Goal: Information Seeking & Learning: Learn about a topic

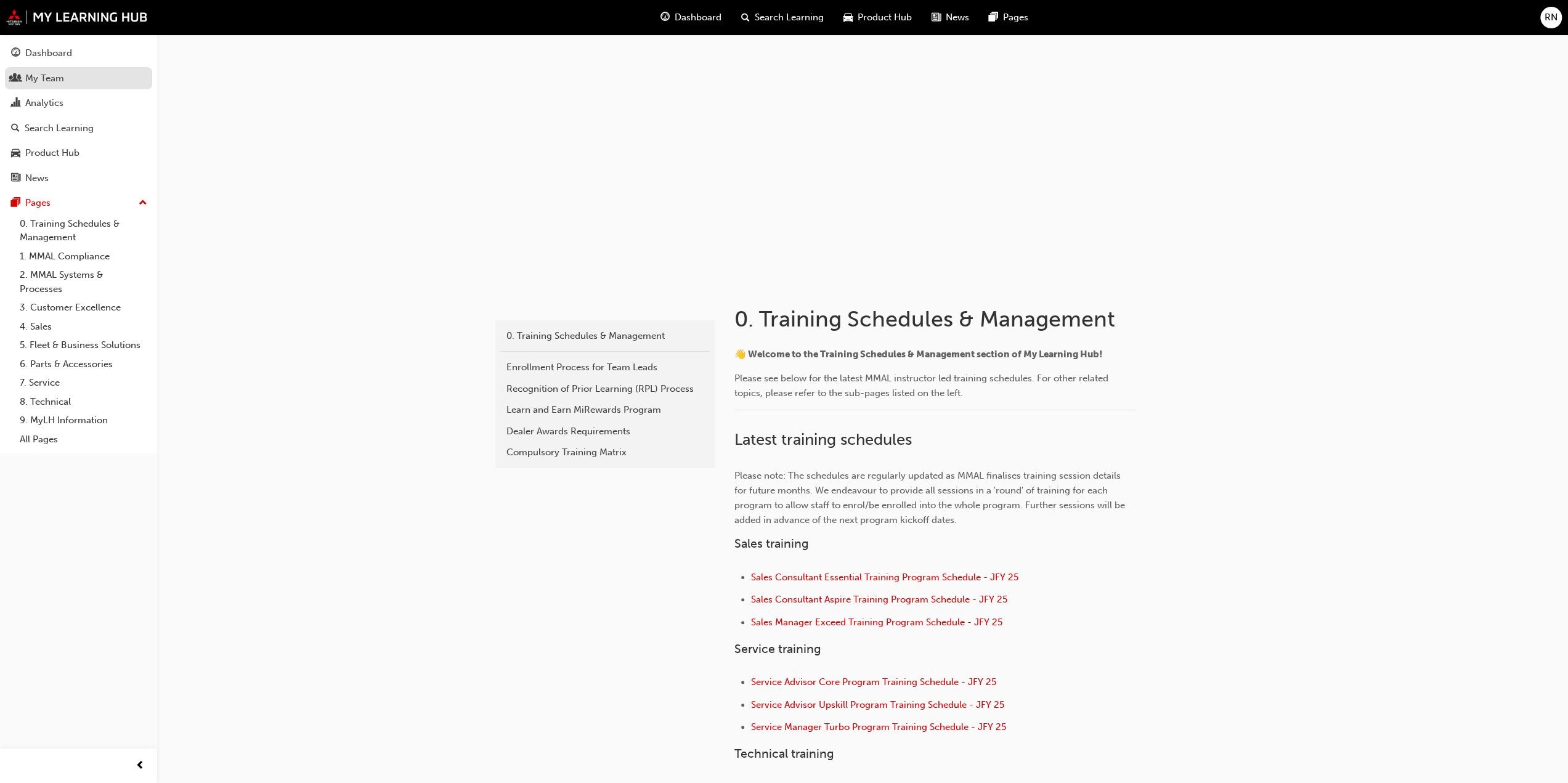
click at [63, 83] on div "My Team" at bounding box center [79, 79] width 135 height 15
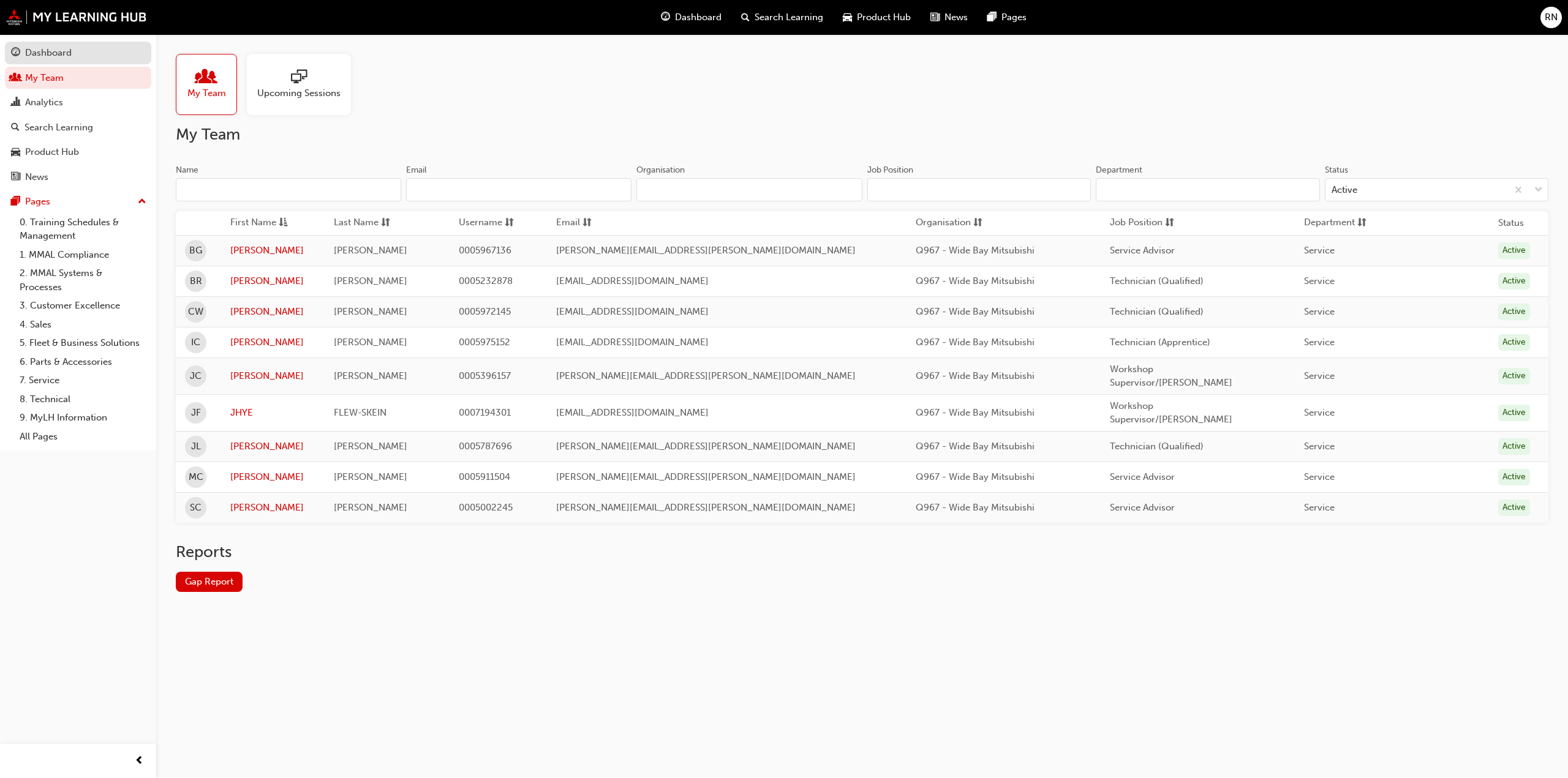
click at [98, 58] on div "Dashboard" at bounding box center [78, 53] width 134 height 15
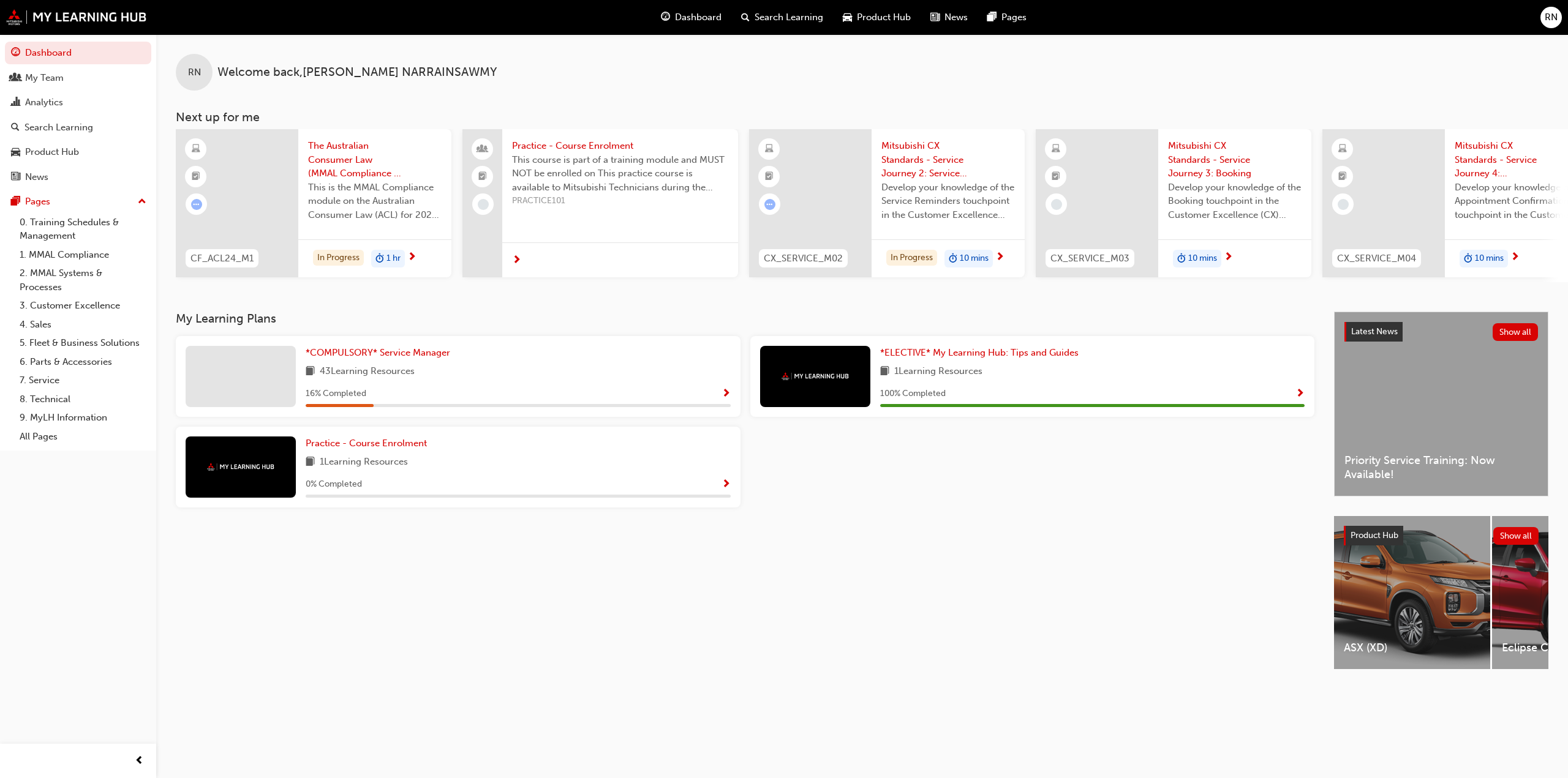
click at [522, 378] on div "43 Learning Resources" at bounding box center [518, 372] width 425 height 15
click at [730, 397] on span "Show Progress" at bounding box center [726, 394] width 9 height 11
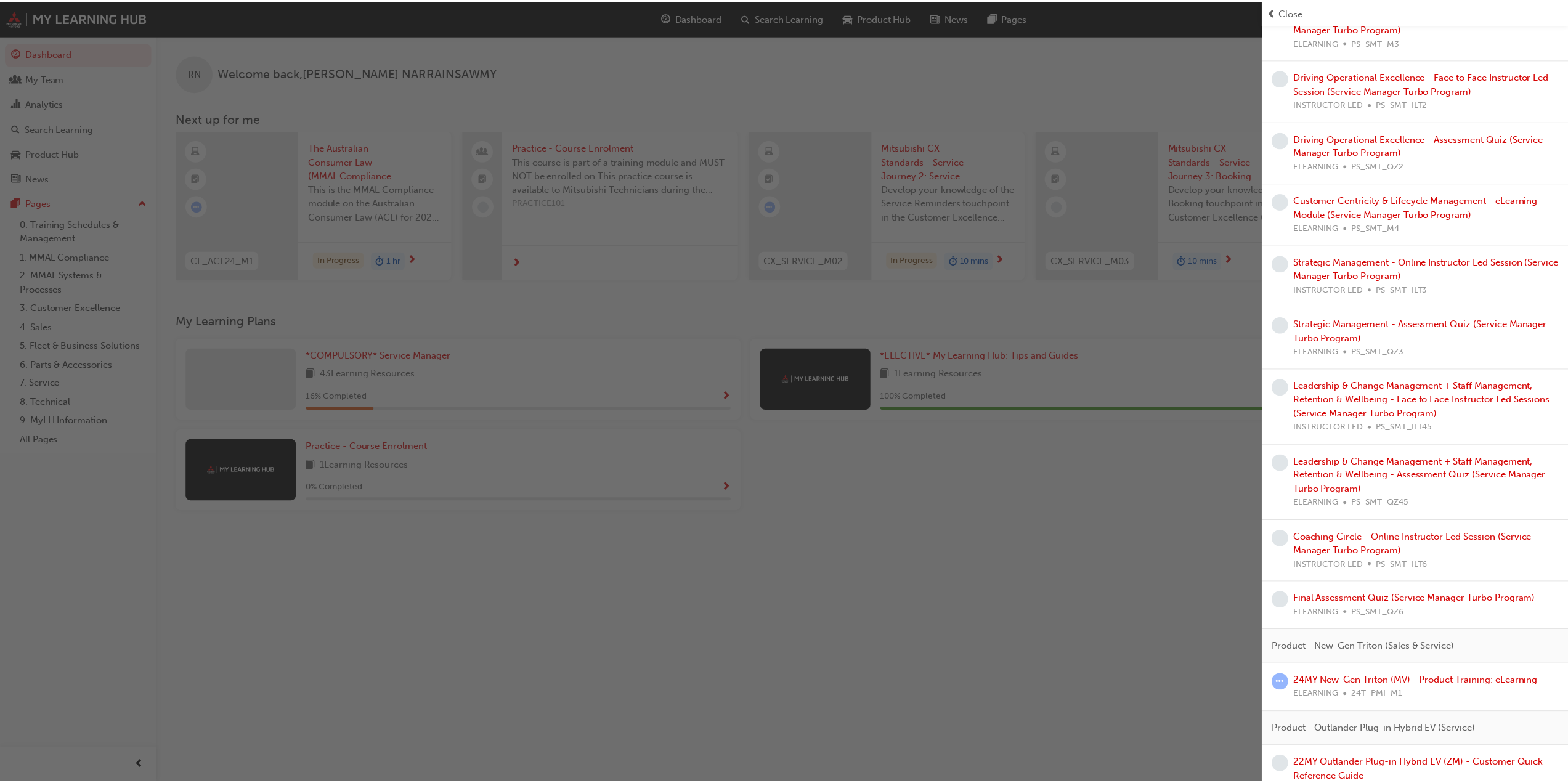
scroll to position [1824, 0]
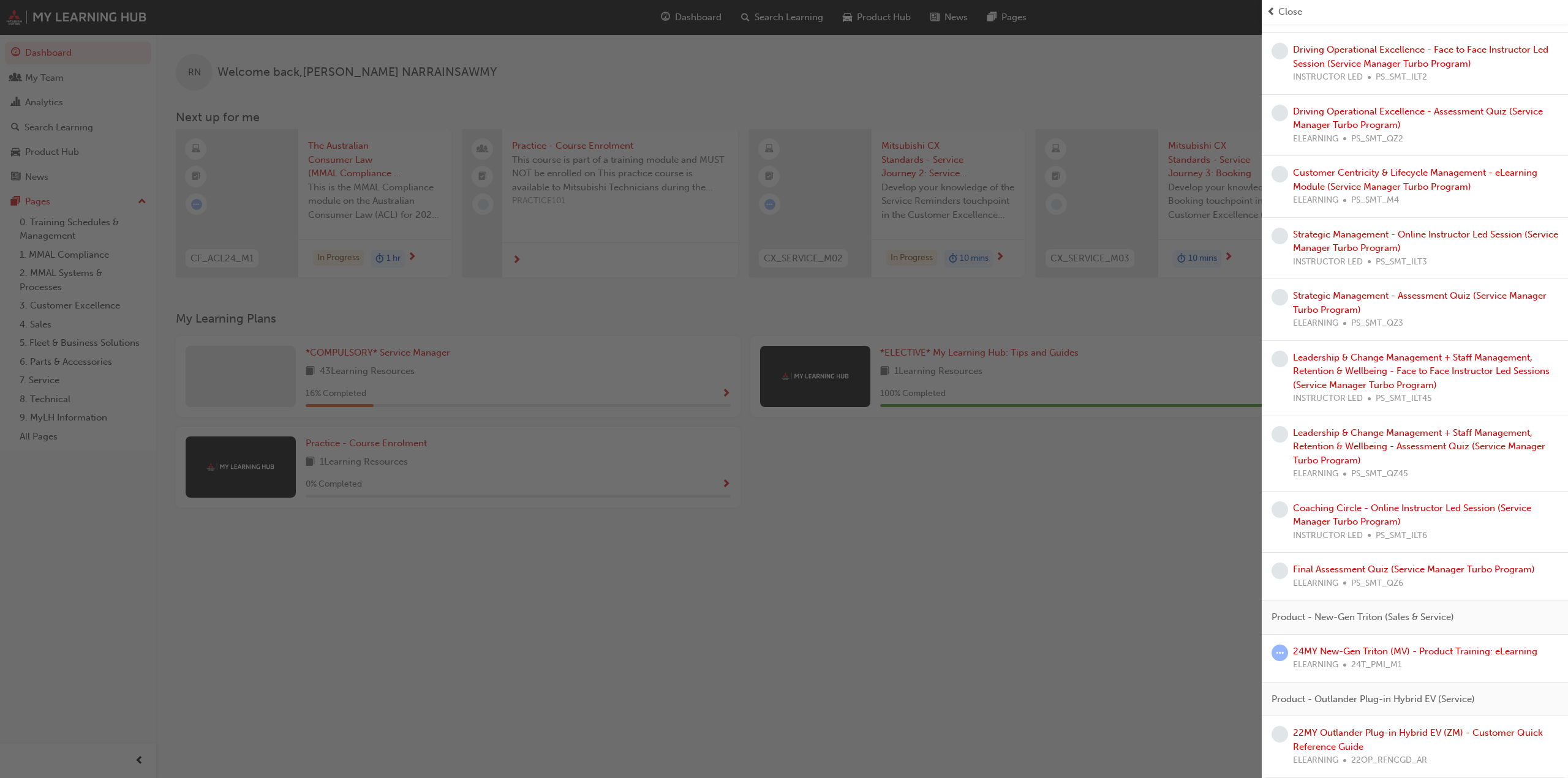
click at [1278, 742] on span "learningRecordVerb_NONE-icon" at bounding box center [1280, 735] width 17 height 17
click at [1280, 741] on span "learningRecordVerb_NONE-icon" at bounding box center [1280, 735] width 17 height 17
click at [1277, 658] on span "learningRecordVerb_ATTEMPT-icon" at bounding box center [1280, 653] width 17 height 17
click at [1337, 653] on link "24MY New-Gen Triton (MV) - Product Training: eLearning" at bounding box center [1415, 652] width 244 height 11
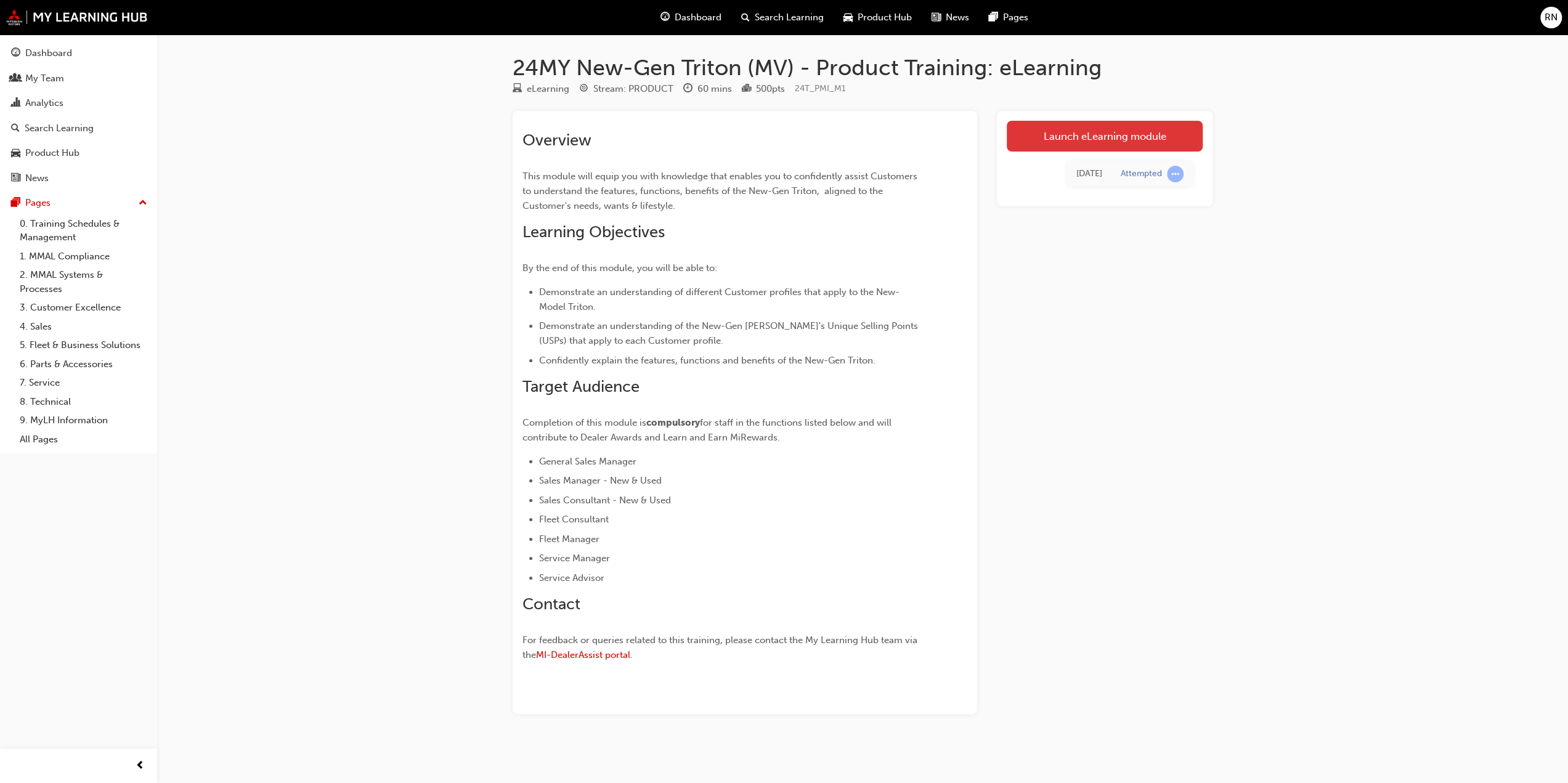
click at [1098, 138] on link "Launch eLearning module" at bounding box center [1105, 136] width 196 height 31
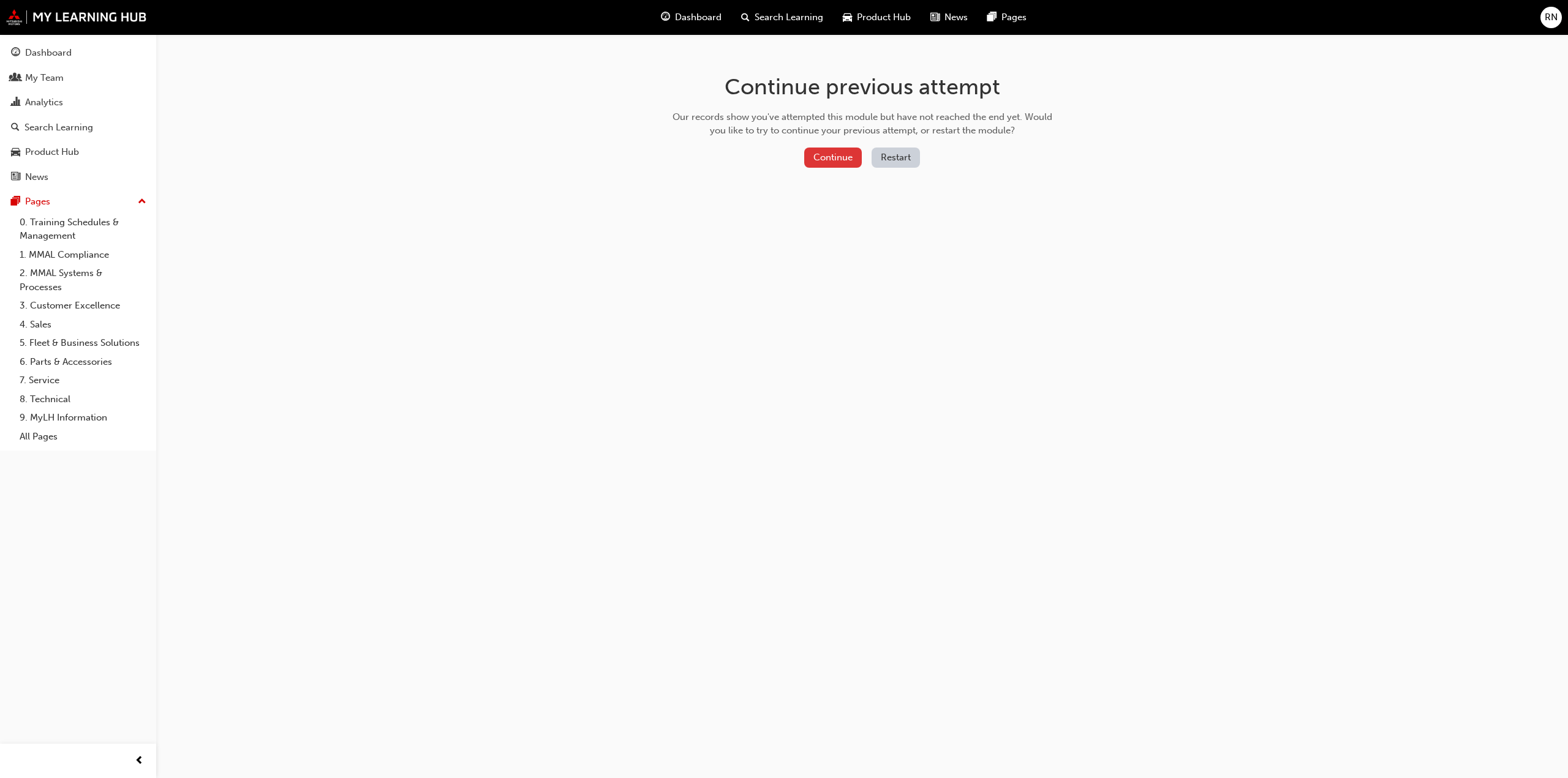
click at [833, 156] on button "Continue" at bounding box center [833, 157] width 57 height 20
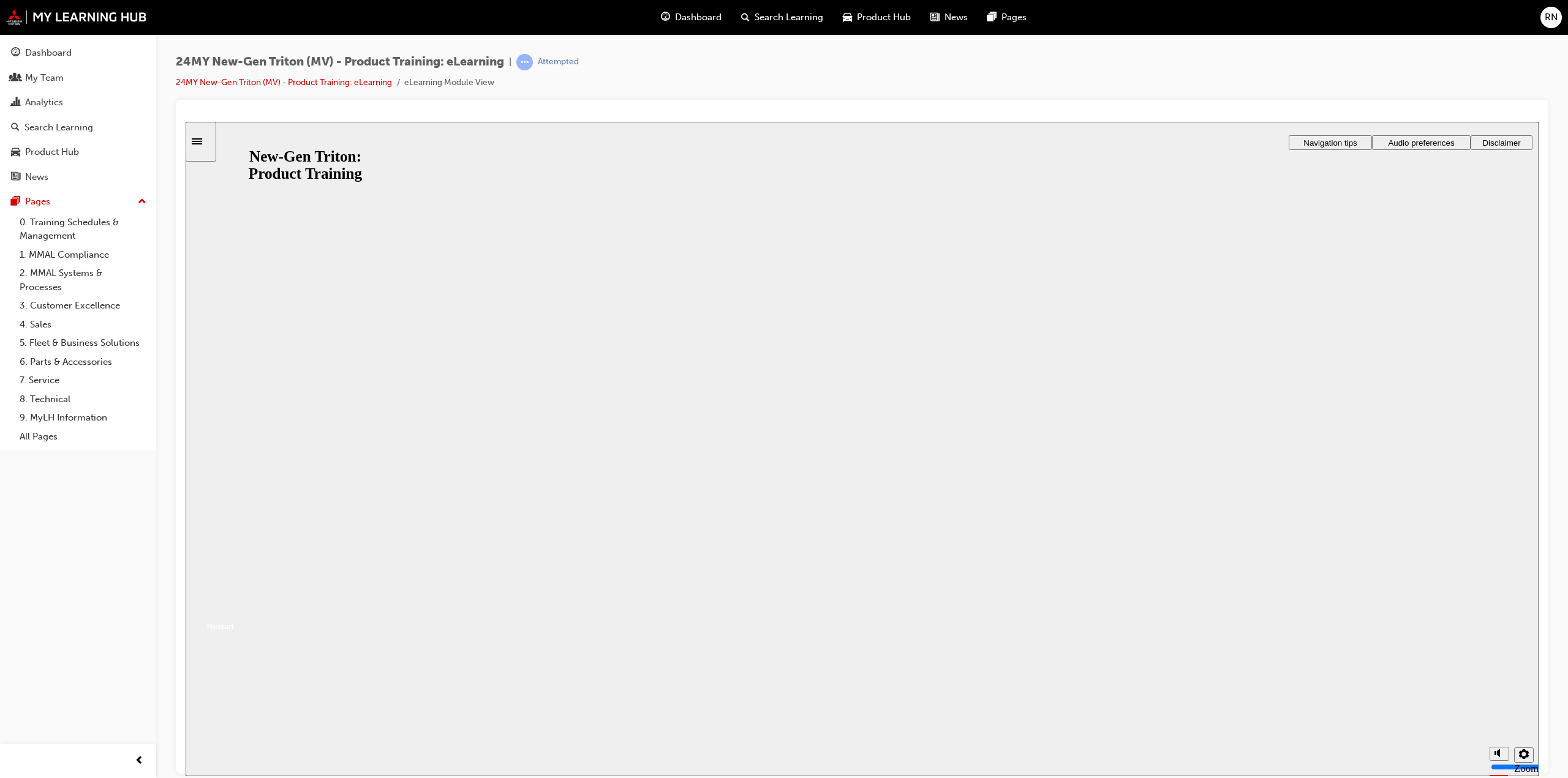
click at [234, 604] on button "Resume" at bounding box center [209, 611] width 48 height 16
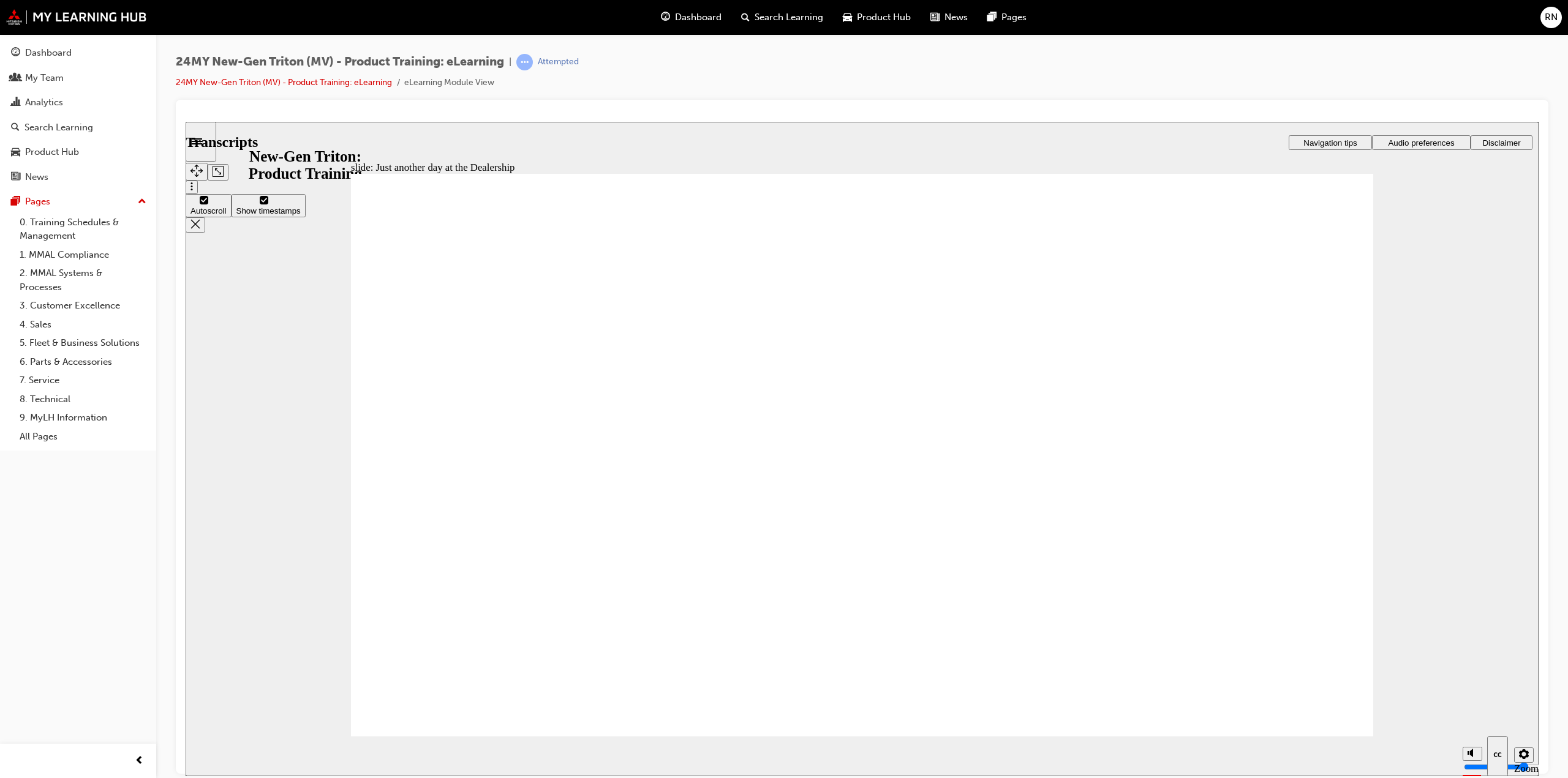
click at [1546, 614] on div at bounding box center [862, 437] width 1373 height 674
click at [1556, 768] on div "24MY New-Gen Triton (MV) - Product Training: eLearning | Attempted 24MY New-Gen…" at bounding box center [784, 389] width 1568 height 778
click at [1554, 768] on div "24MY New-Gen Triton (MV) - Product Training: eLearning | Attempted 24MY New-Gen…" at bounding box center [784, 389] width 1568 height 778
click at [1551, 771] on div "24MY New-Gen Triton (MV) - Product Training: eLearning | Attempted 24MY New-Gen…" at bounding box center [784, 389] width 1568 height 778
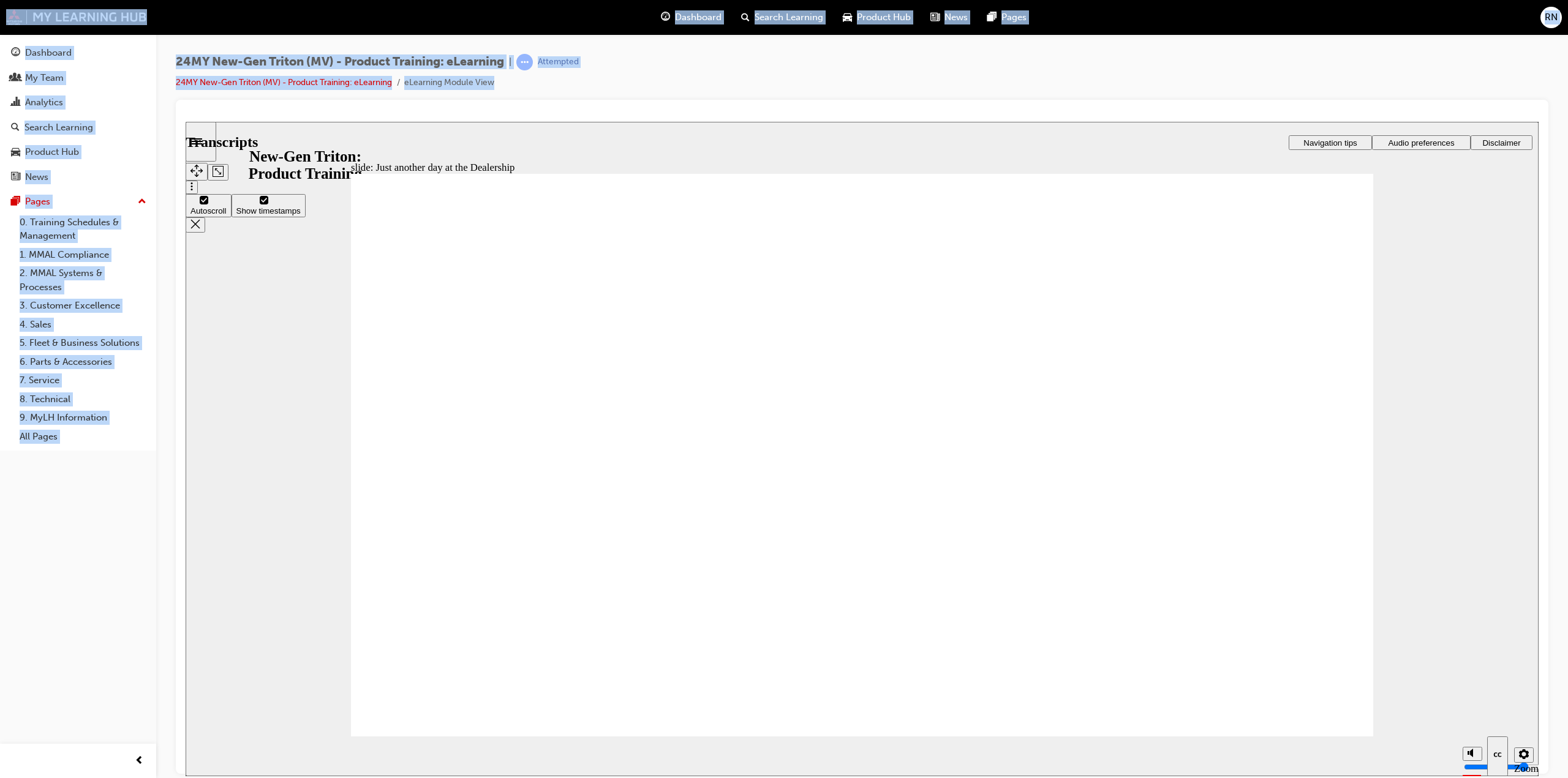
click at [1551, 771] on div "24MY New-Gen Triton (MV) - Product Training: eLearning | Attempted 24MY New-Gen…" at bounding box center [784, 389] width 1568 height 778
type input "73"
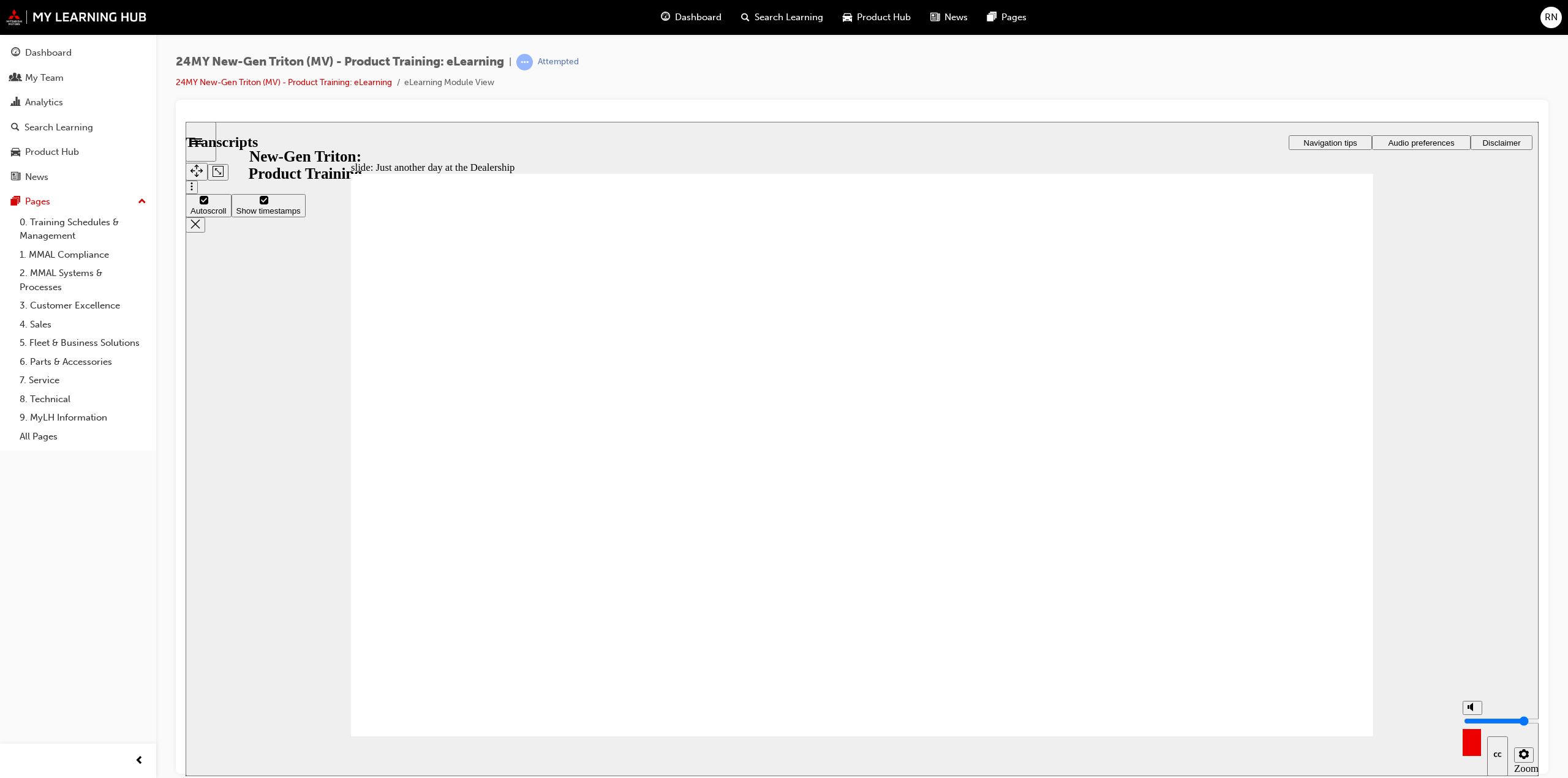
click at [1478, 715] on button "Mute (Ctrl+Alt+M)" at bounding box center [1472, 708] width 20 height 14
type input "0"
type input "73"
type input "0"
type input "74"
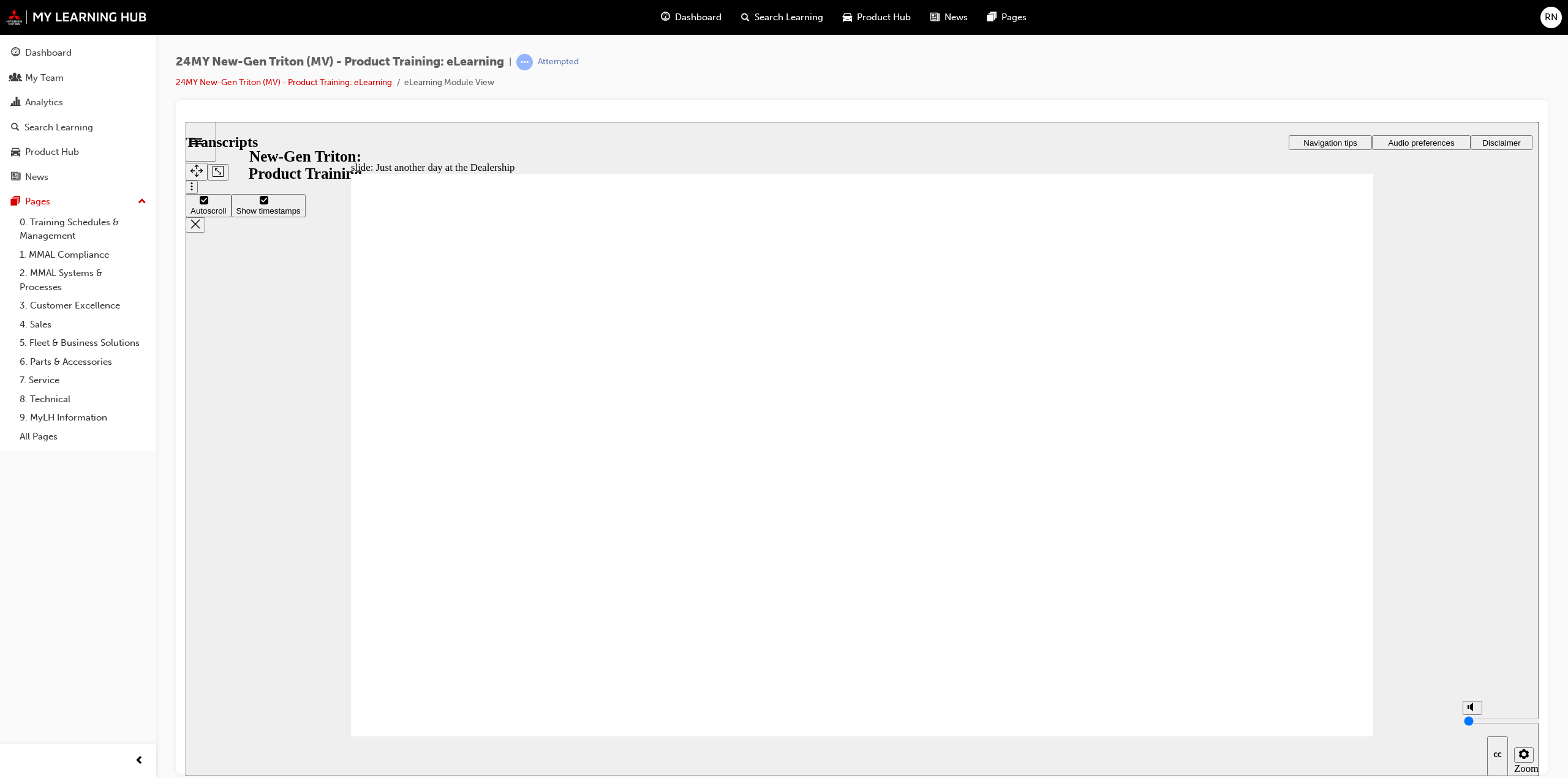
type input "4"
type input "74"
type input "4"
click at [1472, 721] on input "volume" at bounding box center [1503, 721] width 79 height 10
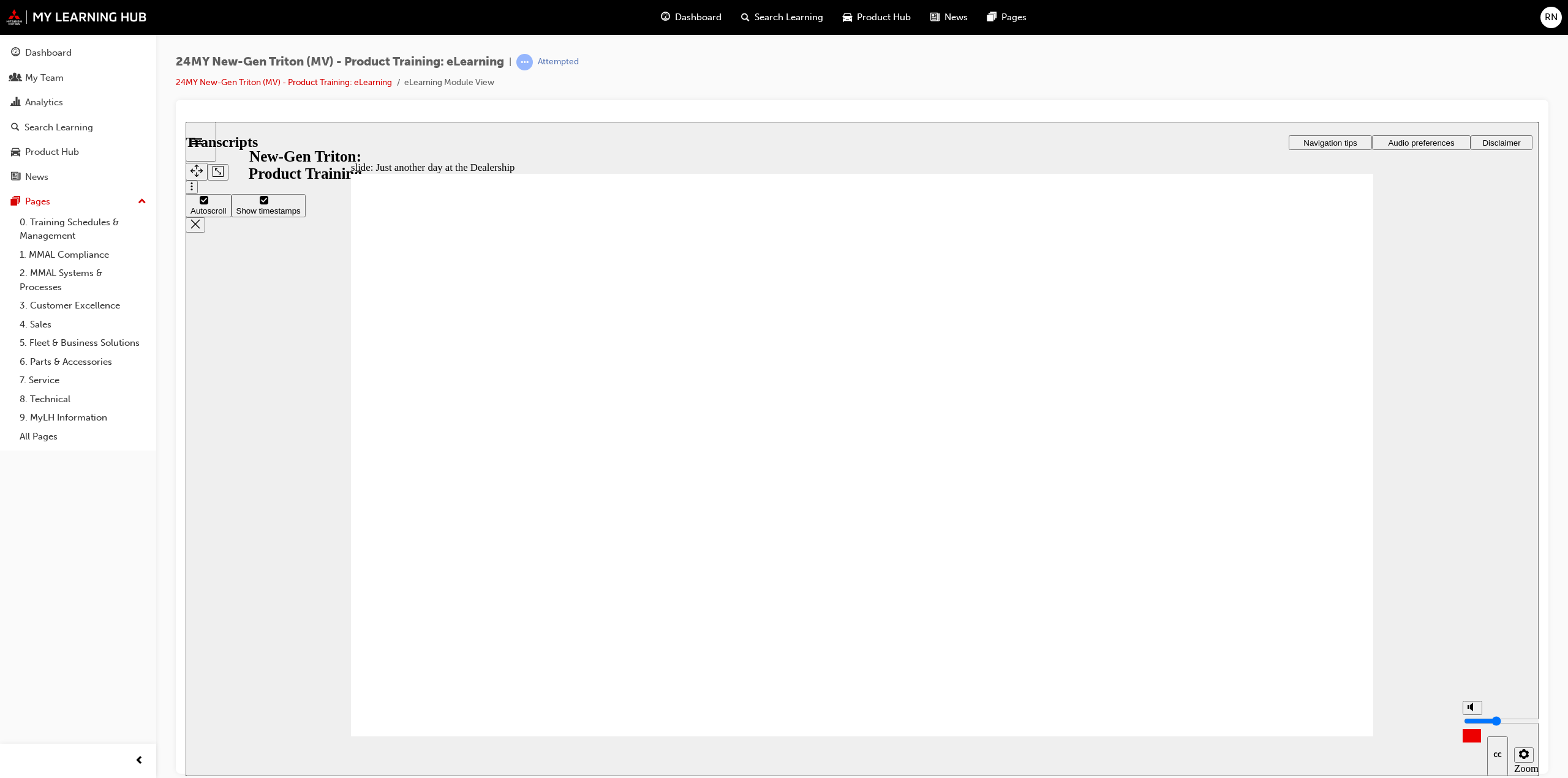
type input "75"
type input "8"
type input "75"
type input "8"
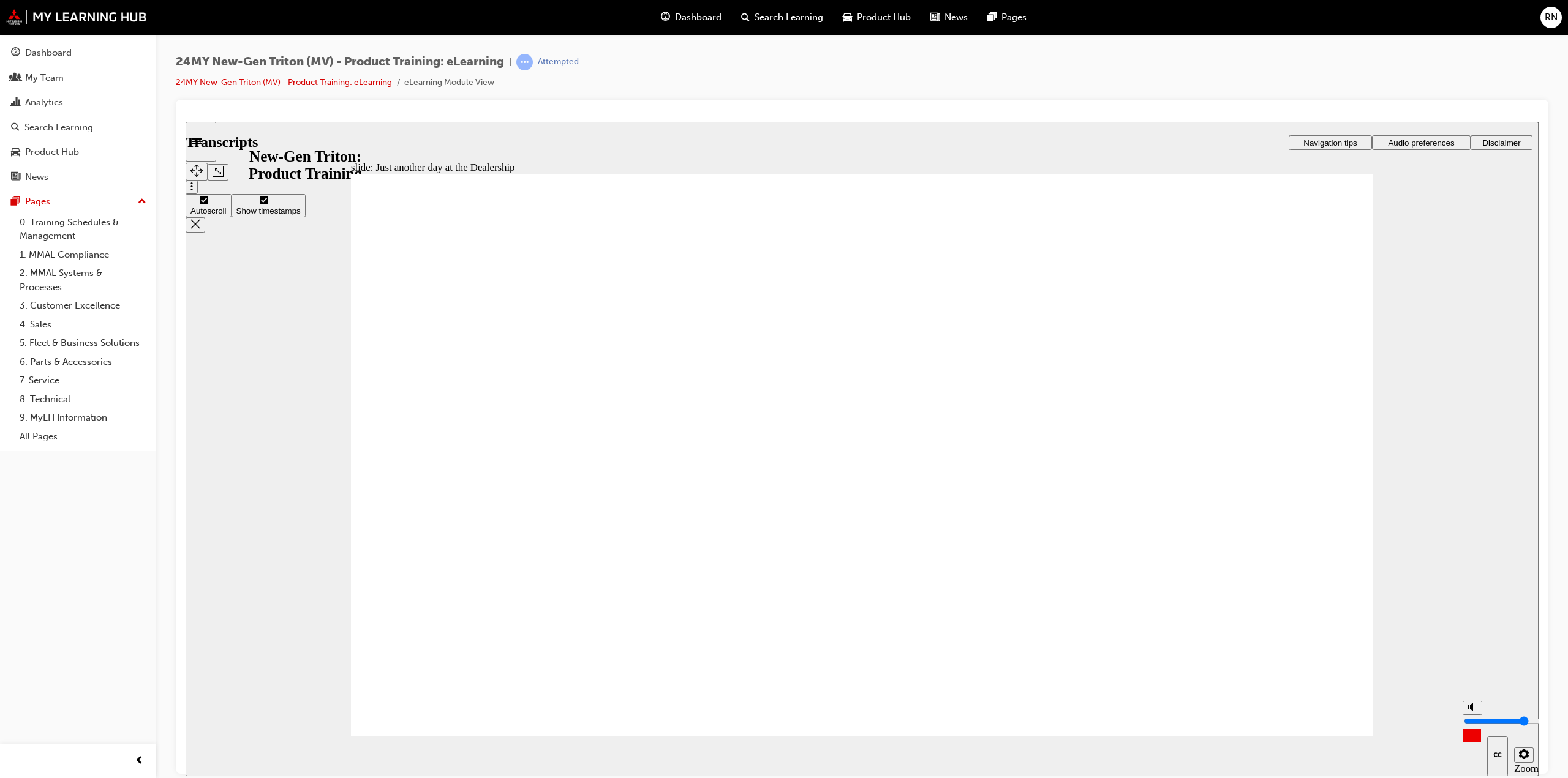
click at [1474, 716] on input "volume" at bounding box center [1503, 721] width 79 height 10
click at [1473, 716] on input "volume" at bounding box center [1503, 721] width 79 height 10
click at [1474, 716] on input "volume" at bounding box center [1503, 721] width 79 height 10
click at [1471, 716] on input "volume" at bounding box center [1503, 721] width 79 height 10
type input "84"
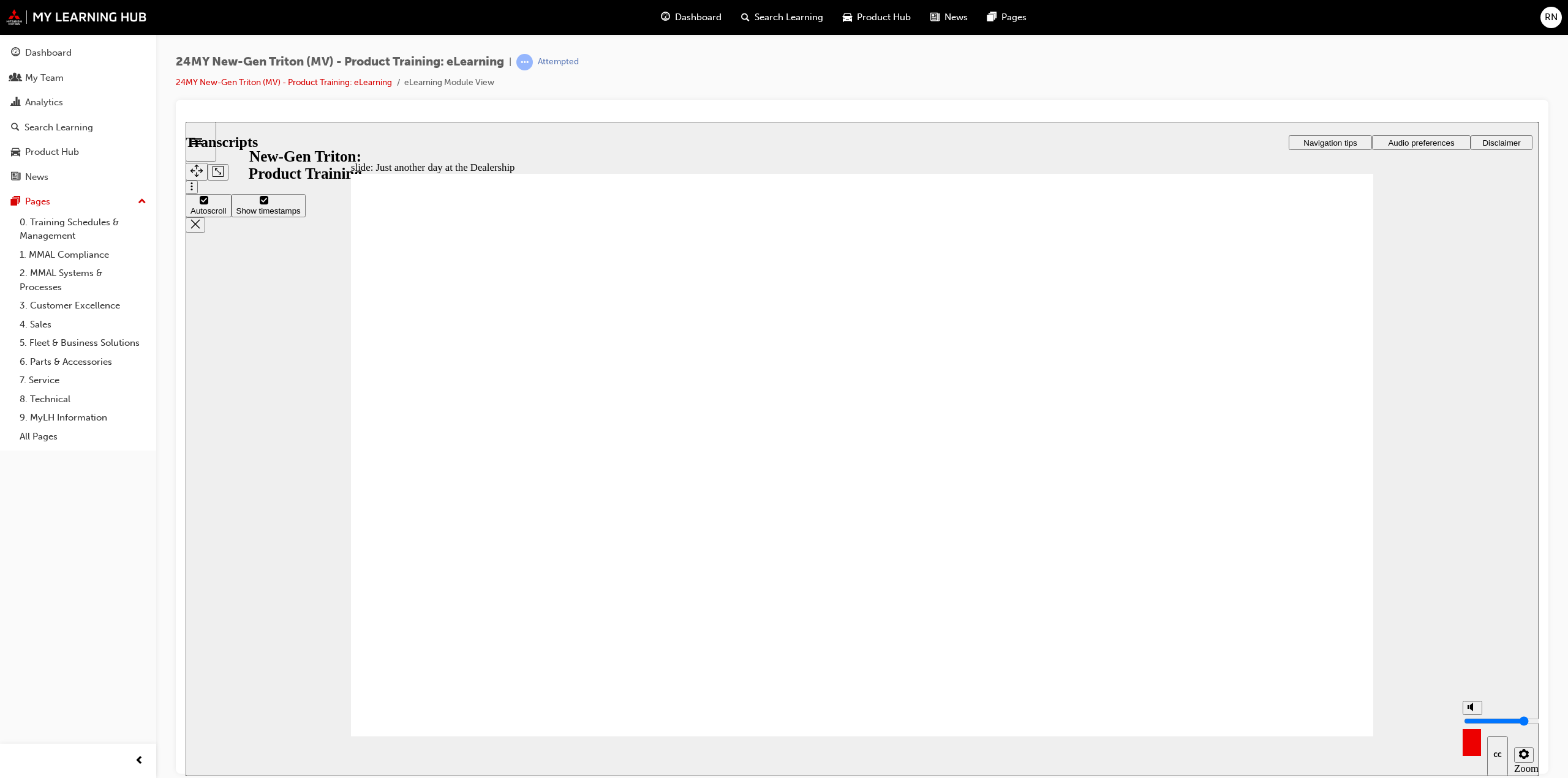
type input "9"
type input "84"
type input "9"
type input "10"
type input "84"
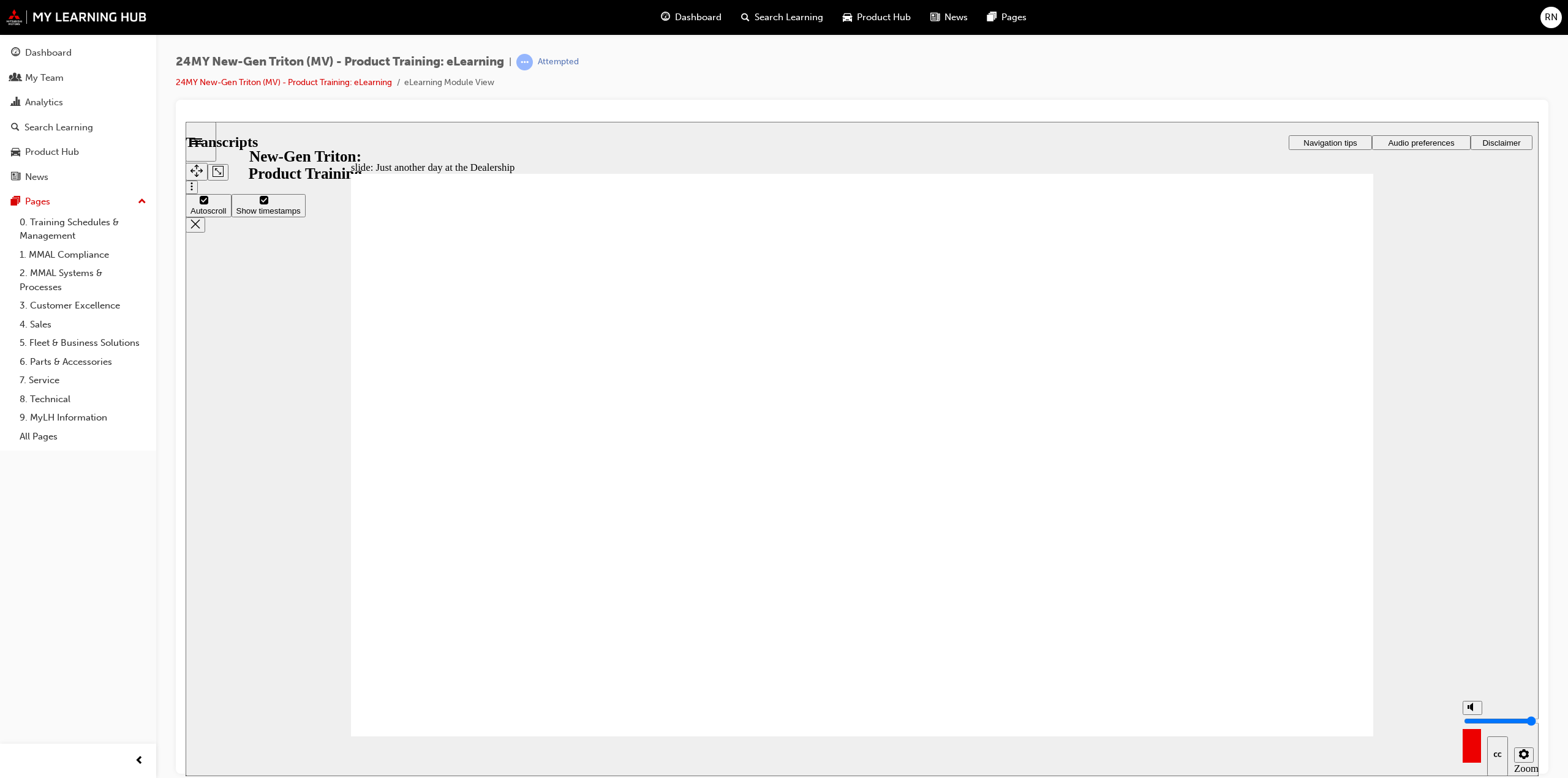
type input "10"
type input "84"
type input "10"
click at [1474, 716] on input "volume" at bounding box center [1503, 721] width 79 height 10
type input "111"
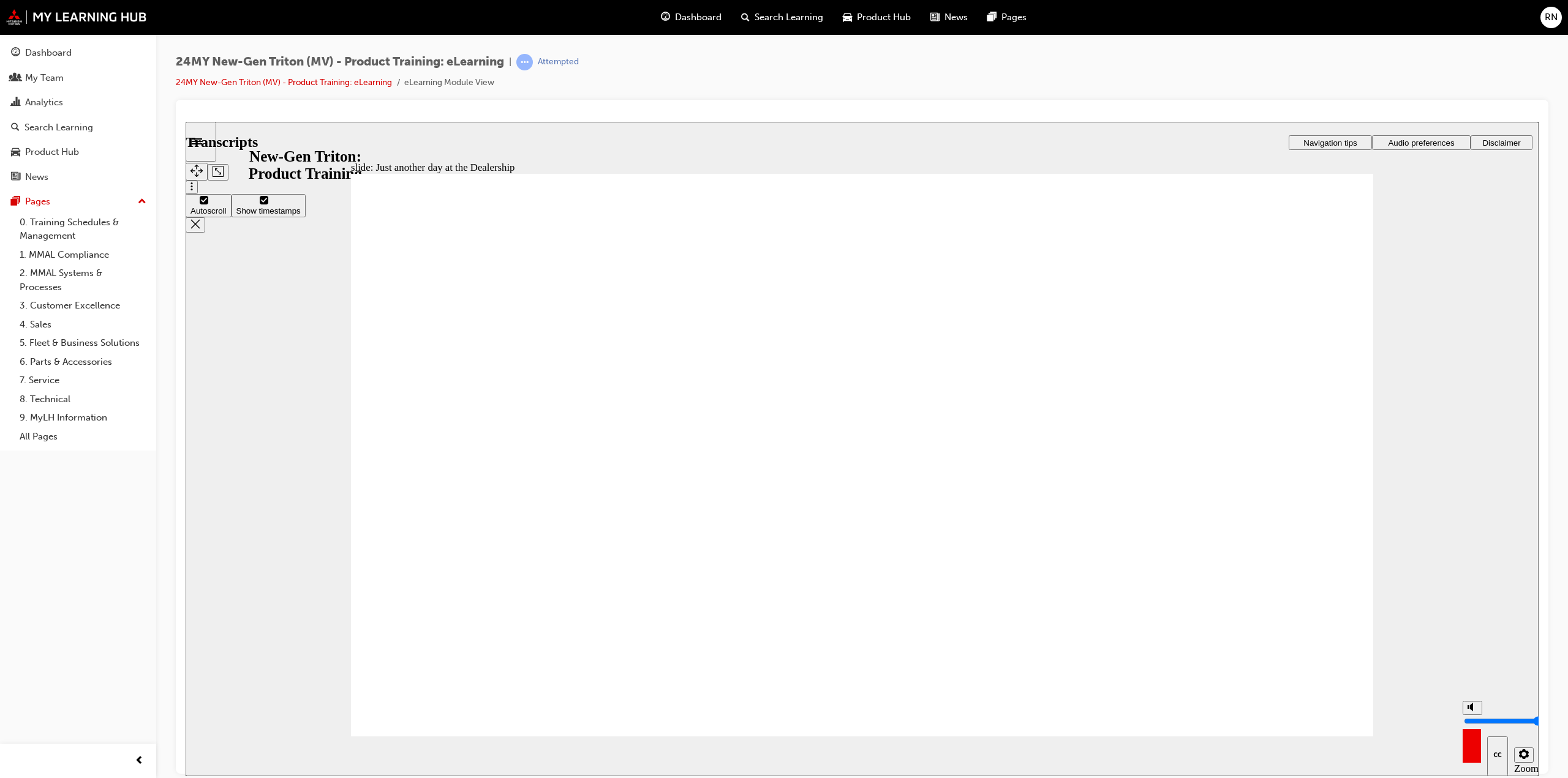
type input "8"
type input "111"
type input "8"
click at [1472, 716] on input "volume" at bounding box center [1503, 721] width 79 height 10
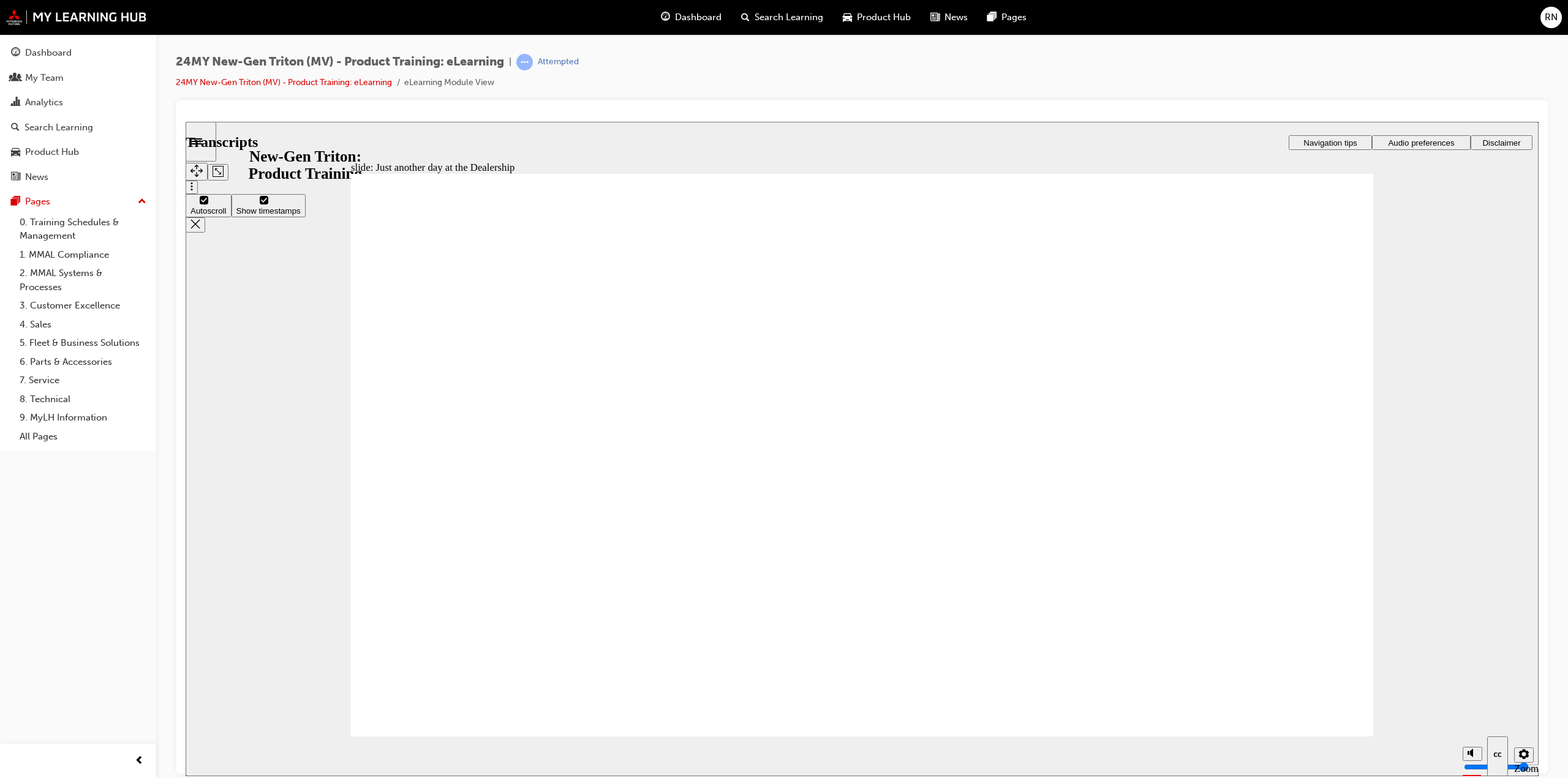
click at [1546, 770] on div at bounding box center [862, 437] width 1373 height 674
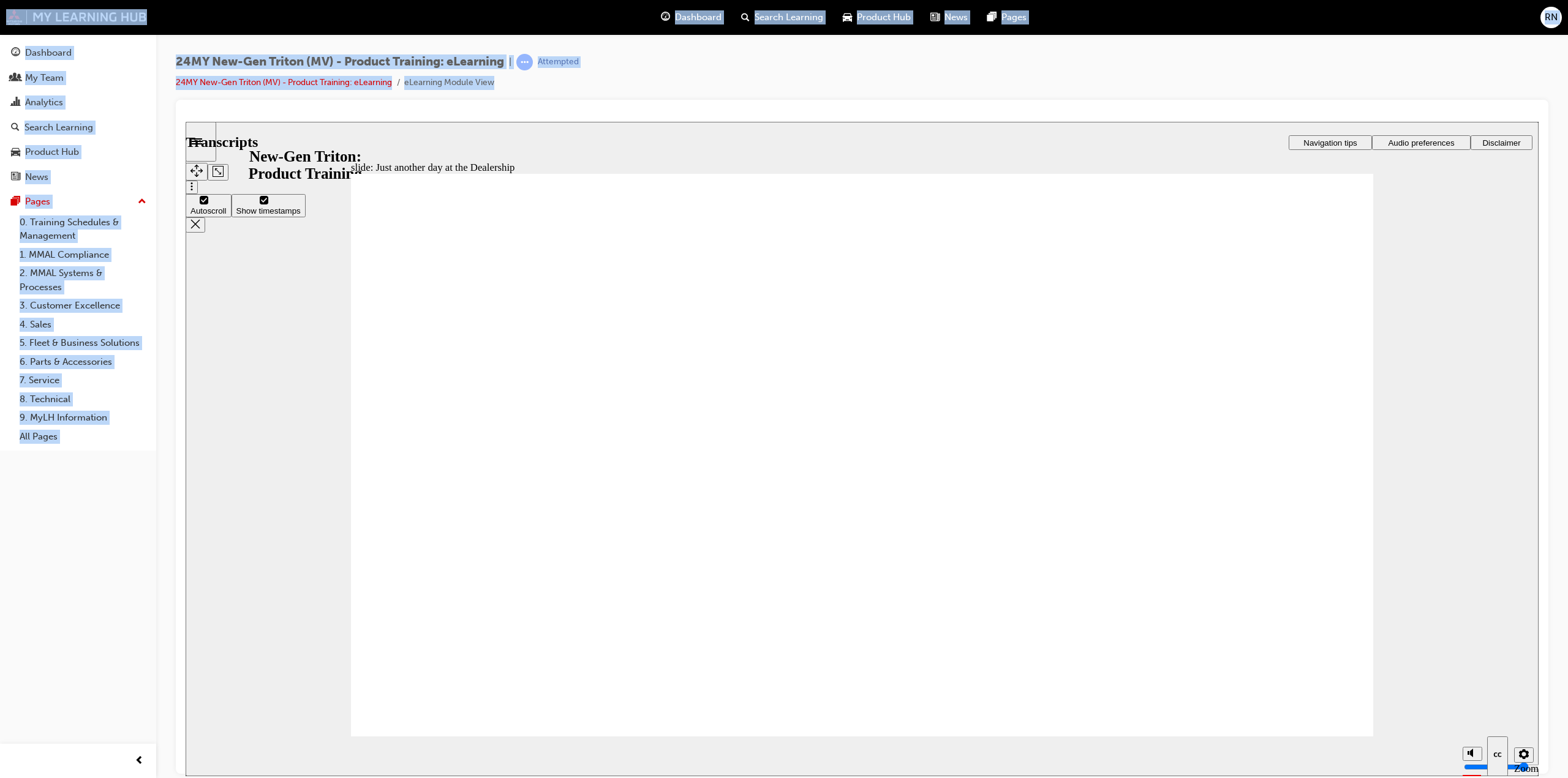
click at [1546, 770] on div at bounding box center [862, 437] width 1373 height 674
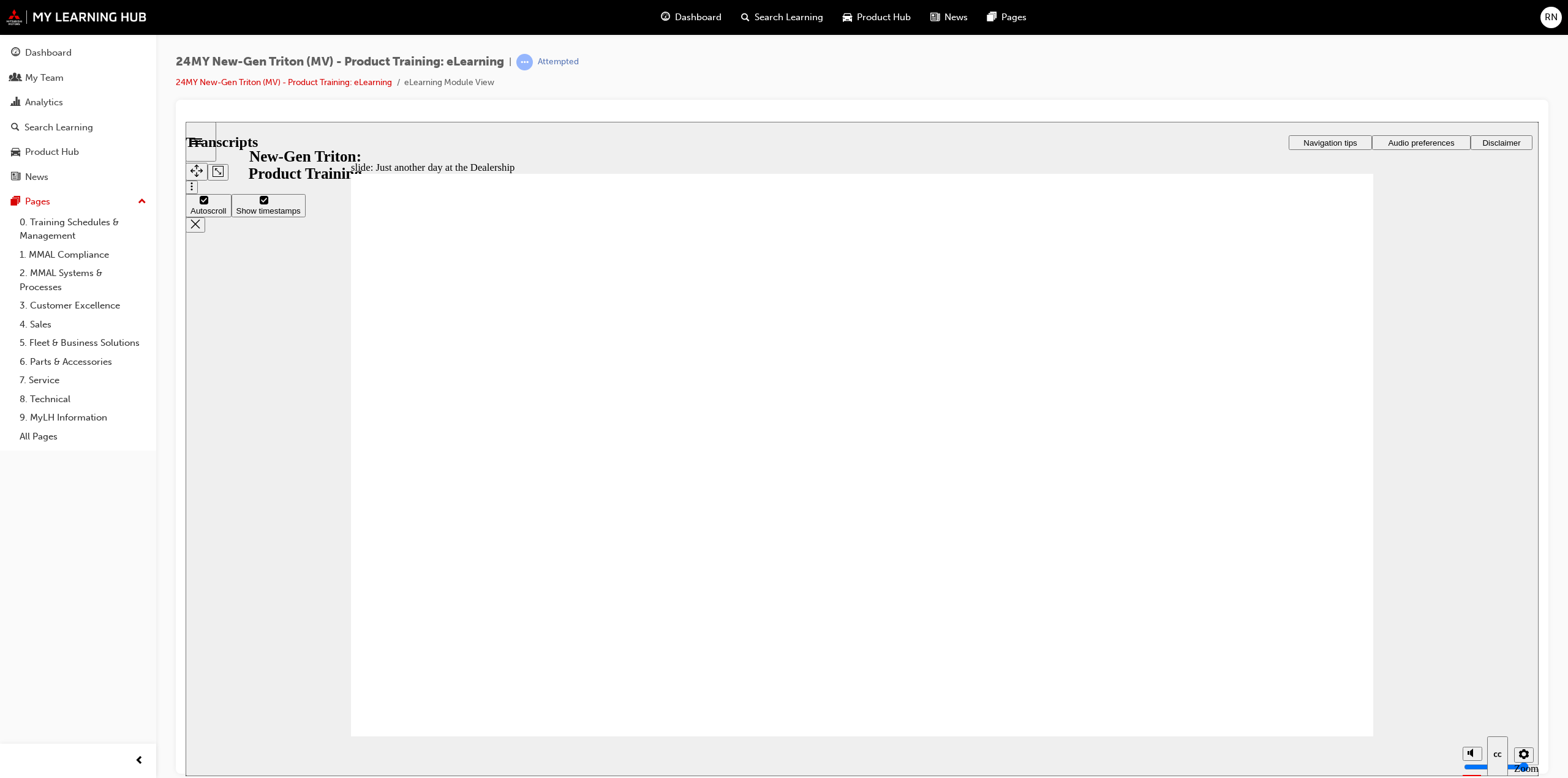
click at [1546, 770] on div at bounding box center [862, 437] width 1373 height 674
drag, startPoint x: 182, startPoint y: 756, endPoint x: 180, endPoint y: 747, distance: 9.2
click at [180, 747] on div at bounding box center [862, 437] width 1373 height 674
type input "240"
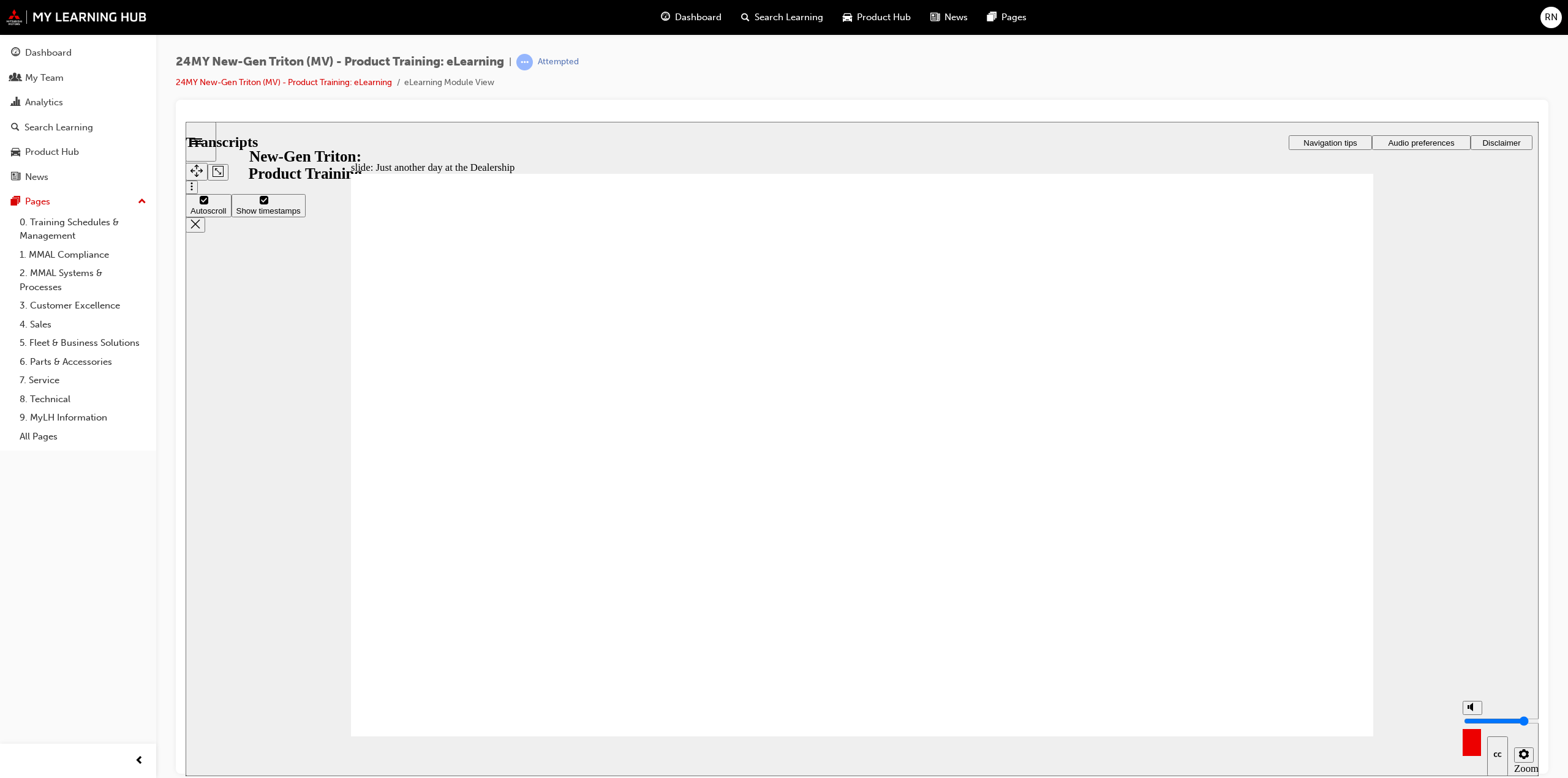
click at [1472, 715] on button "Mute (Ctrl+Alt+M)" at bounding box center [1472, 708] width 20 height 14
type input "0"
type input "240"
type input "0"
type input "241"
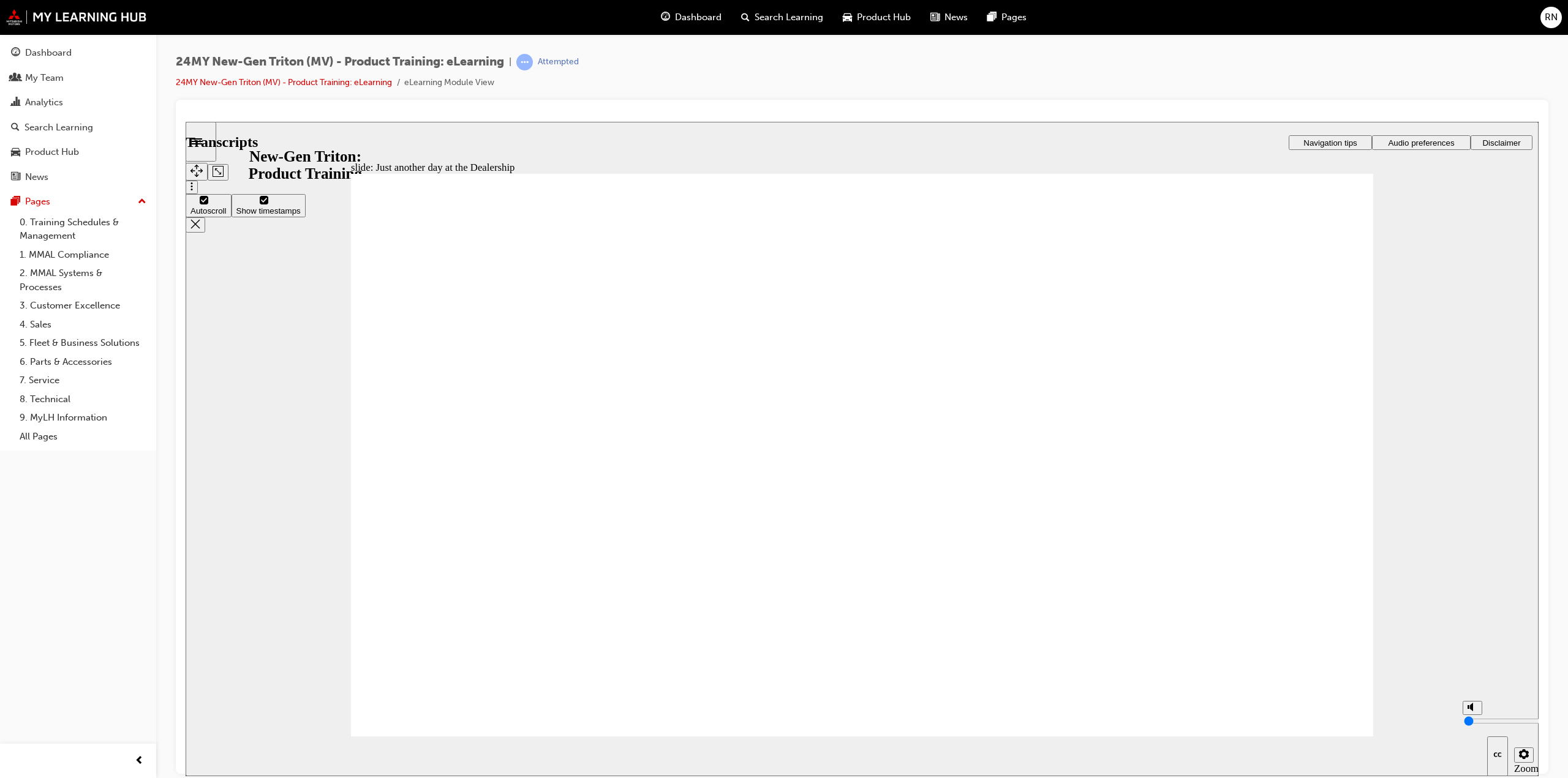
type input "7"
type input "241"
type input "7"
type input "241"
type input "7"
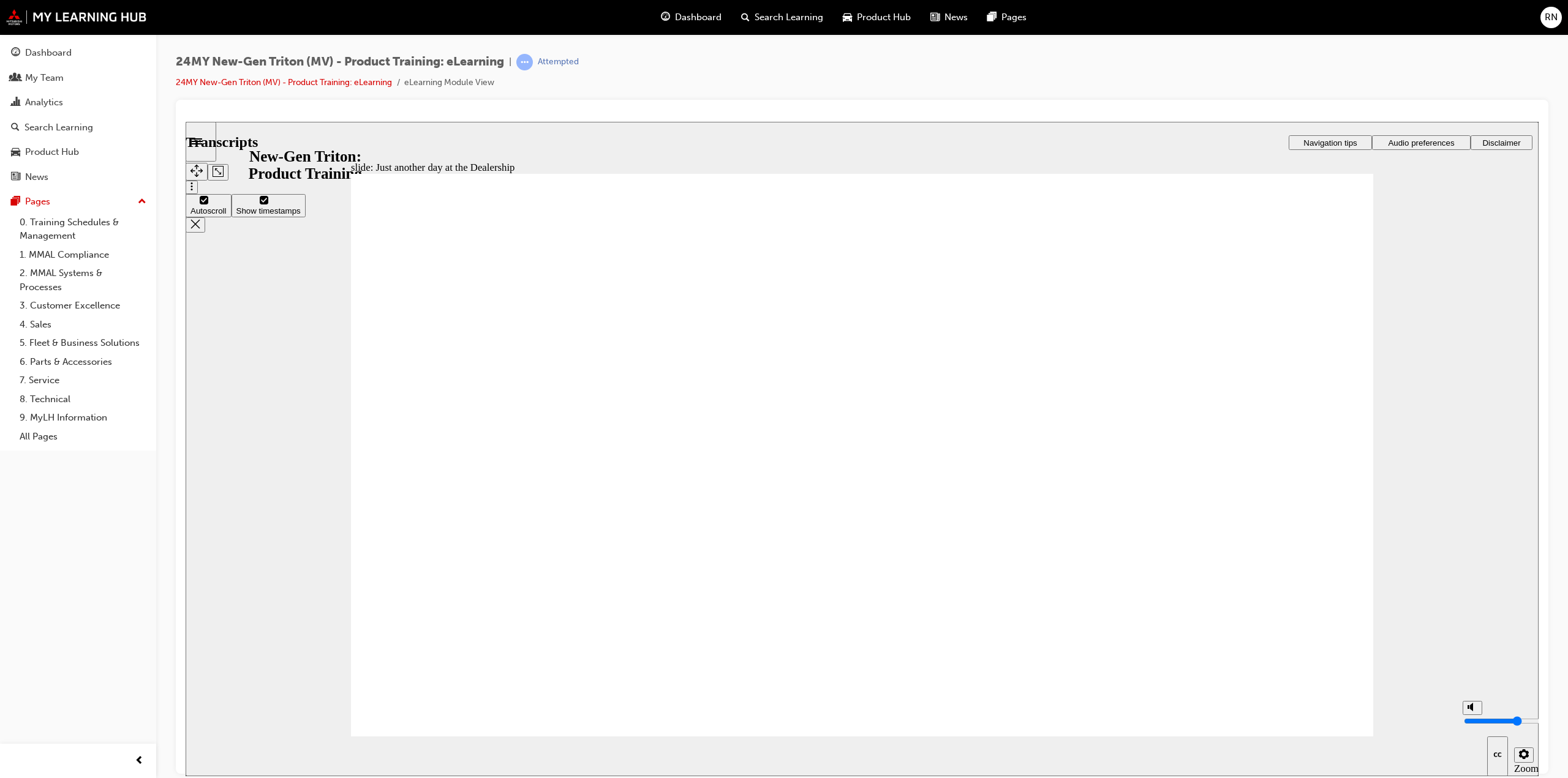
click at [1472, 716] on input "volume" at bounding box center [1503, 721] width 79 height 10
type input "241"
type input "9"
type input "241"
type input "9"
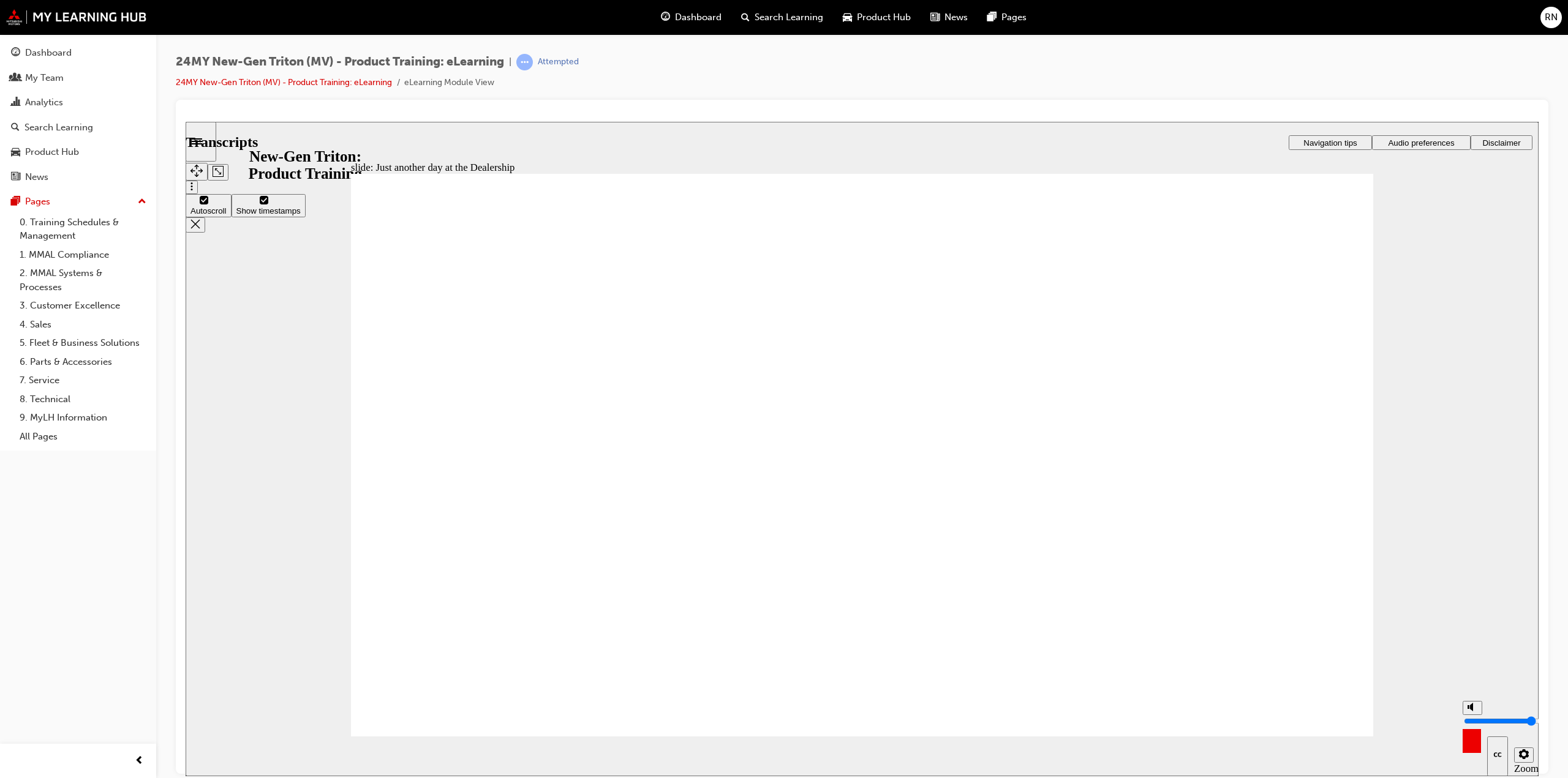
type input "242"
type input "9"
click at [1472, 716] on input "volume" at bounding box center [1503, 721] width 79 height 10
click at [1474, 716] on input "volume" at bounding box center [1503, 721] width 79 height 10
type input "243"
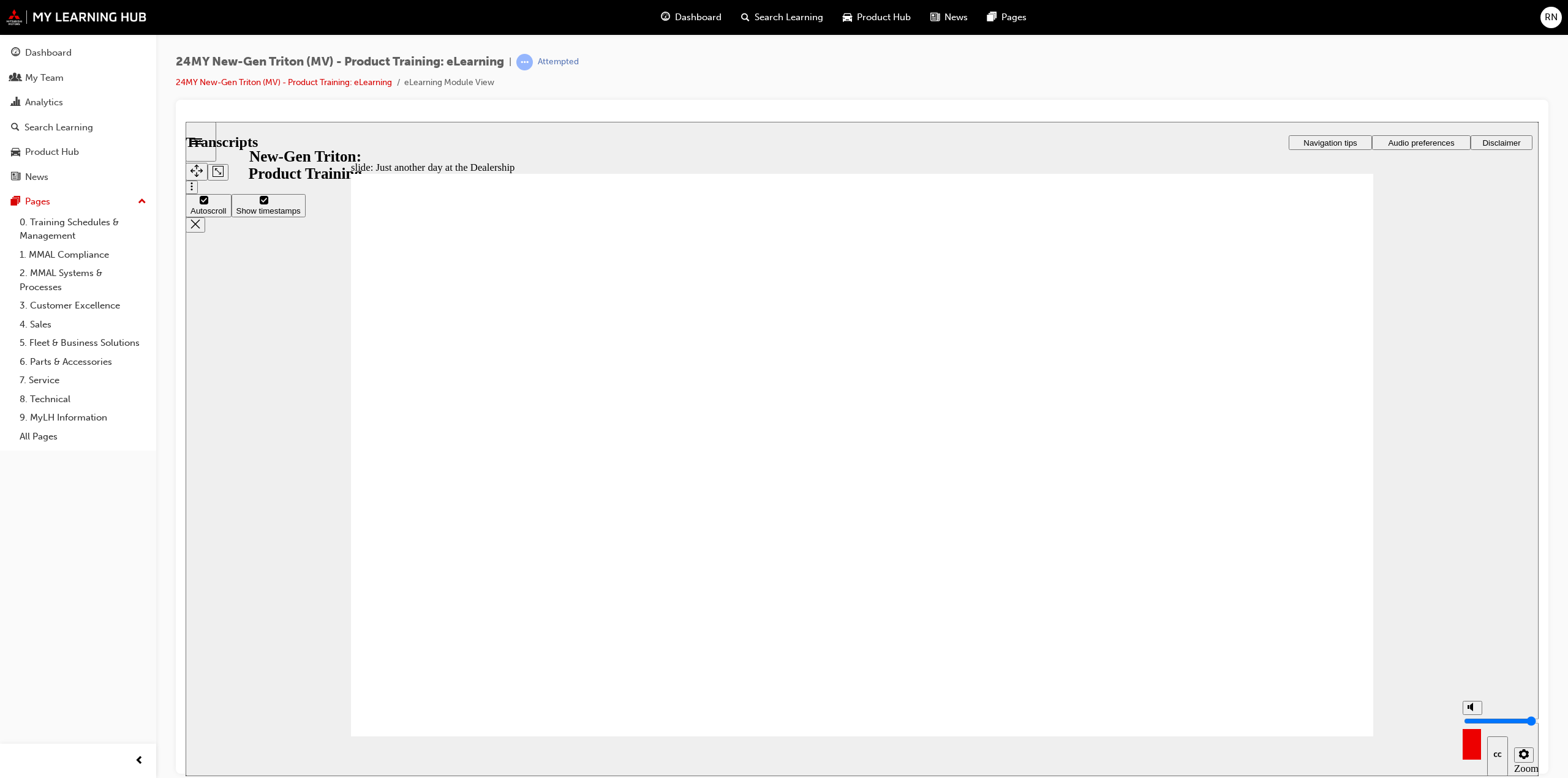
type input "10"
type input "243"
type input "10"
type input "243"
type input "10"
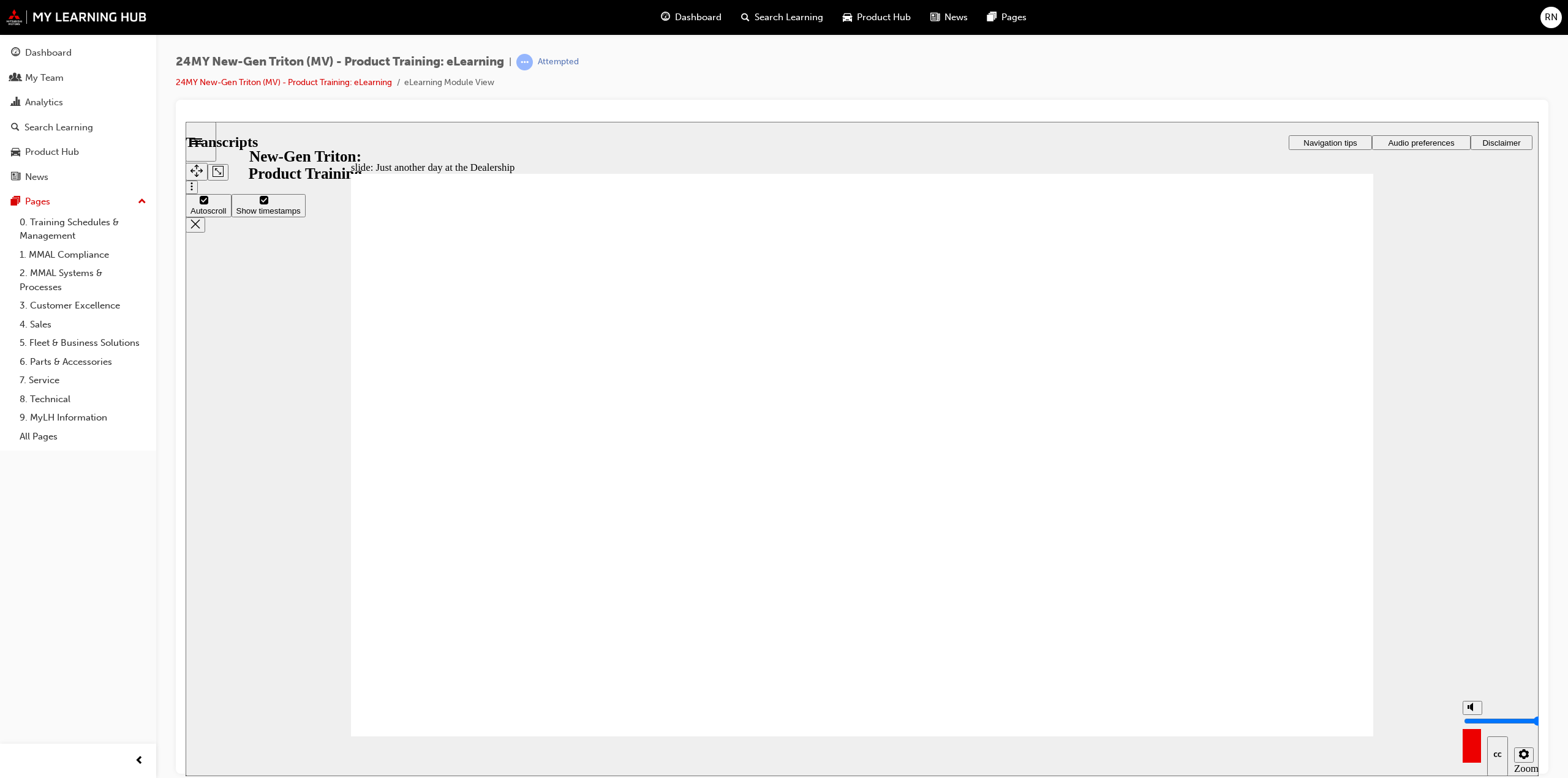
click at [1472, 716] on input "volume" at bounding box center [1503, 721] width 79 height 10
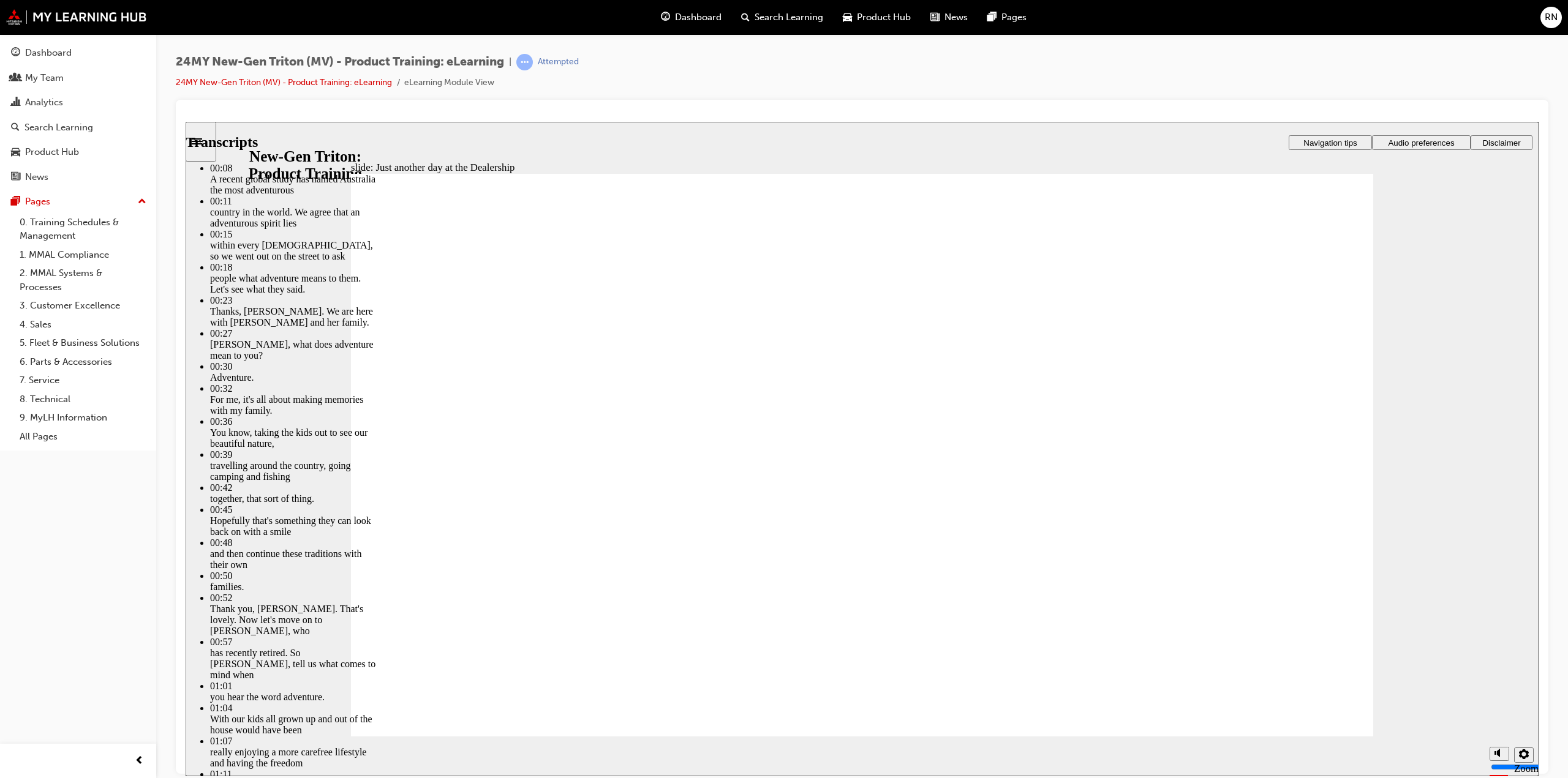
type input "260"
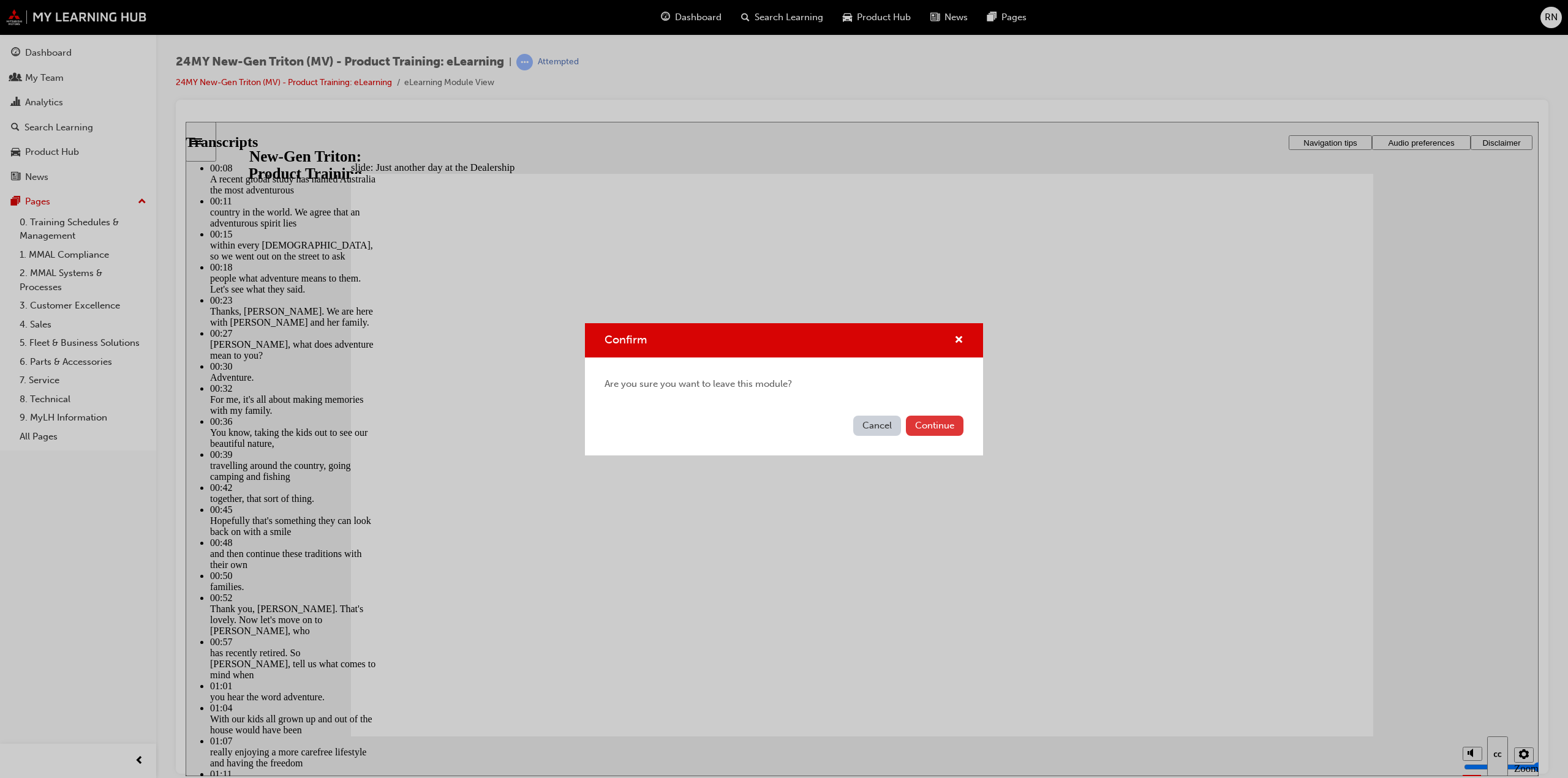
click at [940, 422] on button "Continue" at bounding box center [935, 426] width 57 height 20
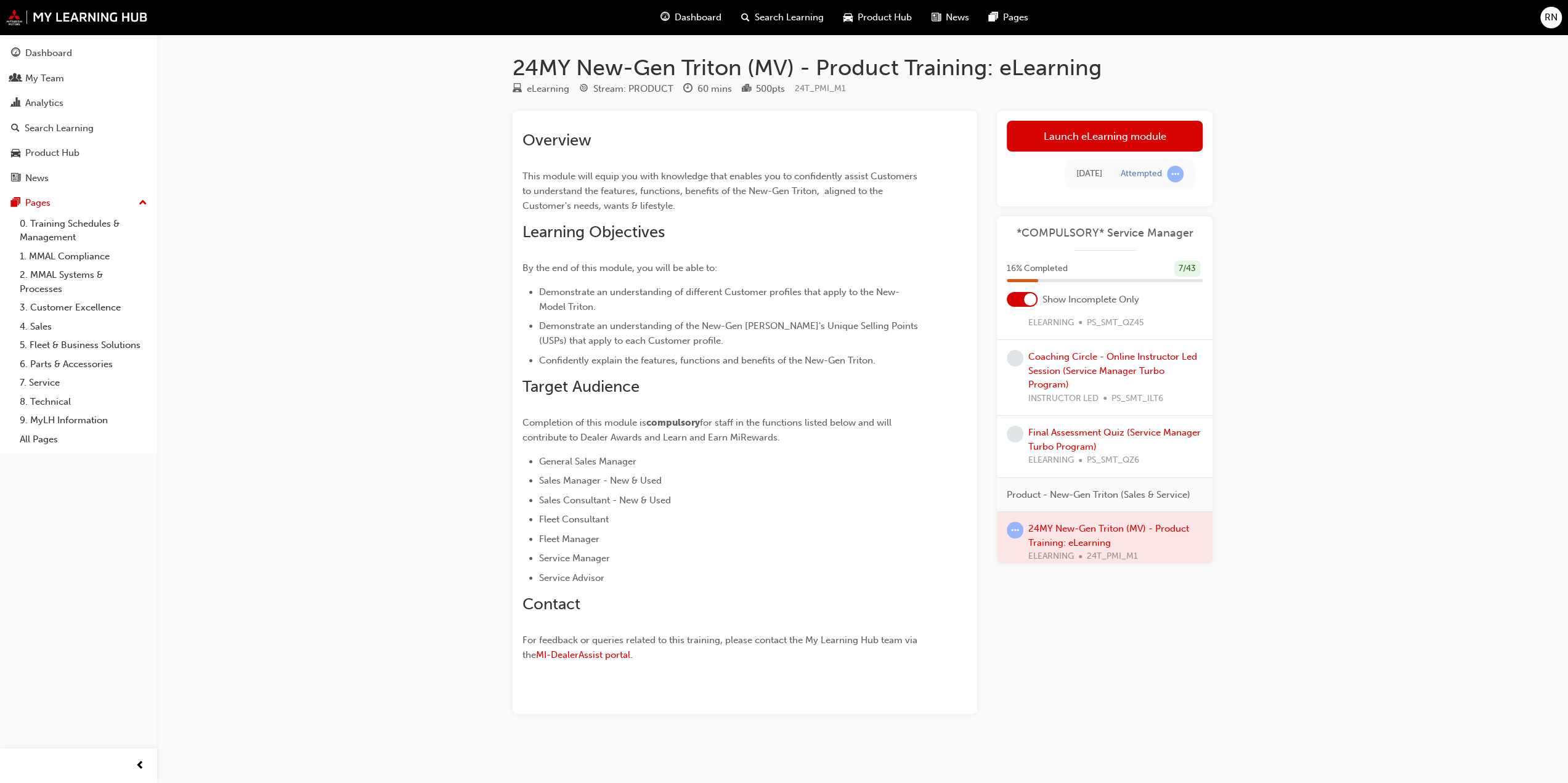
scroll to position [2636, 0]
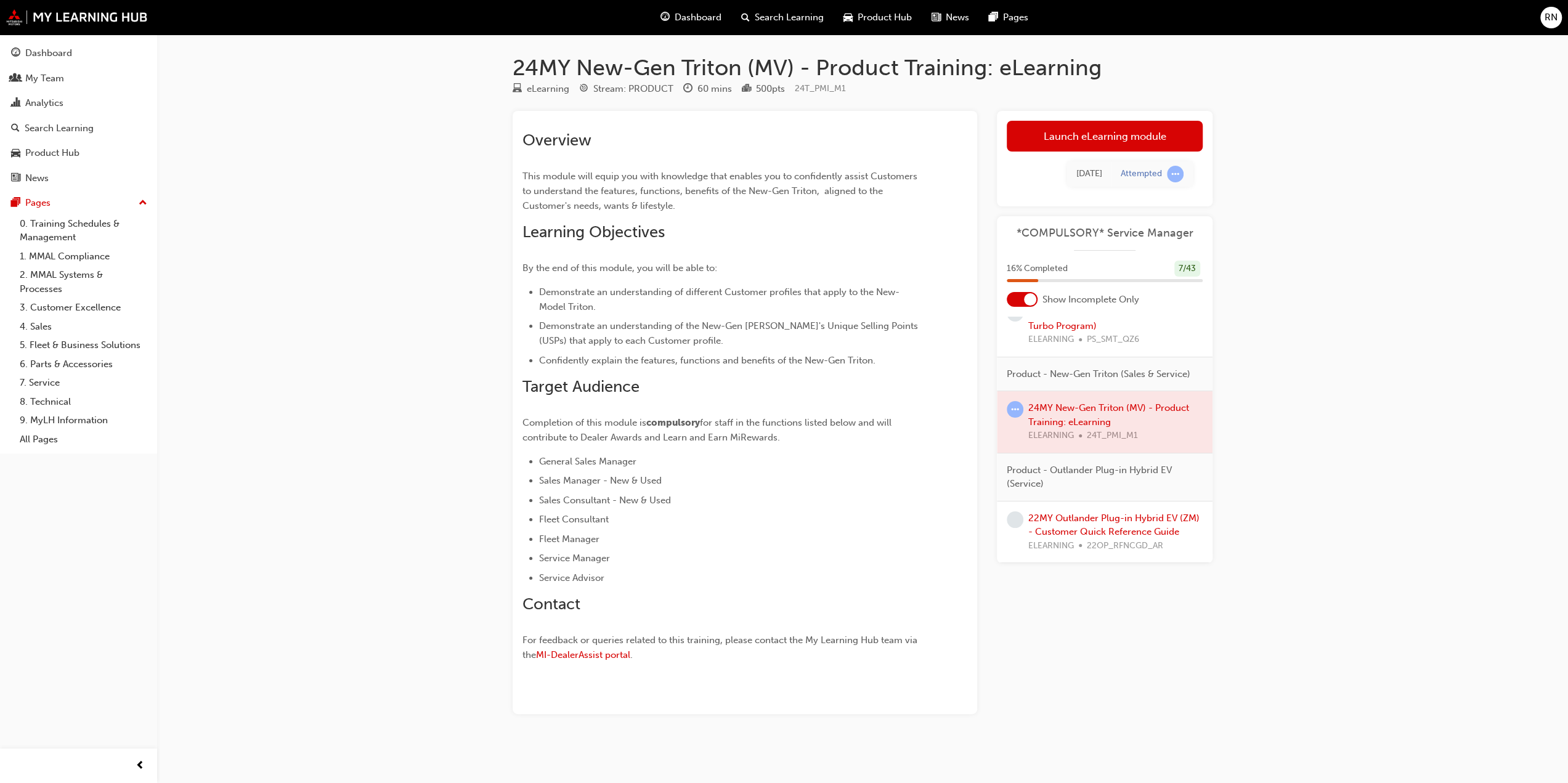
click at [1118, 415] on div at bounding box center [1105, 422] width 216 height 62
click at [1046, 393] on div at bounding box center [1105, 422] width 216 height 62
click at [1020, 401] on span "learningRecordVerb_ATTEMPT-icon" at bounding box center [1015, 409] width 17 height 17
click at [1089, 391] on div at bounding box center [1105, 422] width 216 height 62
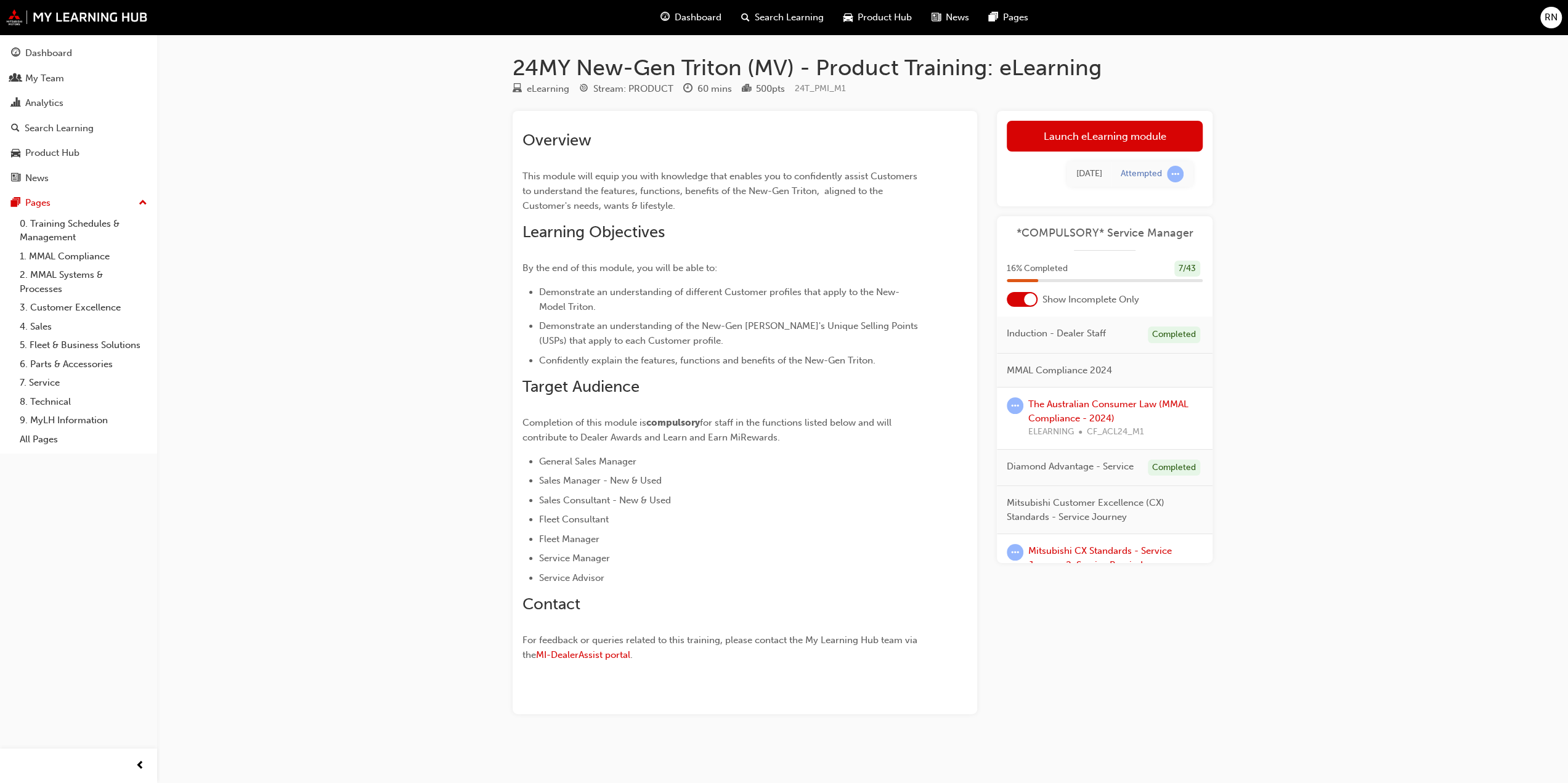
scroll to position [0, 0]
drag, startPoint x: 1366, startPoint y: 299, endPoint x: 1371, endPoint y: 320, distance: 21.6
click at [1368, 305] on div "24MY New-Gen Triton (MV) - Product Training: eLearning eLearning Stream: PRODUC…" at bounding box center [784, 392] width 1568 height 784
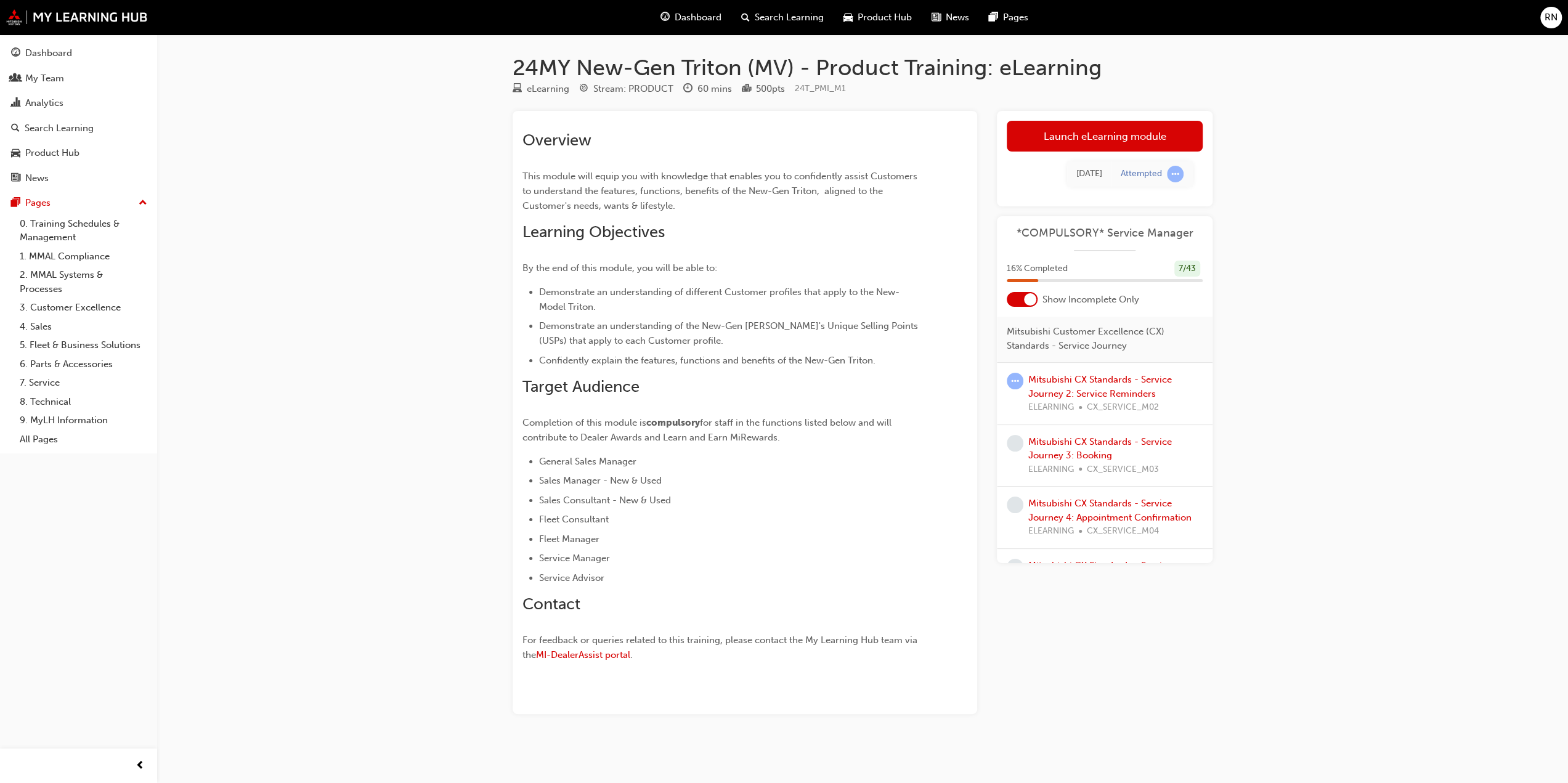
scroll to position [197, 0]
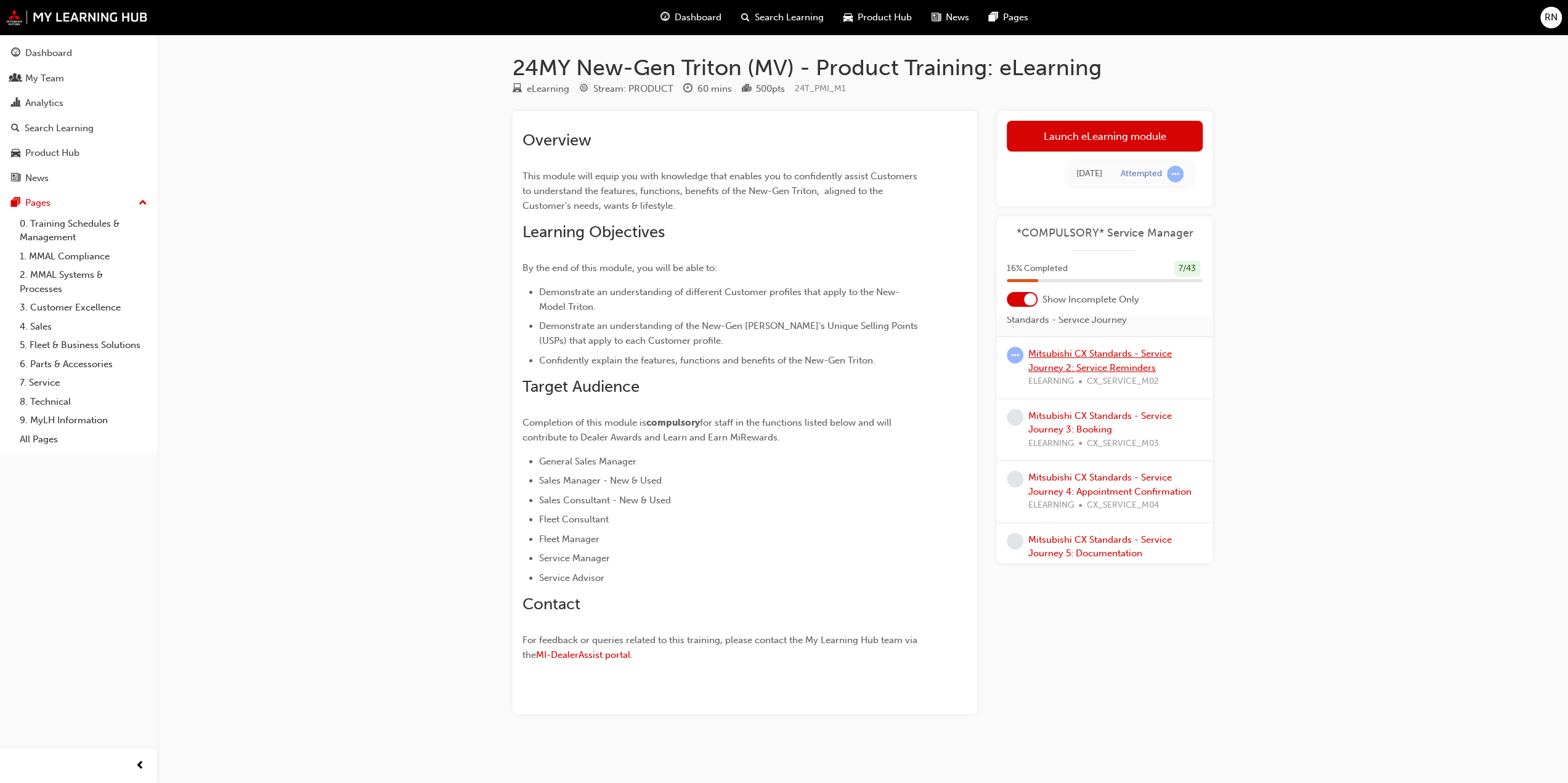
click at [1069, 364] on link "Mitsubishi CX Standards - Service Journey 2: Service Reminders" at bounding box center [1100, 361] width 143 height 25
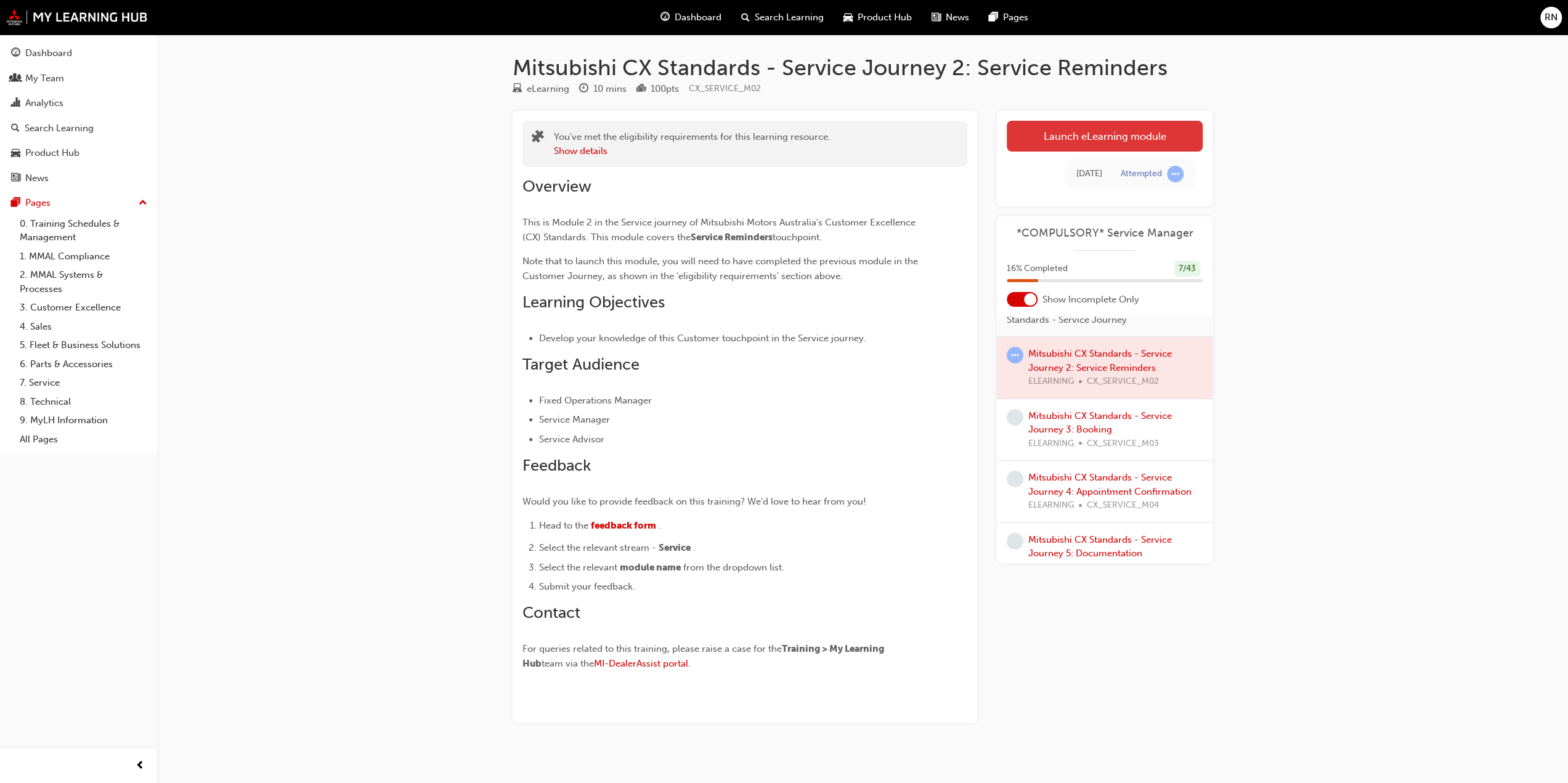
click at [1098, 137] on link "Launch eLearning module" at bounding box center [1105, 136] width 196 height 31
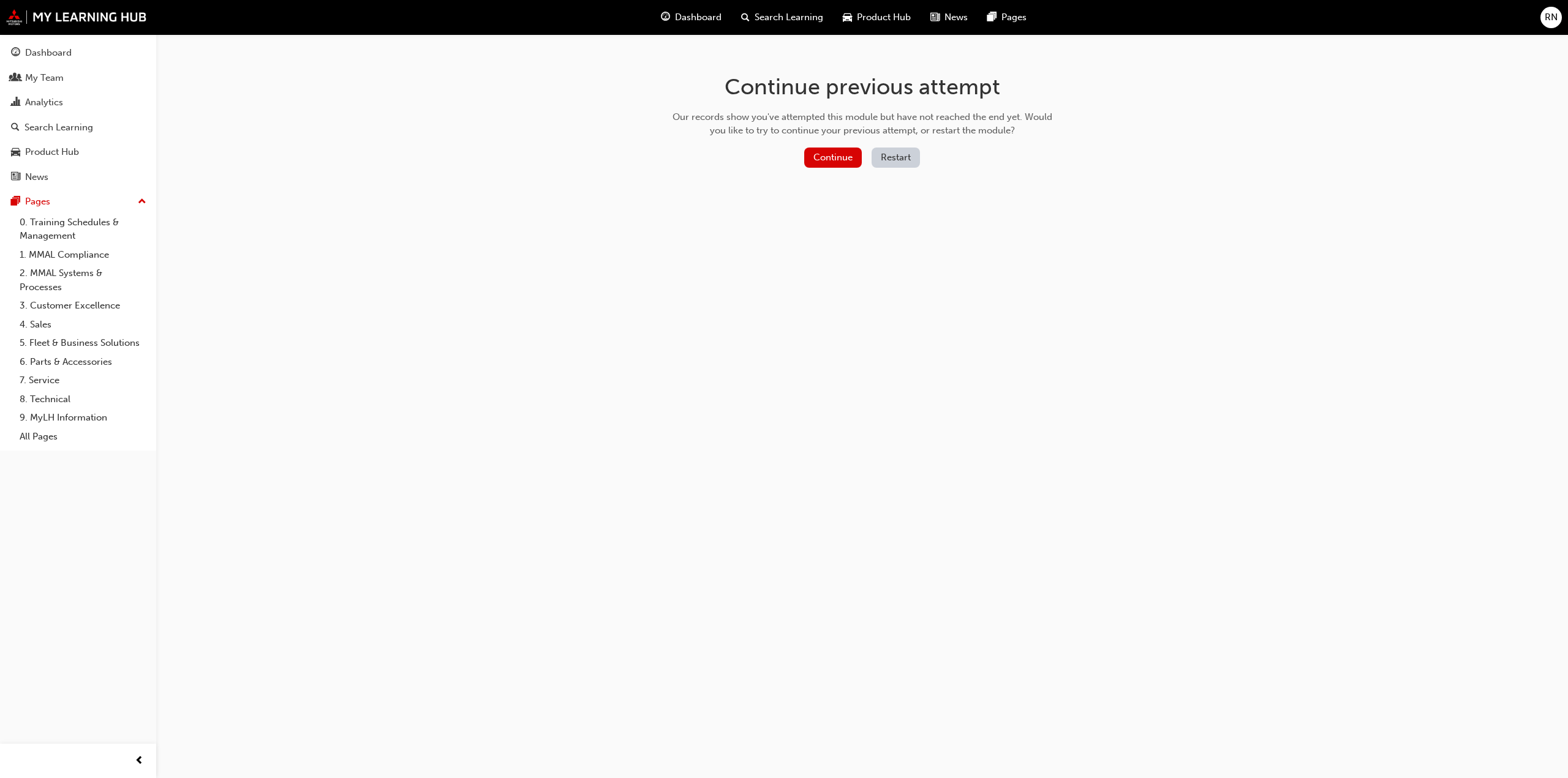
click at [833, 170] on div "Continue Restart" at bounding box center [862, 160] width 388 height 25
click at [831, 158] on button "Continue" at bounding box center [833, 157] width 57 height 20
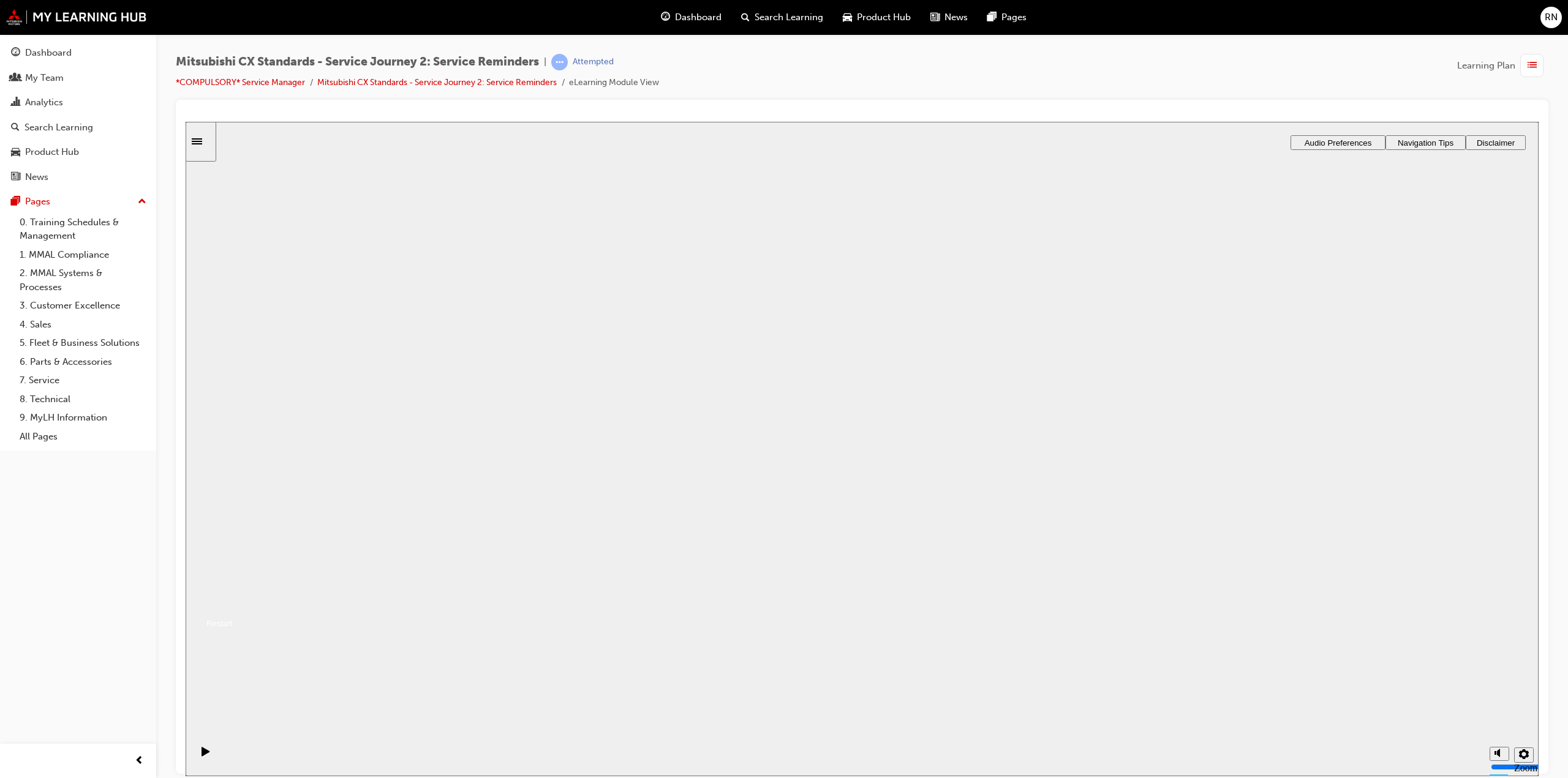
click at [232, 601] on button "Resume" at bounding box center [209, 608] width 47 height 15
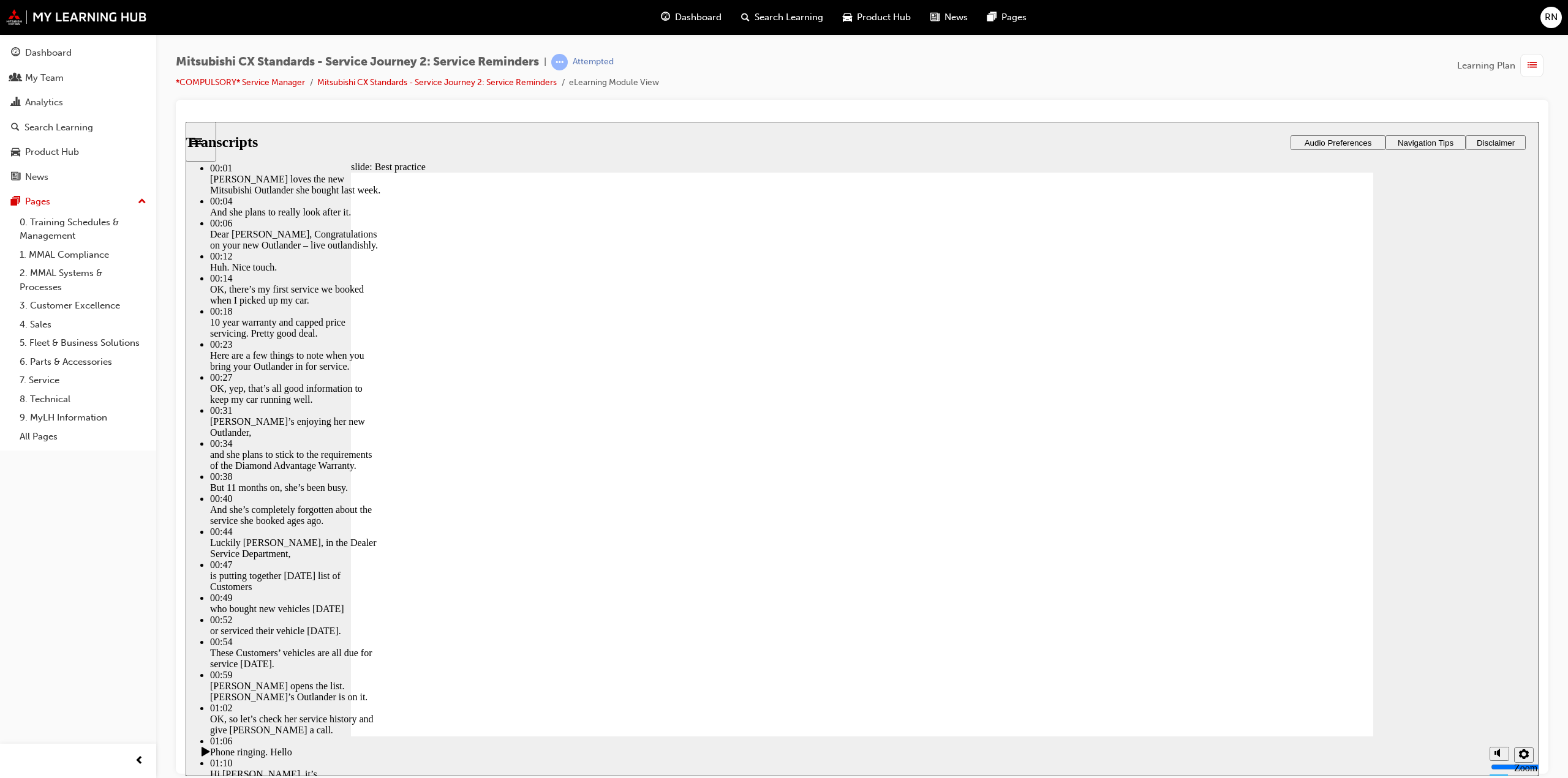
drag, startPoint x: 420, startPoint y: 722, endPoint x: 528, endPoint y: 649, distance: 130.4
type input "209"
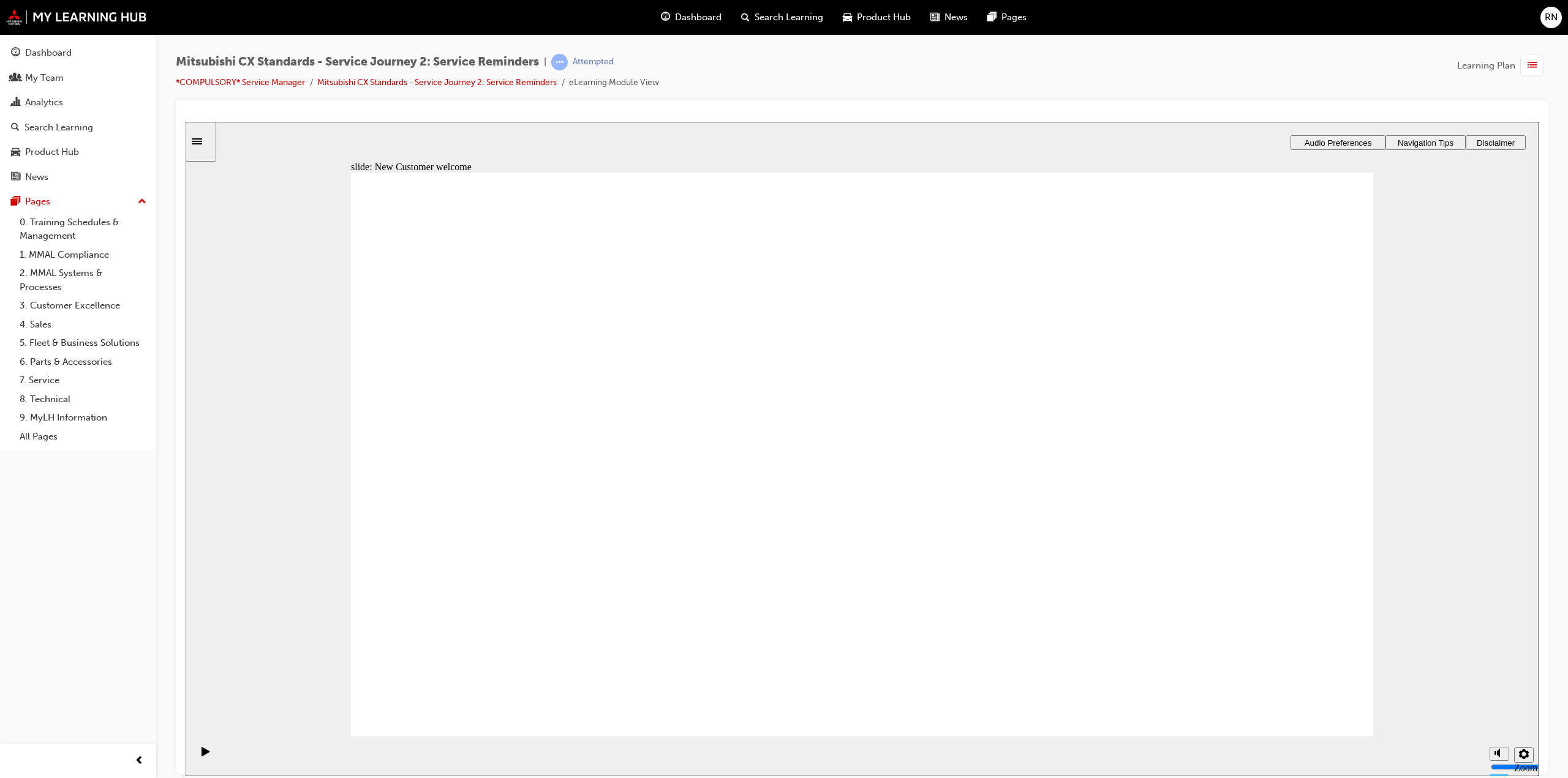
drag, startPoint x: 607, startPoint y: 547, endPoint x: 923, endPoint y: 442, distance: 333.0
drag, startPoint x: 633, startPoint y: 541, endPoint x: 946, endPoint y: 498, distance: 315.9
drag, startPoint x: 802, startPoint y: 527, endPoint x: 925, endPoint y: 588, distance: 137.3
drag, startPoint x: 544, startPoint y: 536, endPoint x: 830, endPoint y: 629, distance: 300.7
drag, startPoint x: 584, startPoint y: 658, endPoint x: 539, endPoint y: 667, distance: 45.9
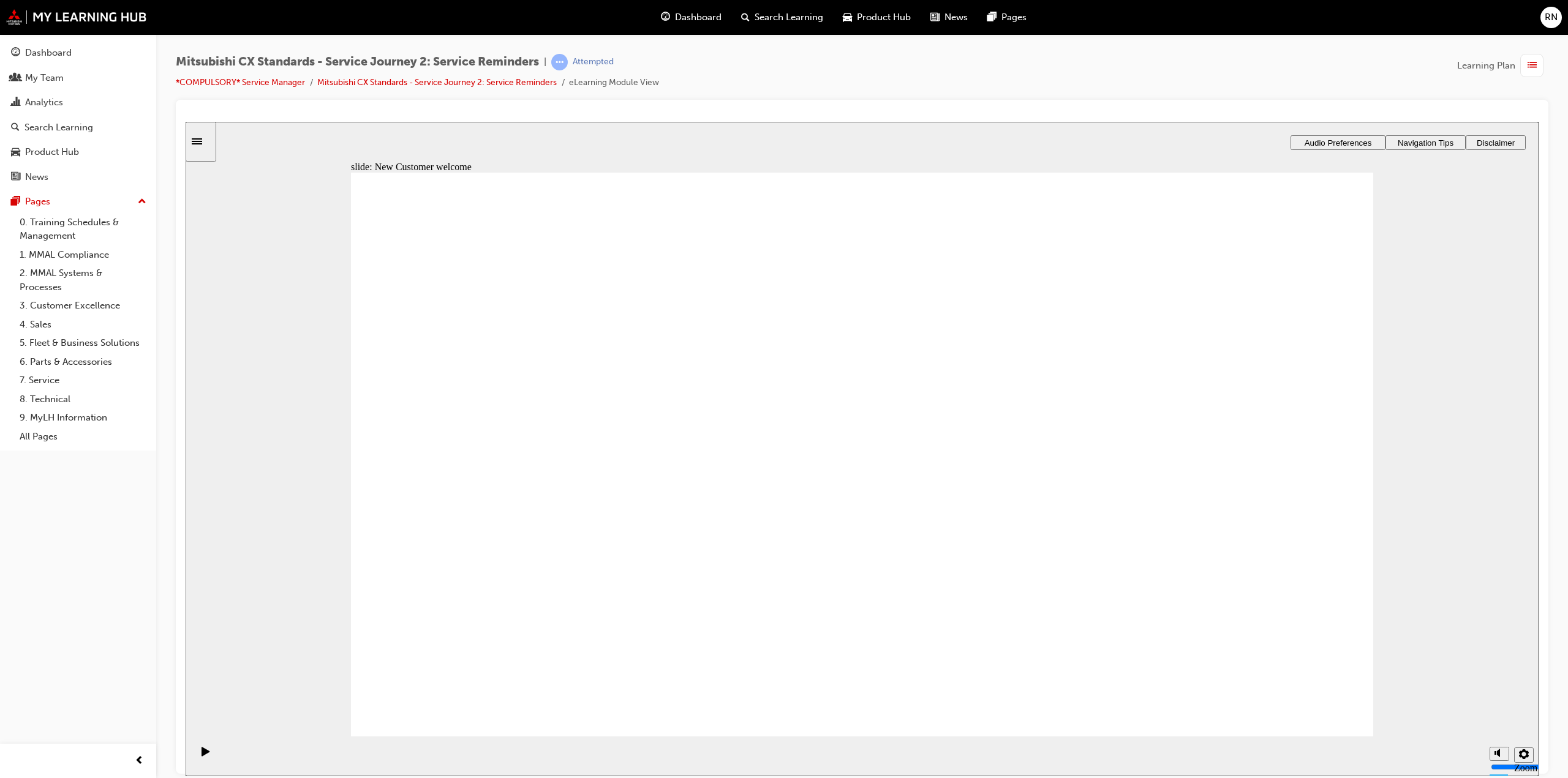
checkbox input "true"
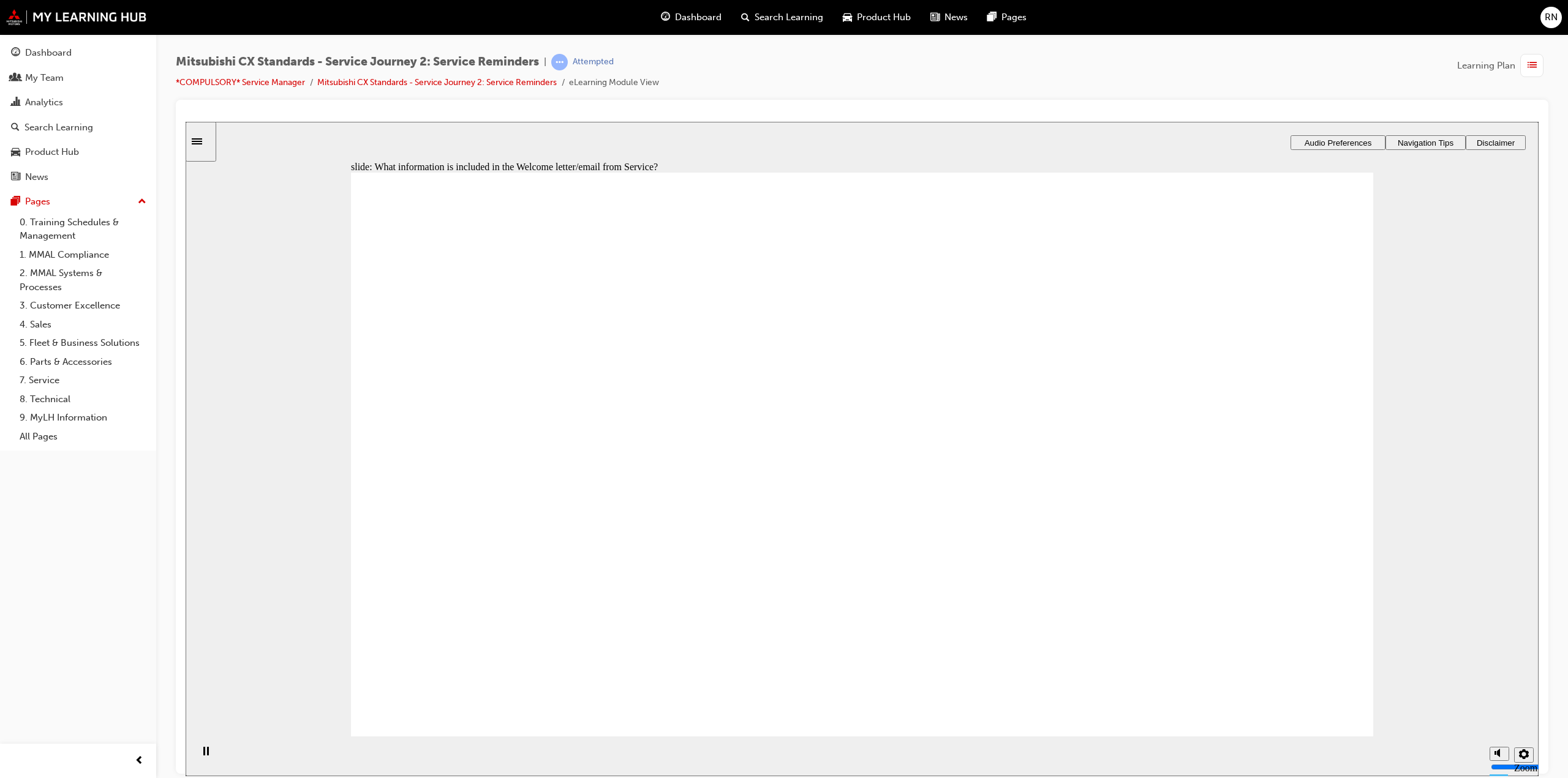
checkbox input "true"
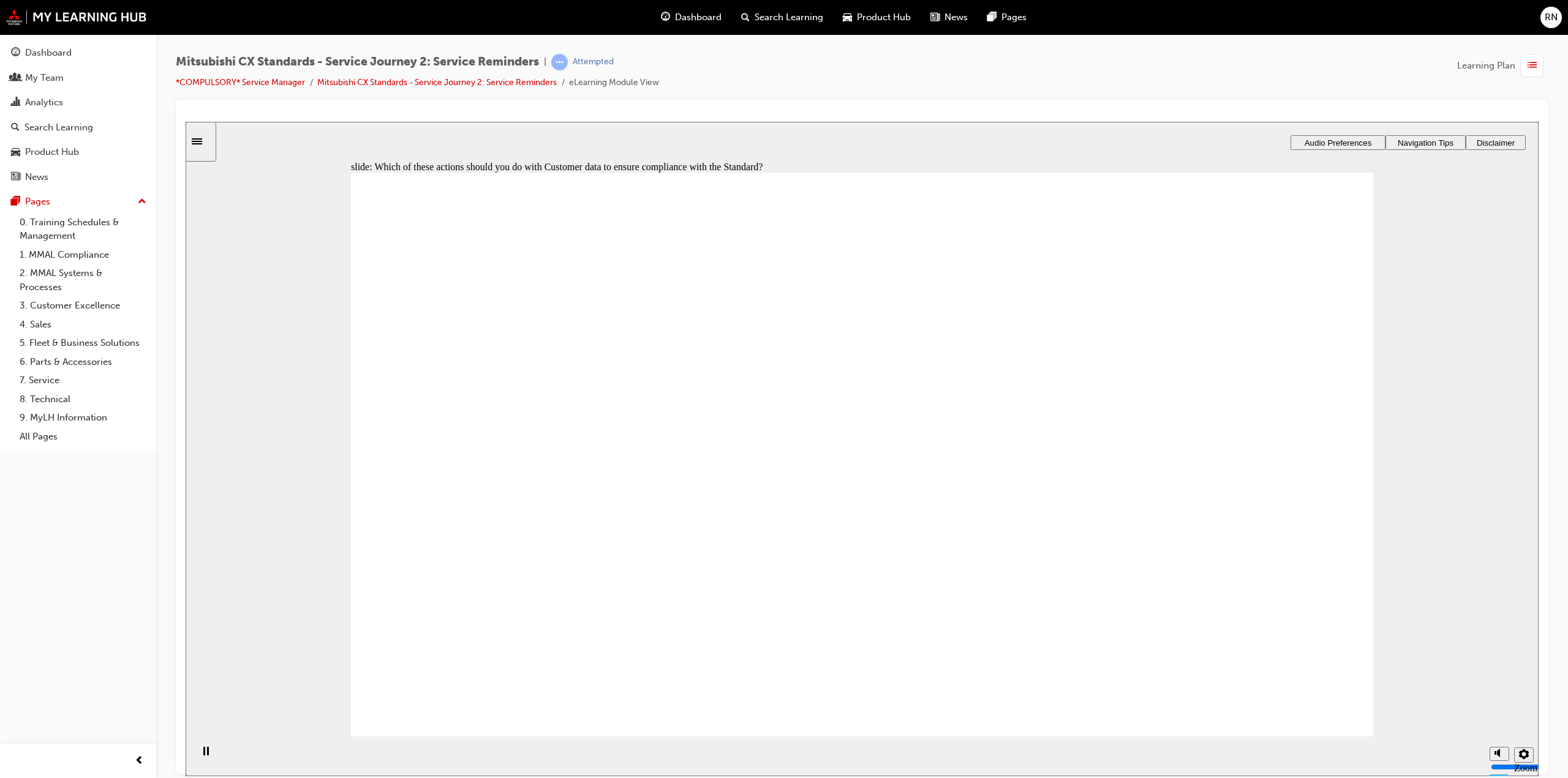
checkbox input "true"
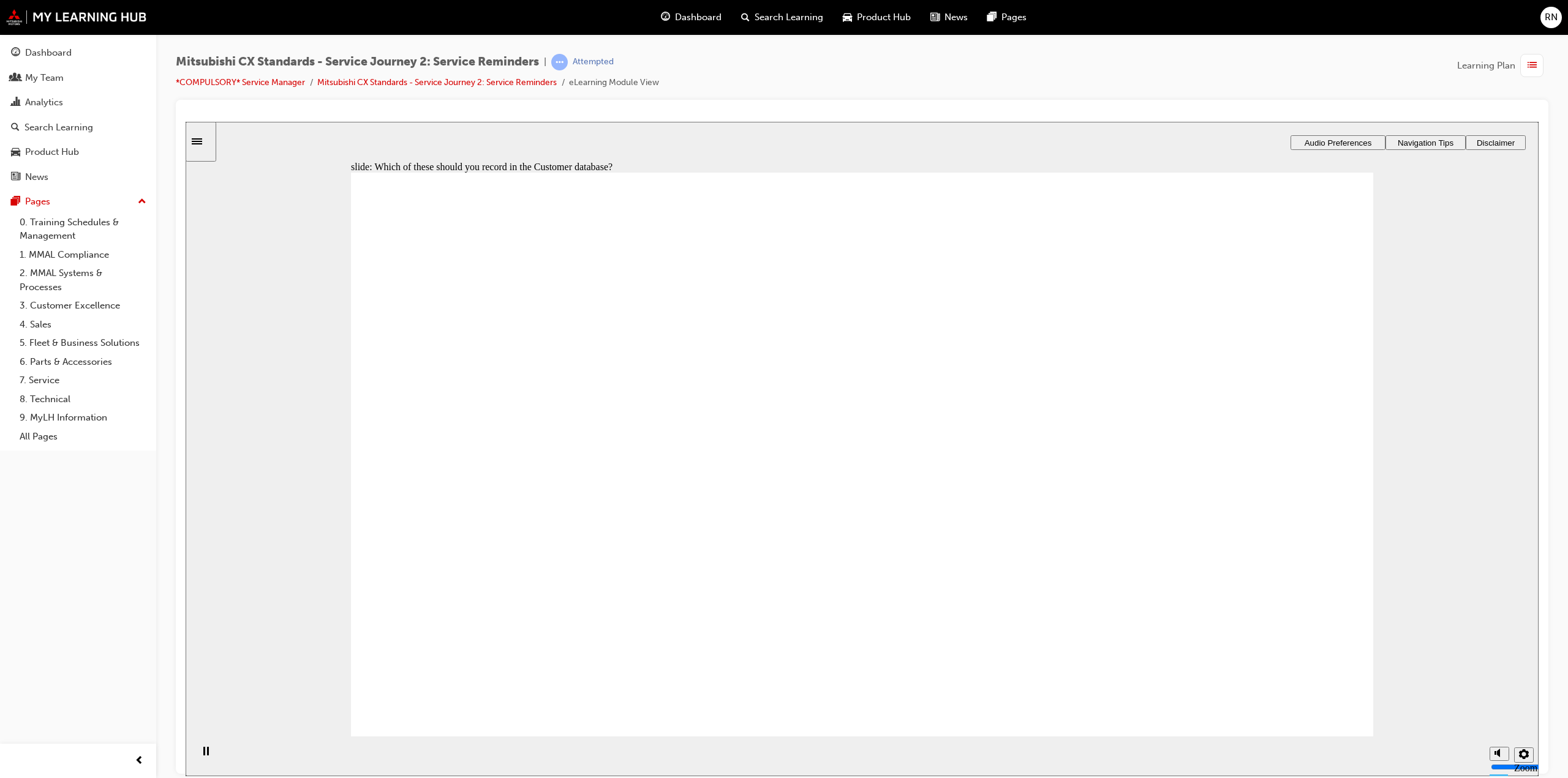
drag, startPoint x: 722, startPoint y: 496, endPoint x: 850, endPoint y: 437, distance: 140.9
drag, startPoint x: 571, startPoint y: 527, endPoint x: 1214, endPoint y: 412, distance: 653.2
drag, startPoint x: 604, startPoint y: 520, endPoint x: 912, endPoint y: 489, distance: 309.6
drag, startPoint x: 512, startPoint y: 521, endPoint x: 834, endPoint y: 549, distance: 323.2
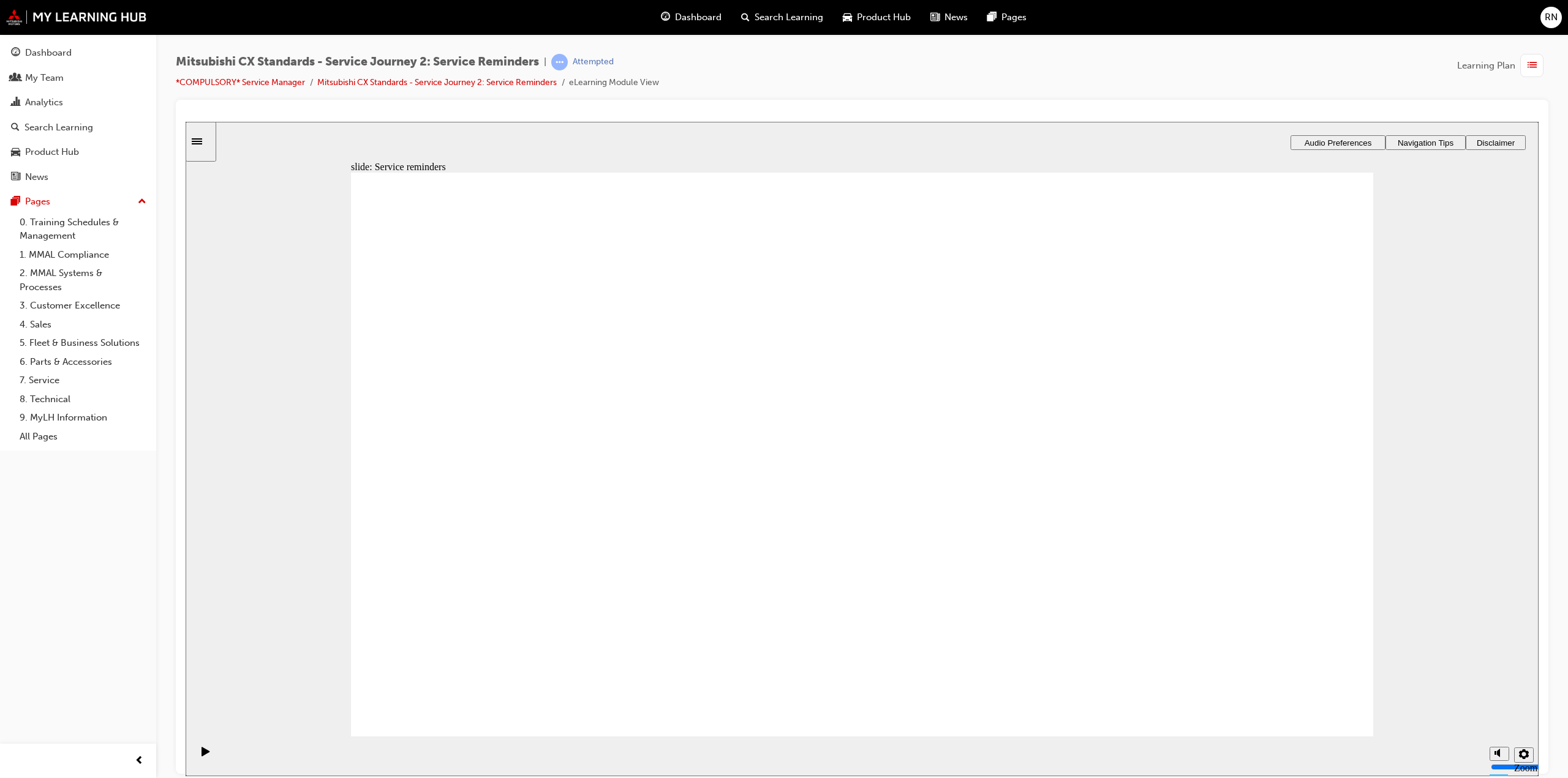
checkbox input "true"
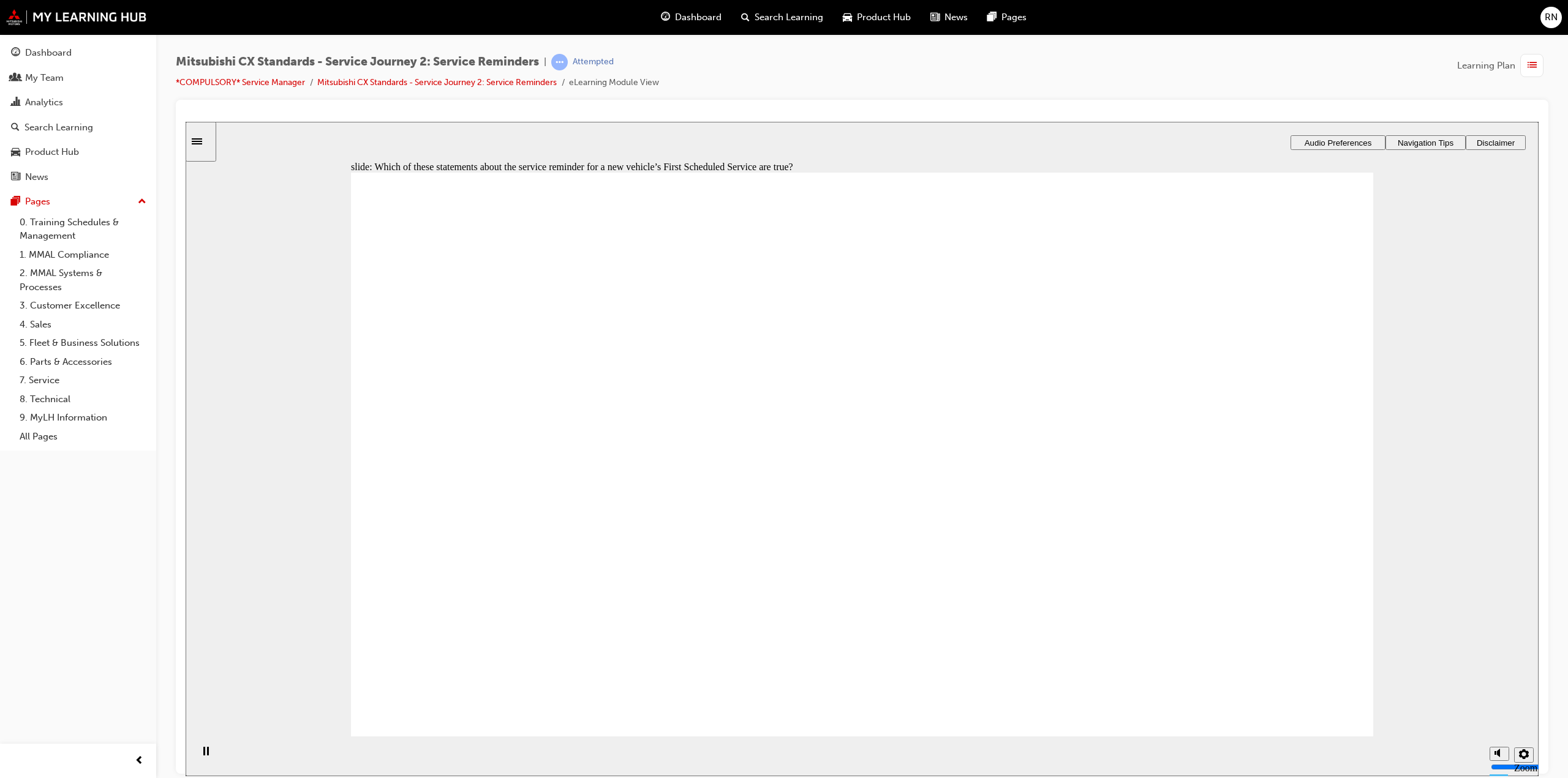
checkbox input "true"
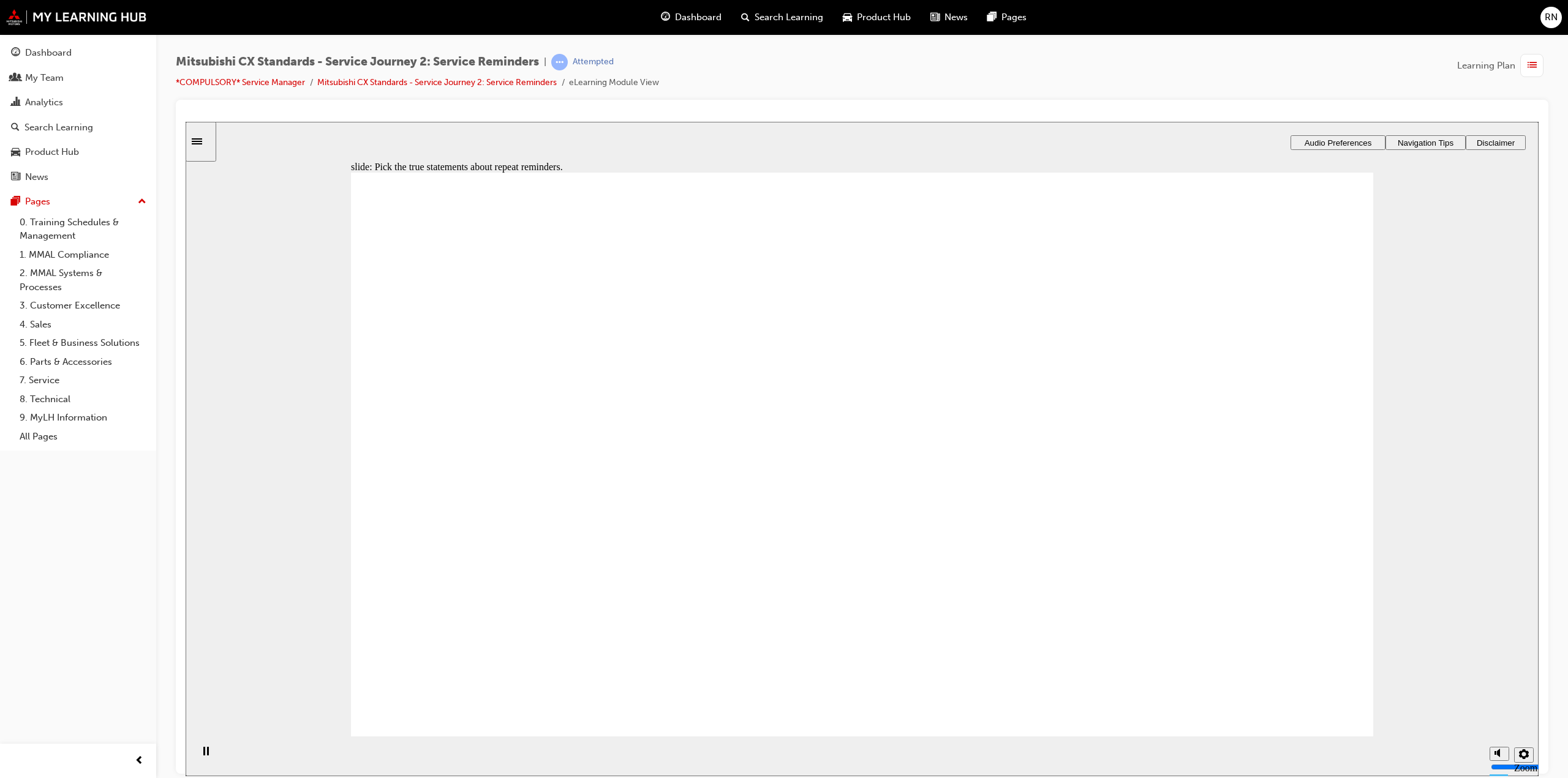
radio input "true"
drag, startPoint x: 887, startPoint y: 518, endPoint x: 878, endPoint y: 515, distance: 9.5
drag, startPoint x: 1310, startPoint y: 678, endPoint x: 1306, endPoint y: 694, distance: 16.5
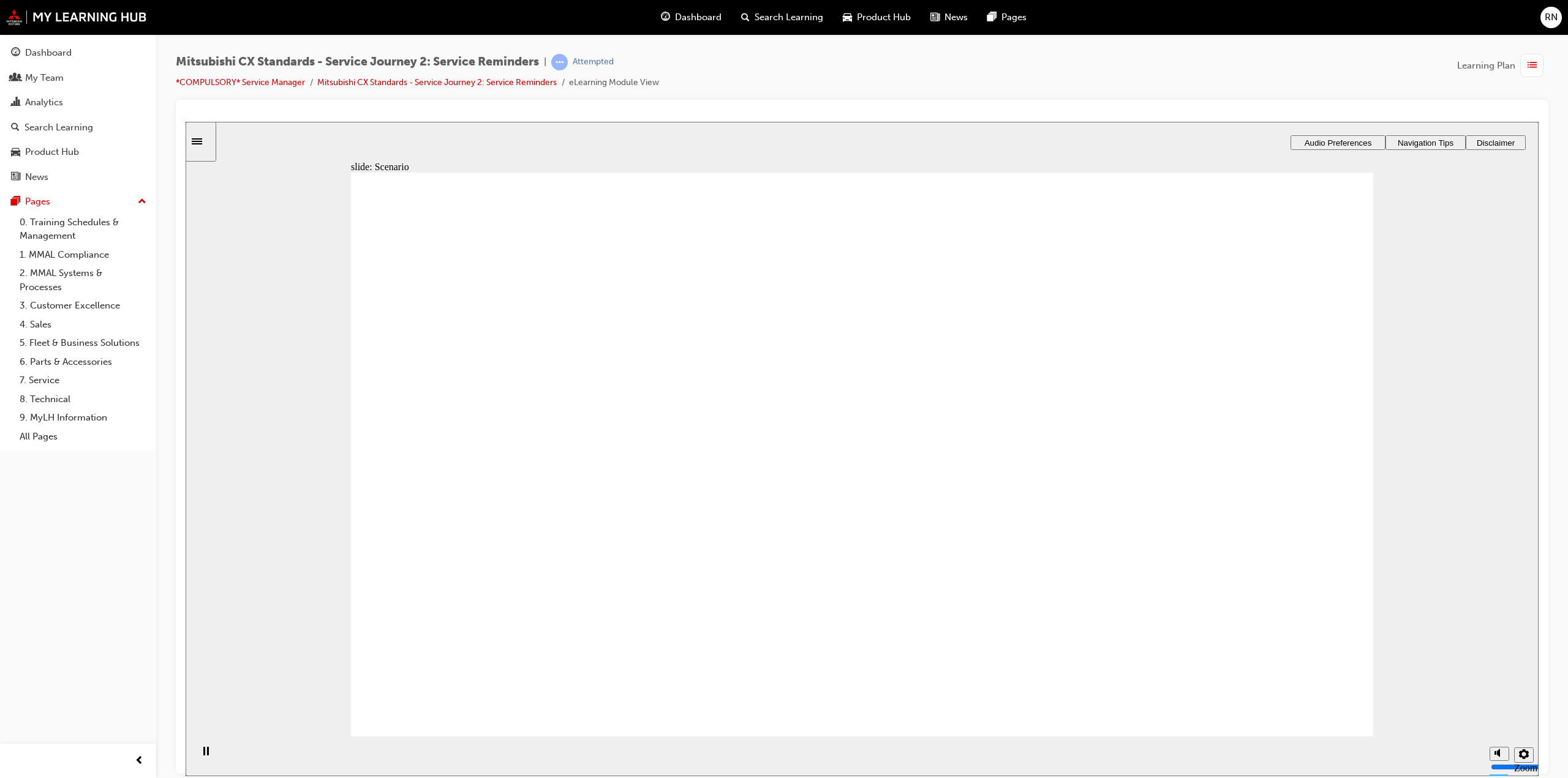
checkbox input "true"
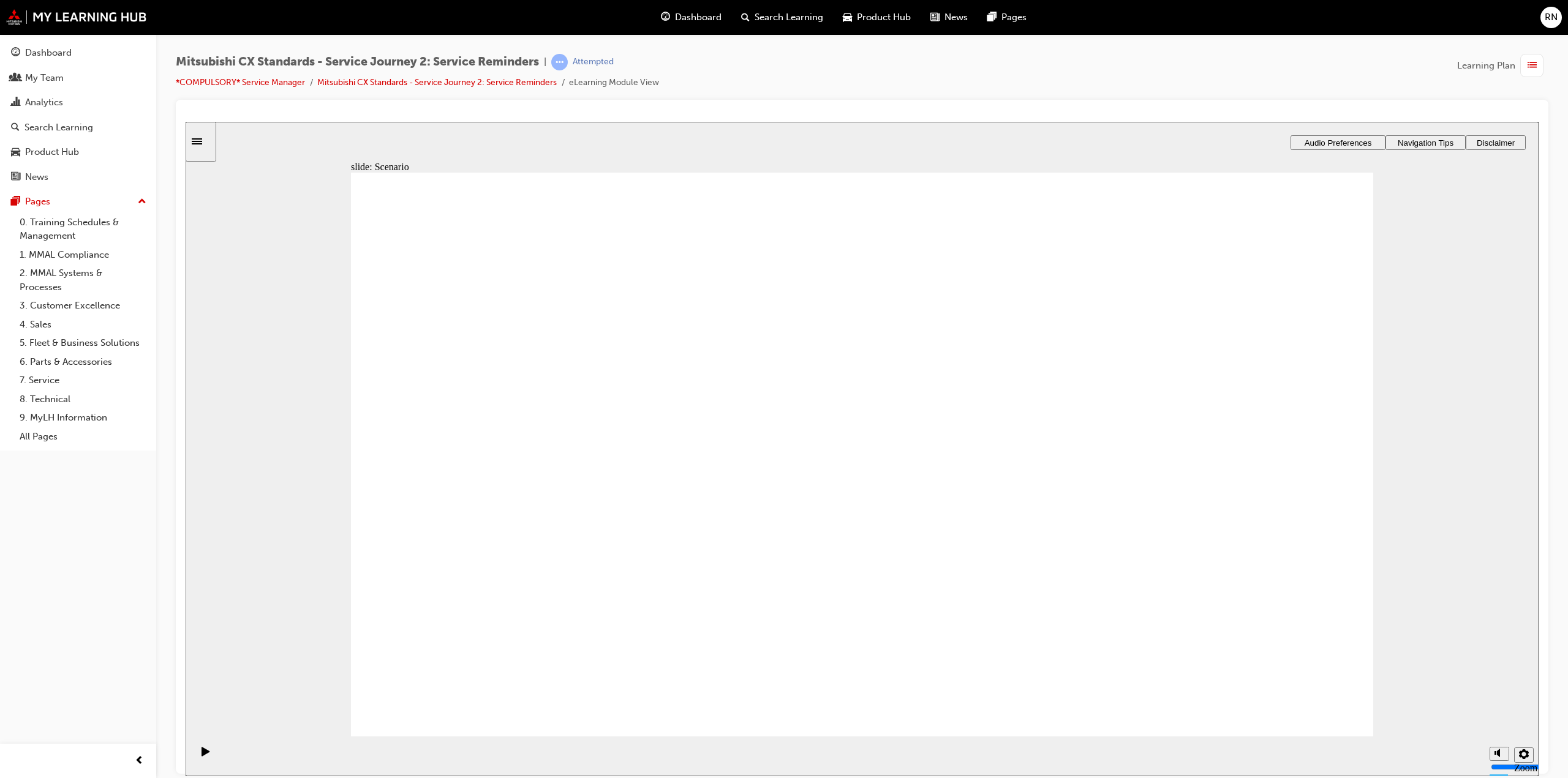
drag, startPoint x: 676, startPoint y: 551, endPoint x: 868, endPoint y: 415, distance: 235.3
drag, startPoint x: 607, startPoint y: 548, endPoint x: 1243, endPoint y: 417, distance: 649.4
drag, startPoint x: 588, startPoint y: 538, endPoint x: 889, endPoint y: 490, distance: 304.8
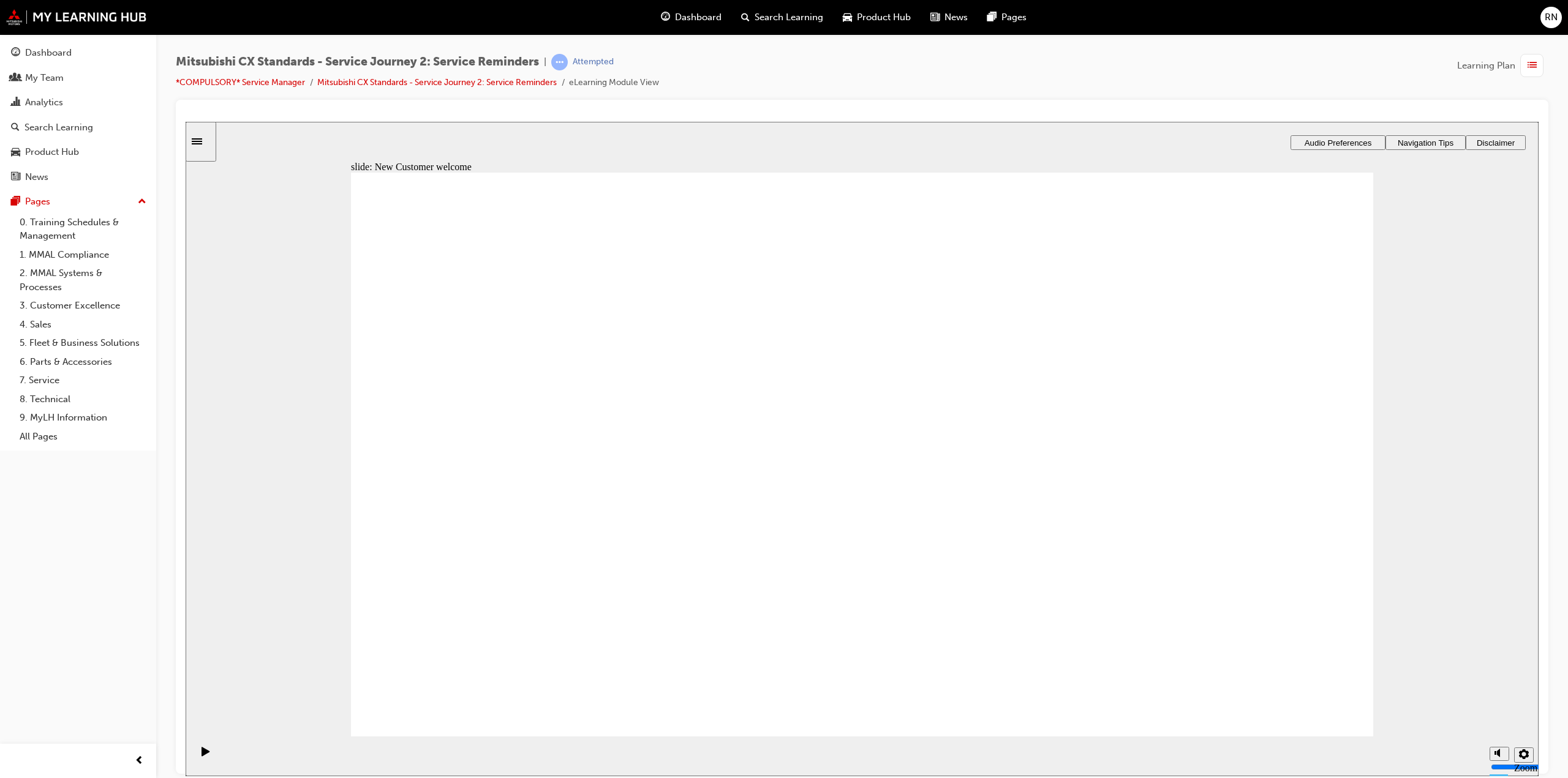
drag, startPoint x: 559, startPoint y: 532, endPoint x: 1264, endPoint y: 502, distance: 705.6
click at [1535, 68] on span "list-icon" at bounding box center [1532, 66] width 9 height 15
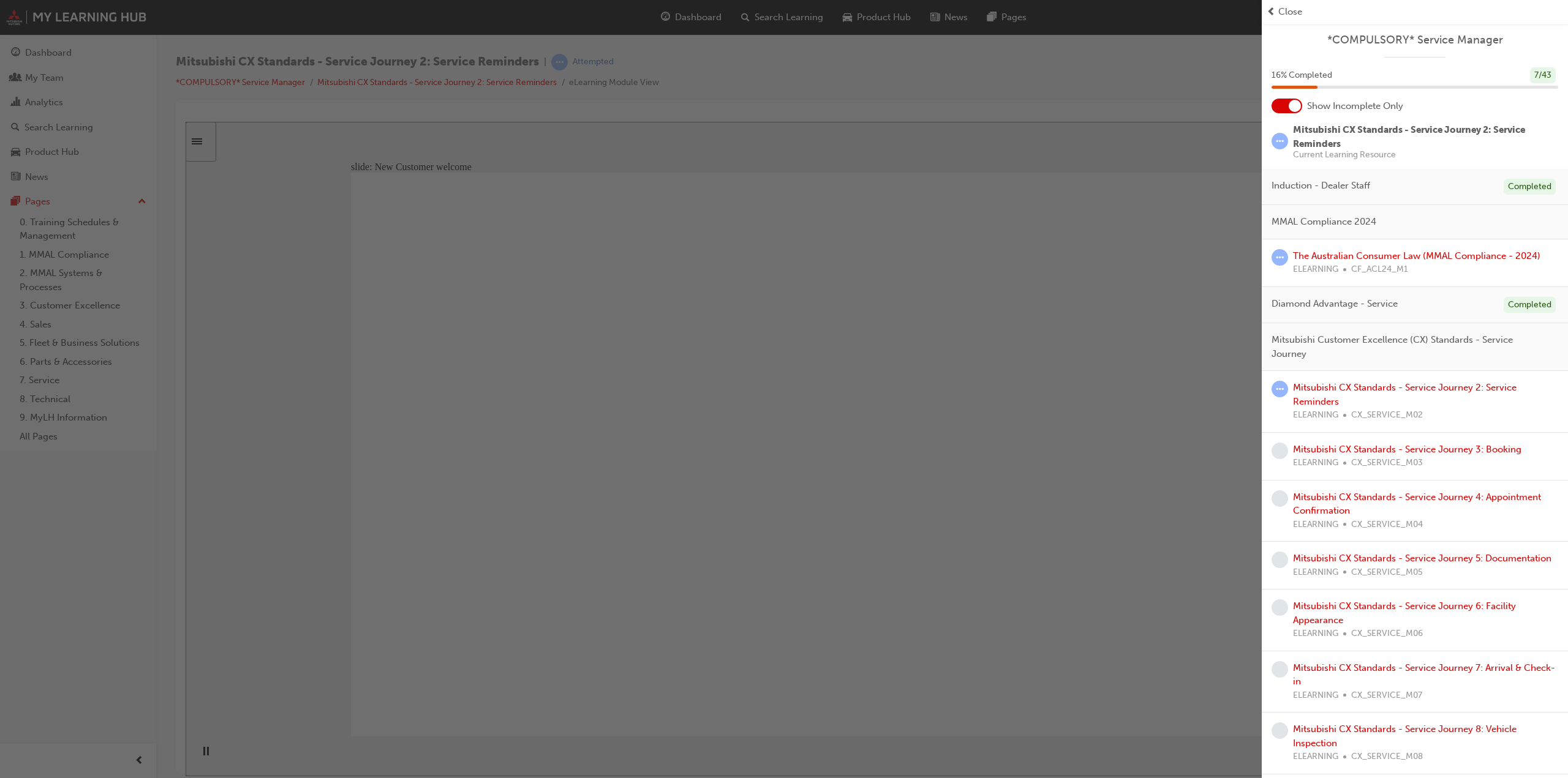
scroll to position [184, 0]
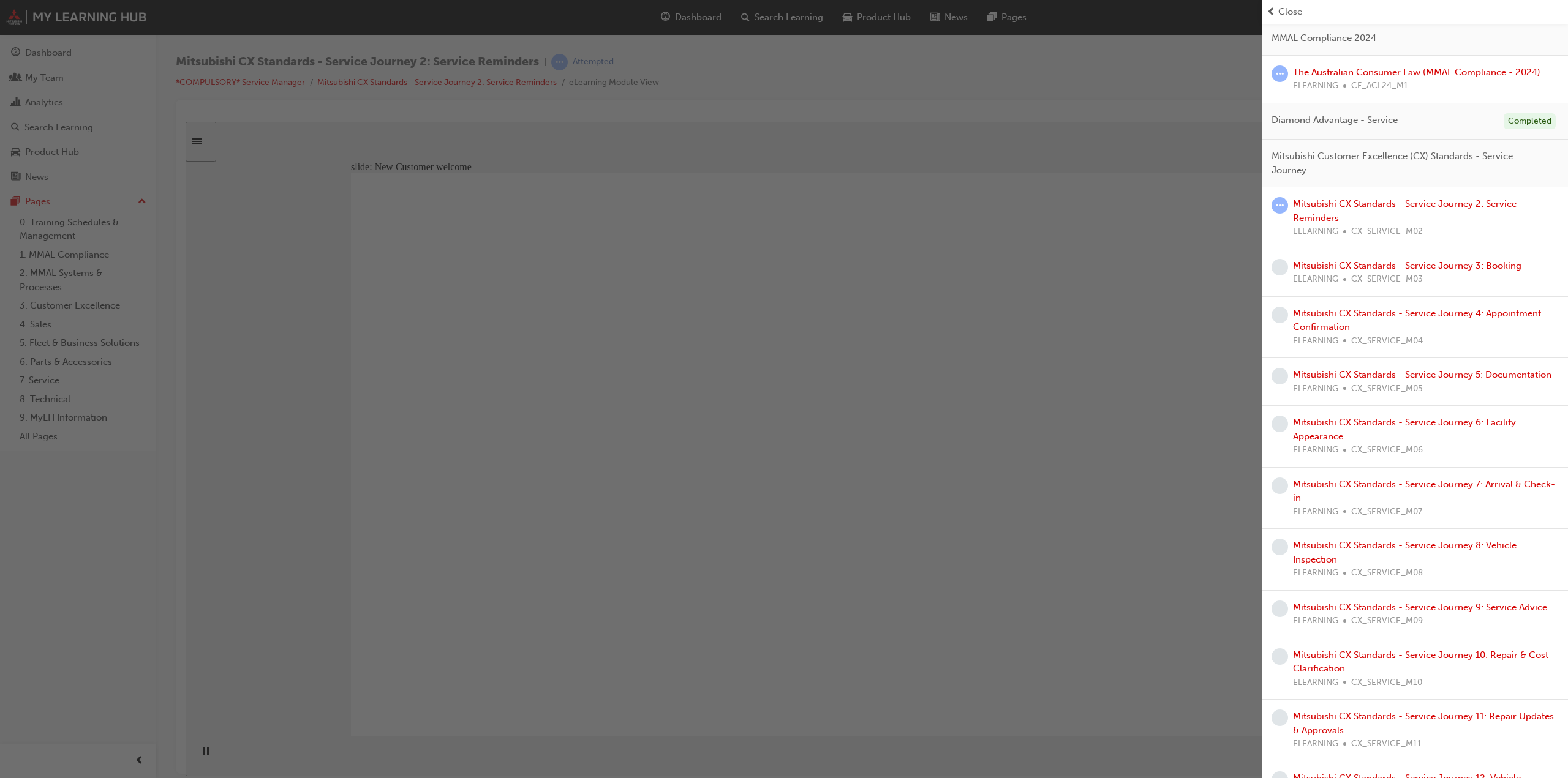
click at [1364, 202] on link "Mitsubishi CX Standards - Service Journey 2: Service Reminders" at bounding box center [1405, 211] width 223 height 25
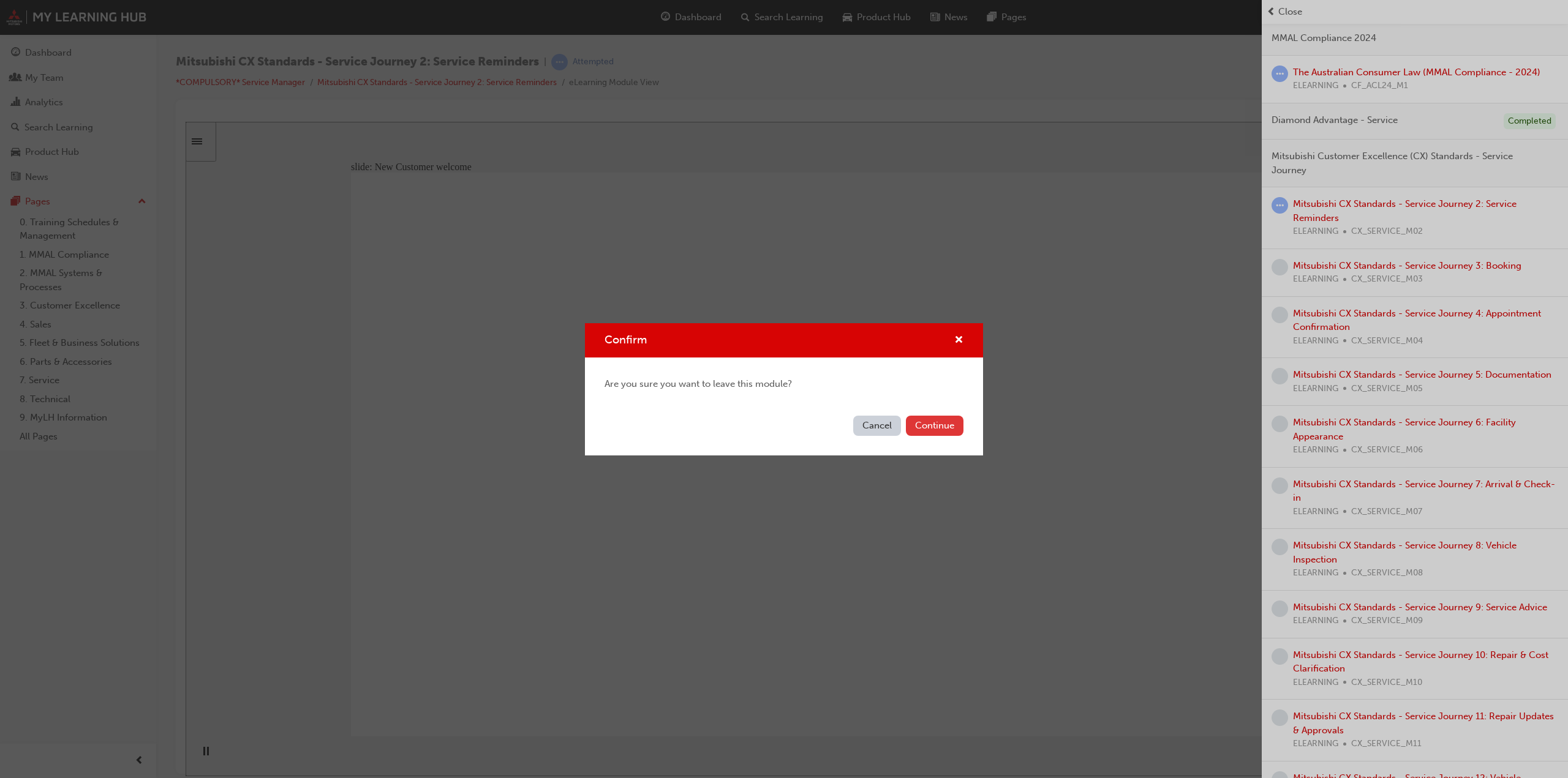
click at [949, 424] on button "Continue" at bounding box center [935, 426] width 57 height 20
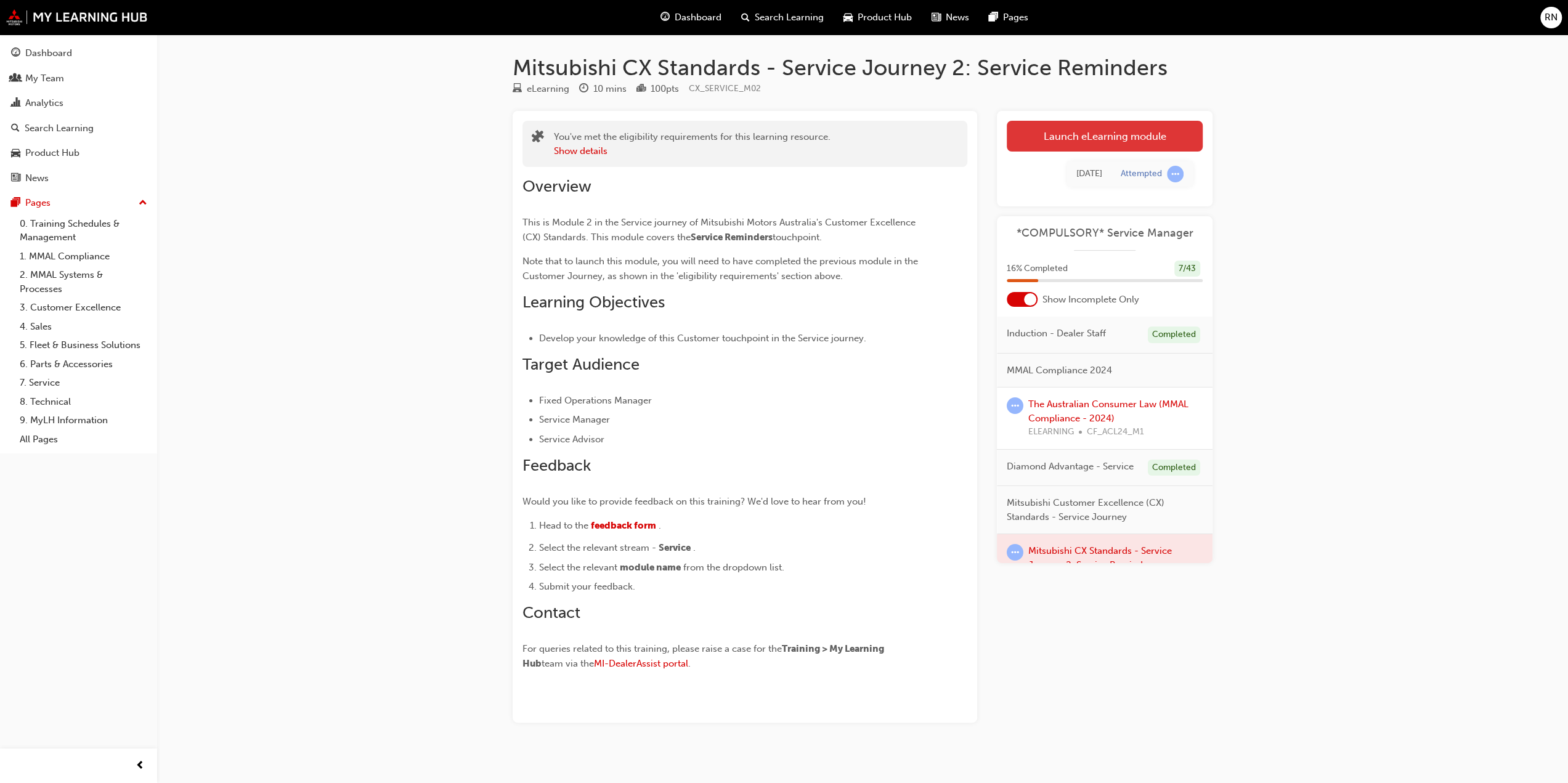
click at [1129, 129] on link "Launch eLearning module" at bounding box center [1105, 136] width 196 height 31
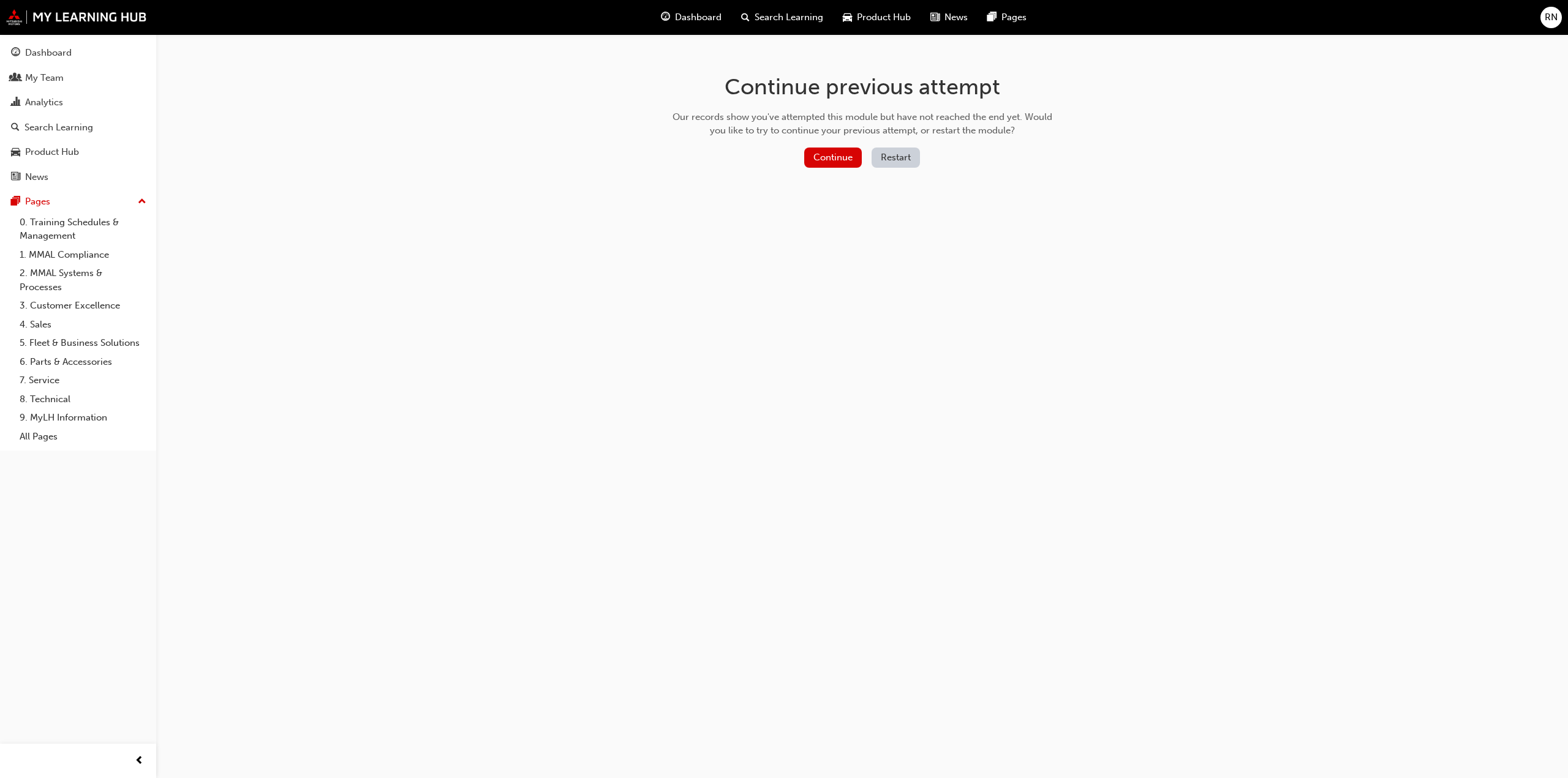
click at [896, 164] on button "Restart" at bounding box center [896, 157] width 48 height 20
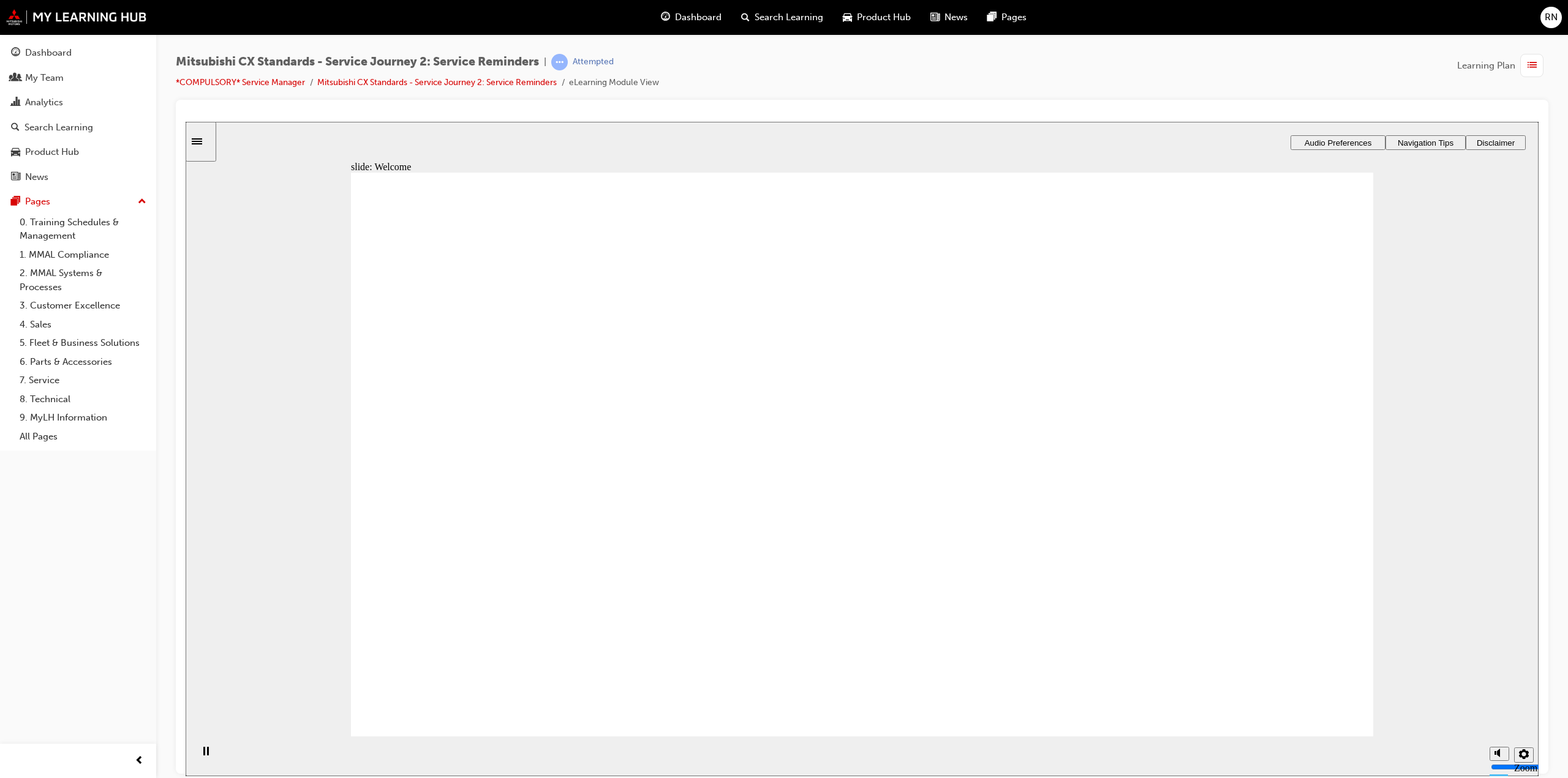
drag, startPoint x: 1298, startPoint y: 708, endPoint x: 1312, endPoint y: 698, distance: 17.2
drag, startPoint x: 1243, startPoint y: 268, endPoint x: 1246, endPoint y: 278, distance: 10.4
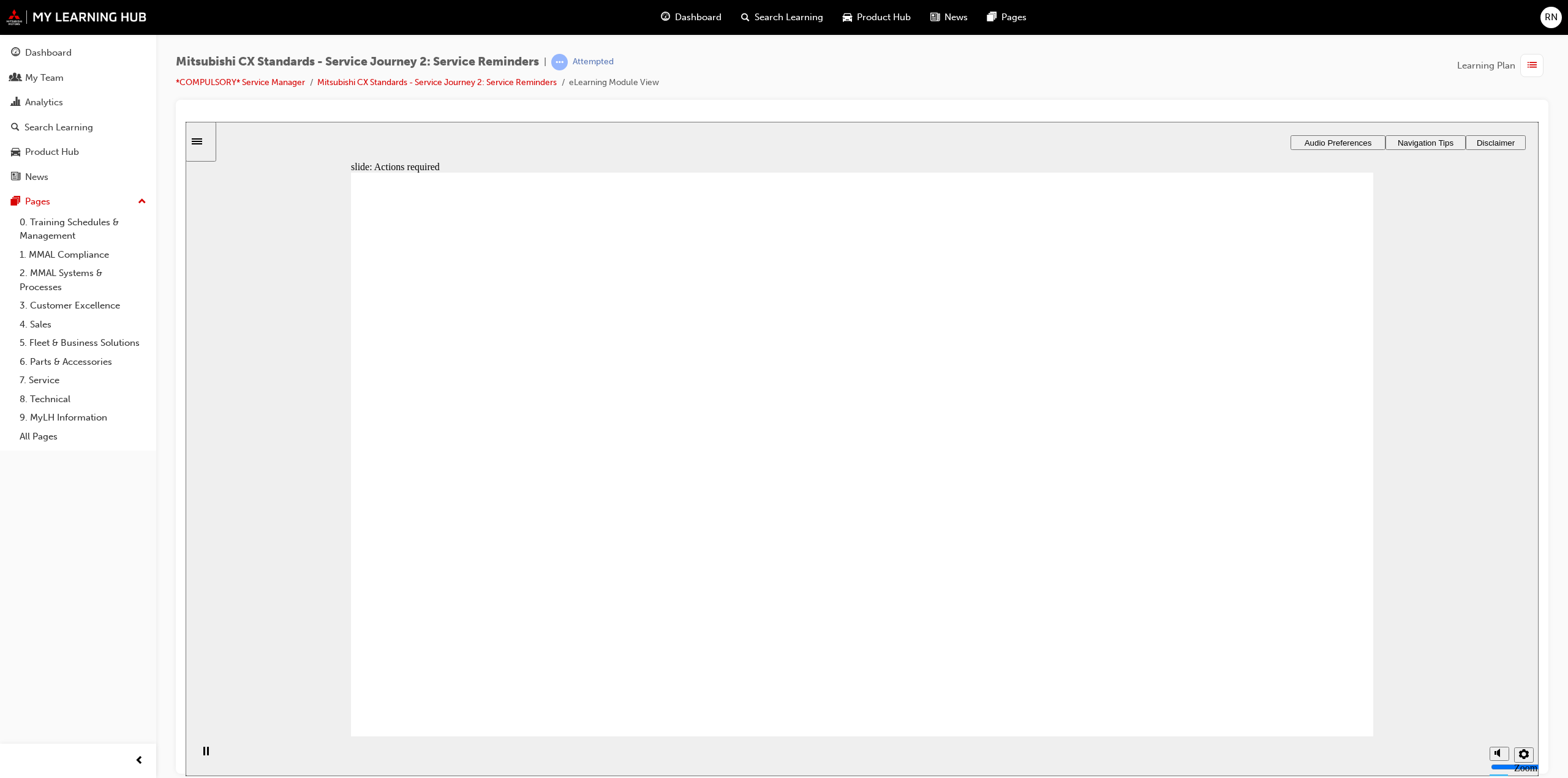
drag, startPoint x: 864, startPoint y: 583, endPoint x: 860, endPoint y: 578, distance: 6.4
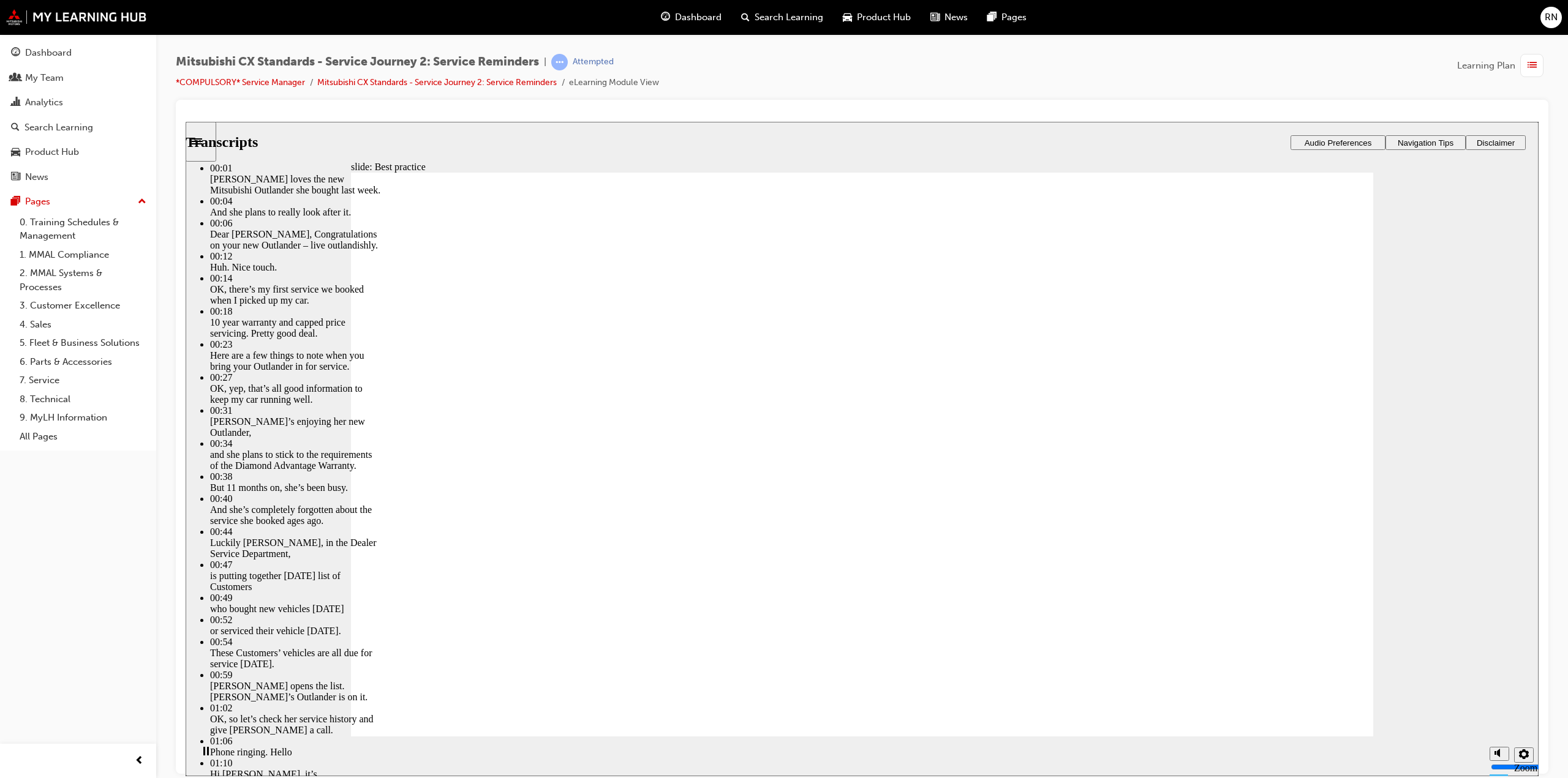
drag, startPoint x: 407, startPoint y: 709, endPoint x: 1263, endPoint y: 701, distance: 856.0
type input "209"
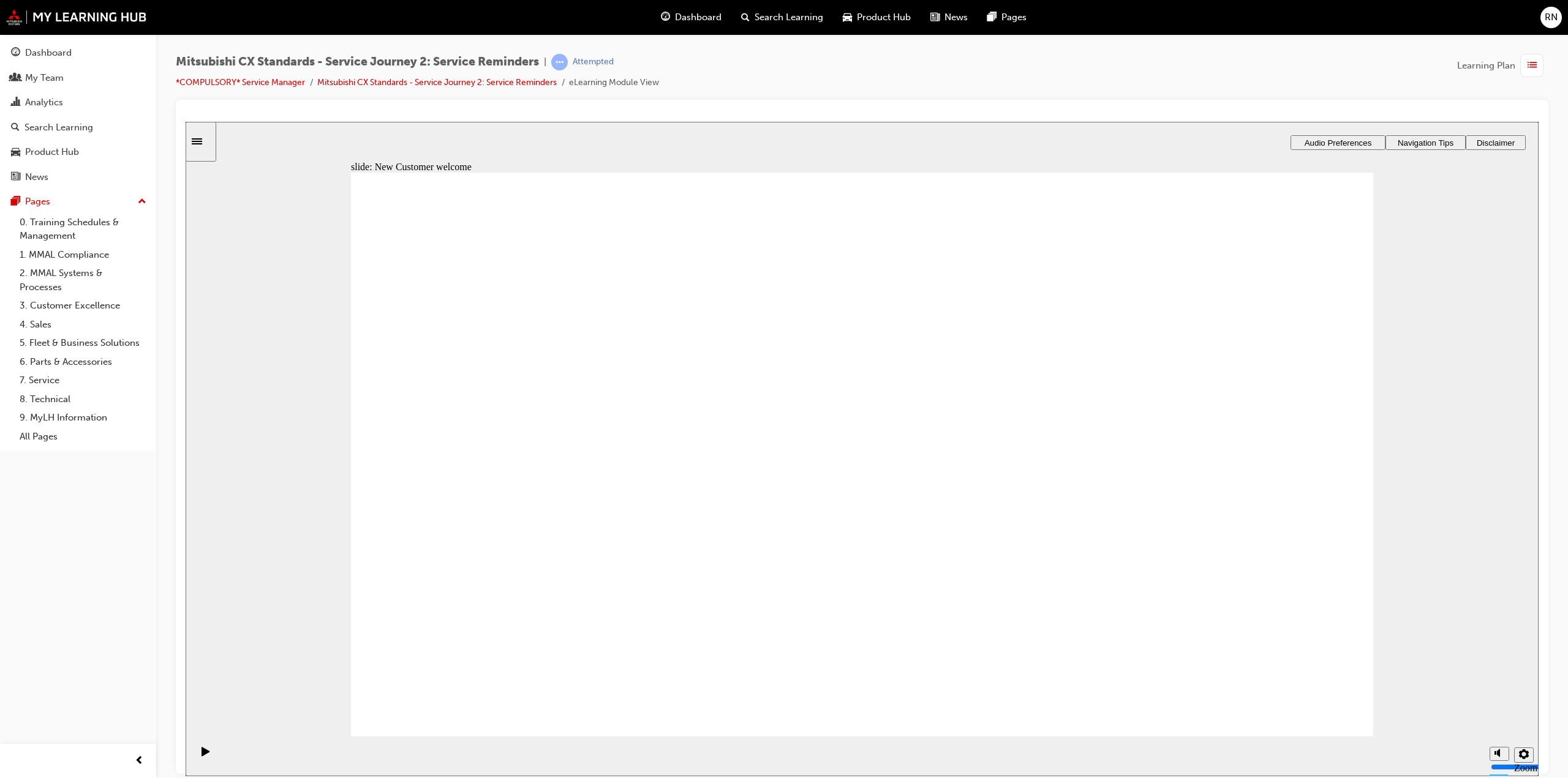
drag, startPoint x: 408, startPoint y: 516, endPoint x: 1079, endPoint y: 417, distance: 678.3
drag, startPoint x: 679, startPoint y: 534, endPoint x: 1304, endPoint y: 482, distance: 627.2
drag, startPoint x: 679, startPoint y: 534, endPoint x: 907, endPoint y: 414, distance: 257.7
drag, startPoint x: 589, startPoint y: 515, endPoint x: 912, endPoint y: 479, distance: 325.0
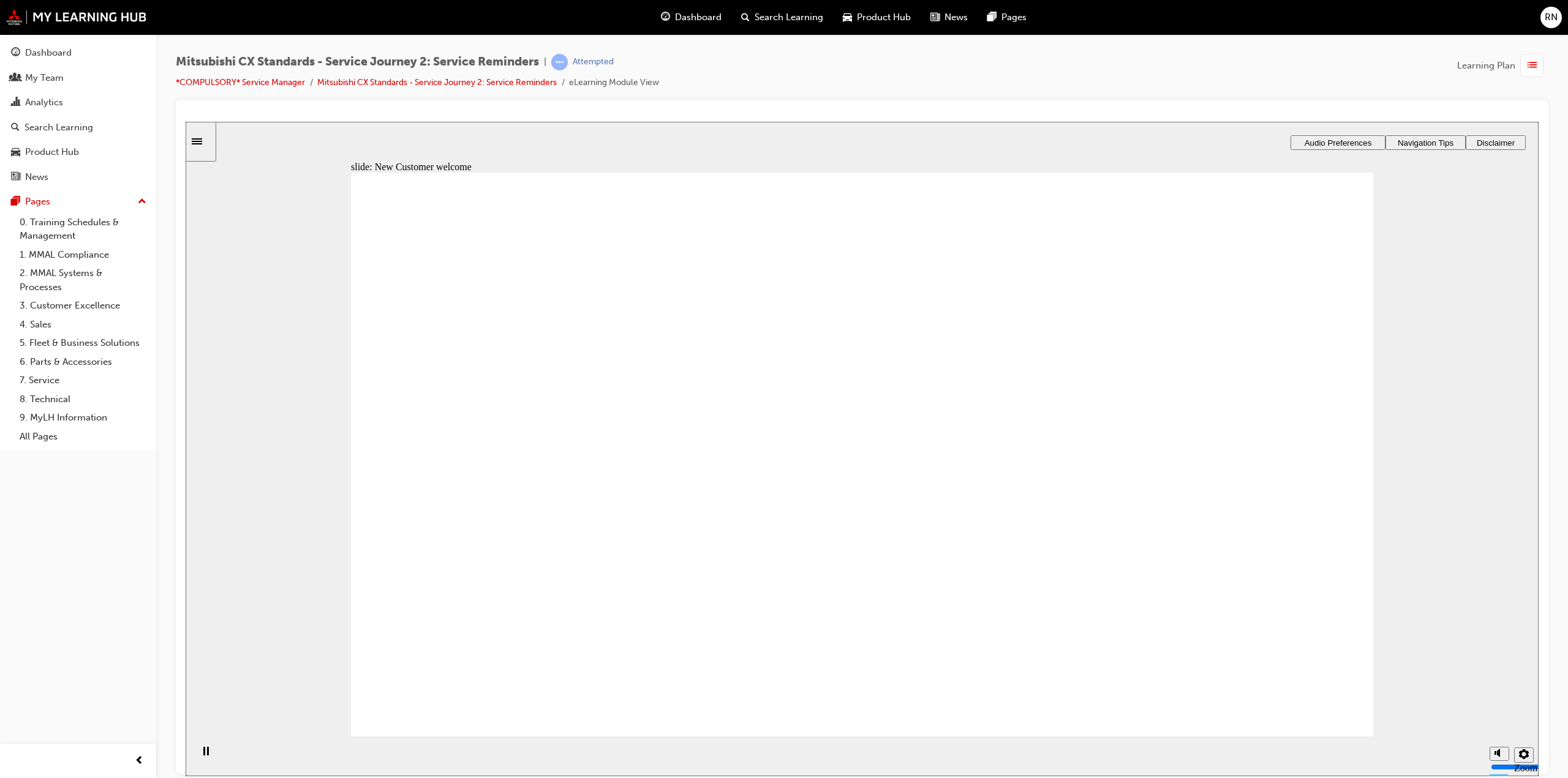
checkbox input "true"
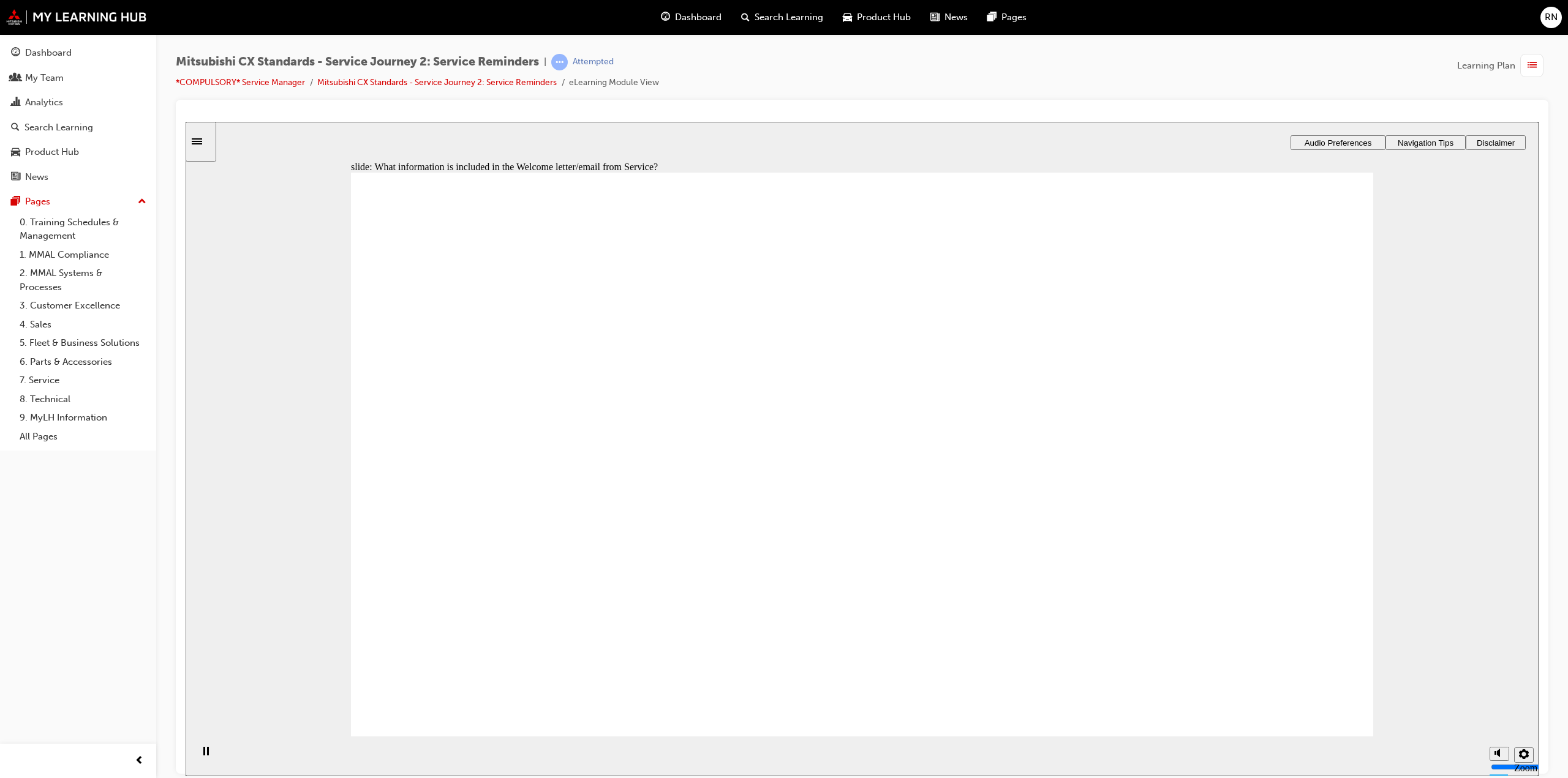
checkbox input "true"
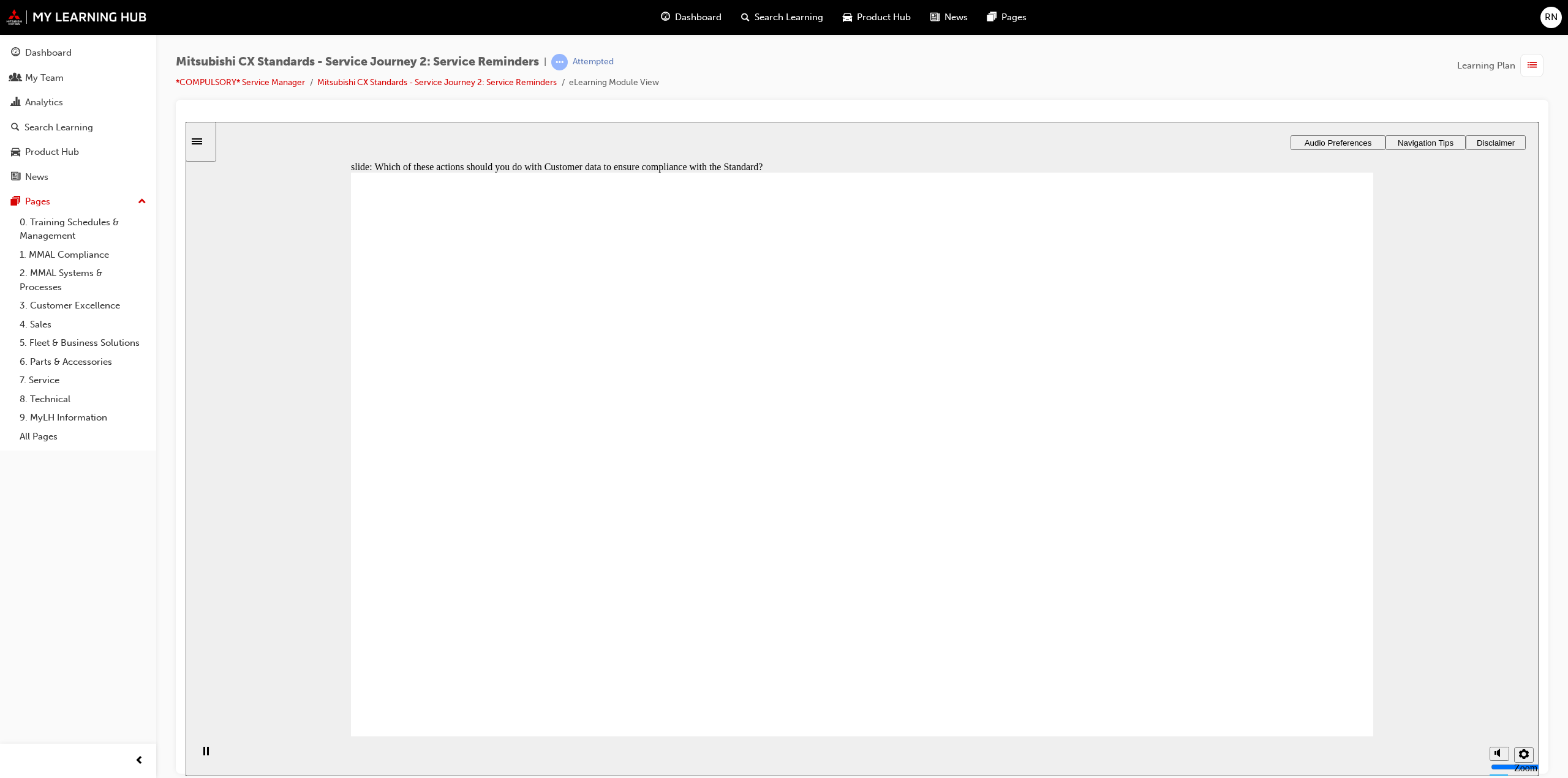
checkbox input "true"
drag, startPoint x: 441, startPoint y: 403, endPoint x: 434, endPoint y: 410, distance: 9.9
drag, startPoint x: 422, startPoint y: 433, endPoint x: 426, endPoint y: 396, distance: 37.2
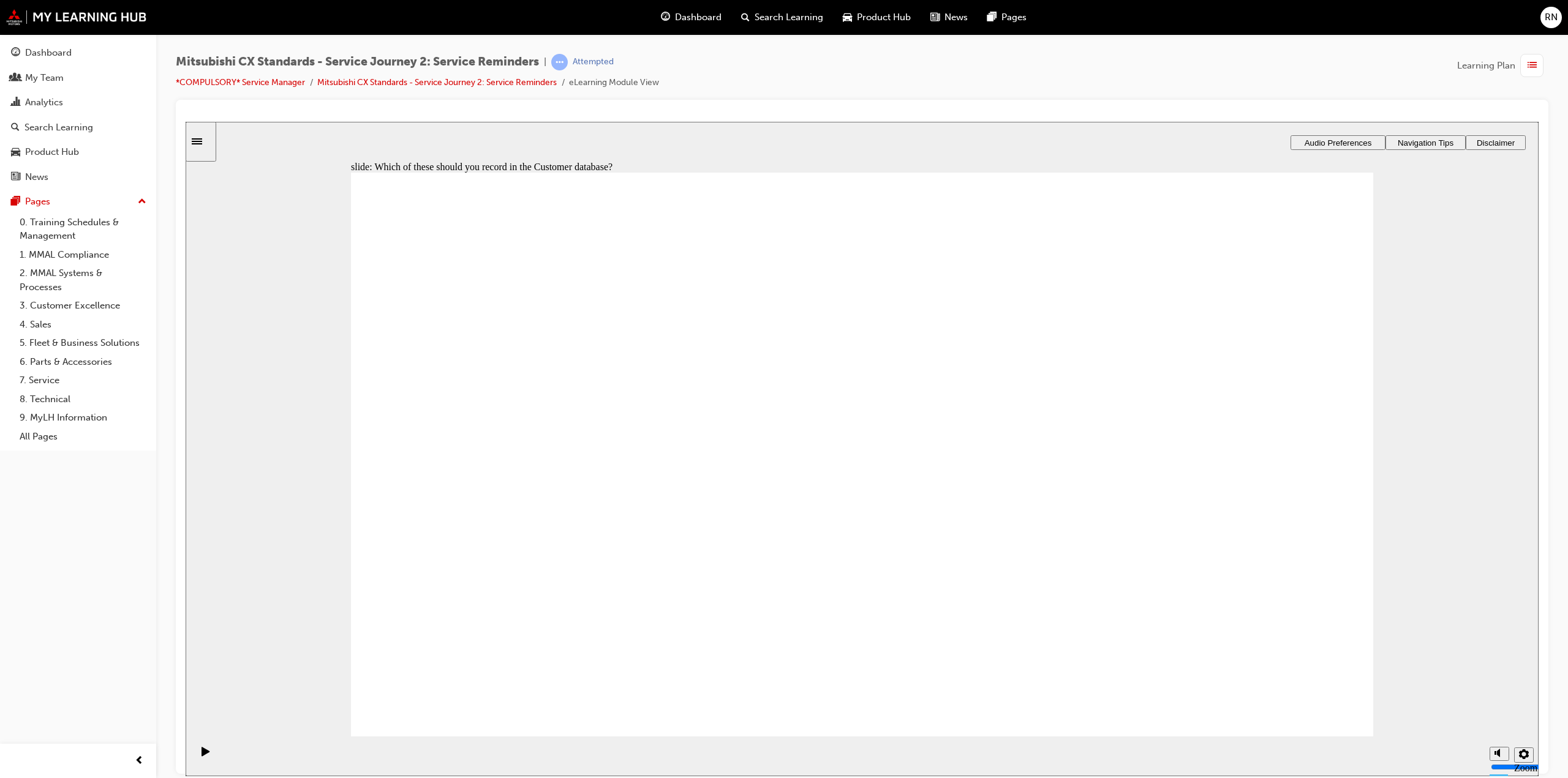
checkbox input "true"
drag, startPoint x: 552, startPoint y: 518, endPoint x: 895, endPoint y: 417, distance: 357.6
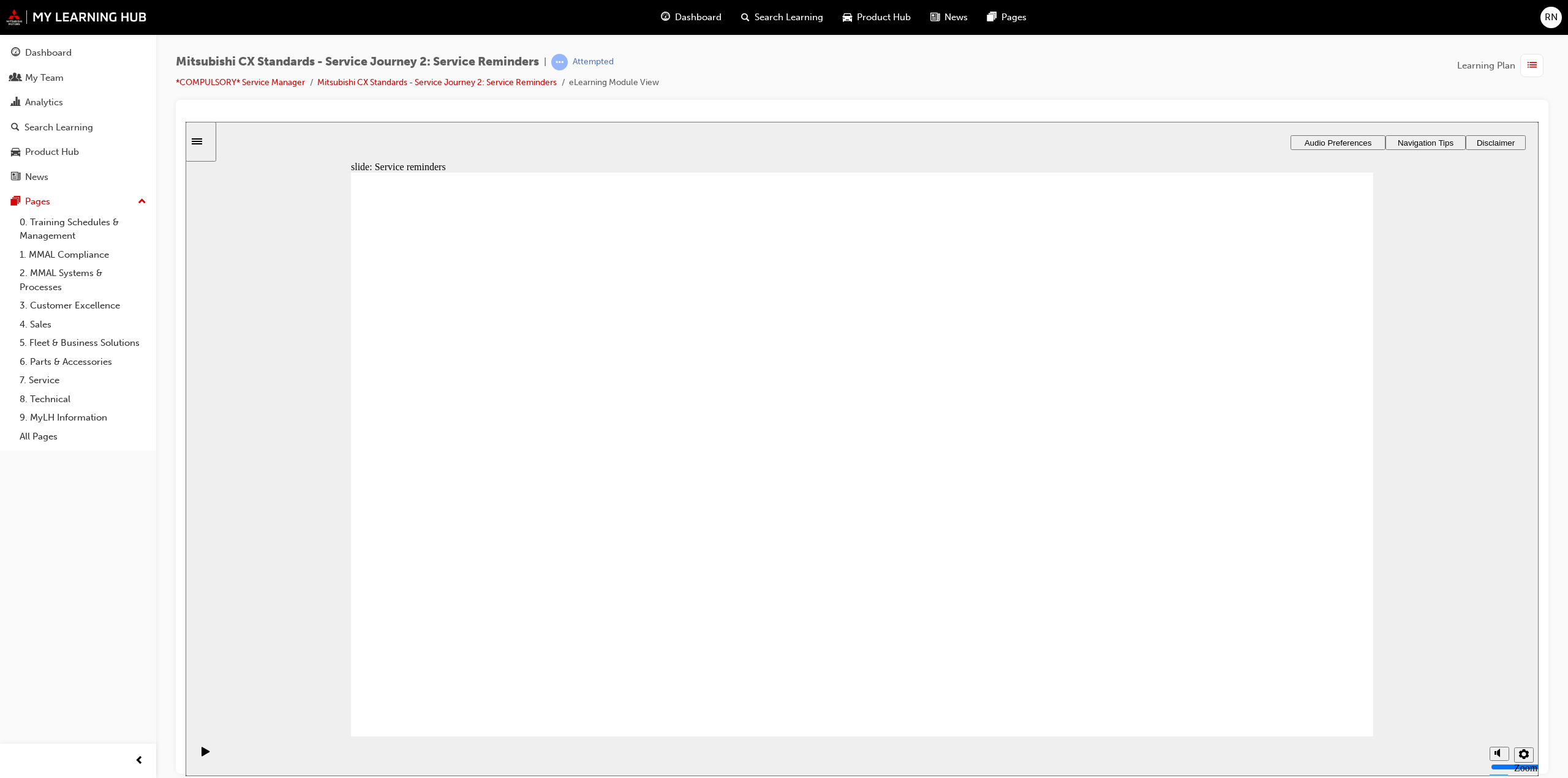
drag, startPoint x: 586, startPoint y: 518, endPoint x: 1228, endPoint y: 396, distance: 653.5
drag, startPoint x: 593, startPoint y: 520, endPoint x: 905, endPoint y: 493, distance: 313.2
drag, startPoint x: 607, startPoint y: 501, endPoint x: 914, endPoint y: 529, distance: 308.3
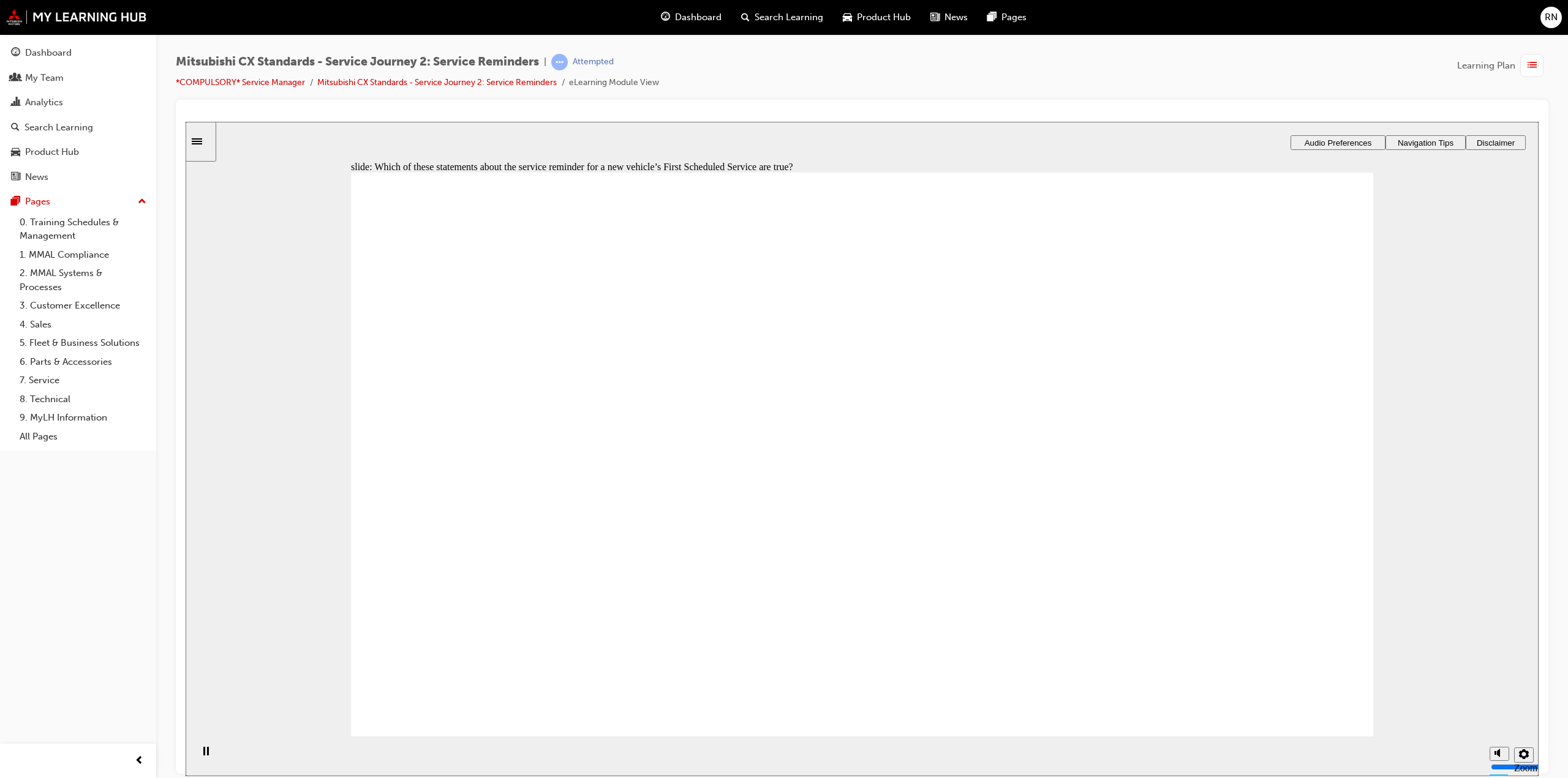
checkbox input "true"
drag, startPoint x: 422, startPoint y: 564, endPoint x: 887, endPoint y: 634, distance: 470.2
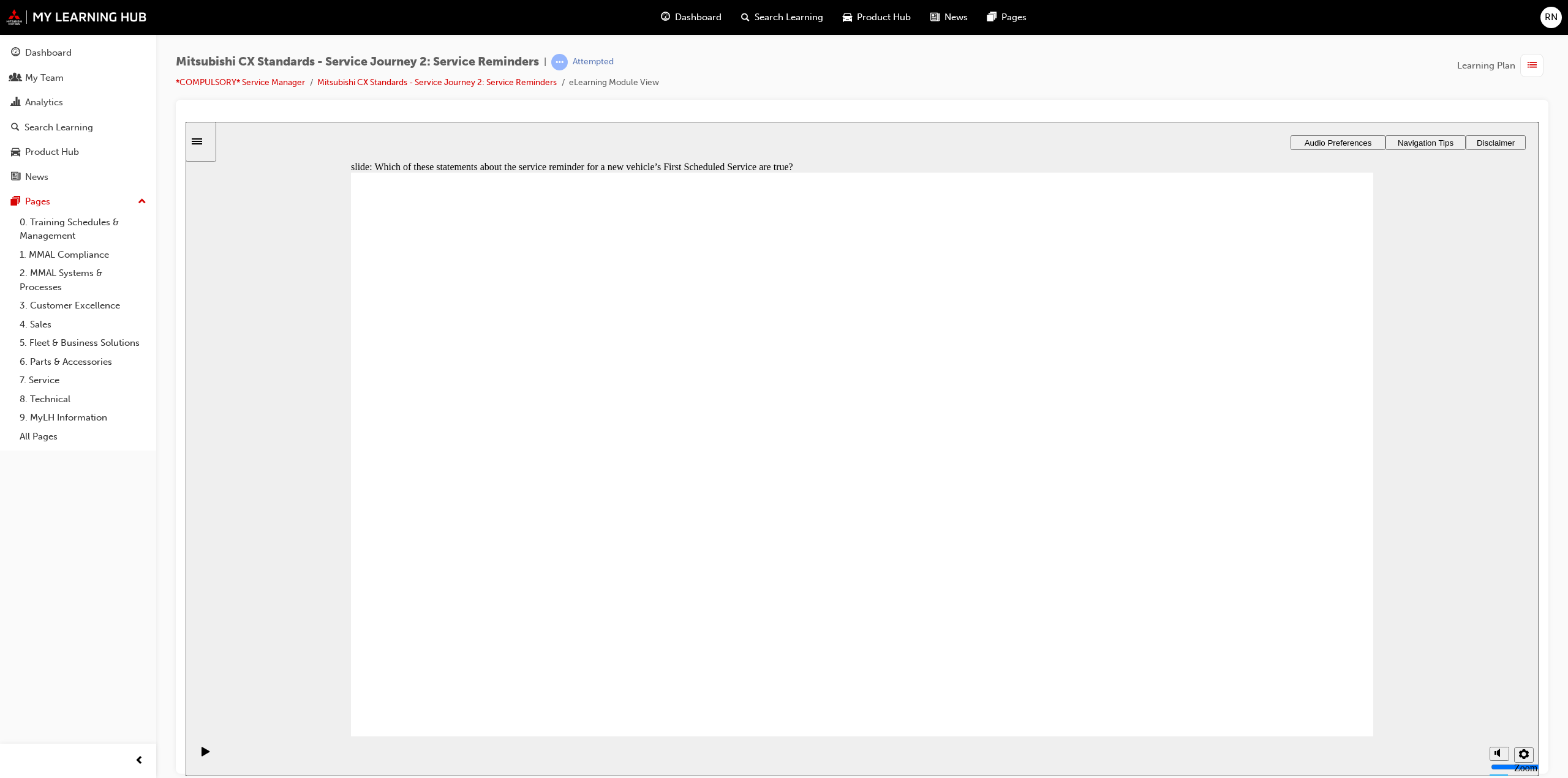
checkbox input "true"
drag, startPoint x: 860, startPoint y: 578, endPoint x: 848, endPoint y: 573, distance: 13.0
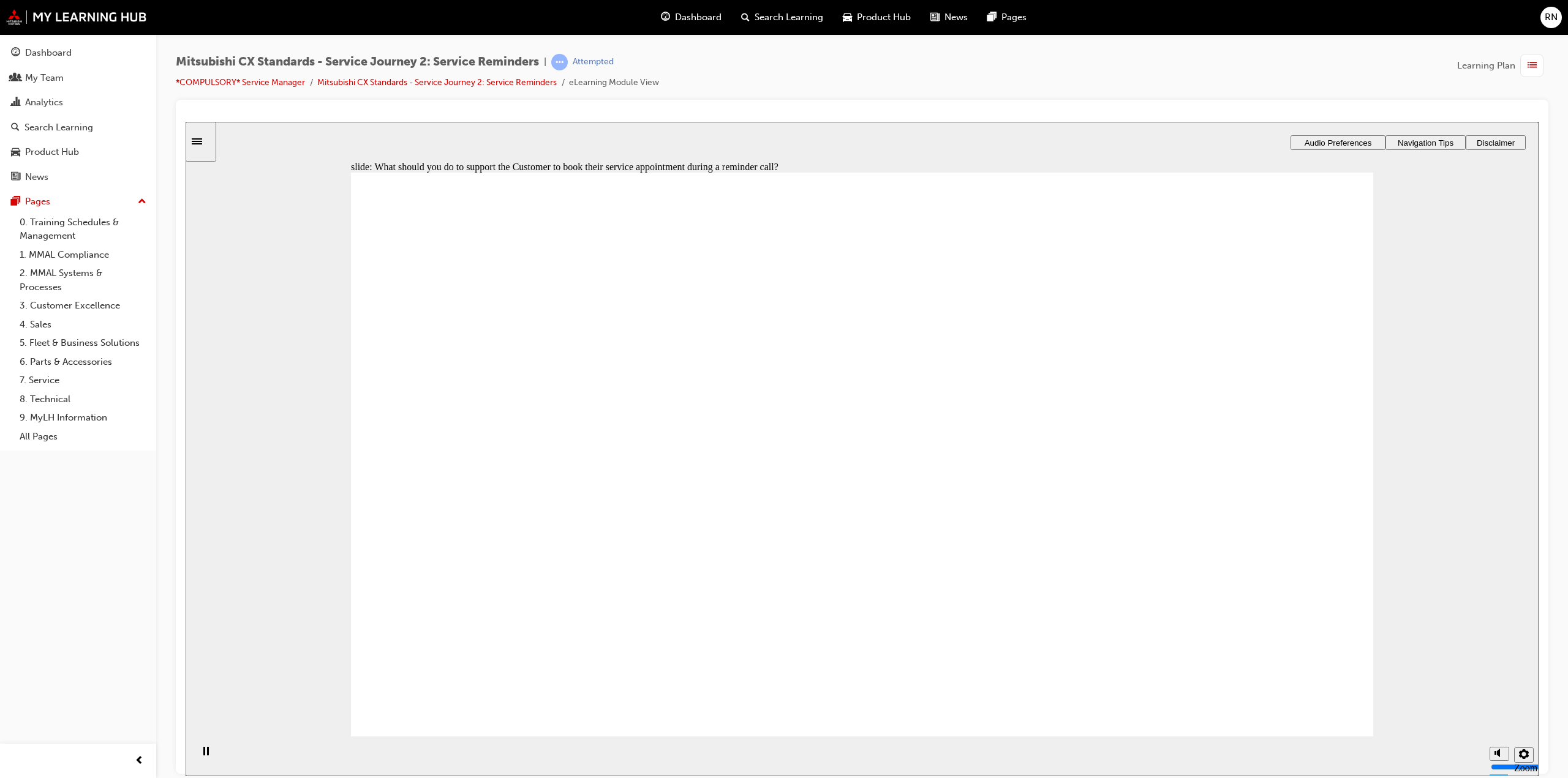
drag, startPoint x: 1289, startPoint y: 709, endPoint x: 1059, endPoint y: 634, distance: 241.9
radio input "true"
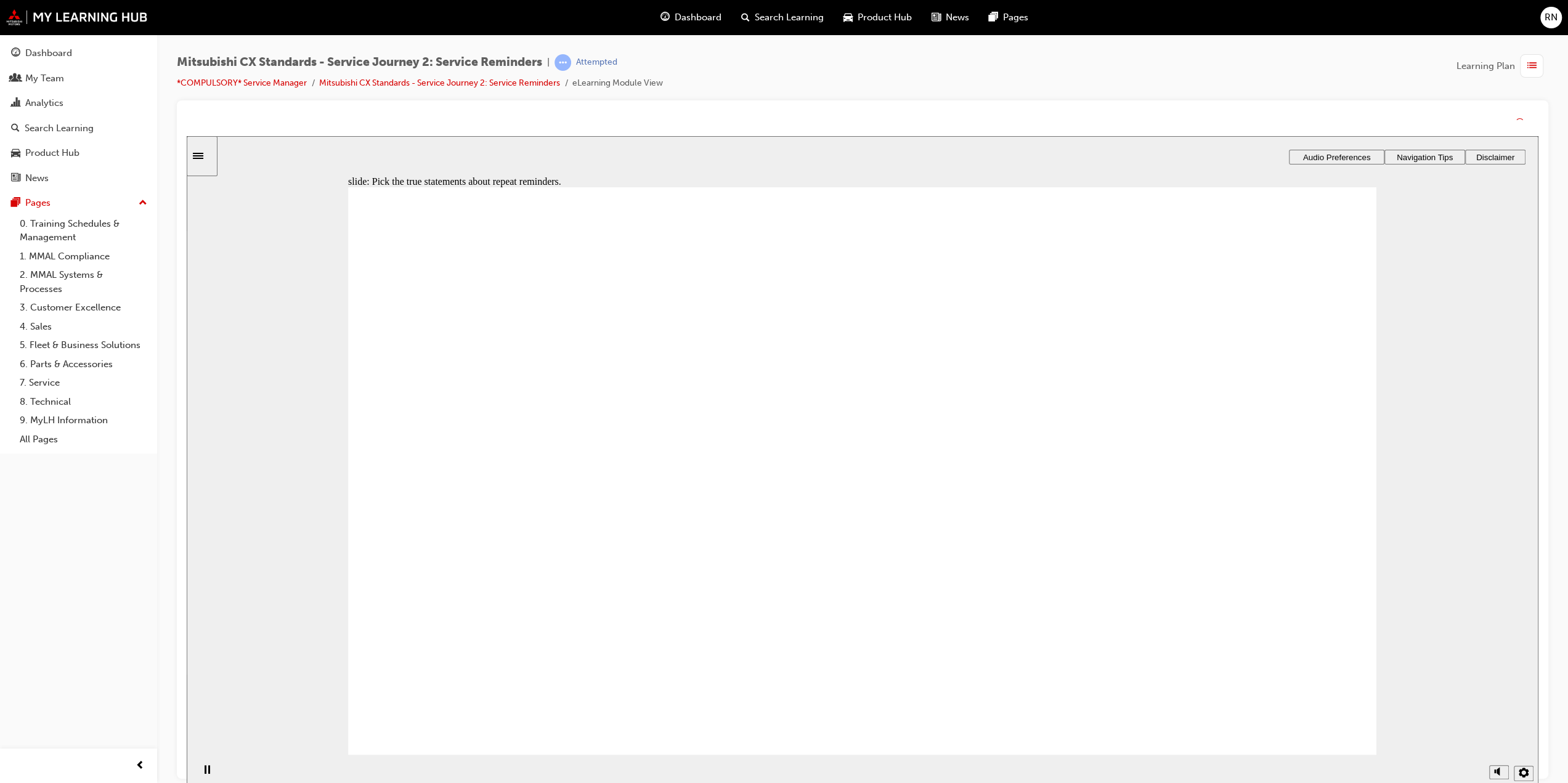
drag, startPoint x: 1291, startPoint y: 697, endPoint x: 1311, endPoint y: 709, distance: 23.3
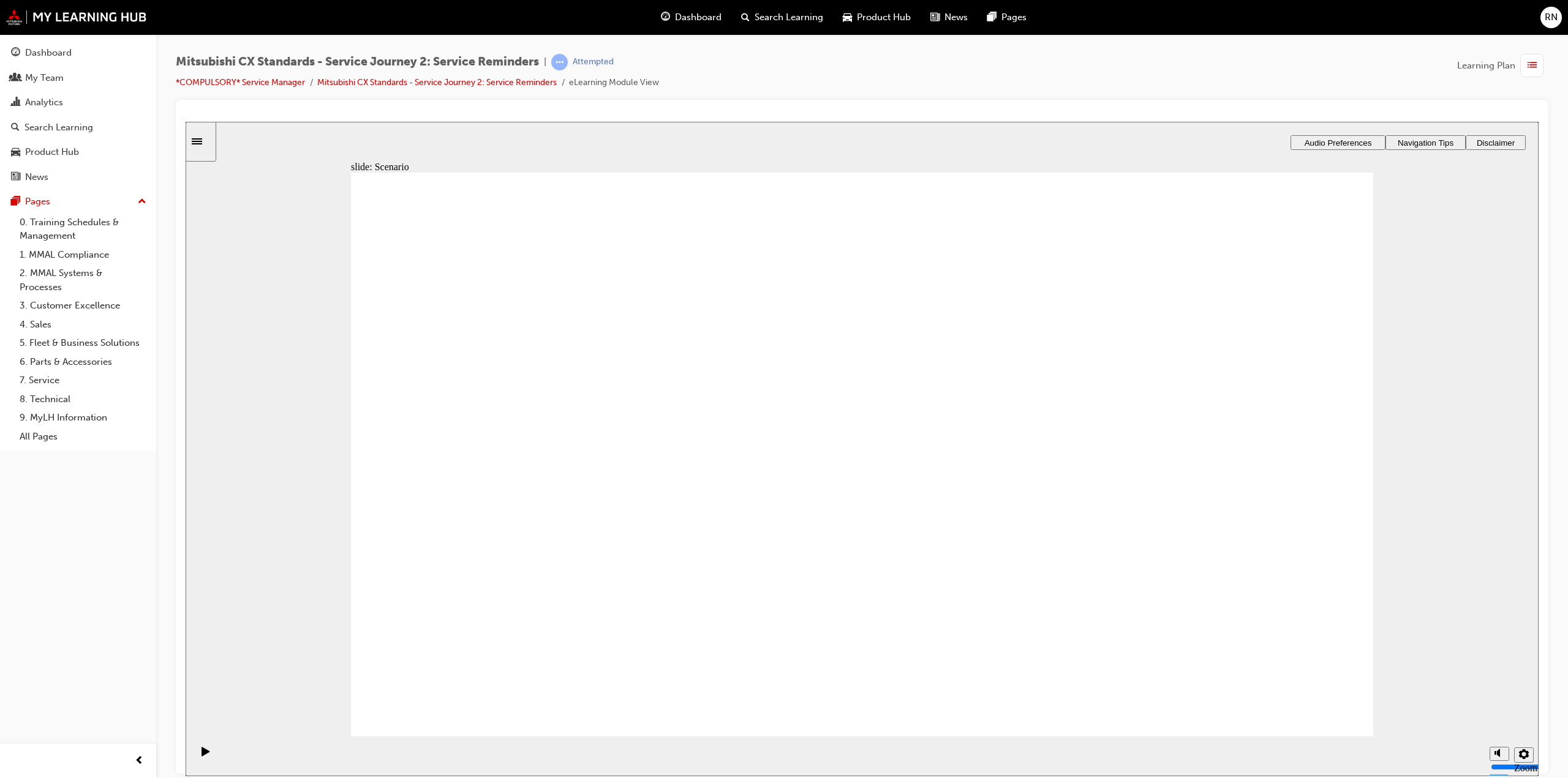
checkbox input "true"
drag, startPoint x: 1245, startPoint y: 530, endPoint x: 1238, endPoint y: 529, distance: 7.1
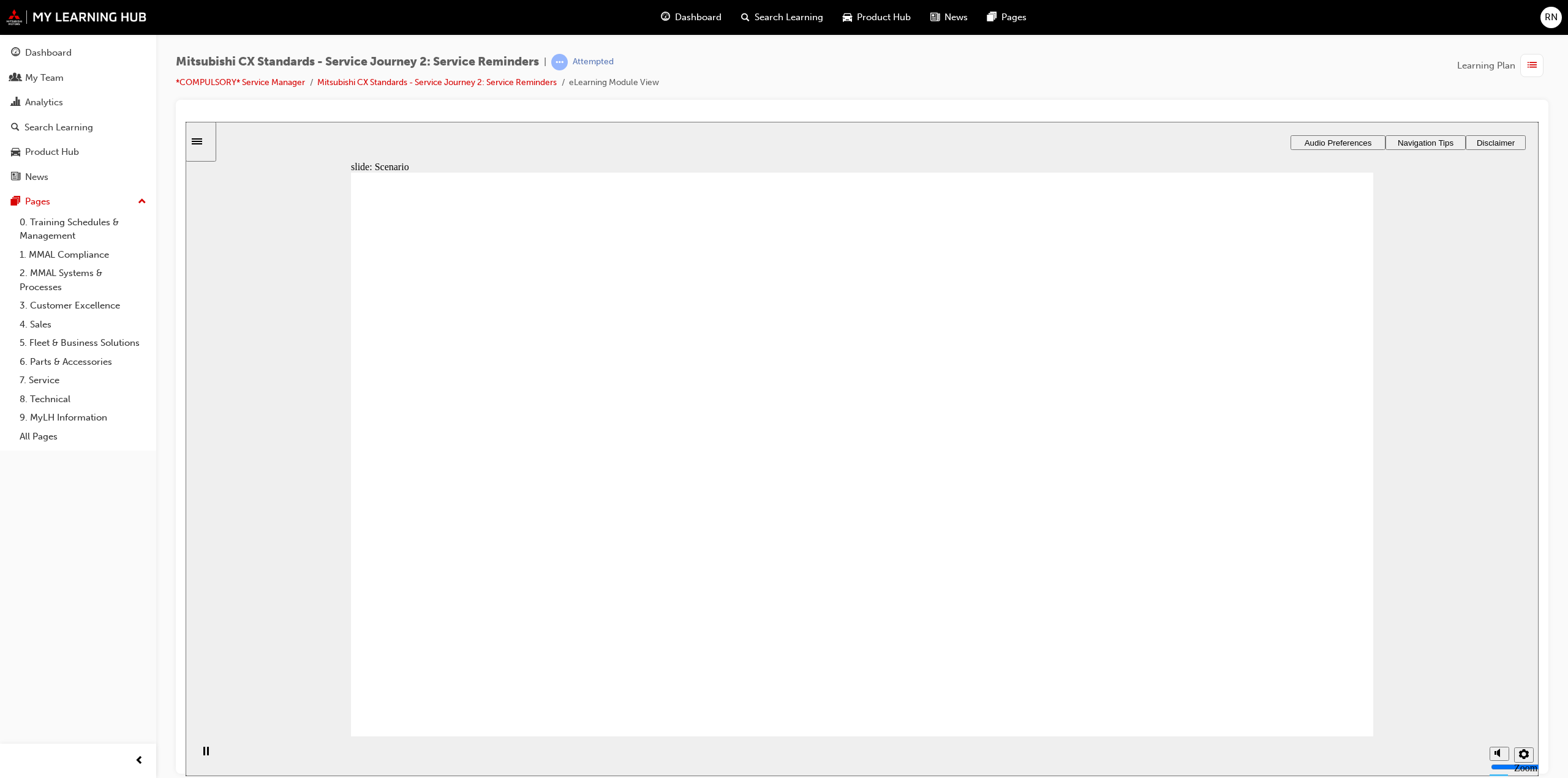
drag, startPoint x: 1267, startPoint y: 720, endPoint x: 1269, endPoint y: 707, distance: 13.2
checkbox input "true"
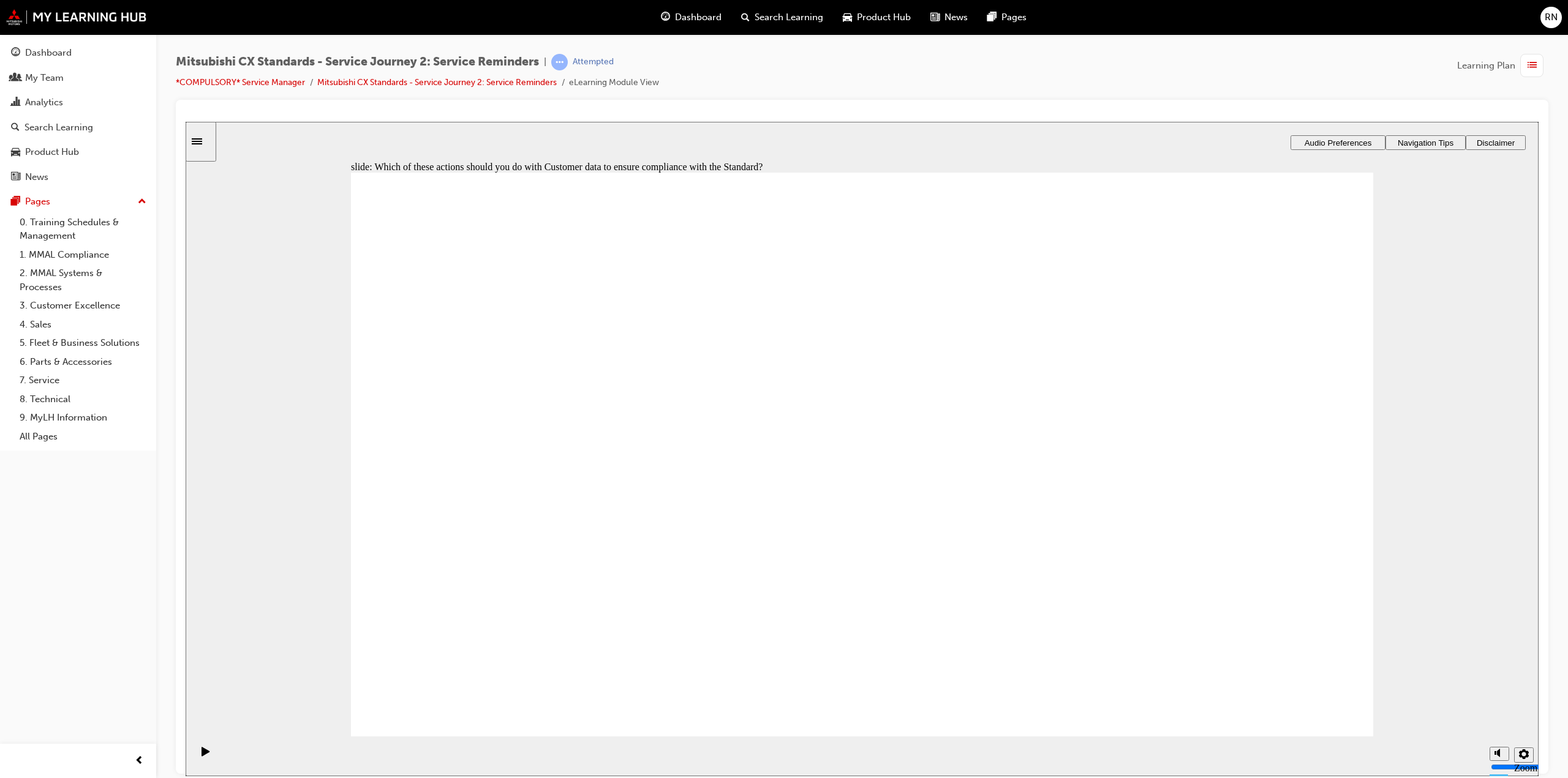
checkbox input "true"
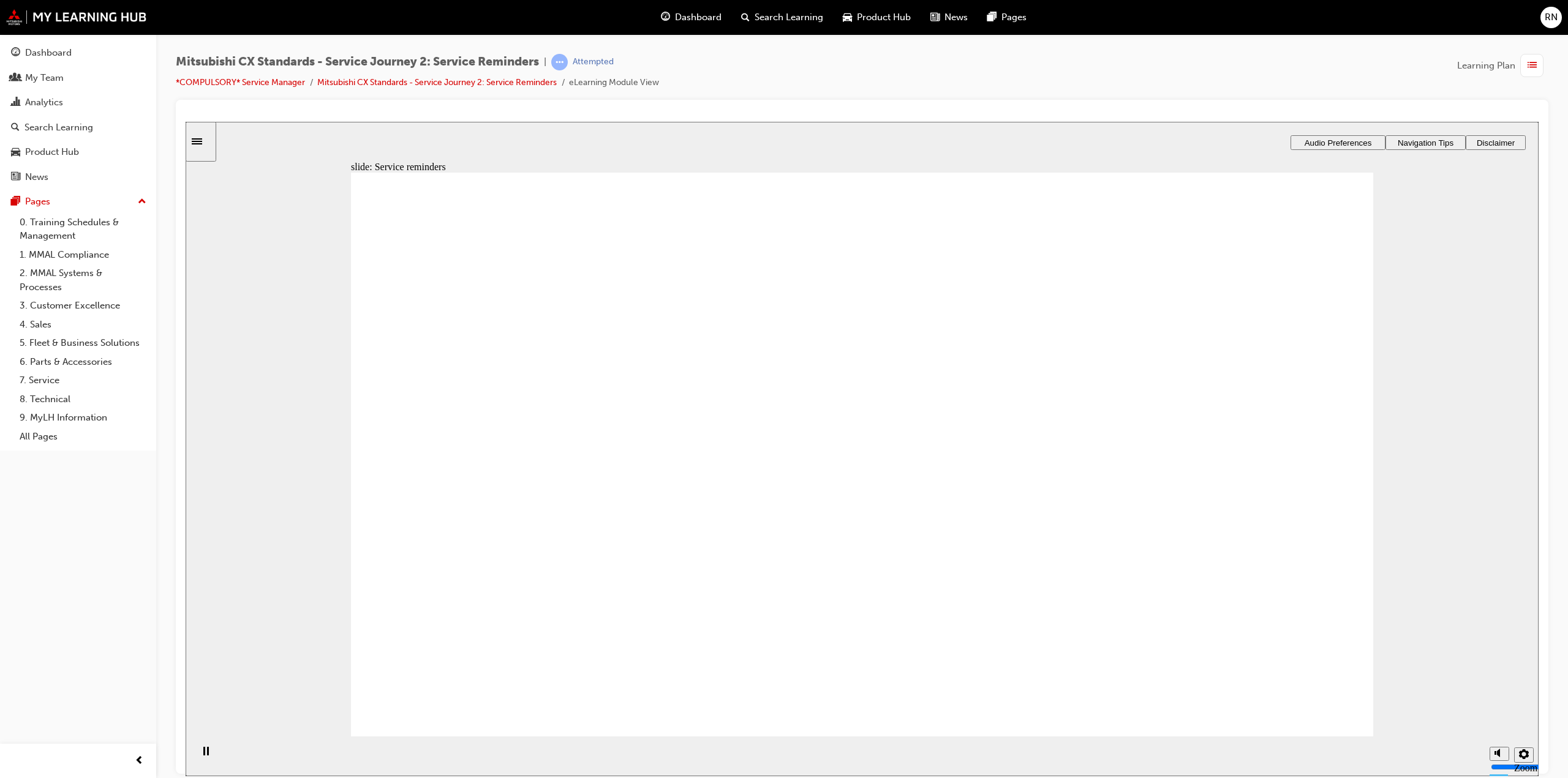
drag, startPoint x: 535, startPoint y: 518, endPoint x: 859, endPoint y: 440, distance: 333.3
drag, startPoint x: 594, startPoint y: 529, endPoint x: 1236, endPoint y: 410, distance: 652.9
drag, startPoint x: 635, startPoint y: 530, endPoint x: 1280, endPoint y: 475, distance: 647.3
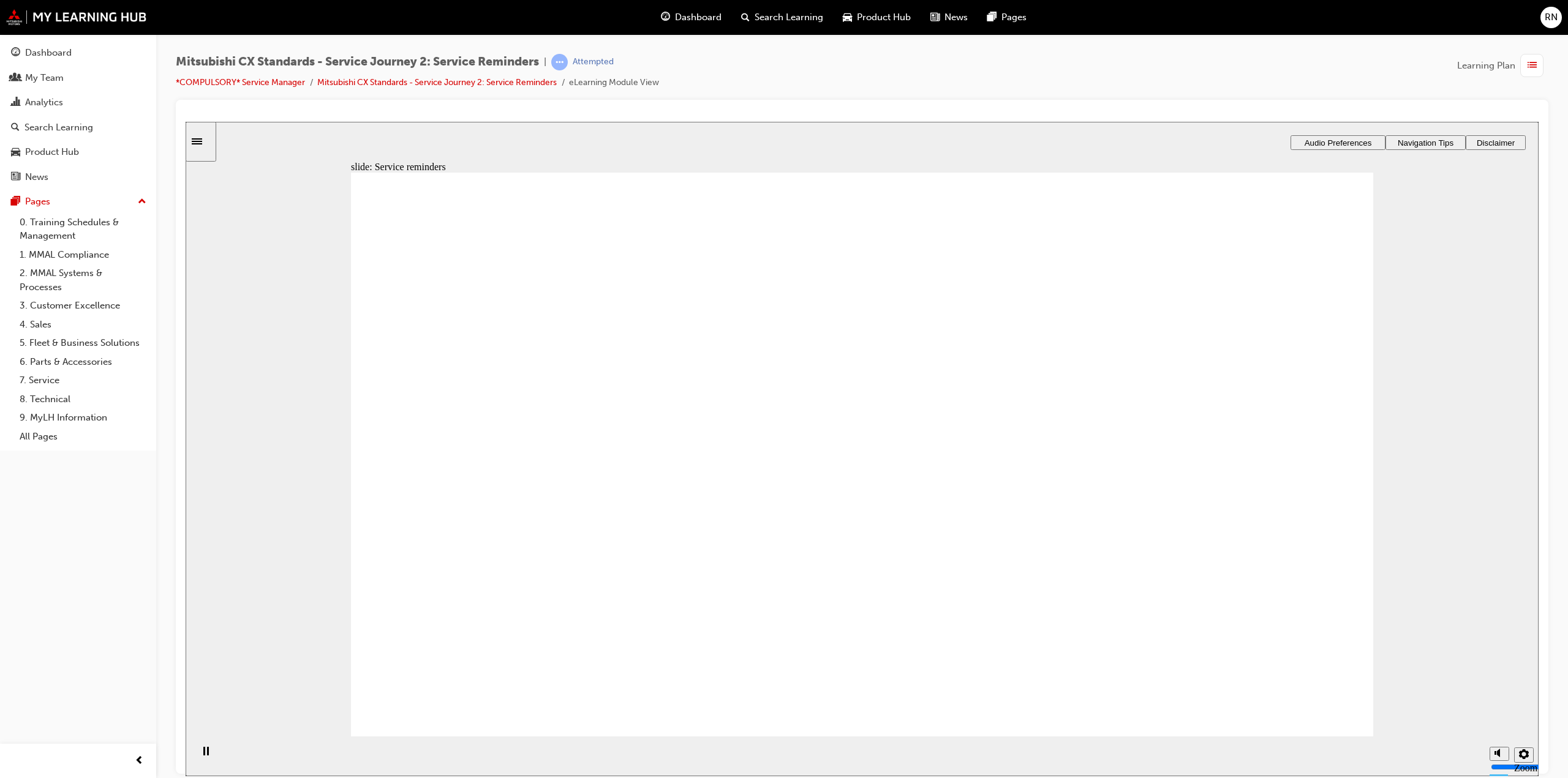
checkbox input "true"
drag, startPoint x: 907, startPoint y: 642, endPoint x: 900, endPoint y: 641, distance: 7.1
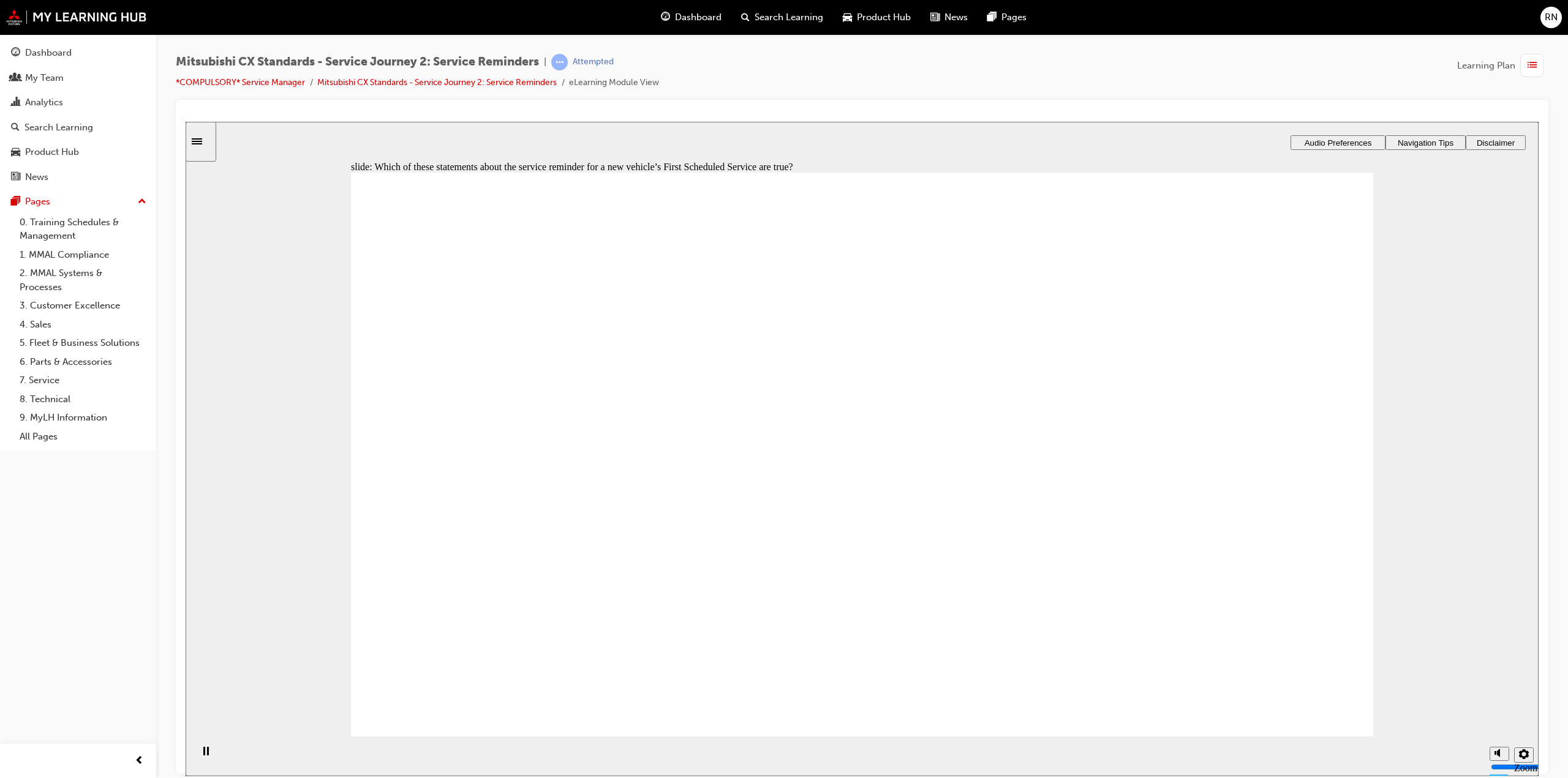
checkbox input "true"
drag, startPoint x: 781, startPoint y: 323, endPoint x: 792, endPoint y: 331, distance: 13.6
checkbox input "true"
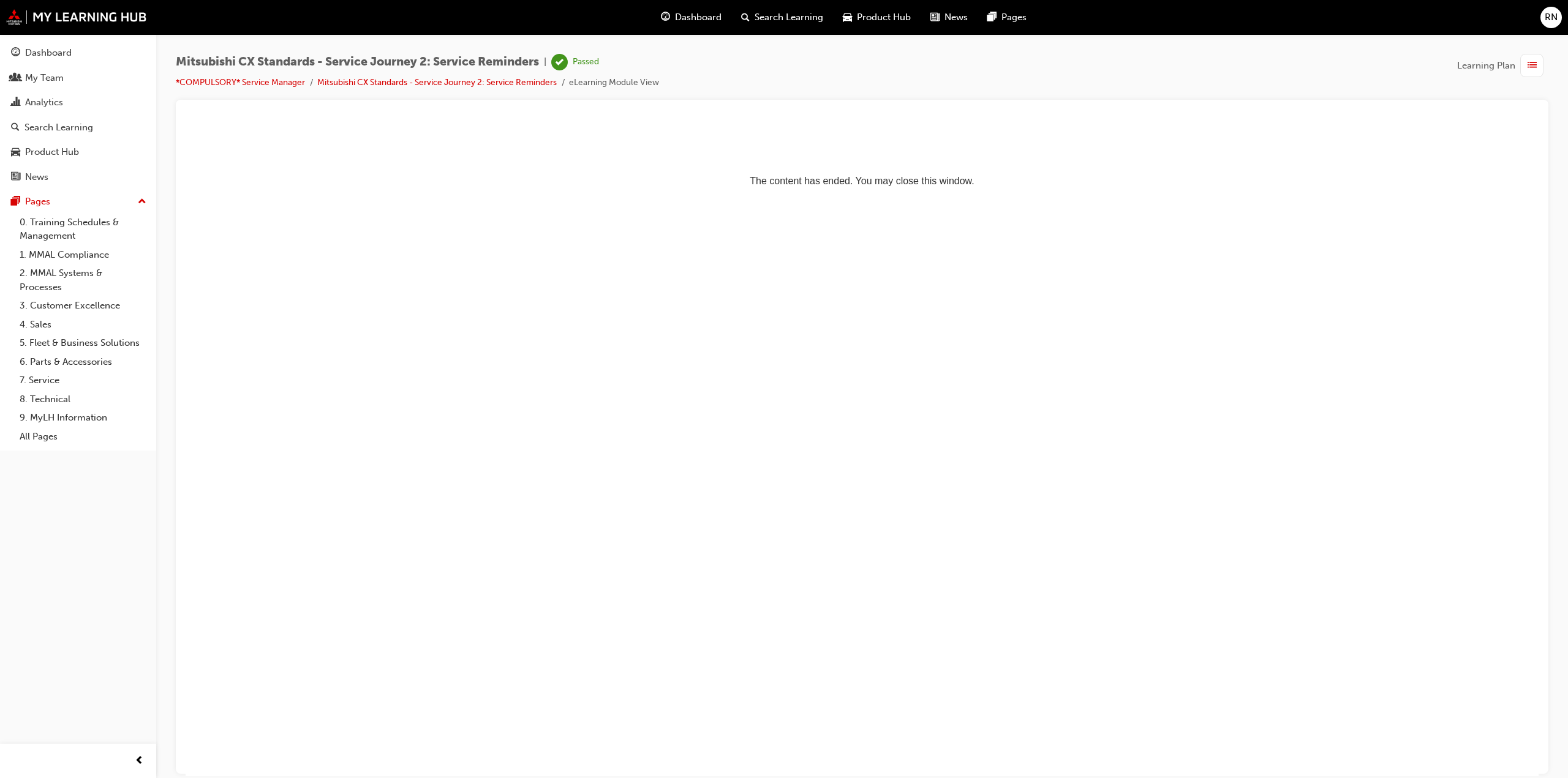
click at [1537, 69] on span "list-icon" at bounding box center [1532, 66] width 9 height 15
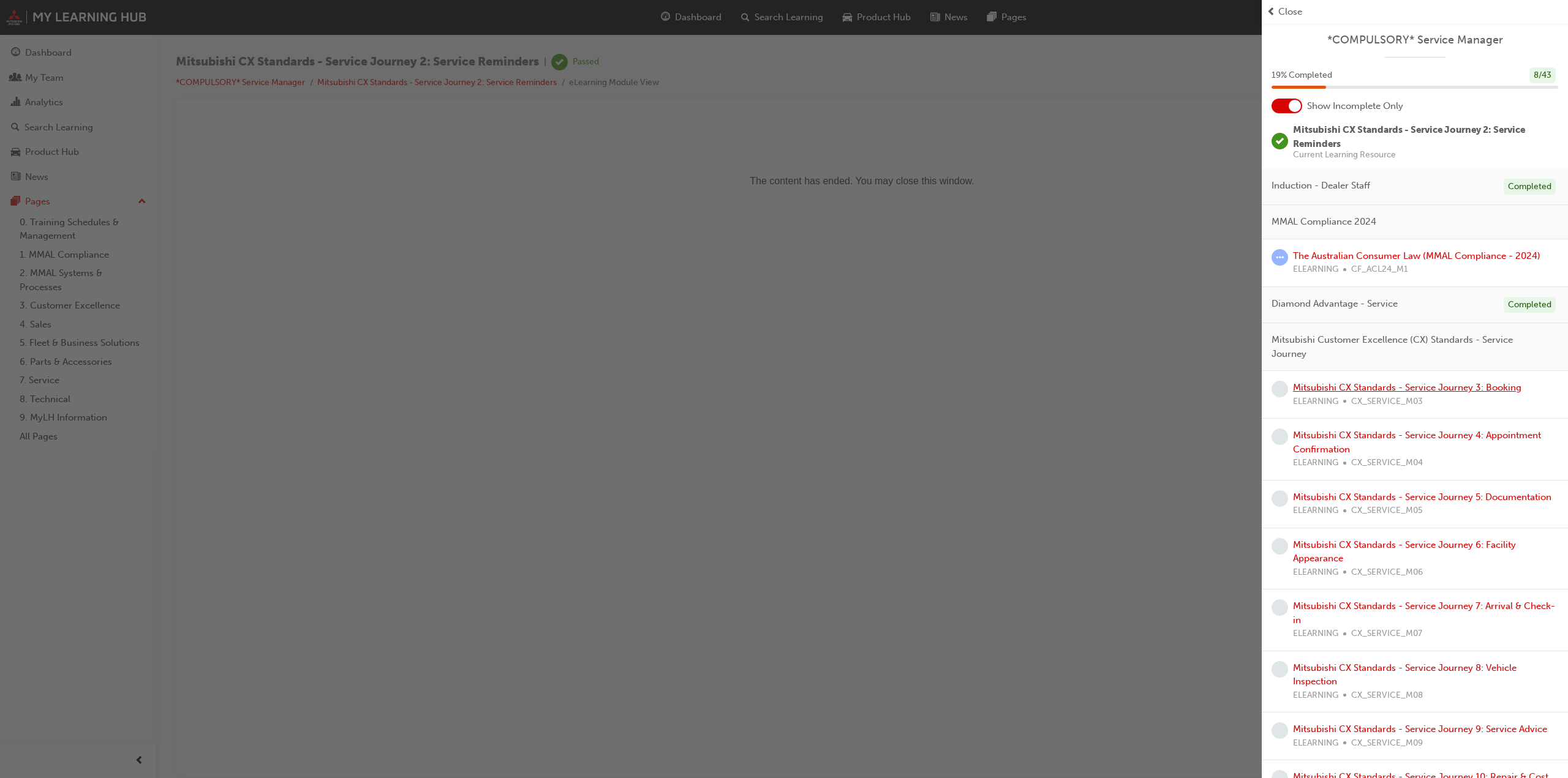
click at [1302, 389] on link "Mitsubishi CX Standards - Service Journey 3: Booking" at bounding box center [1407, 388] width 228 height 11
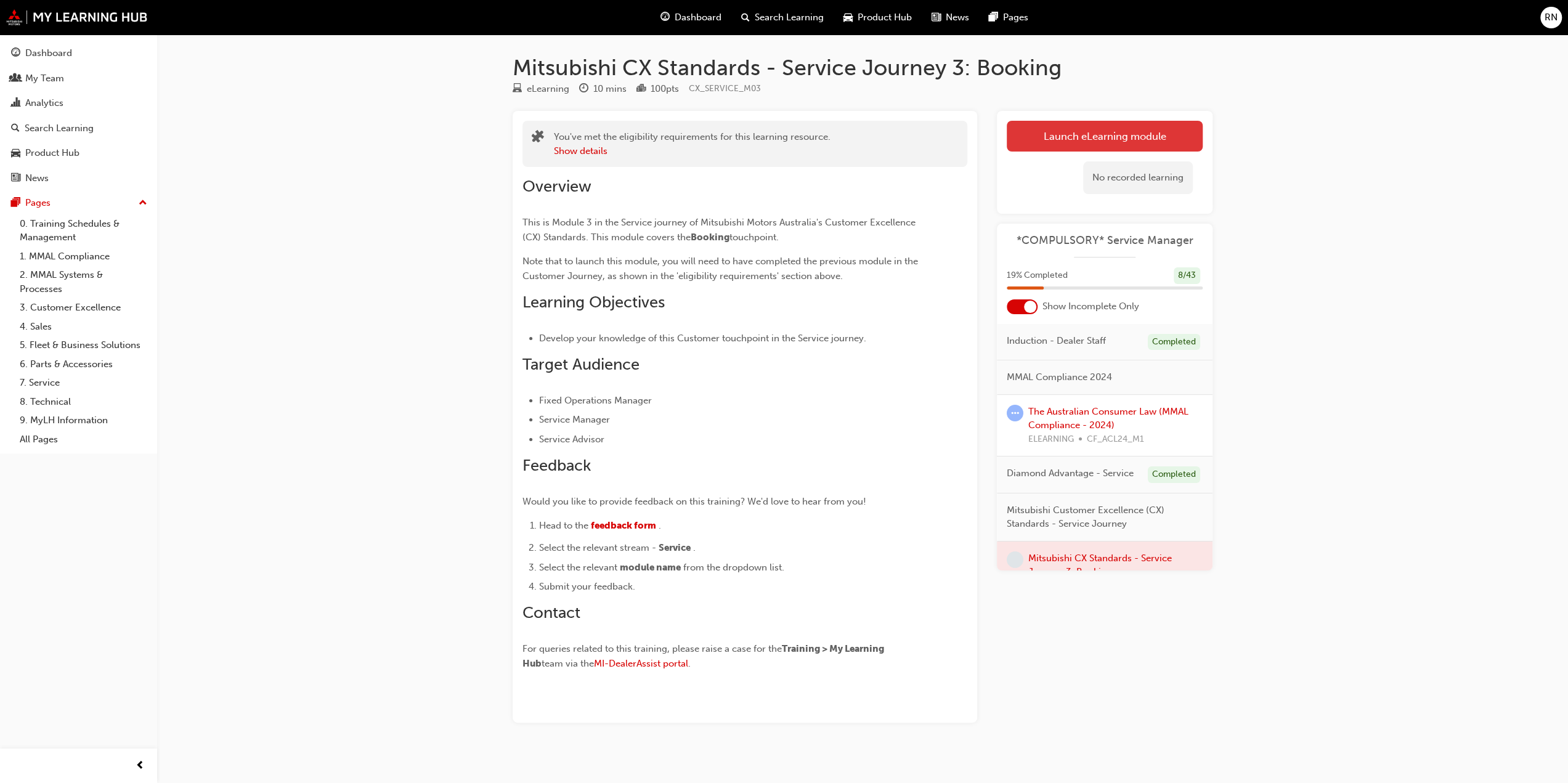
click at [1119, 133] on link "Launch eLearning module" at bounding box center [1105, 136] width 196 height 31
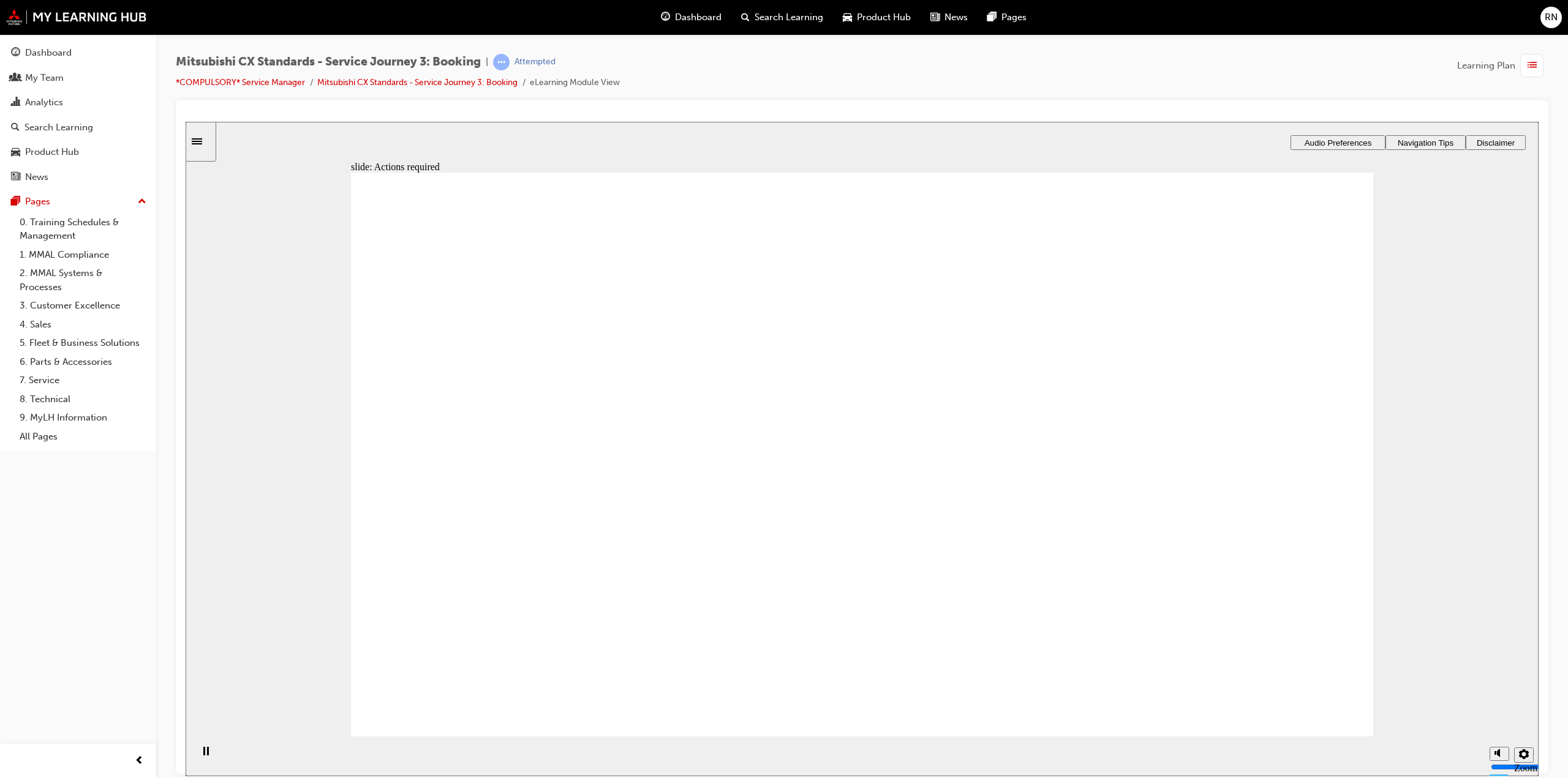
drag, startPoint x: 882, startPoint y: 541, endPoint x: 915, endPoint y: 539, distance: 33.1
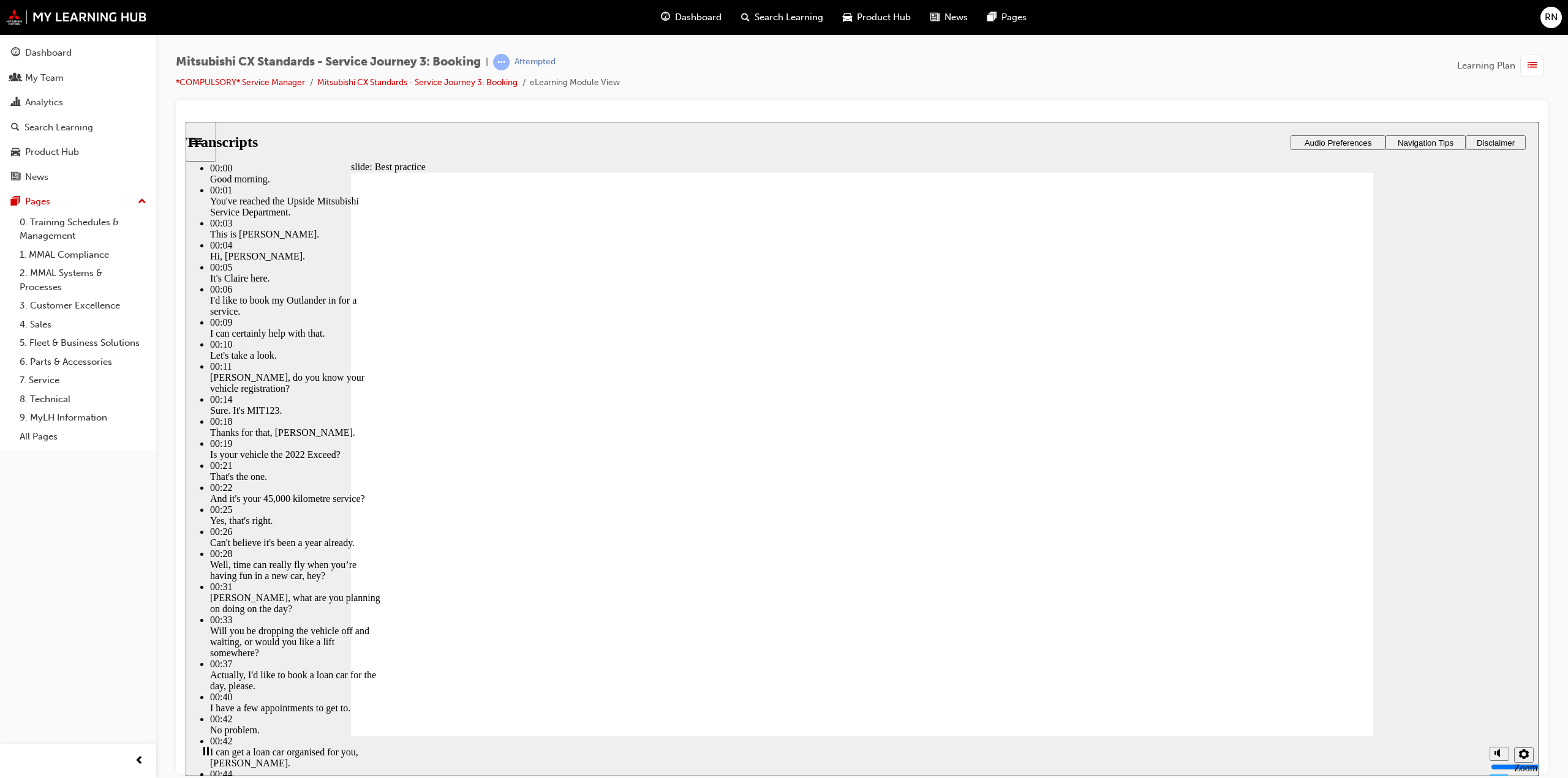
type input "58"
type input "160"
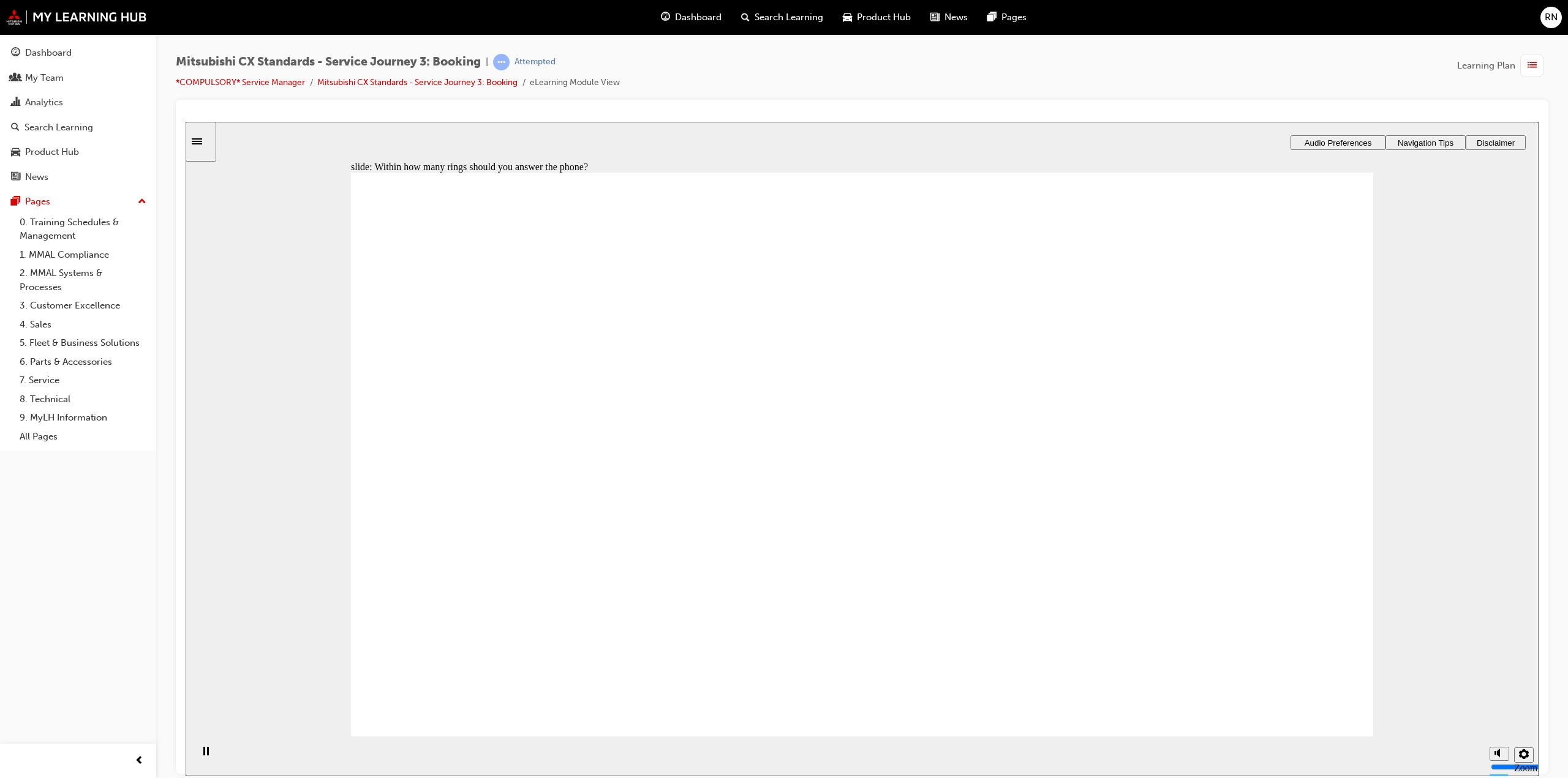
radio input "true"
drag, startPoint x: 1329, startPoint y: 692, endPoint x: 1324, endPoint y: 687, distance: 7.1
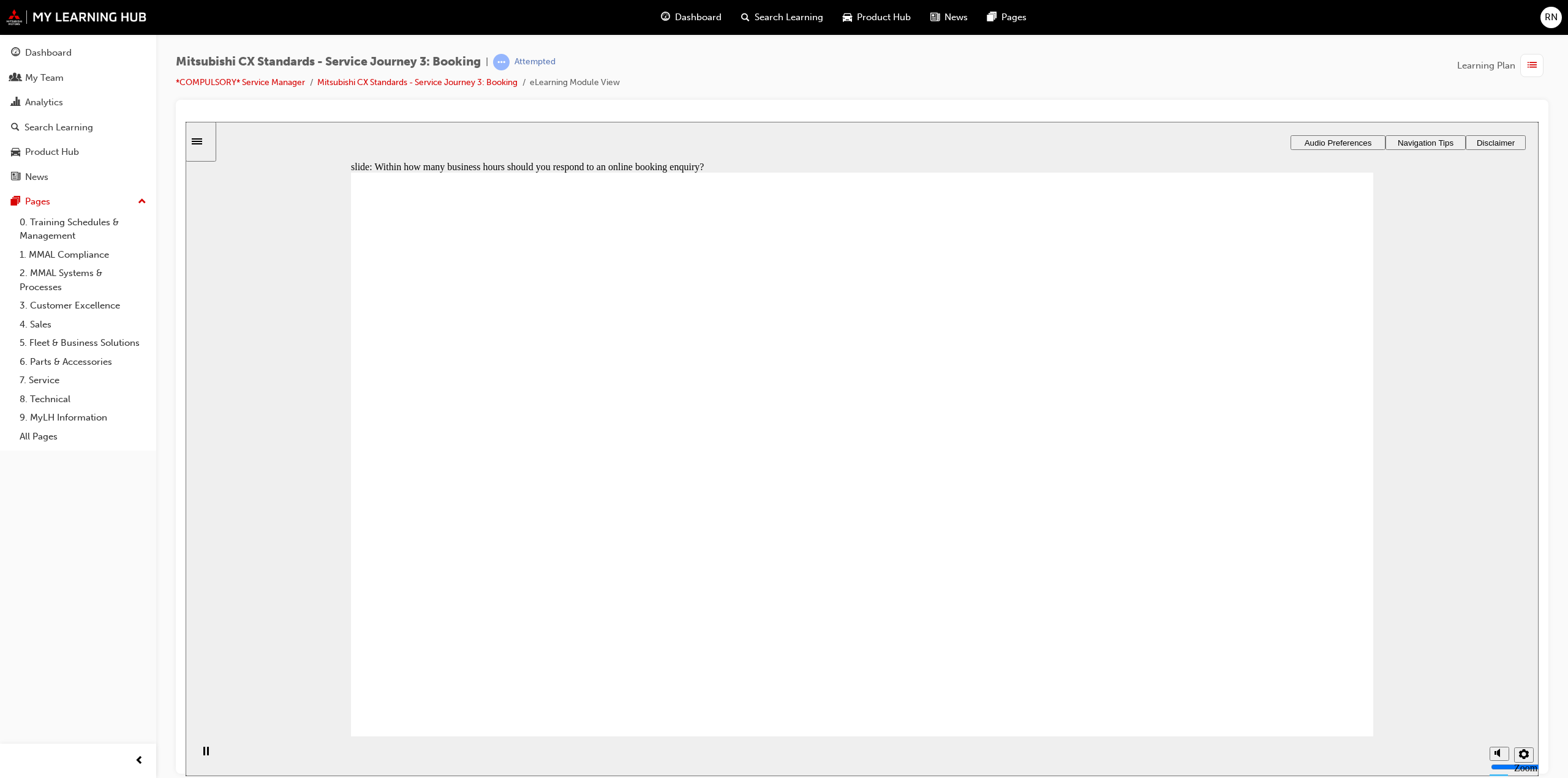
checkbox input "true"
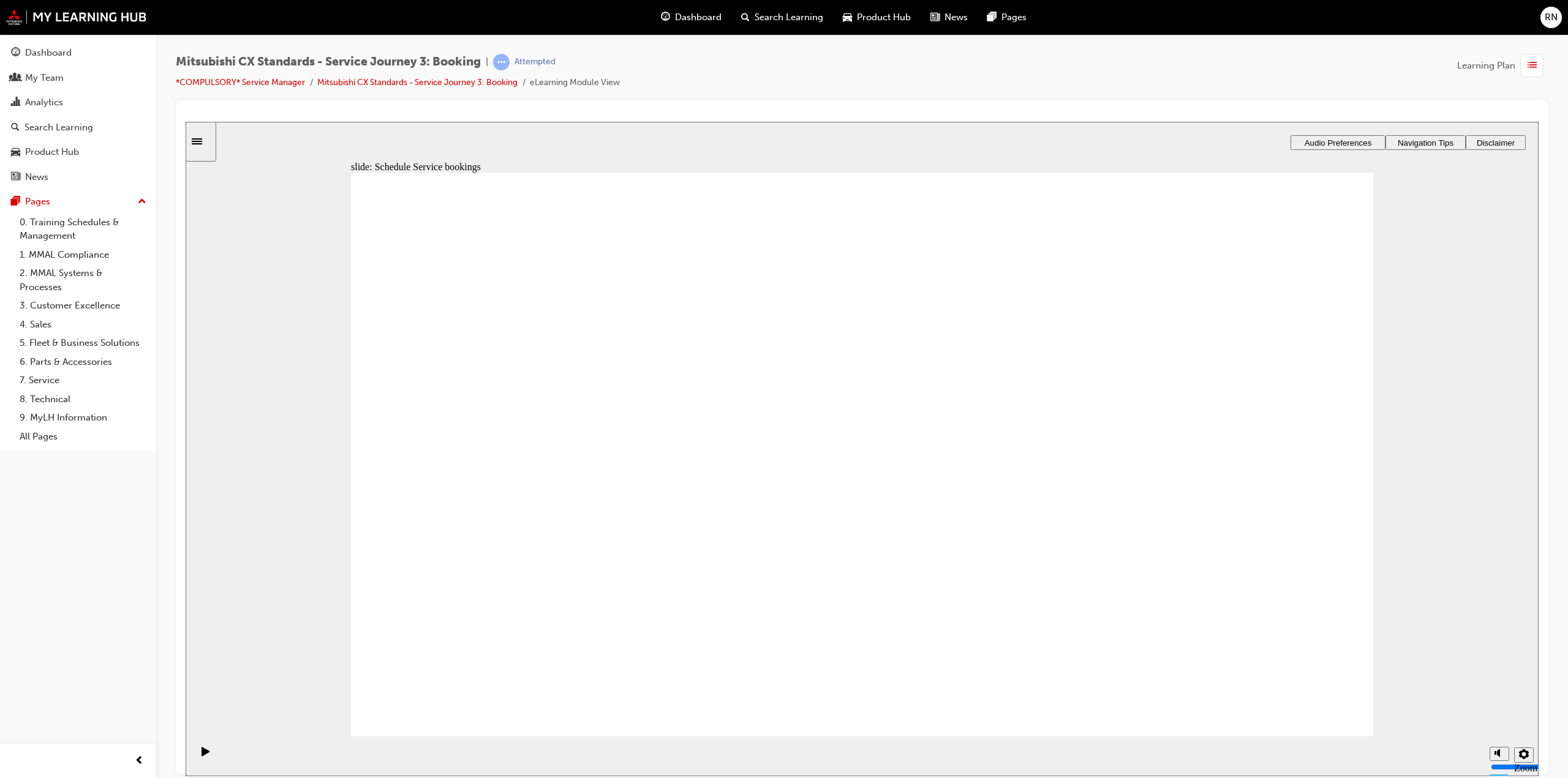
drag, startPoint x: 591, startPoint y: 518, endPoint x: 1233, endPoint y: 449, distance: 645.7
drag, startPoint x: 745, startPoint y: 507, endPoint x: 901, endPoint y: 448, distance: 166.8
drag, startPoint x: 621, startPoint y: 520, endPoint x: 913, endPoint y: 525, distance: 292.0
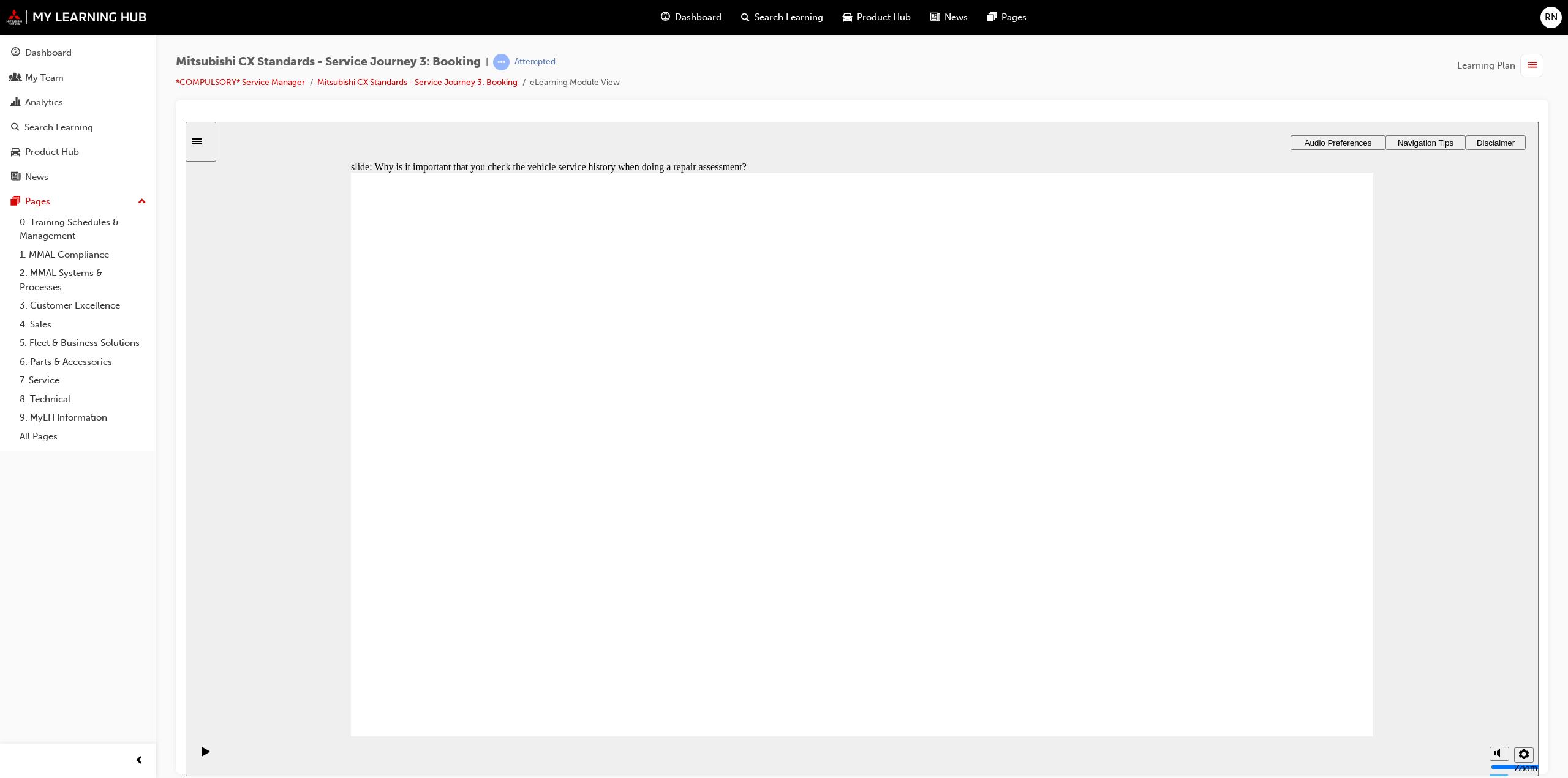
checkbox input "true"
drag, startPoint x: 1322, startPoint y: 688, endPoint x: 1323, endPoint y: 682, distance: 6.1
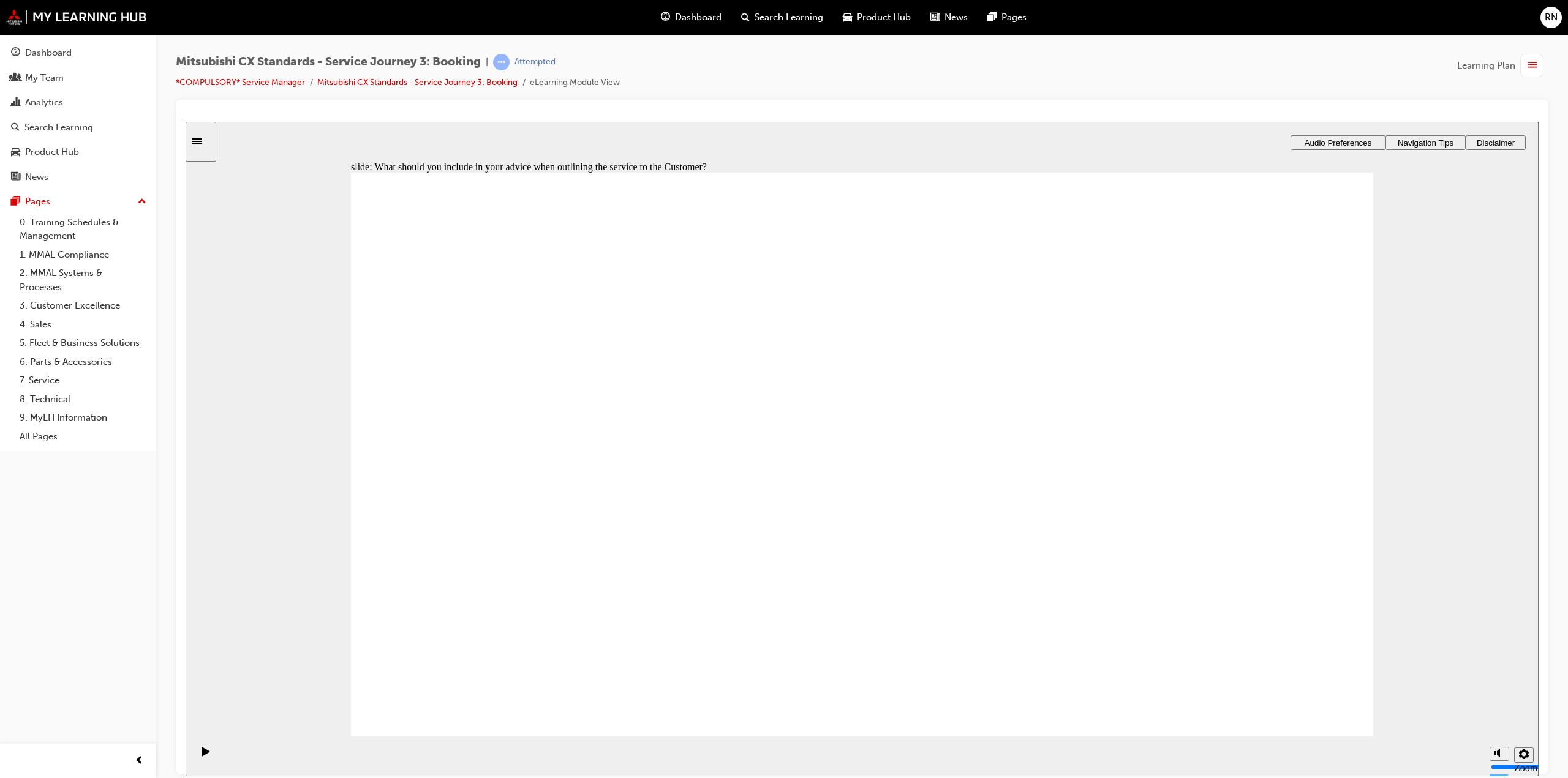
checkbox input "true"
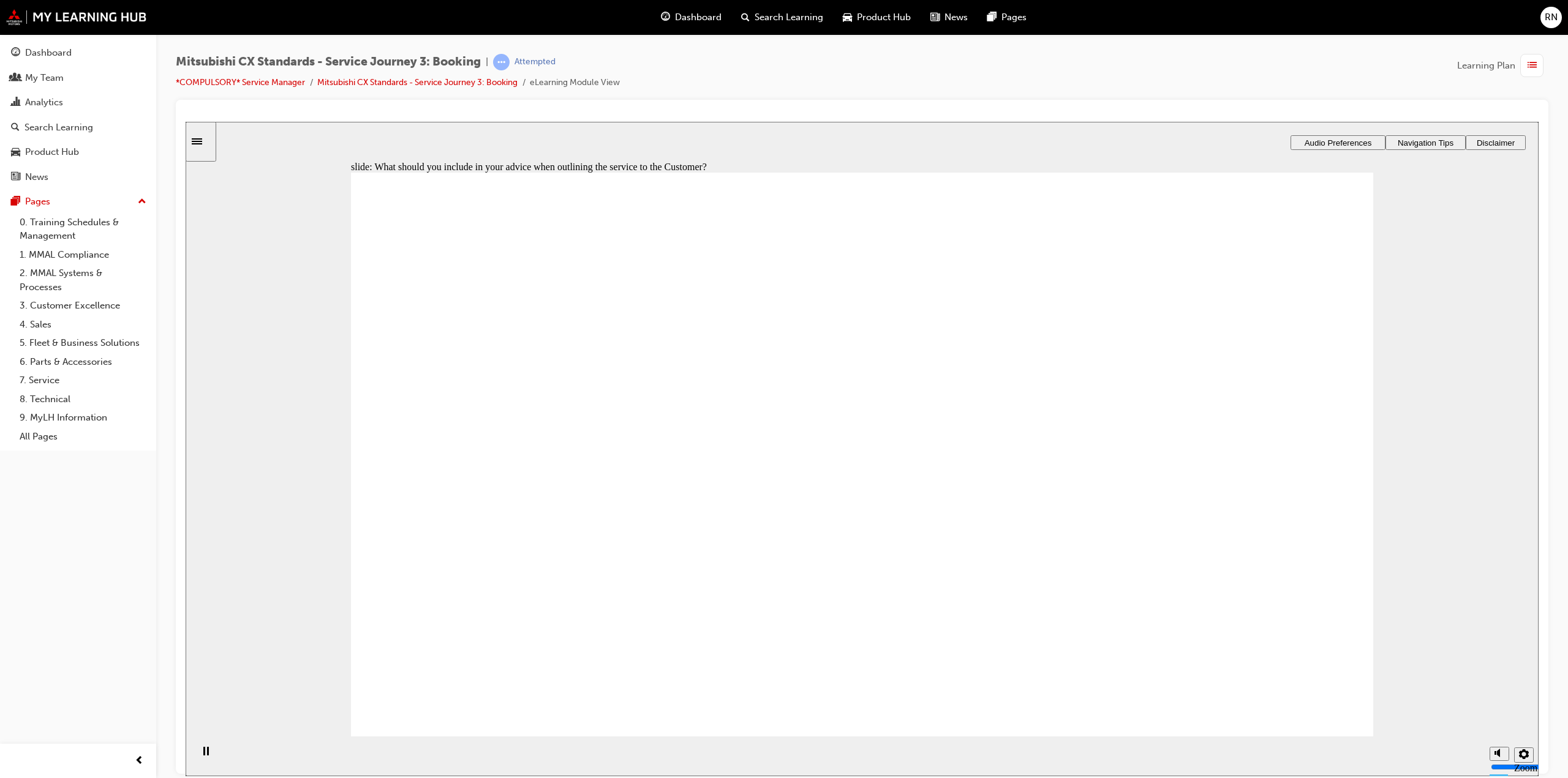
drag, startPoint x: 424, startPoint y: 402, endPoint x: 436, endPoint y: 422, distance: 23.3
checkbox input "true"
drag, startPoint x: 417, startPoint y: 474, endPoint x: 557, endPoint y: 537, distance: 153.5
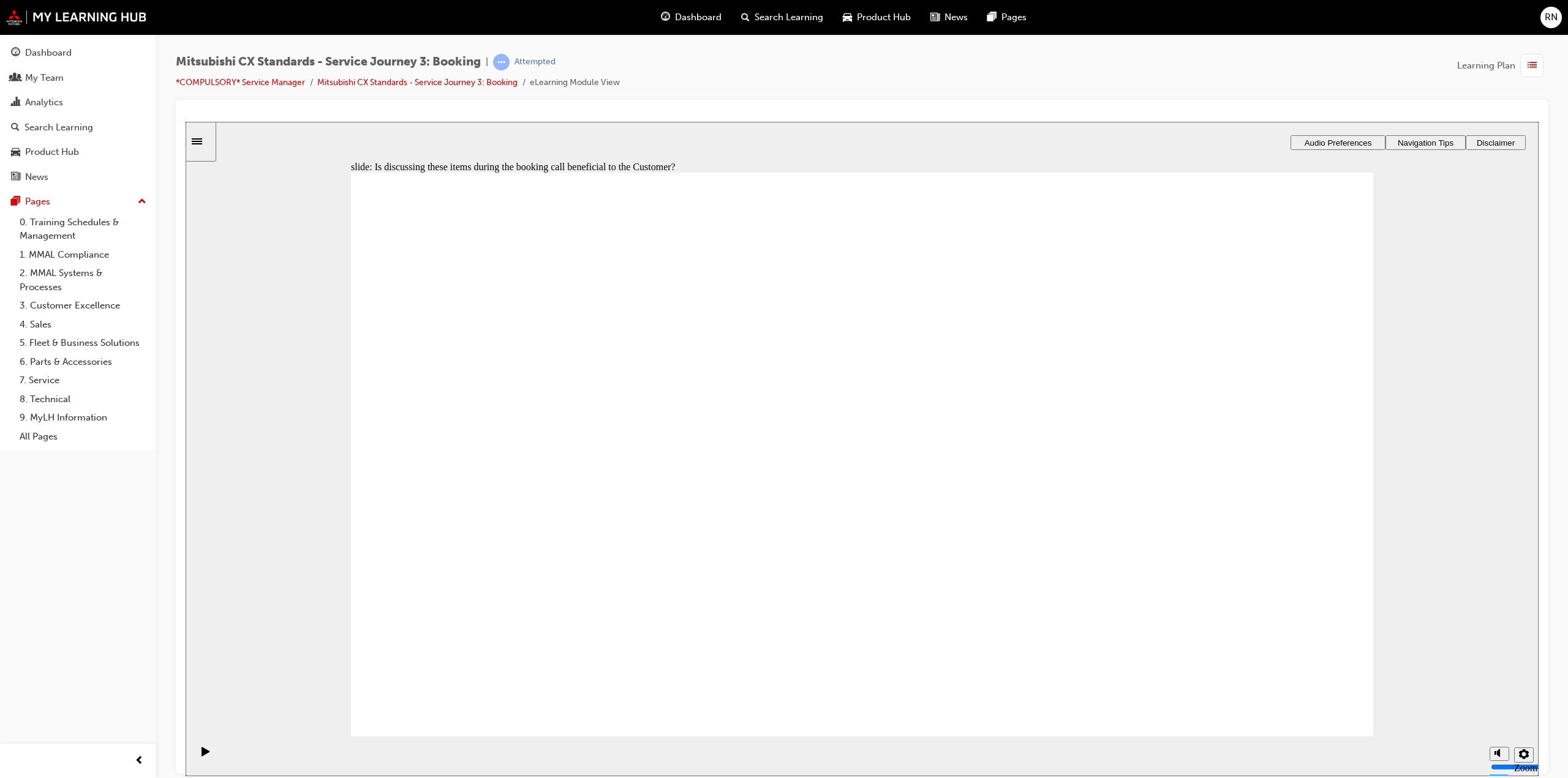
checkbox input "true"
drag, startPoint x: 619, startPoint y: 498, endPoint x: 1248, endPoint y: 380, distance: 640.0
drag, startPoint x: 579, startPoint y: 508, endPoint x: 873, endPoint y: 417, distance: 307.8
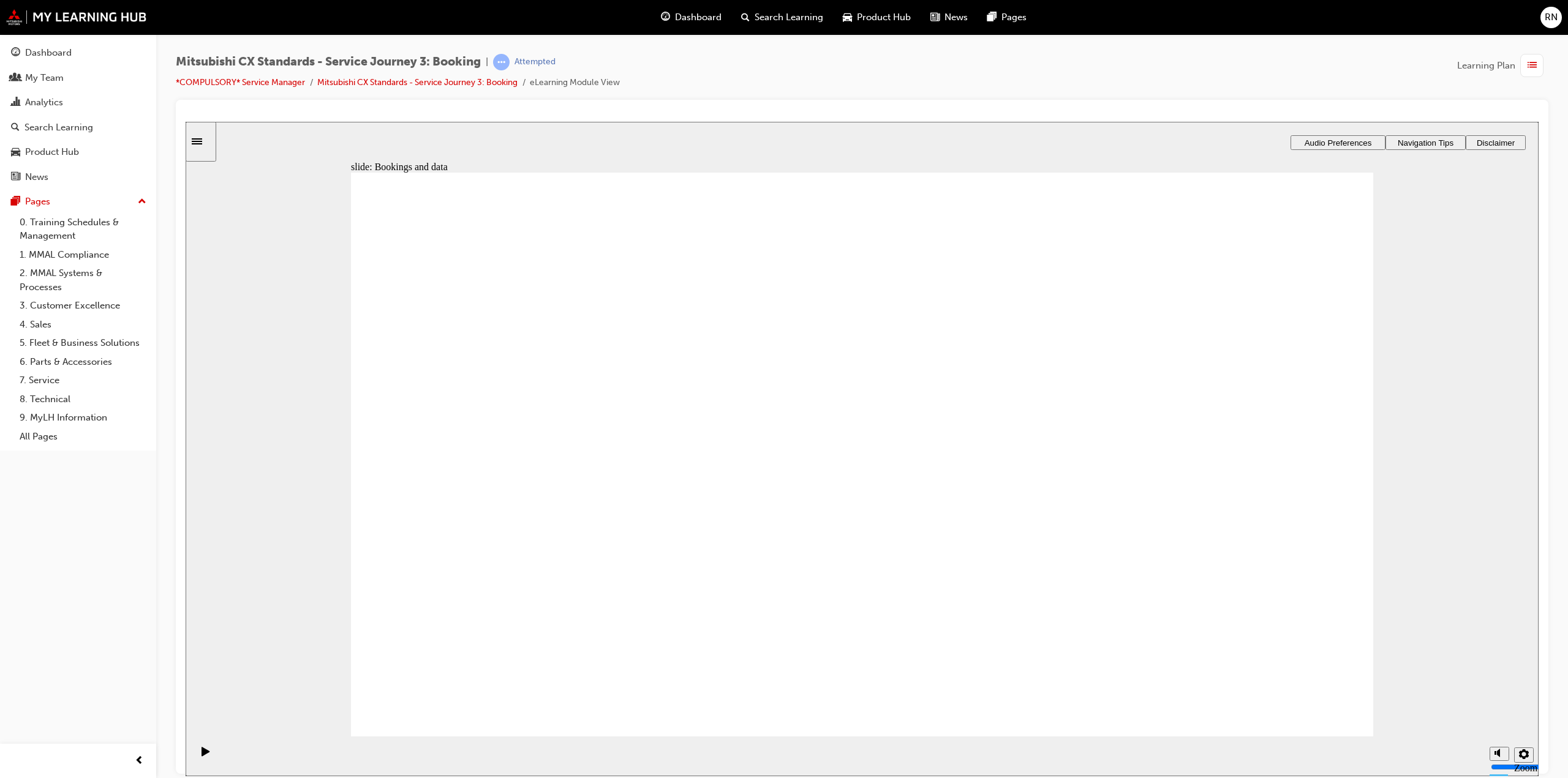
drag, startPoint x: 575, startPoint y: 516, endPoint x: 909, endPoint y: 494, distance: 334.7
checkbox input "true"
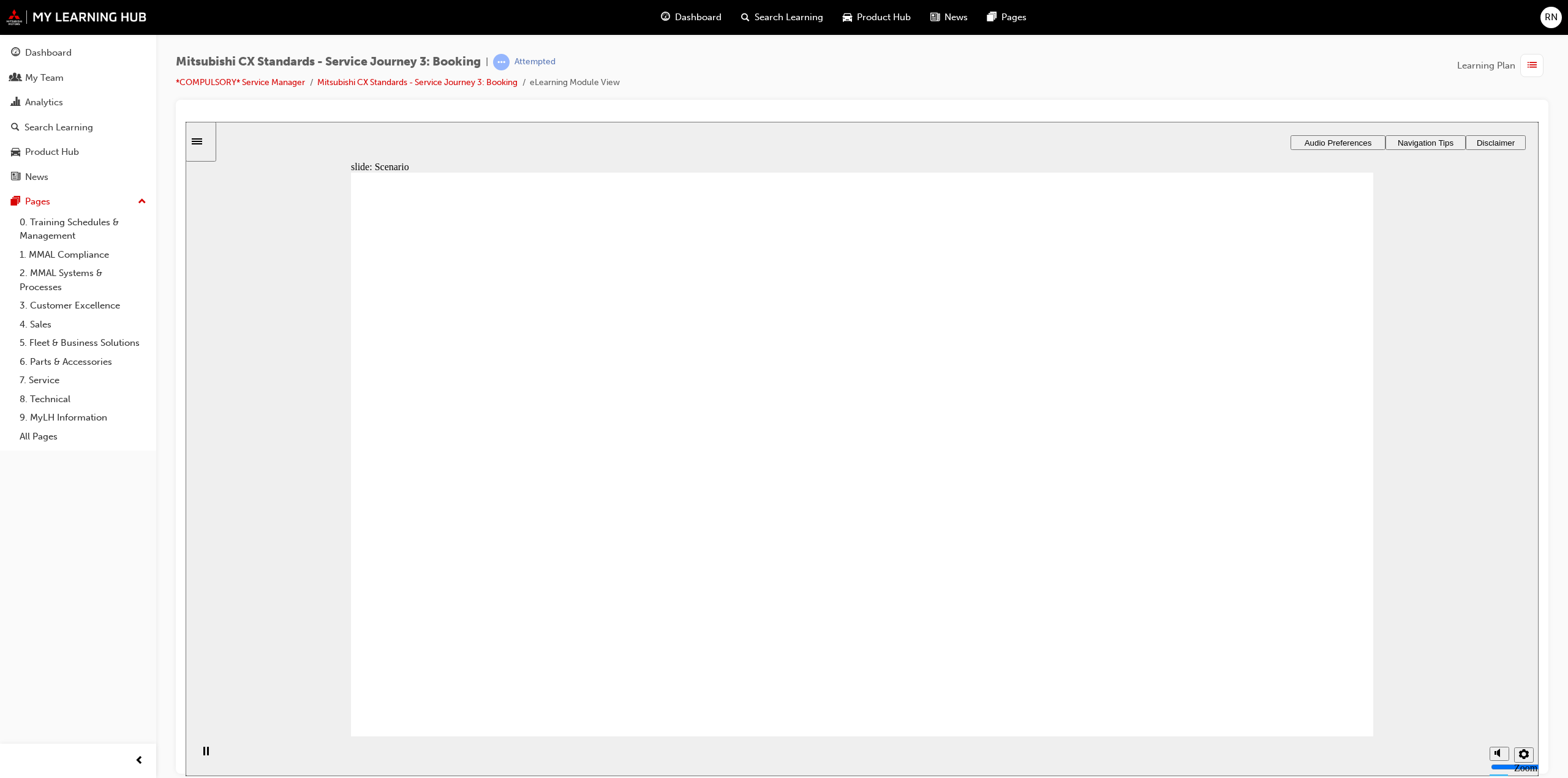
checkbox input "true"
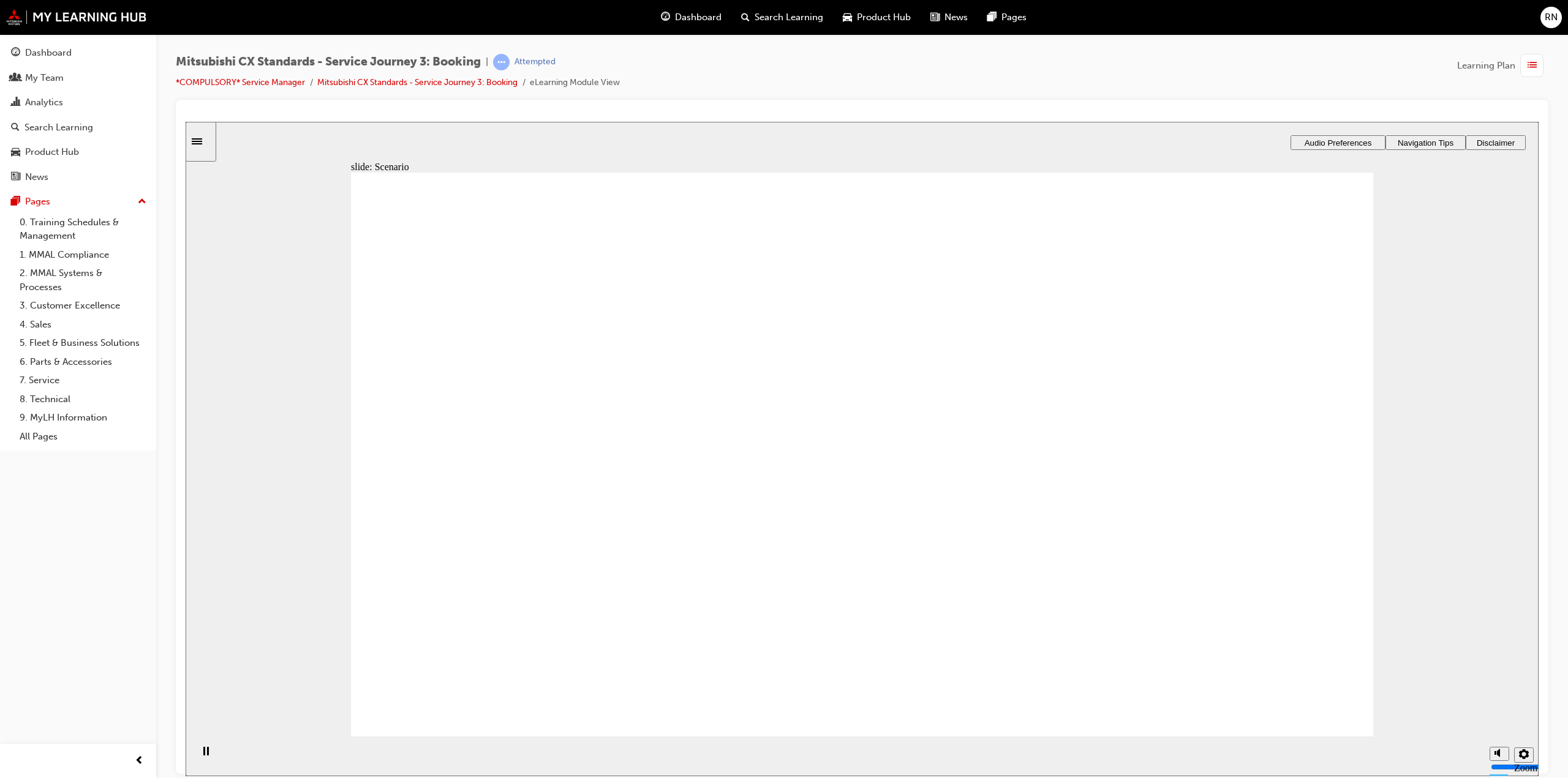
checkbox input "true"
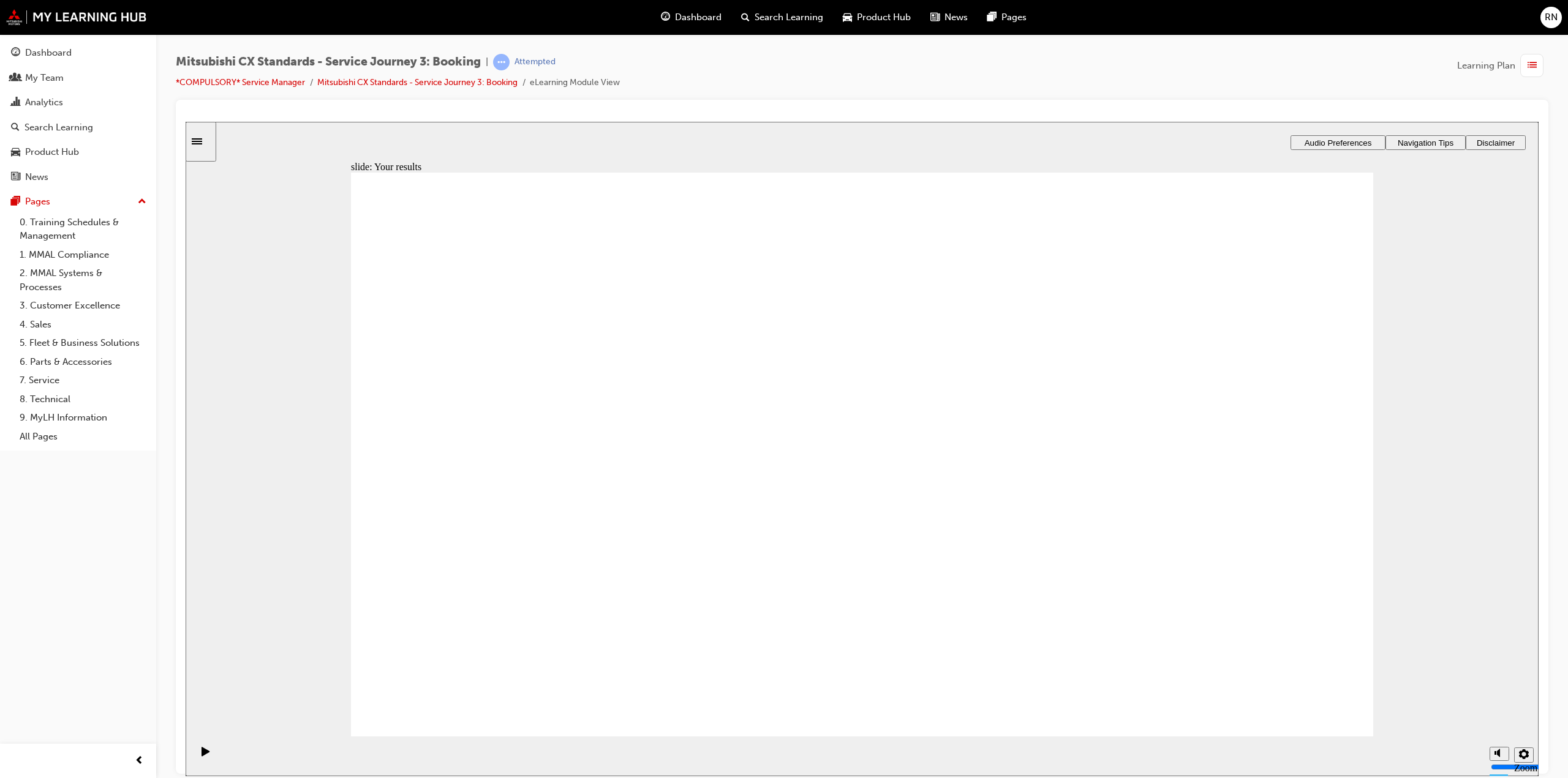
checkbox input "true"
drag, startPoint x: 427, startPoint y: 457, endPoint x: 889, endPoint y: 572, distance: 476.1
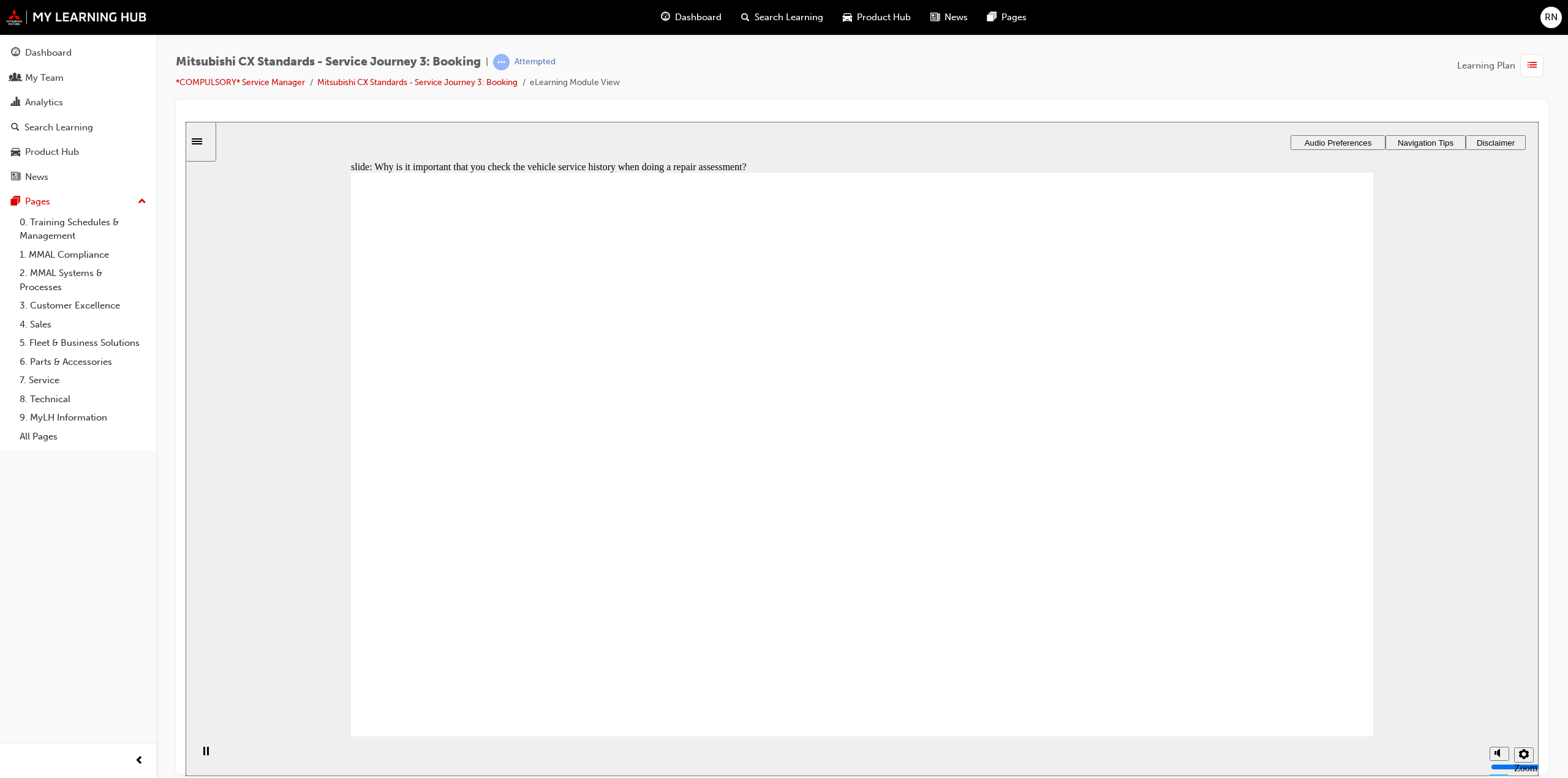
checkbox input "true"
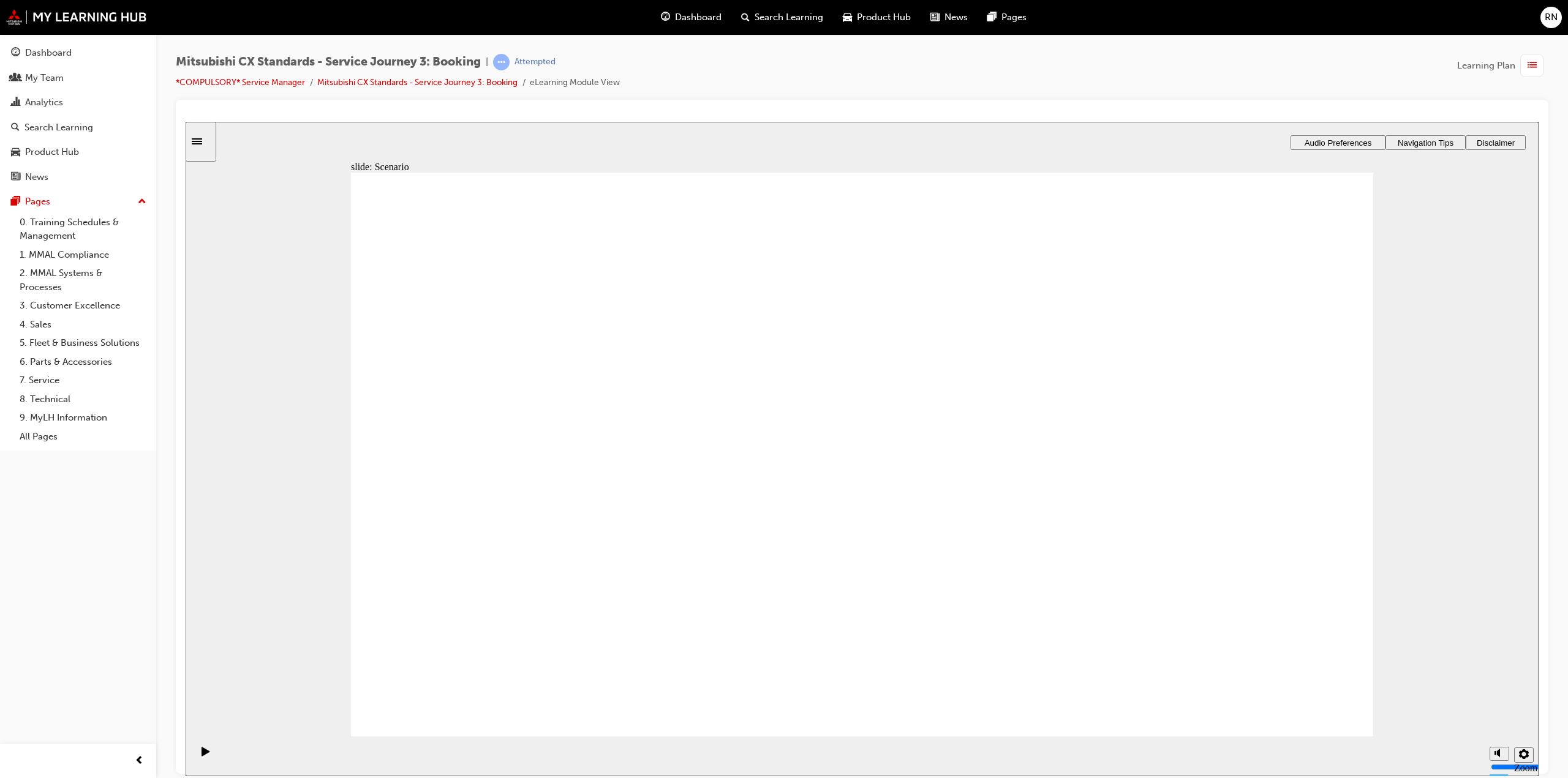
checkbox input "true"
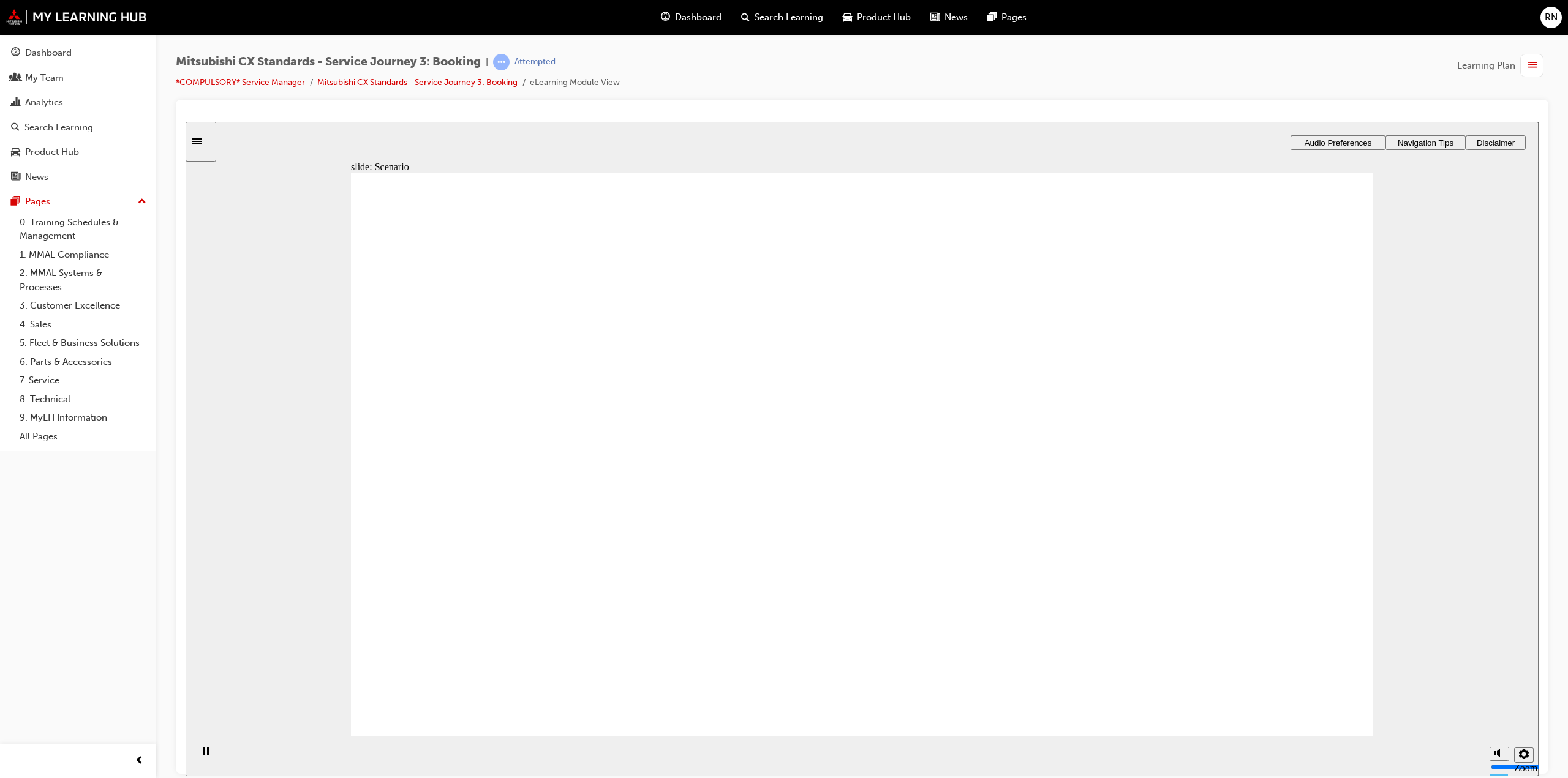
checkbox input "true"
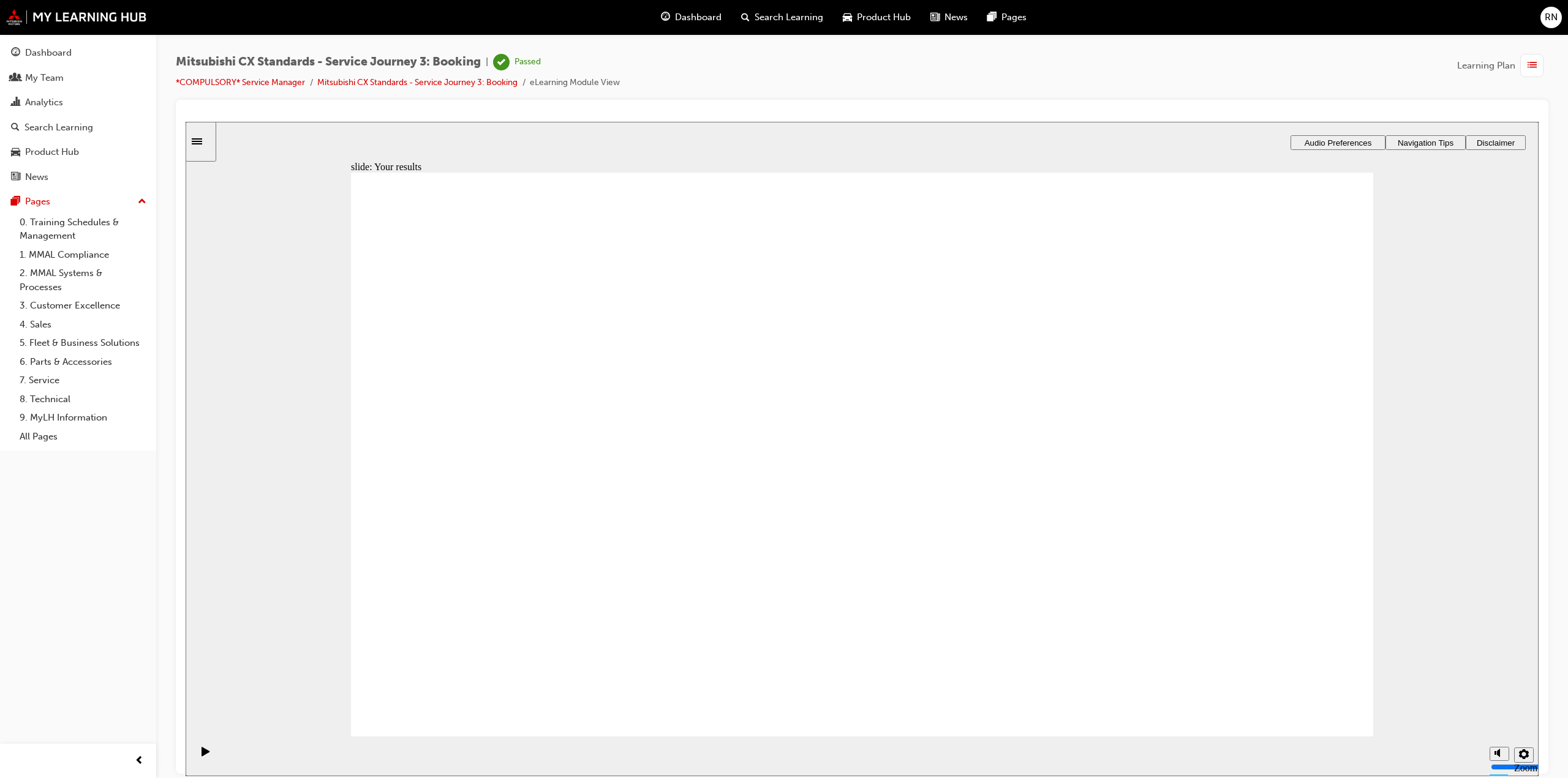
click at [1548, 61] on div "button" at bounding box center [1534, 65] width 28 height 23
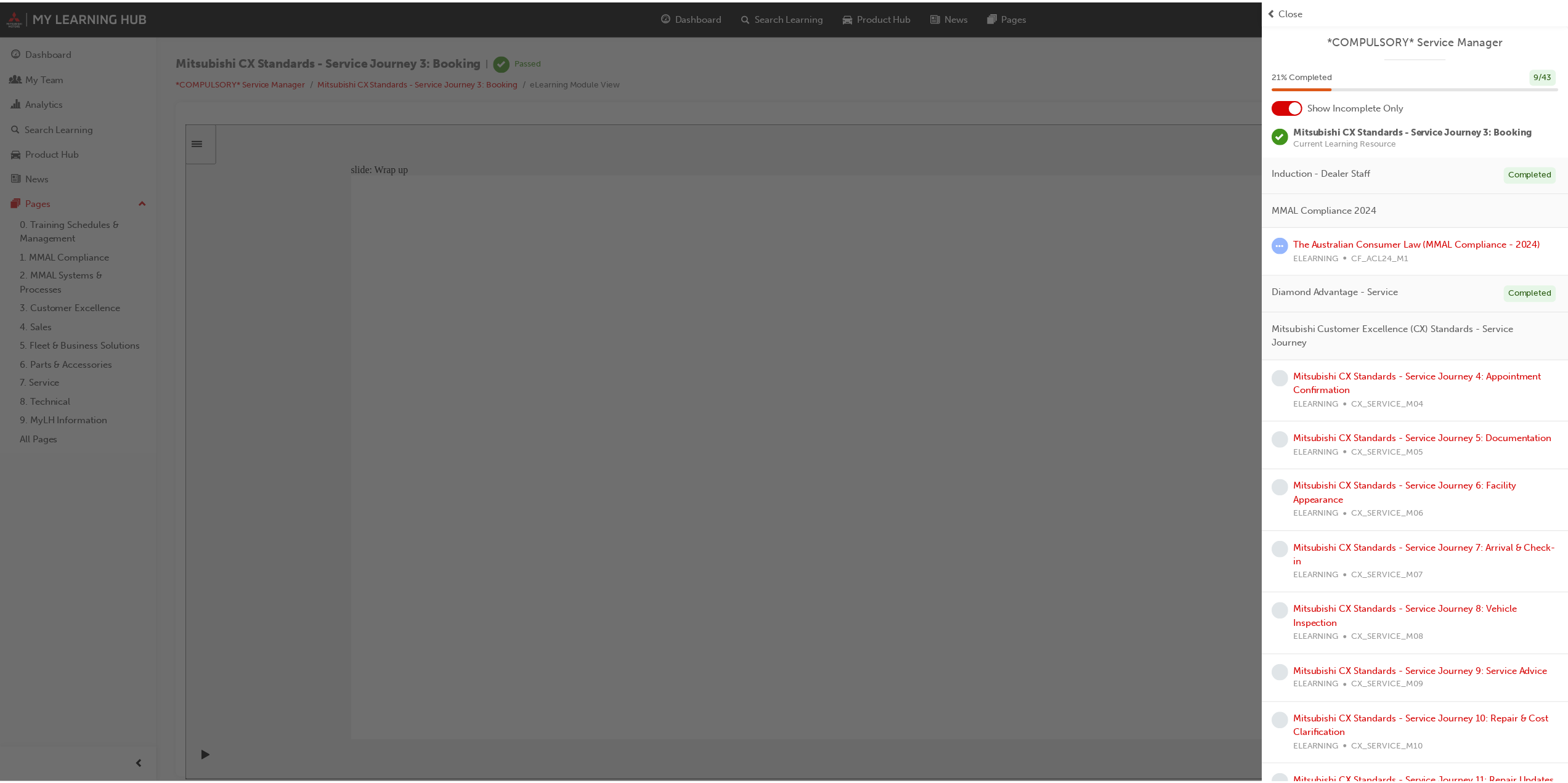
scroll to position [246, 0]
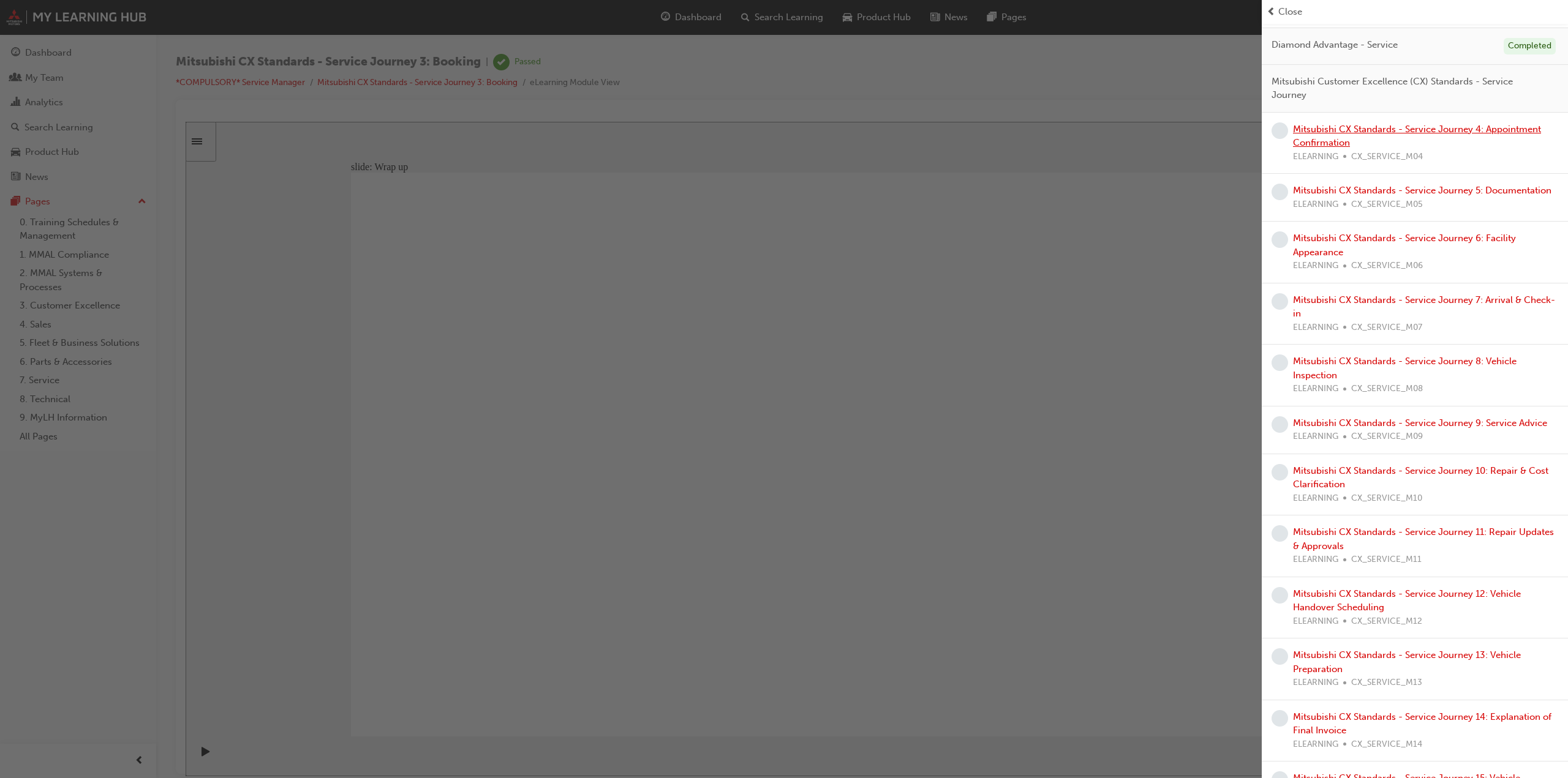
click at [1338, 128] on link "Mitsubishi CX Standards - Service Journey 4: Appointment Confirmation" at bounding box center [1417, 136] width 248 height 25
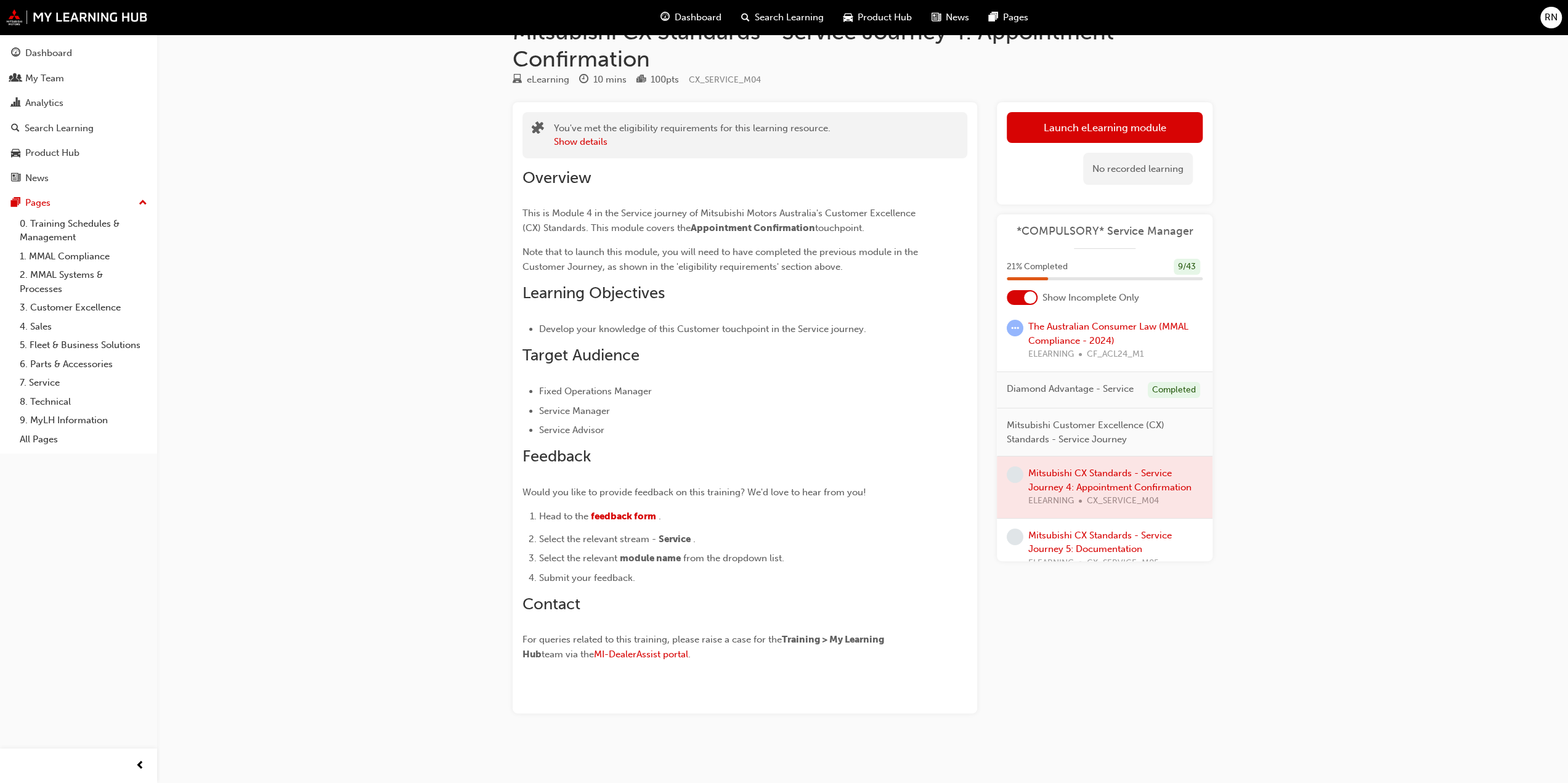
scroll to position [185, 0]
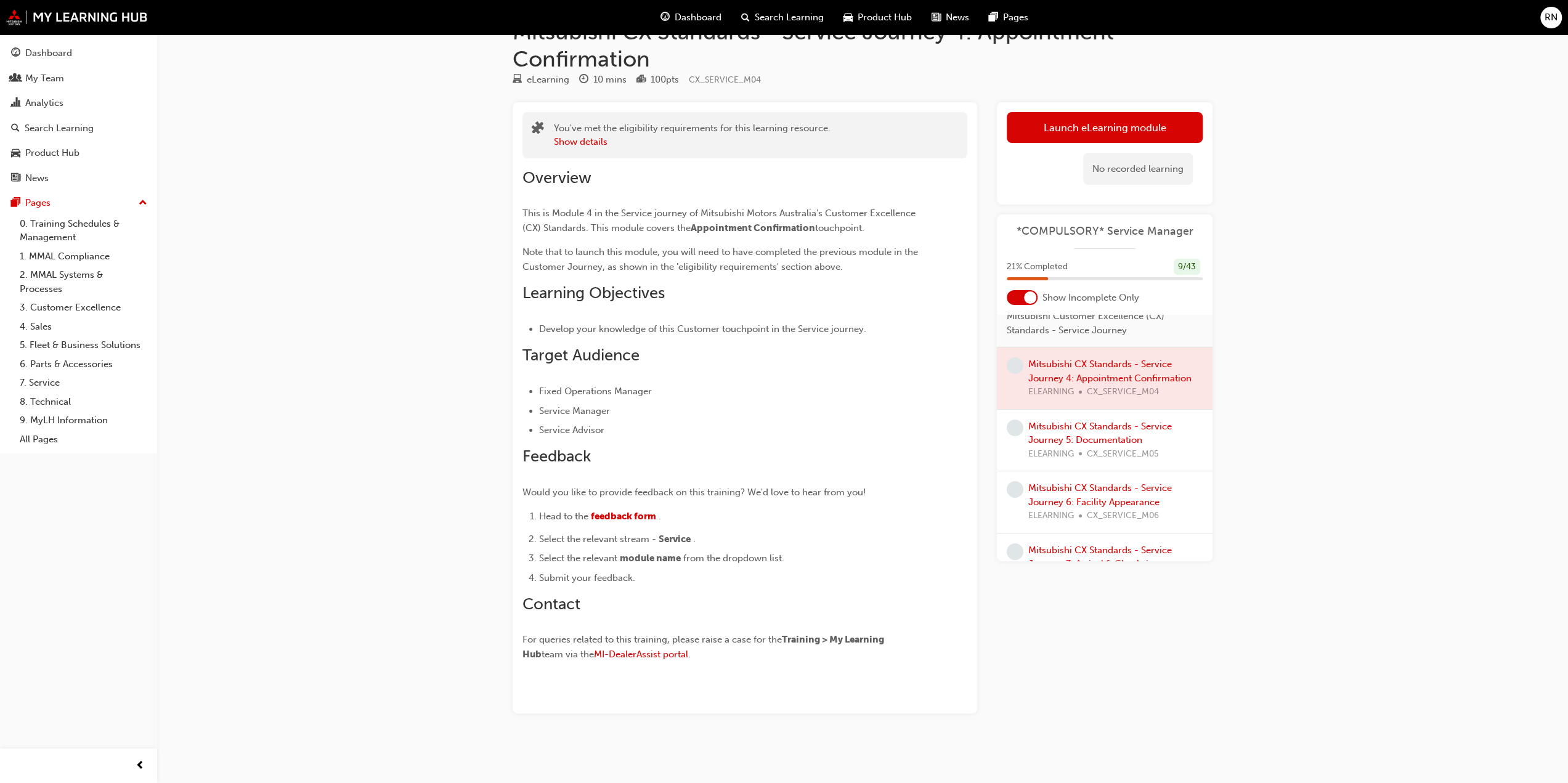
click at [1095, 373] on div at bounding box center [1105, 379] width 216 height 62
click at [1088, 384] on div at bounding box center [1105, 379] width 216 height 62
click at [1088, 386] on div at bounding box center [1105, 379] width 216 height 62
click at [1086, 375] on div at bounding box center [1105, 379] width 216 height 62
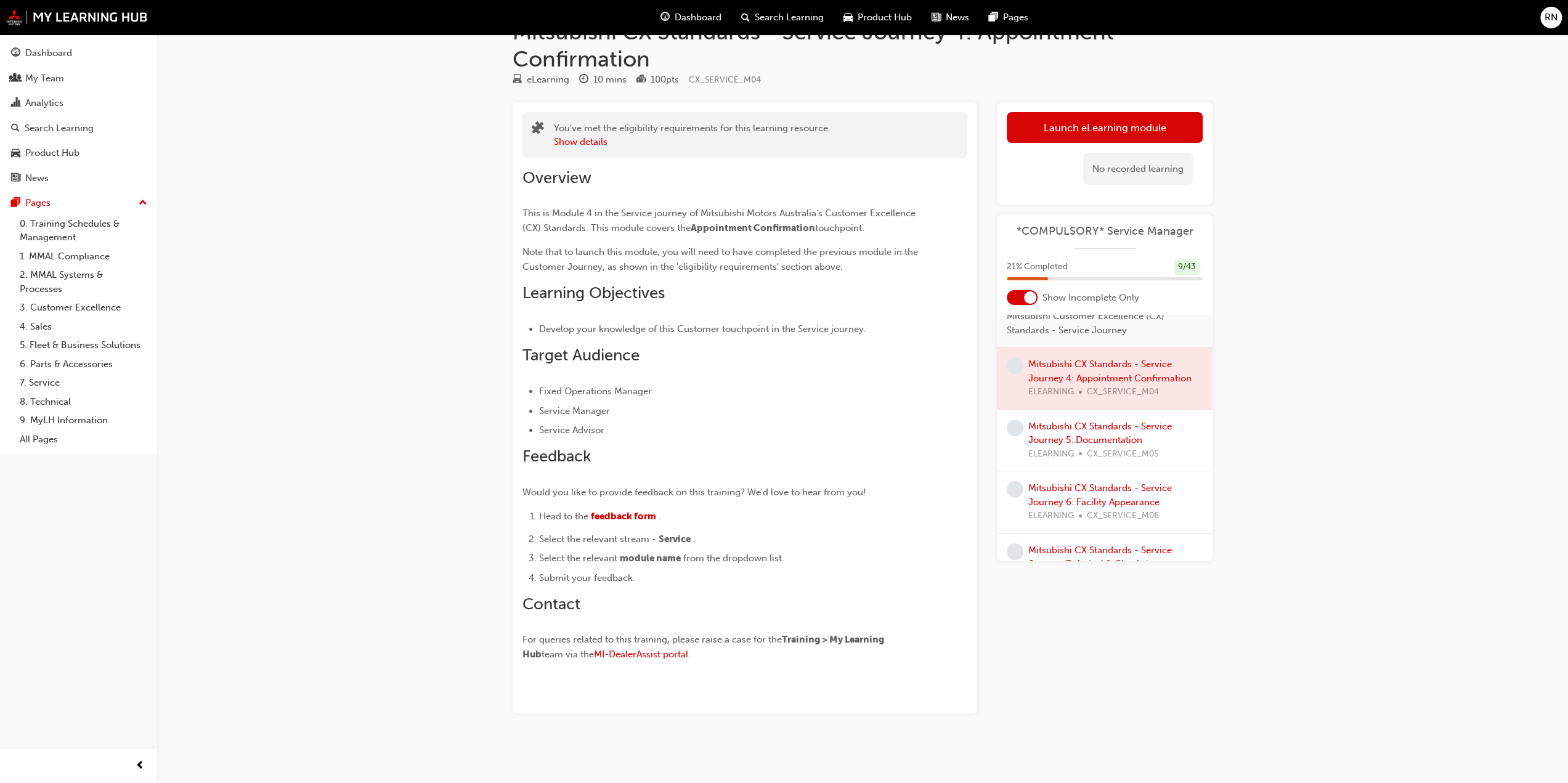
click at [1054, 455] on div "Mitsubishi CX Standards - Service Journey 5: Documentation ELEARNING CX_SERVICE…" at bounding box center [1116, 441] width 174 height 42
click at [1058, 440] on link "Mitsubishi CX Standards - Service Journey 5: Documentation" at bounding box center [1100, 433] width 143 height 25
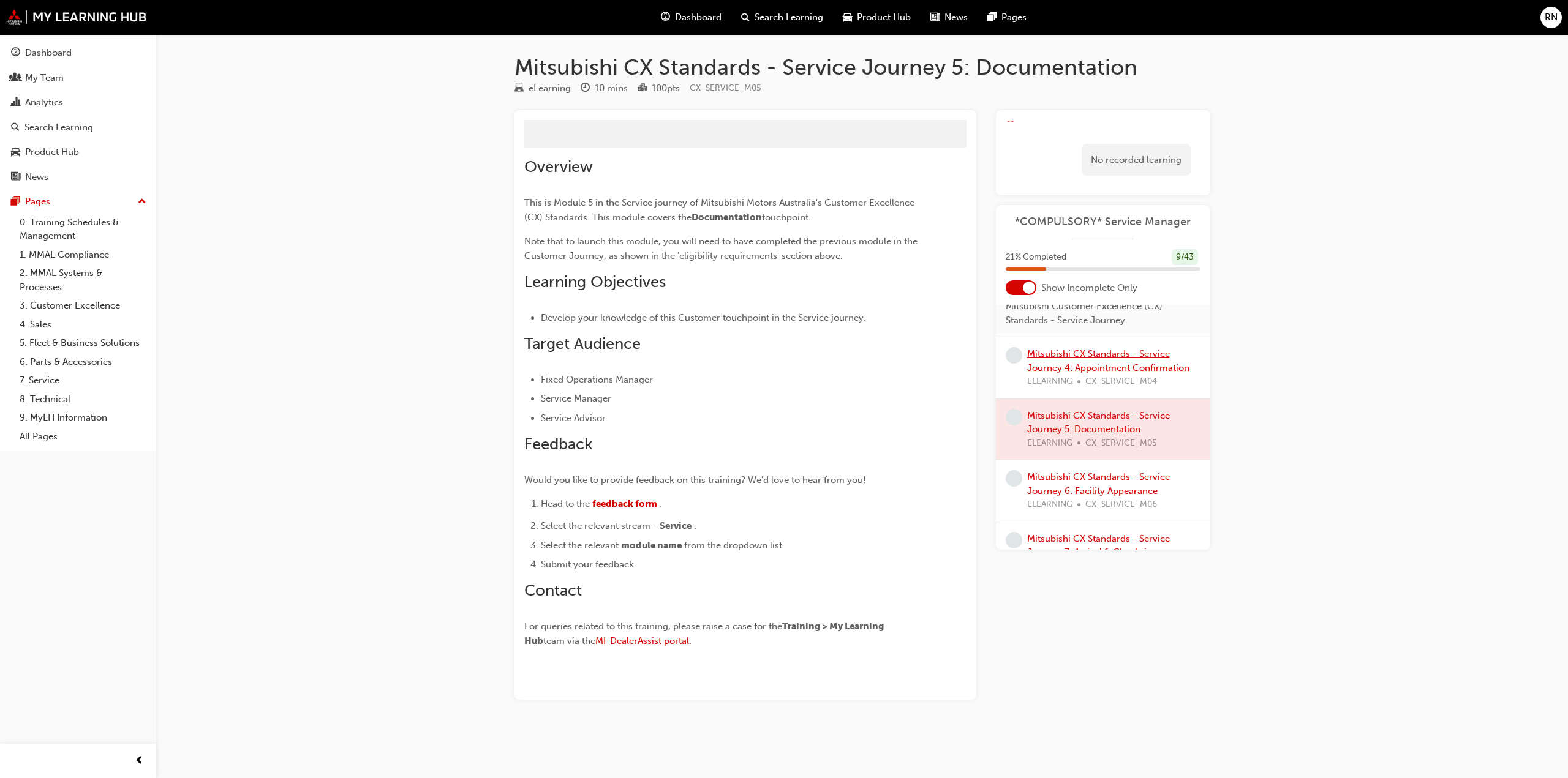
click at [1081, 354] on div "Mitsubishi CX Standards - Service Journey 4: Appointment Confirmation ELEARNING…" at bounding box center [1103, 368] width 214 height 62
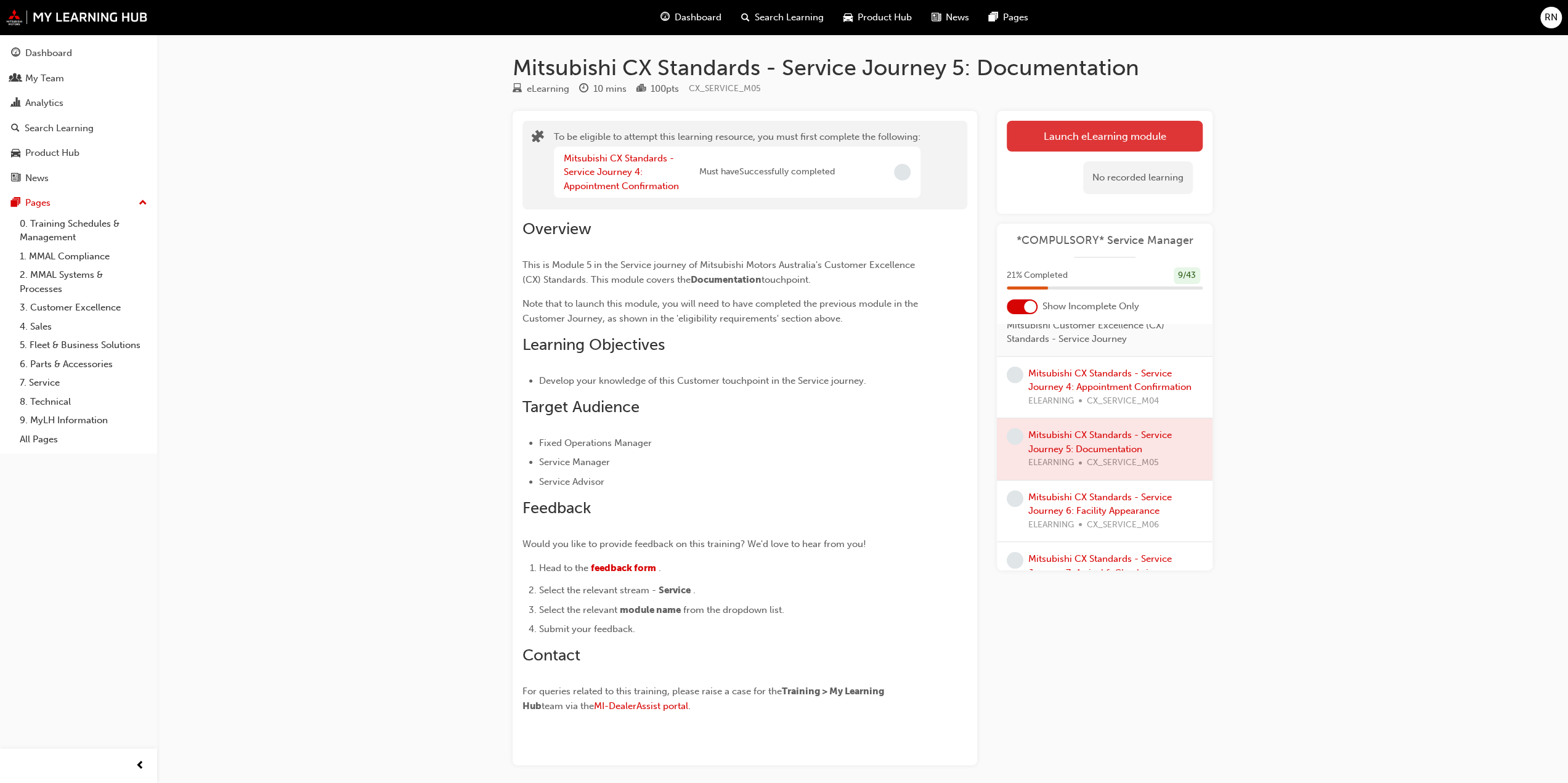
click at [1116, 124] on button "Launch eLearning module" at bounding box center [1105, 136] width 196 height 31
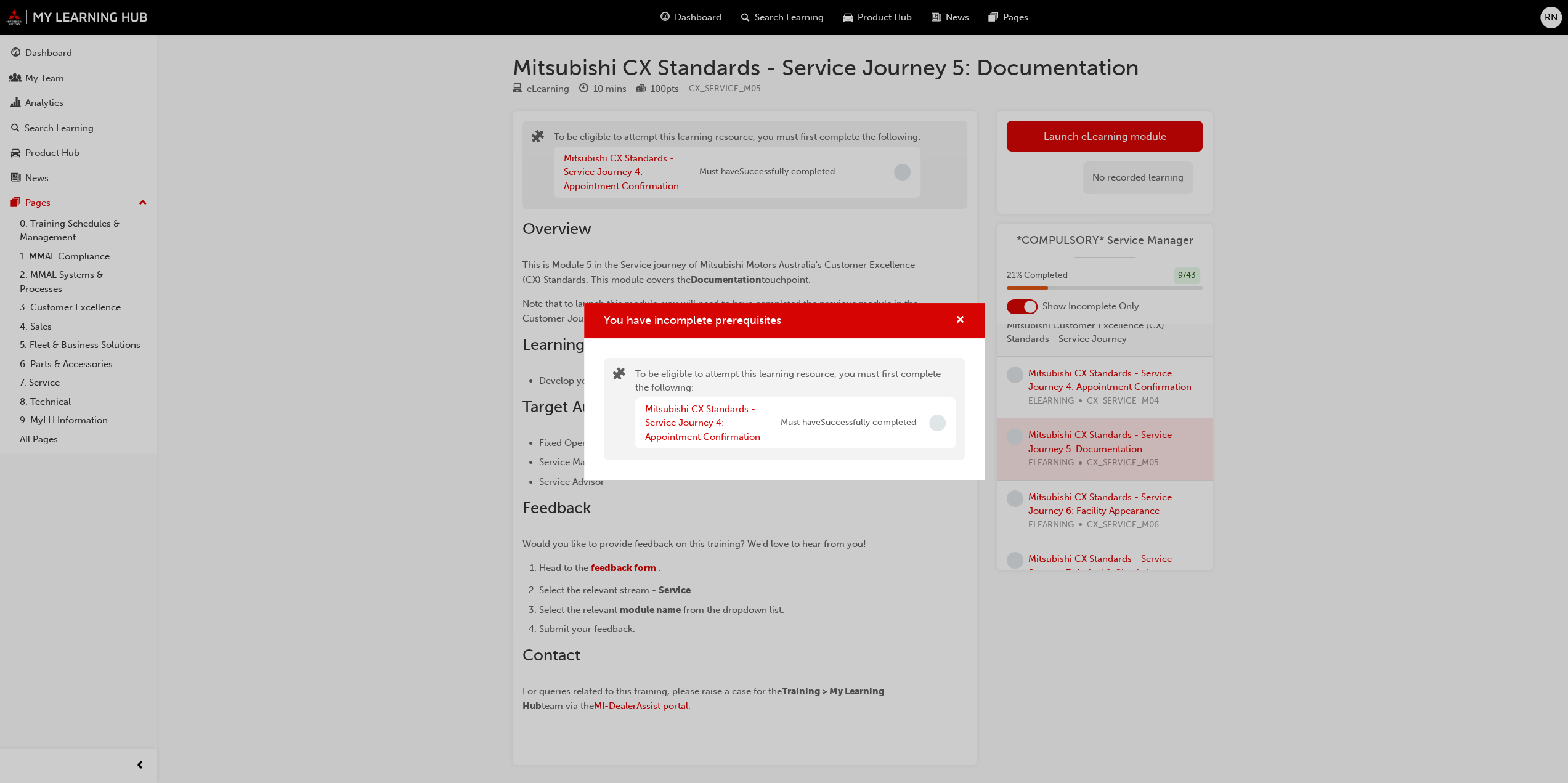
click at [1110, 393] on div "You have incomplete prerequisites To be eligible to attempt this learning resou…" at bounding box center [784, 391] width 1568 height 783
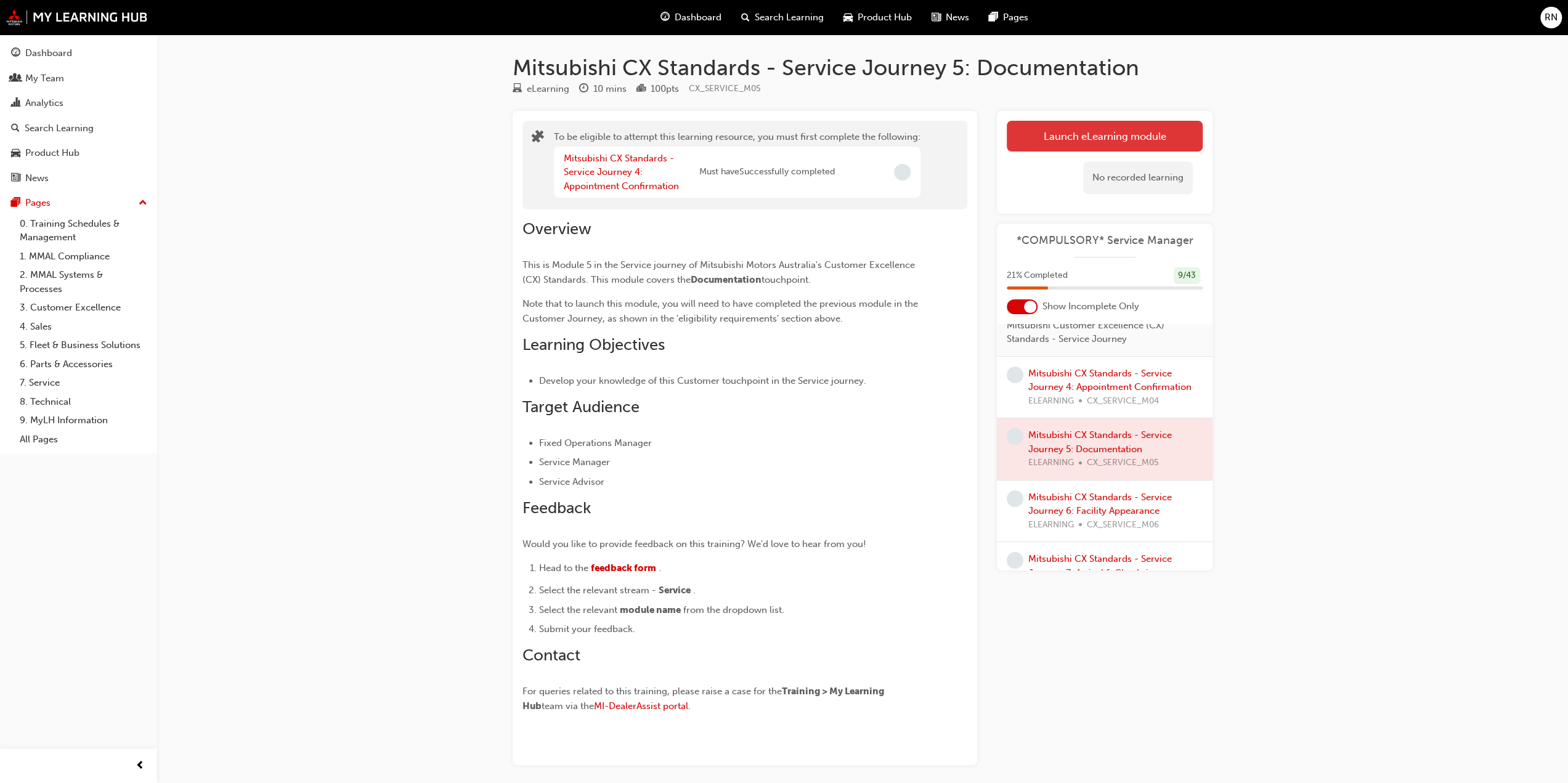
click at [1077, 138] on button "Launch eLearning module" at bounding box center [1105, 136] width 196 height 31
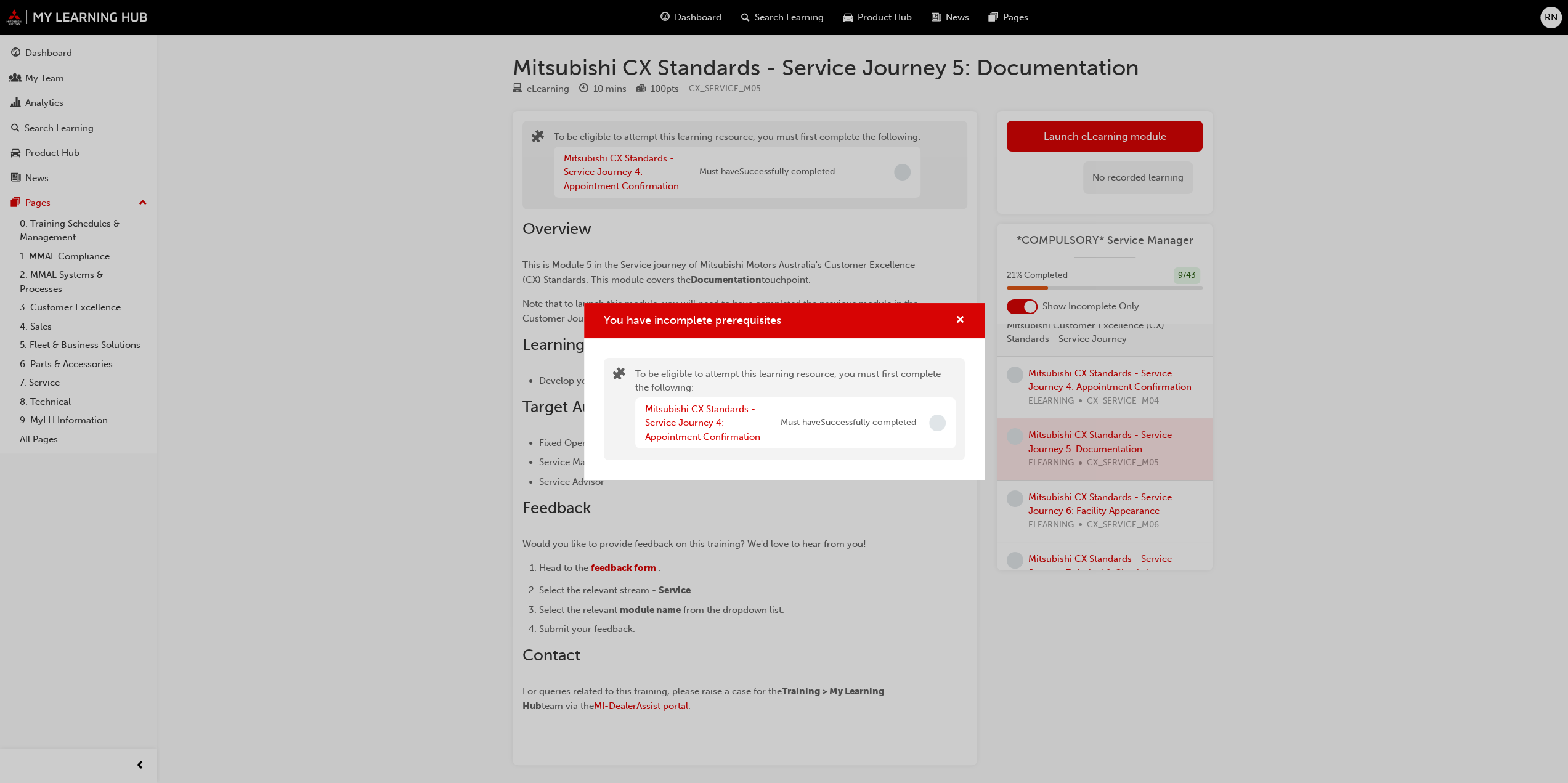
click at [1299, 395] on div "You have incomplete prerequisites To be eligible to attempt this learning resou…" at bounding box center [784, 391] width 1568 height 783
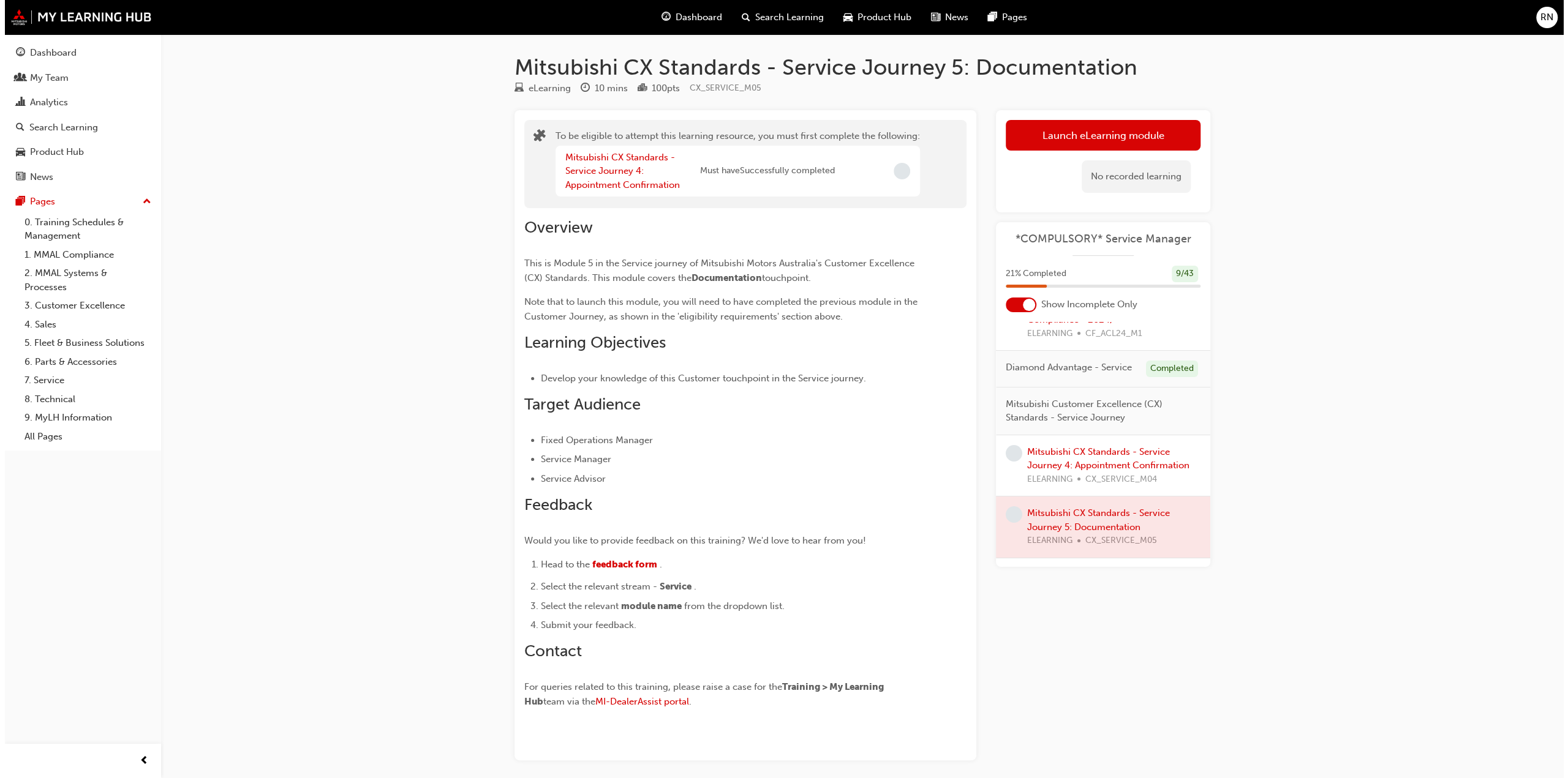
scroll to position [122, 0]
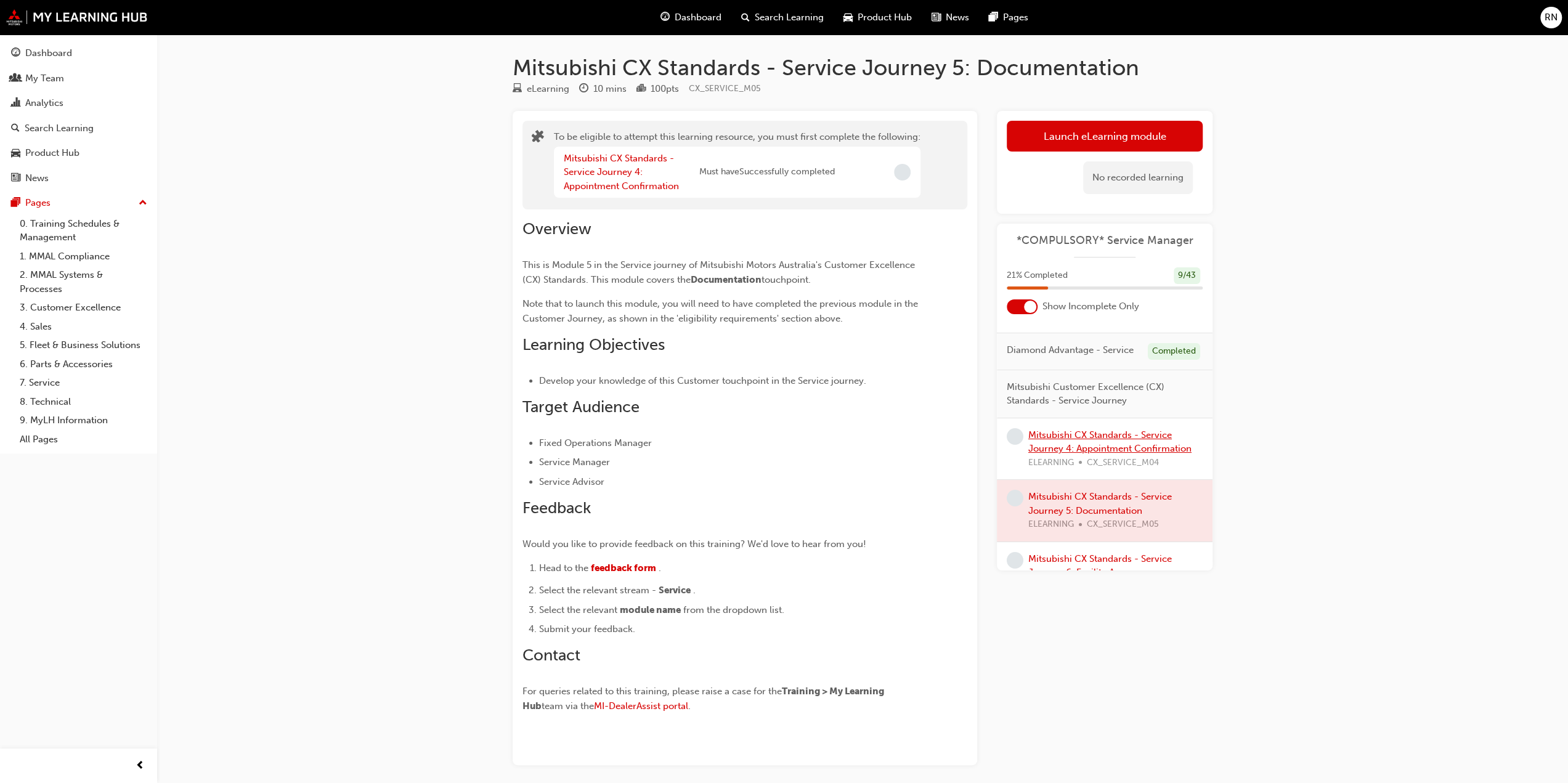
click at [1086, 449] on link "Mitsubishi CX Standards - Service Journey 4: Appointment Confirmation" at bounding box center [1110, 442] width 164 height 25
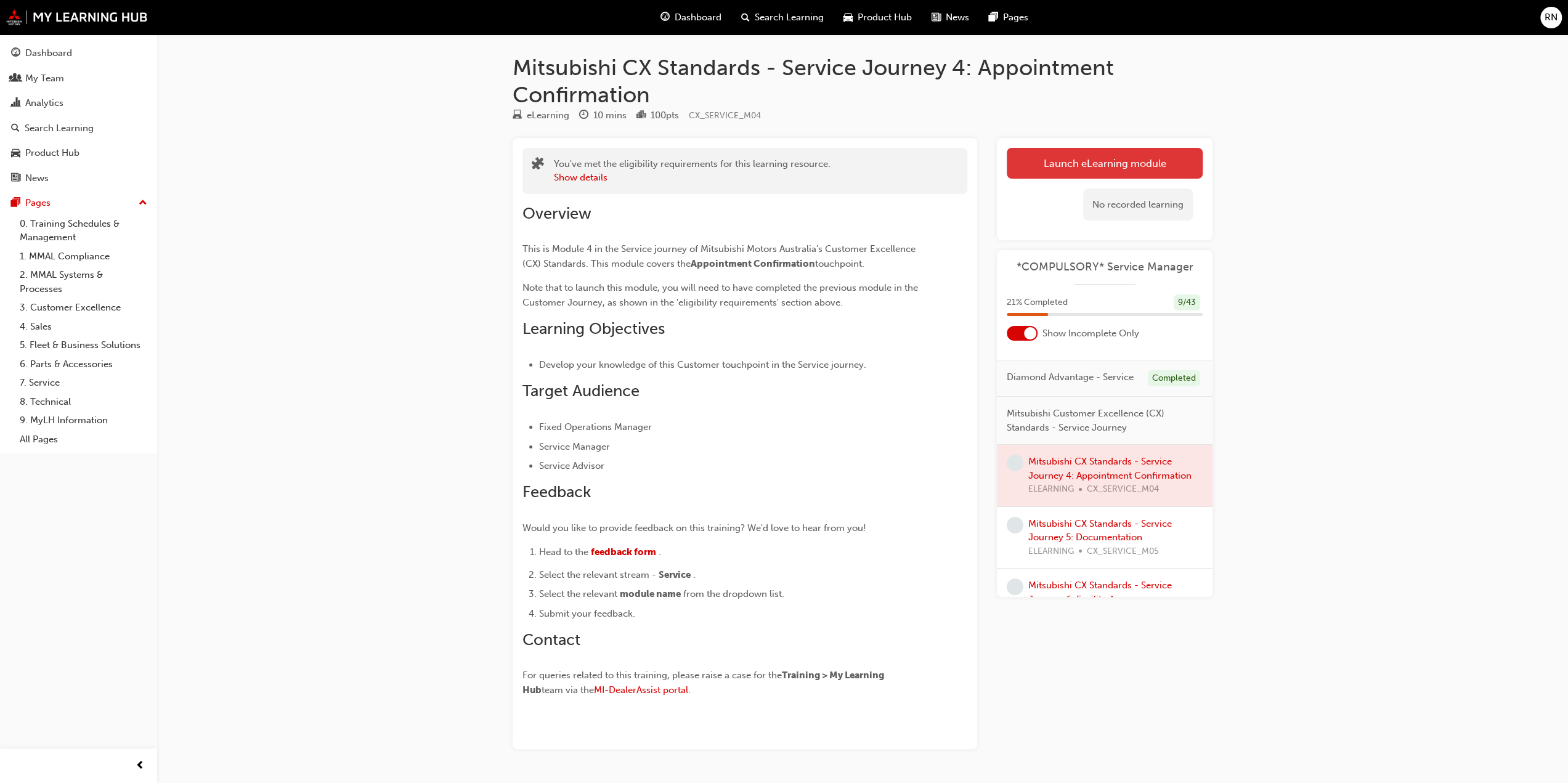
click at [1066, 173] on link "Launch eLearning module" at bounding box center [1105, 164] width 196 height 31
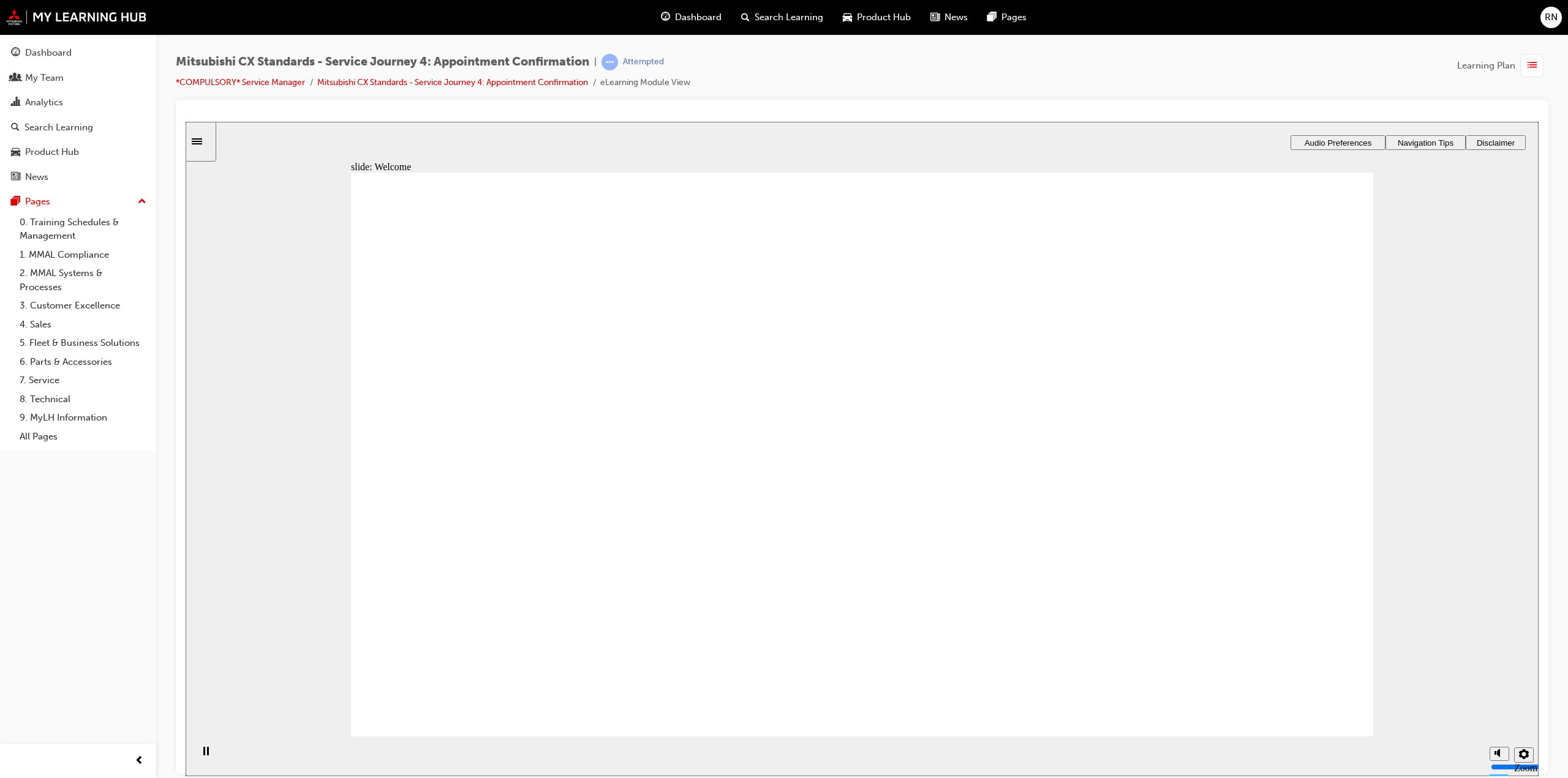
drag, startPoint x: 1294, startPoint y: 694, endPoint x: 1287, endPoint y: 686, distance: 10.6
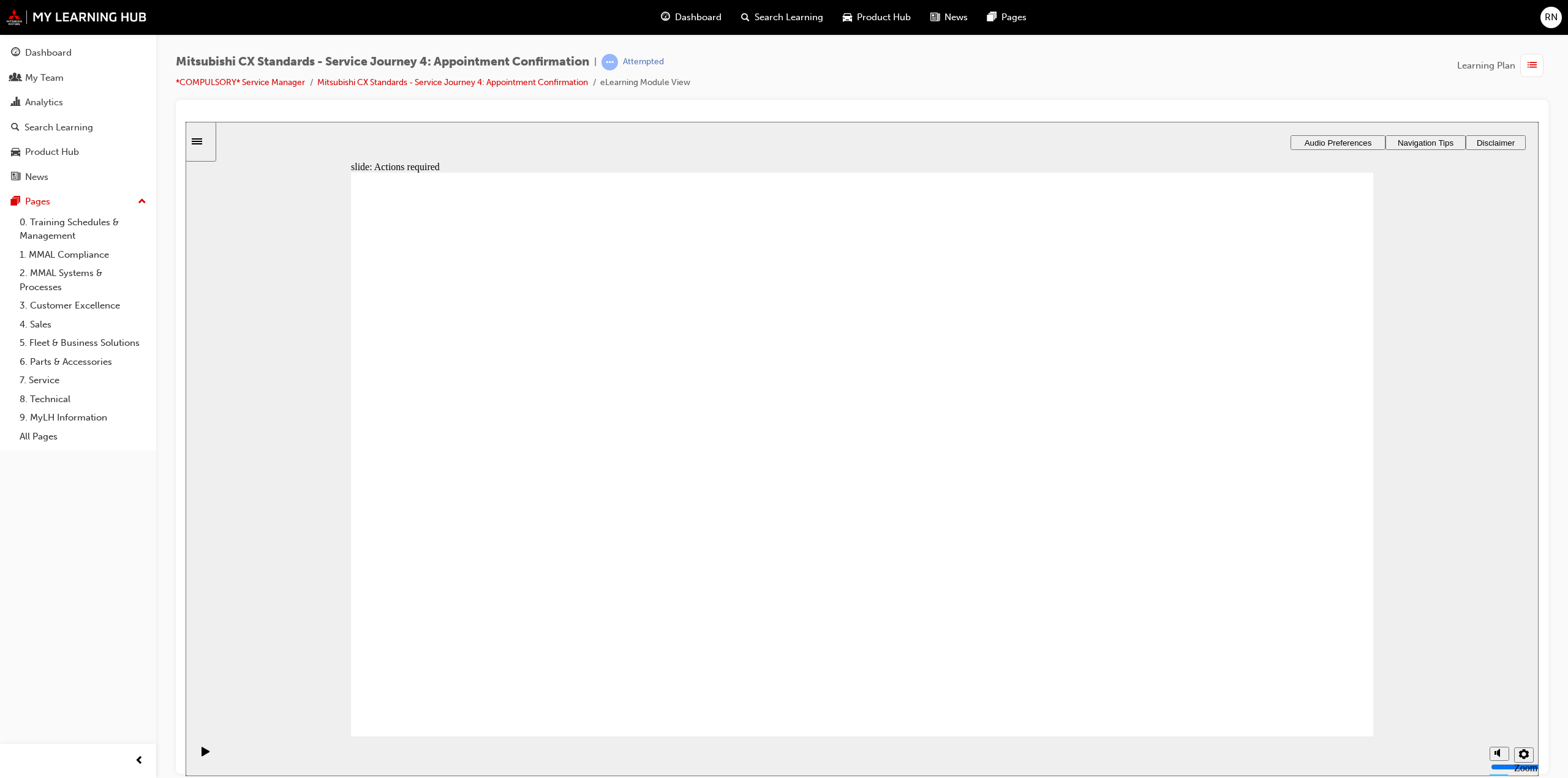
drag, startPoint x: 1261, startPoint y: 678, endPoint x: 1293, endPoint y: 698, distance: 37.7
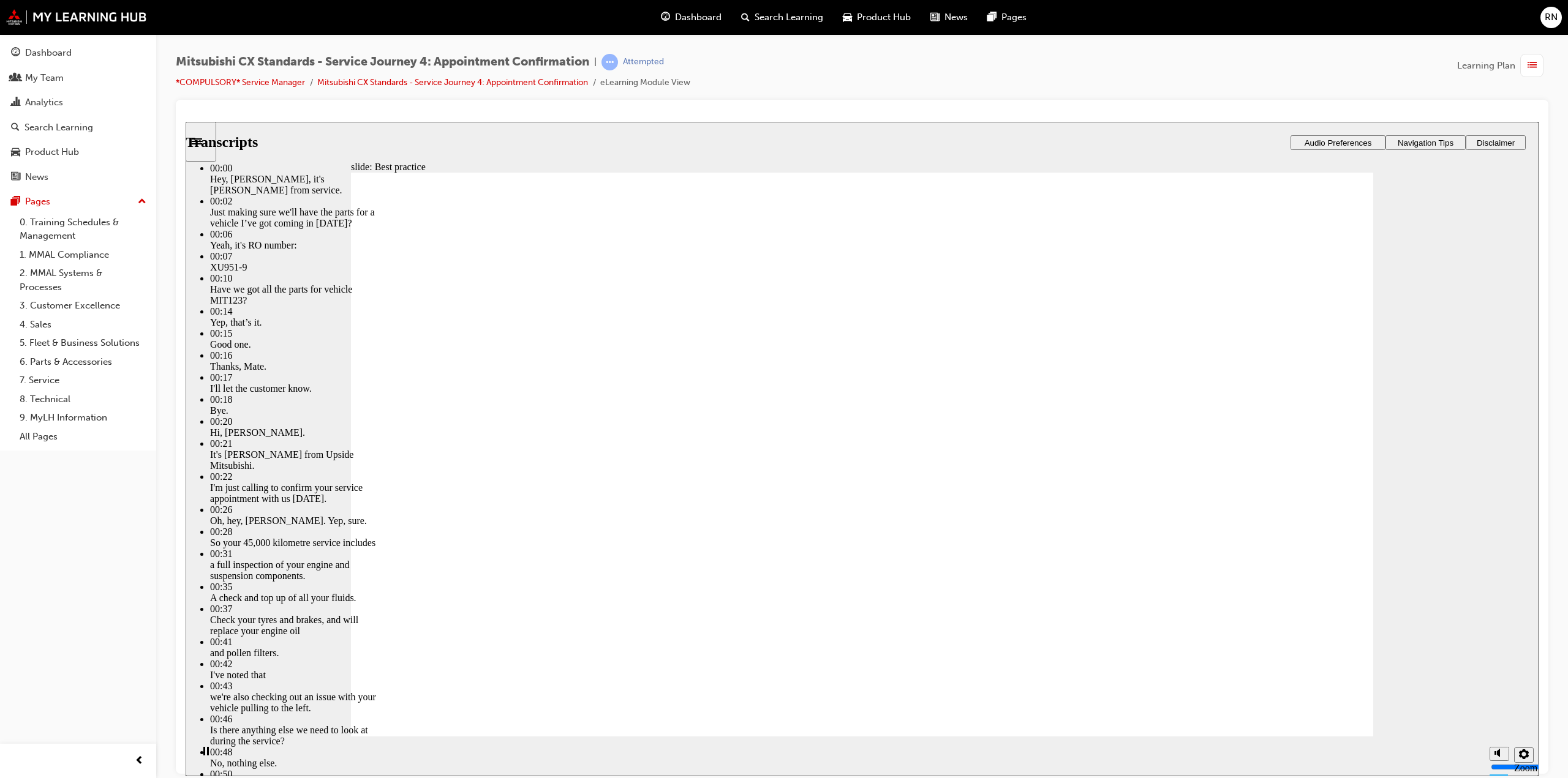
drag, startPoint x: 417, startPoint y: 722, endPoint x: 436, endPoint y: 701, distance: 28.3
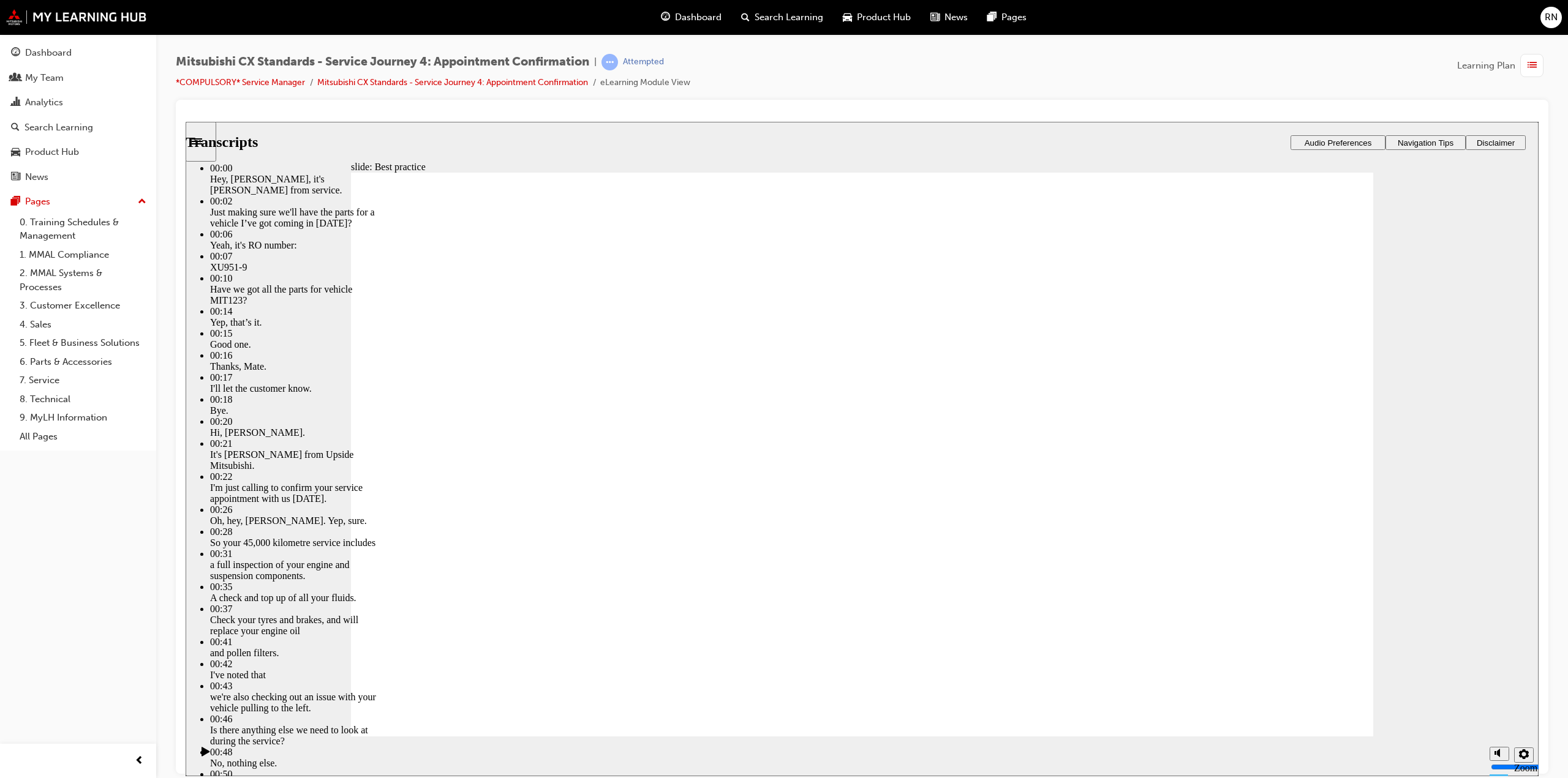
type input "103"
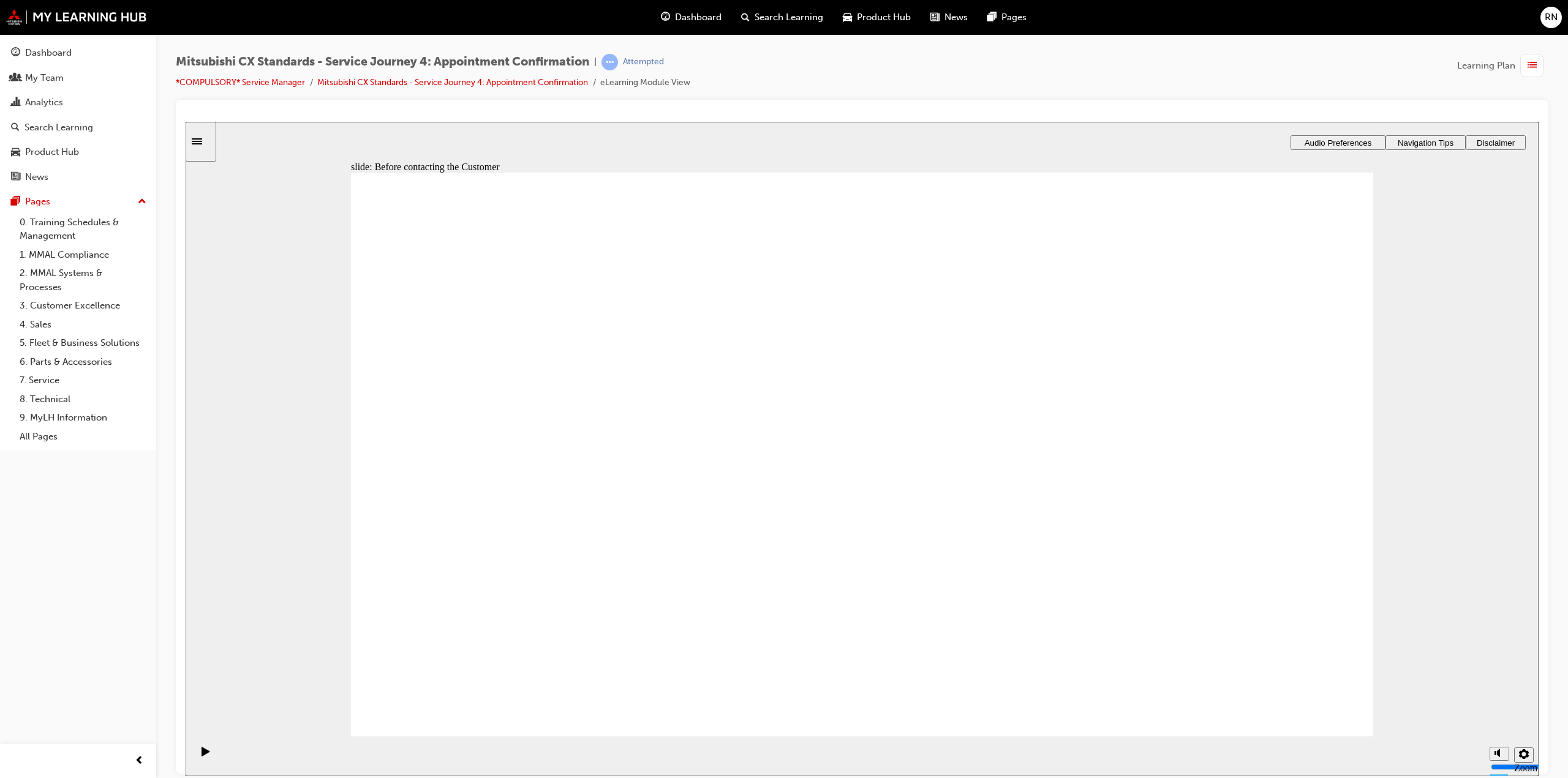
drag, startPoint x: 552, startPoint y: 454, endPoint x: 865, endPoint y: 412, distance: 315.8
drag, startPoint x: 579, startPoint y: 503, endPoint x: 911, endPoint y: 477, distance: 333.0
drag, startPoint x: 552, startPoint y: 488, endPoint x: 875, endPoint y: 515, distance: 324.1
drag, startPoint x: 675, startPoint y: 512, endPoint x: 1295, endPoint y: 399, distance: 630.2
drag, startPoint x: 517, startPoint y: 623, endPoint x: 526, endPoint y: 613, distance: 13.5
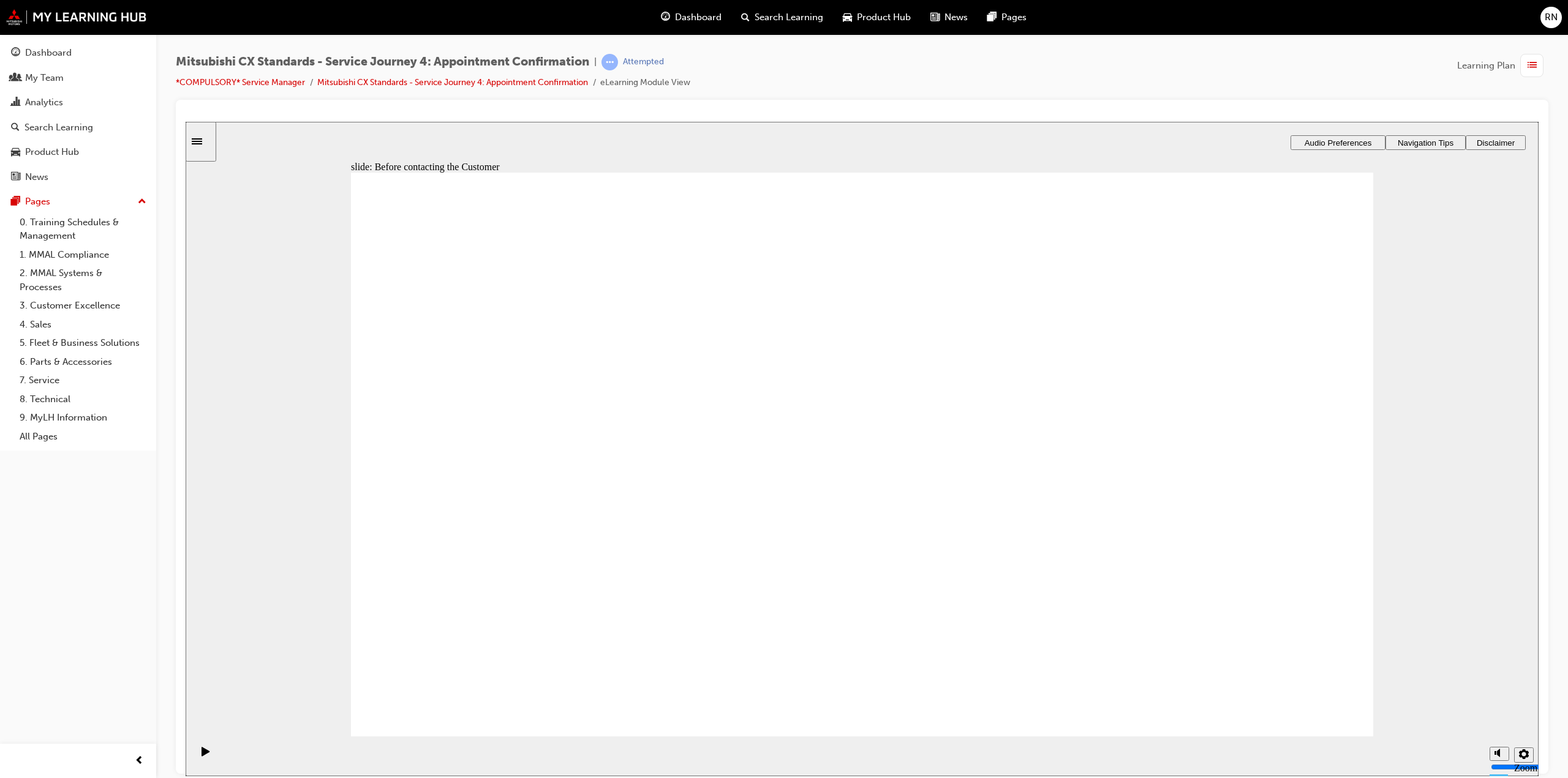
checkbox input "true"
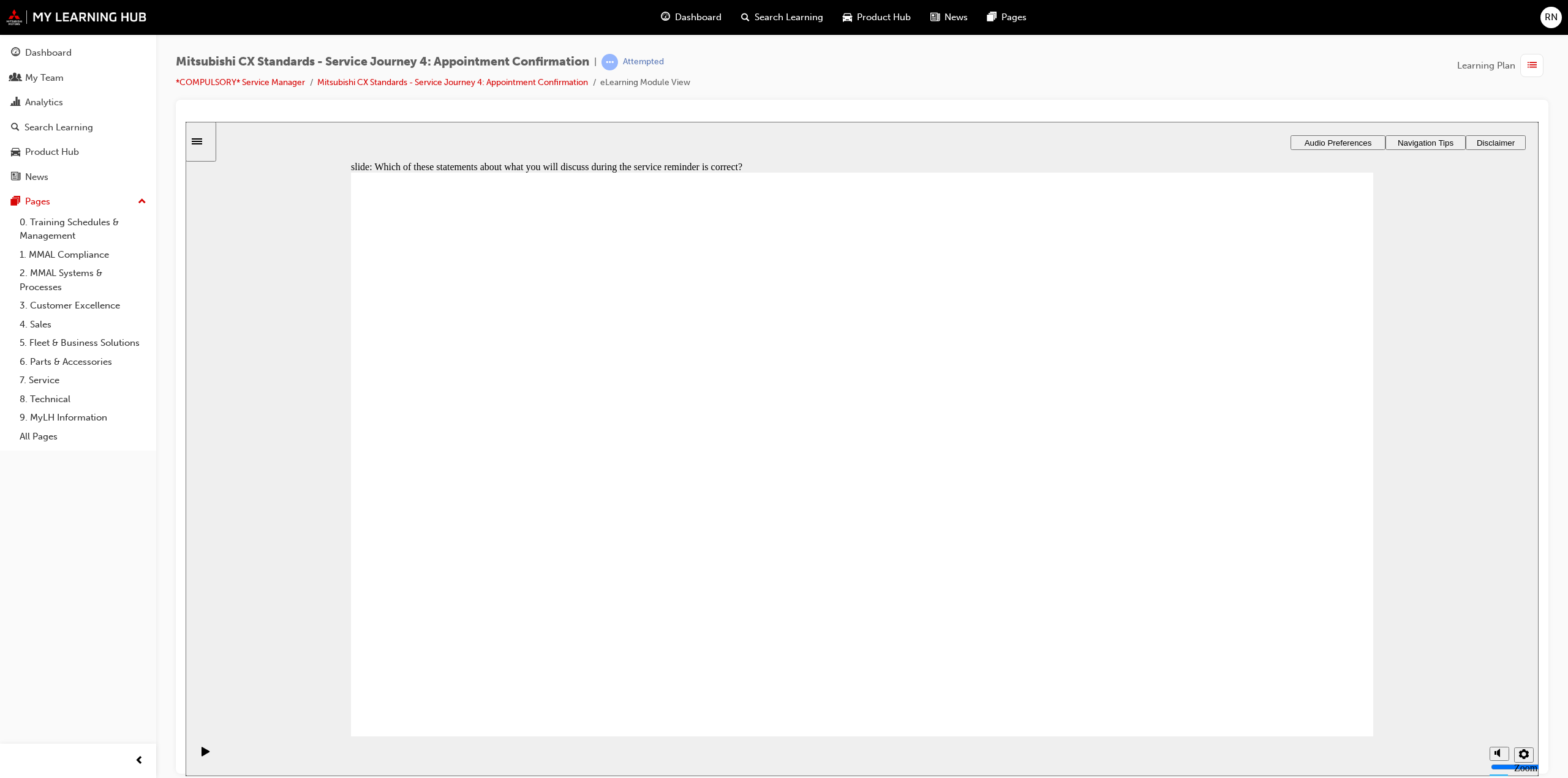
checkbox input "true"
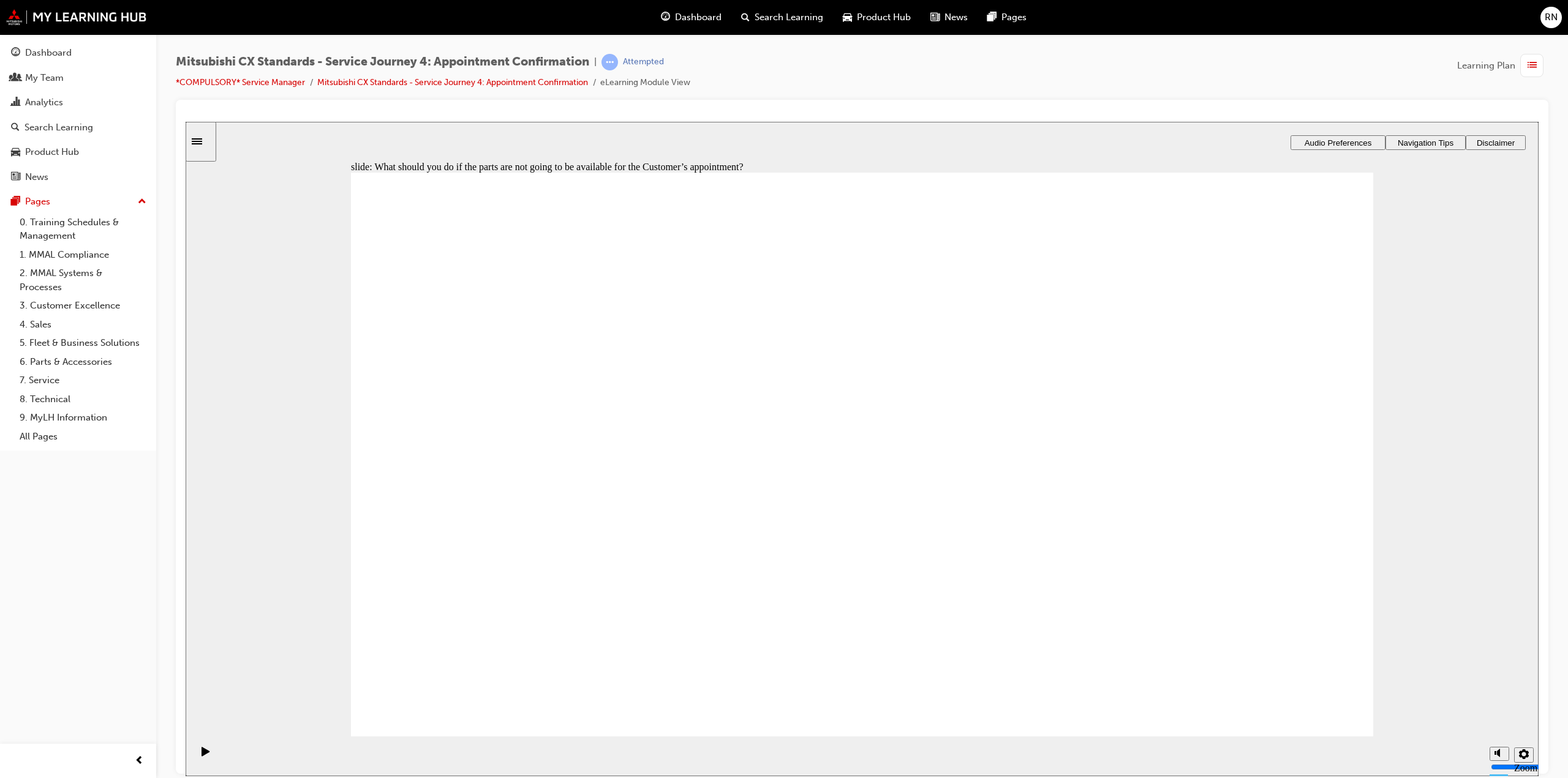
checkbox input "true"
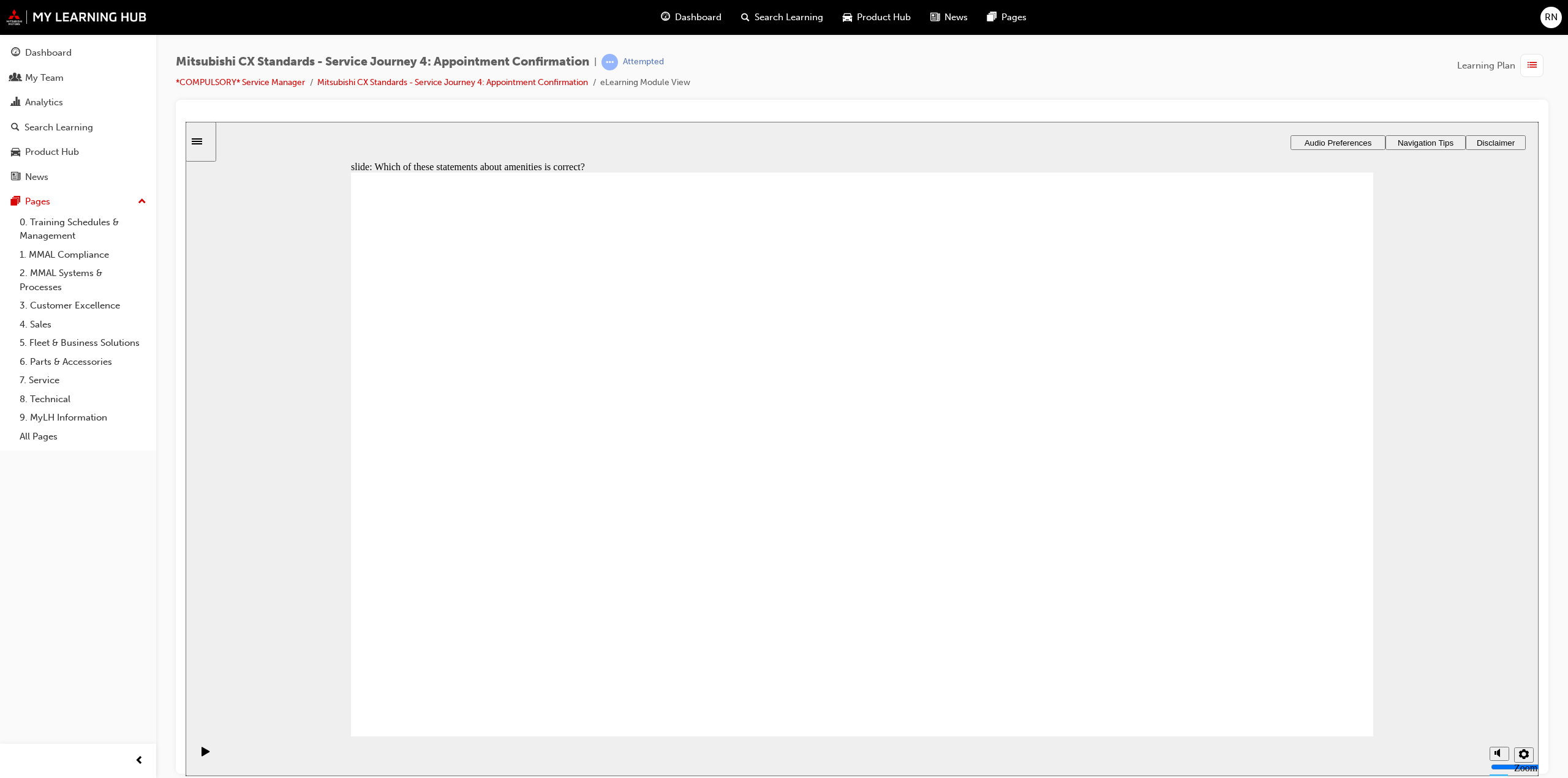
drag, startPoint x: 889, startPoint y: 647, endPoint x: 883, endPoint y: 643, distance: 7.2
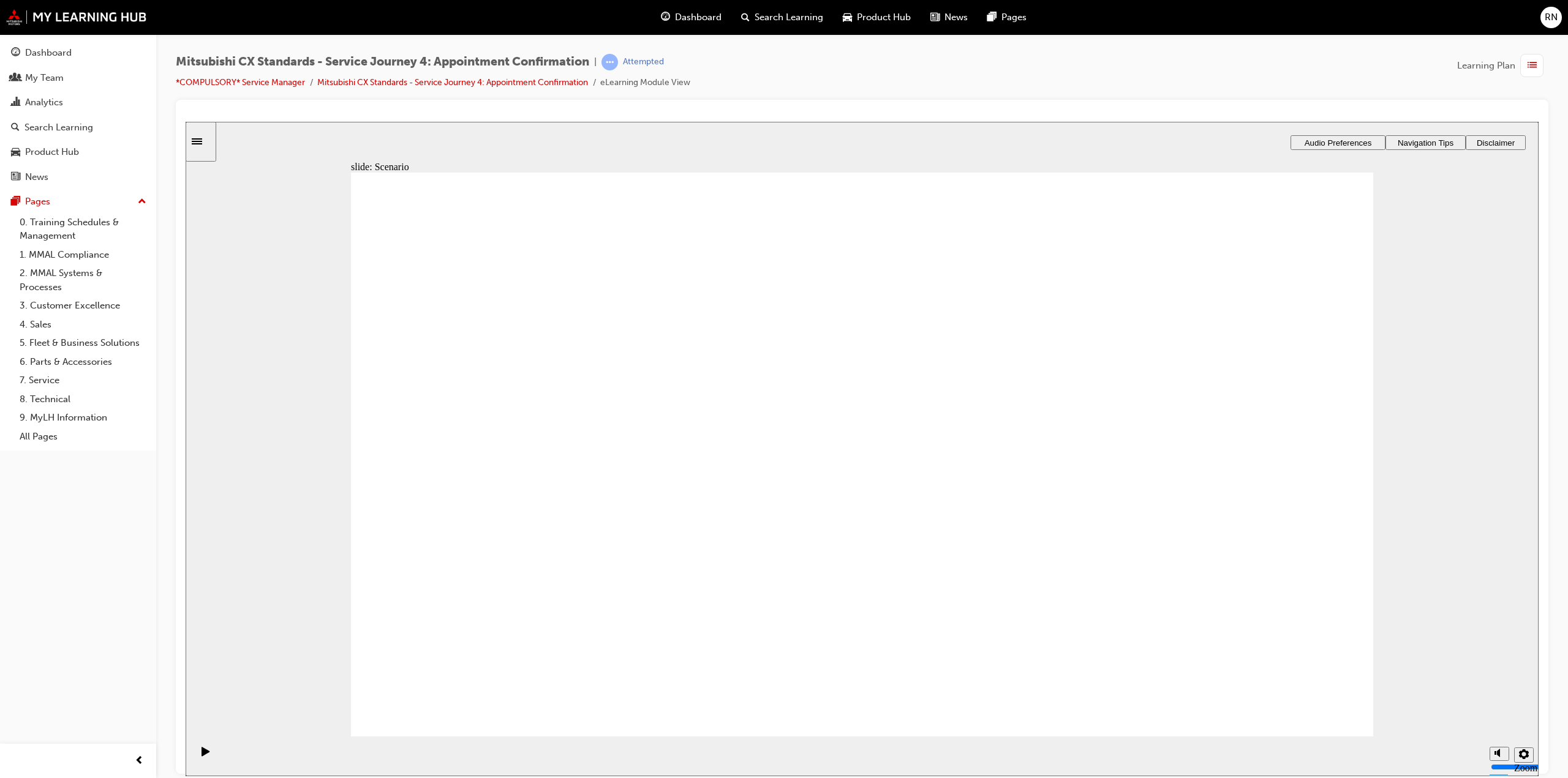
checkbox input "true"
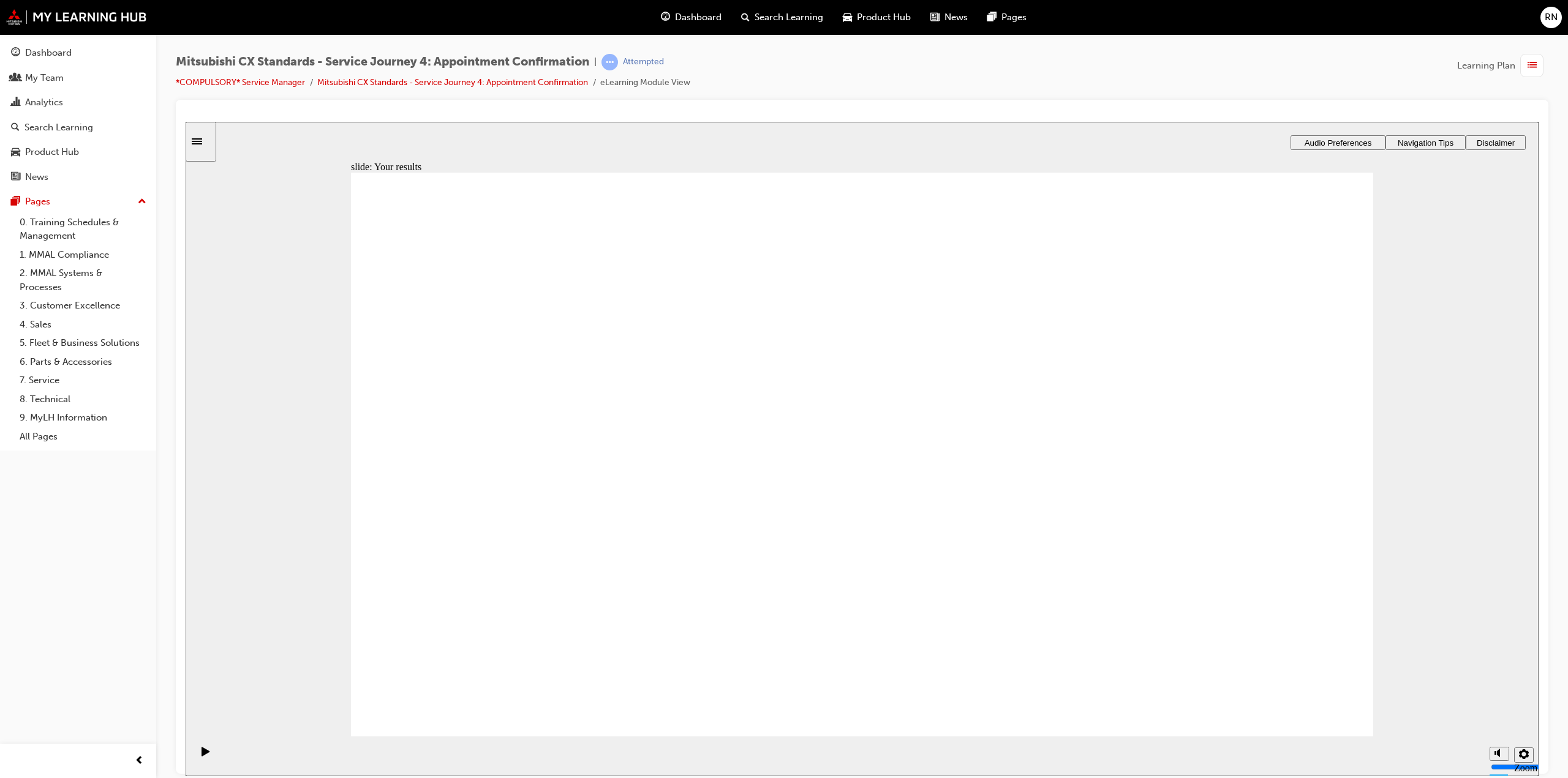
drag, startPoint x: 584, startPoint y: 500, endPoint x: 929, endPoint y: 436, distance: 350.9
drag, startPoint x: 547, startPoint y: 495, endPoint x: 838, endPoint y: 479, distance: 291.4
drag, startPoint x: 531, startPoint y: 493, endPoint x: 830, endPoint y: 525, distance: 300.7
drag, startPoint x: 563, startPoint y: 499, endPoint x: 847, endPoint y: 577, distance: 294.5
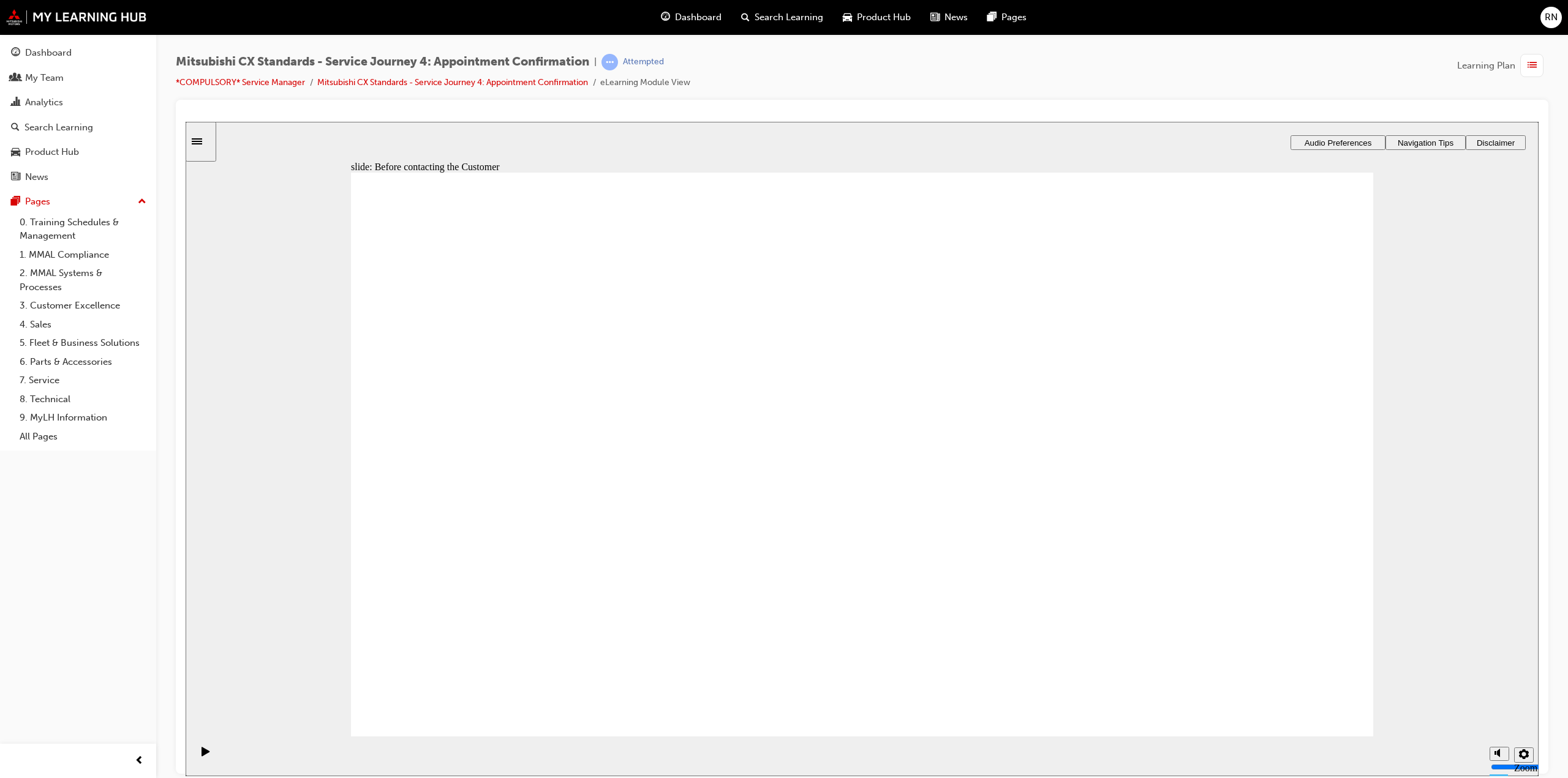
checkbox input "true"
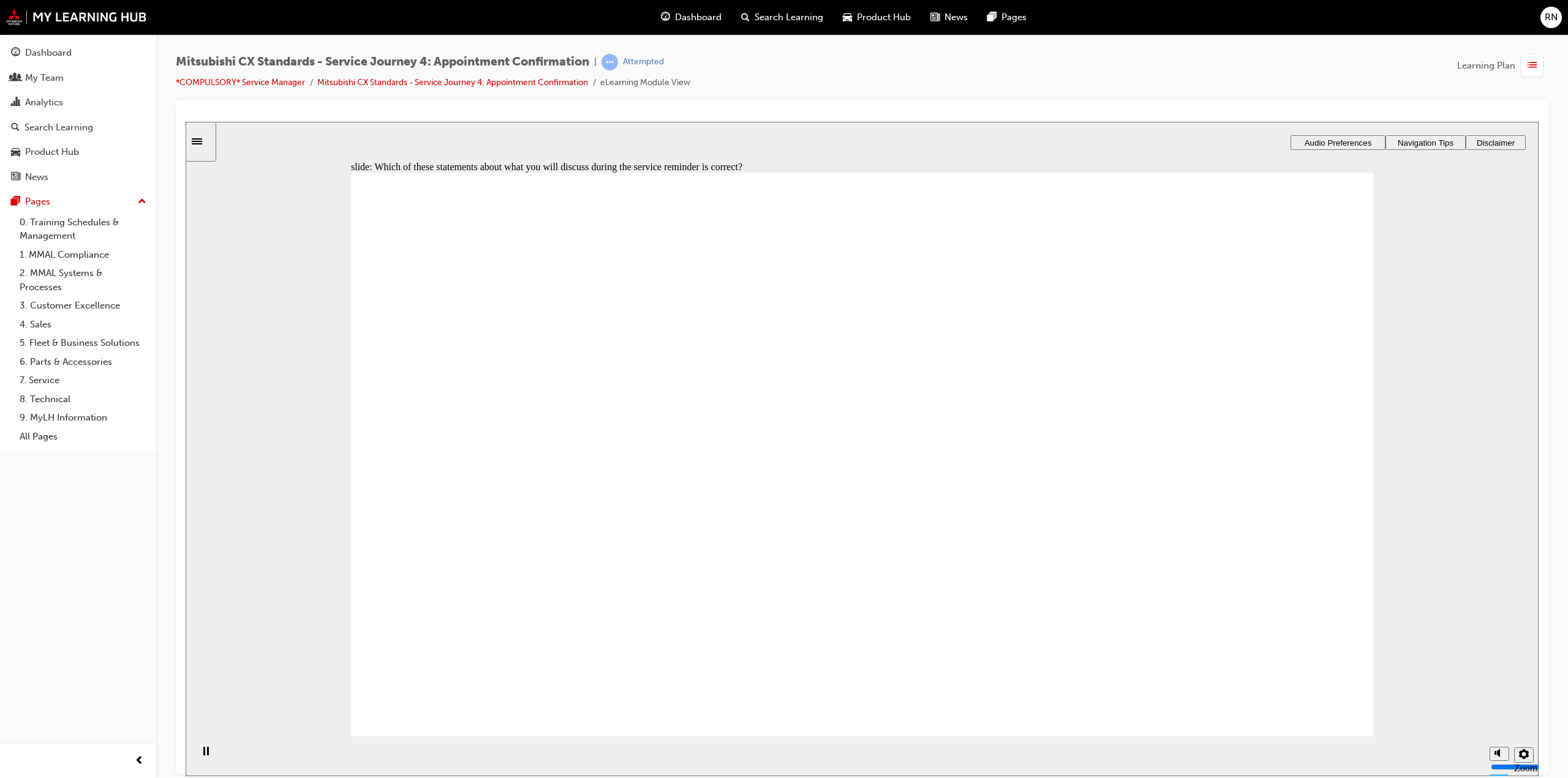
checkbox input "true"
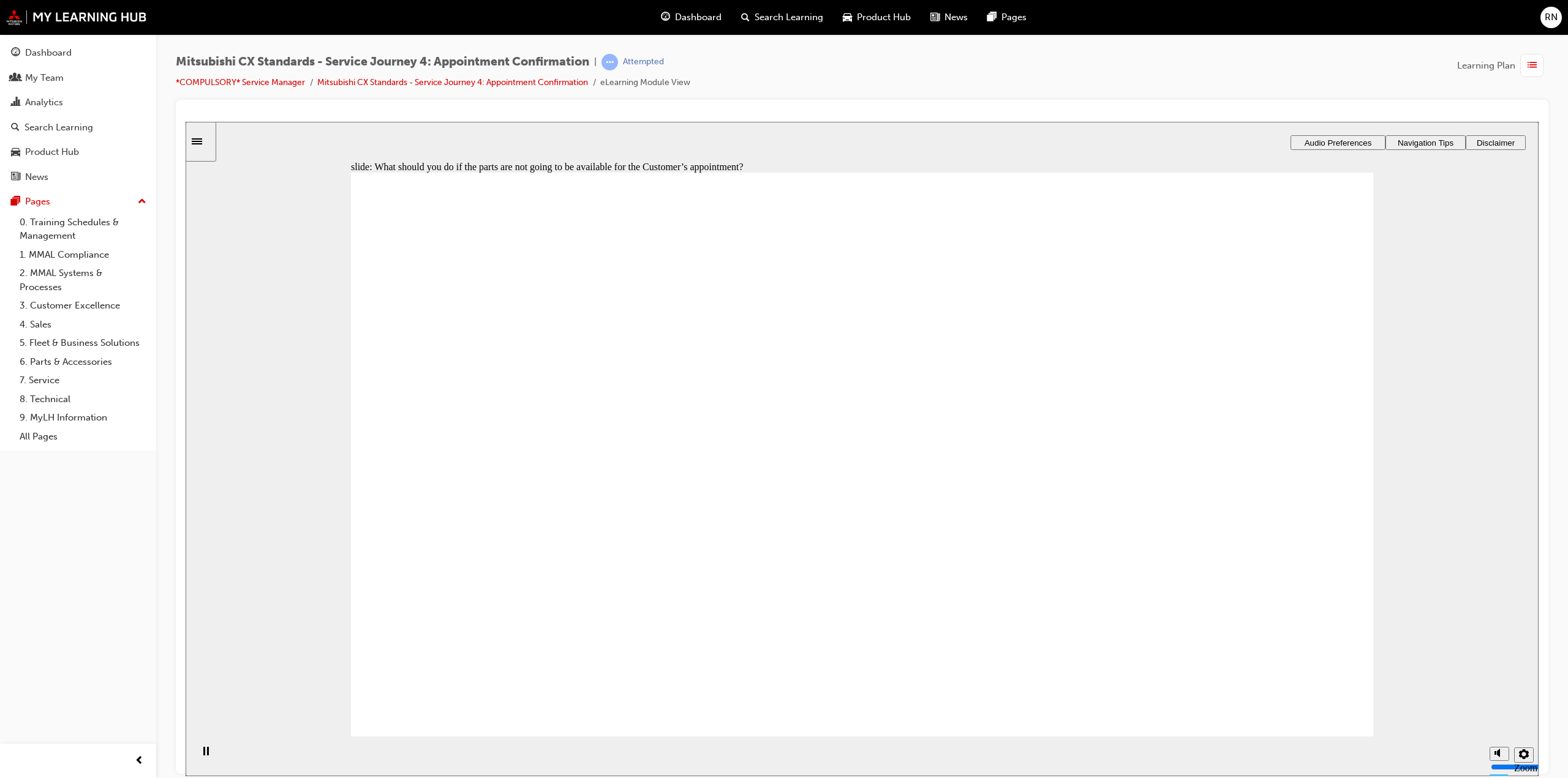
checkbox input "true"
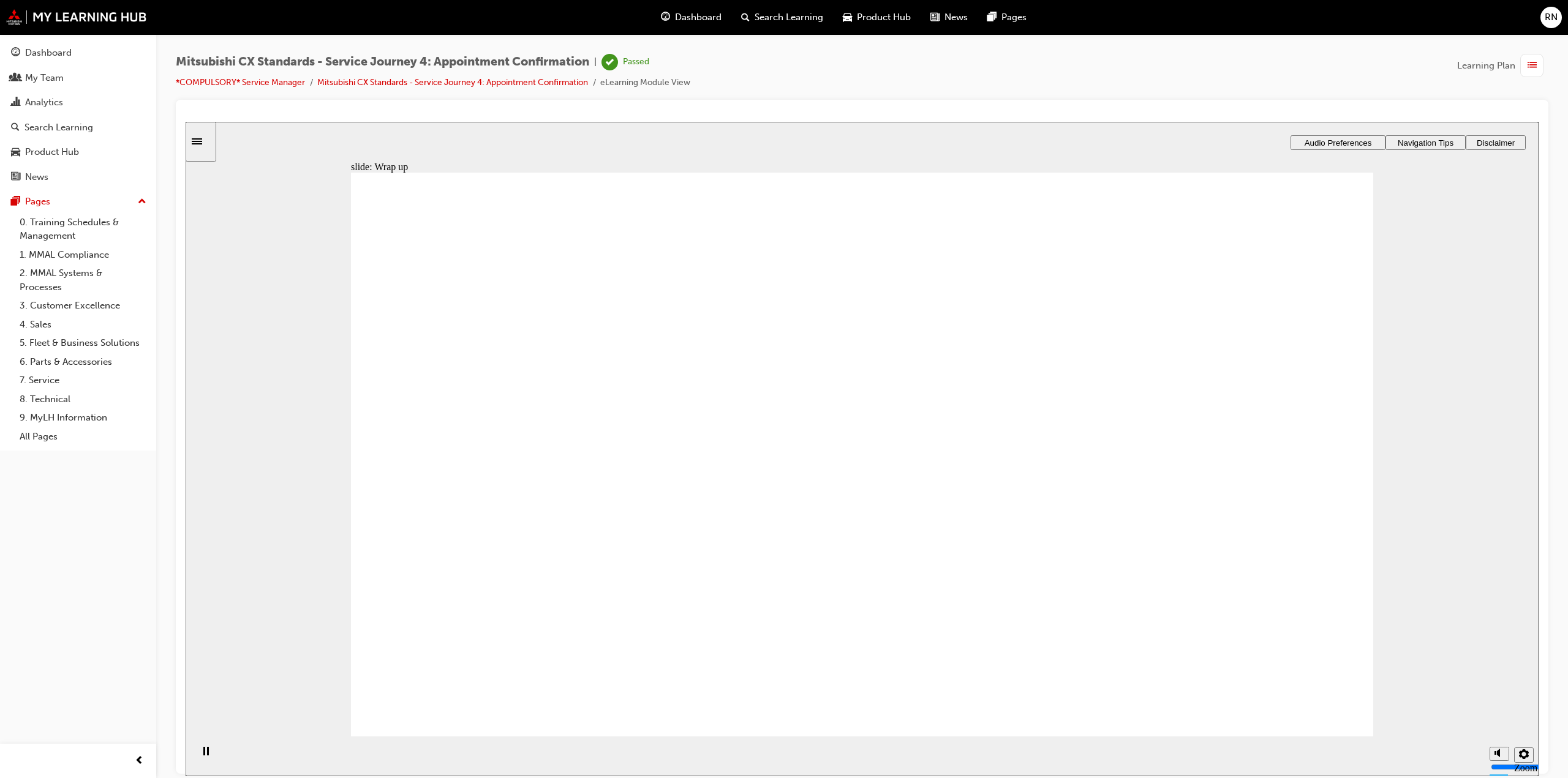
drag, startPoint x: 1305, startPoint y: 691, endPoint x: 1299, endPoint y: 687, distance: 7.2
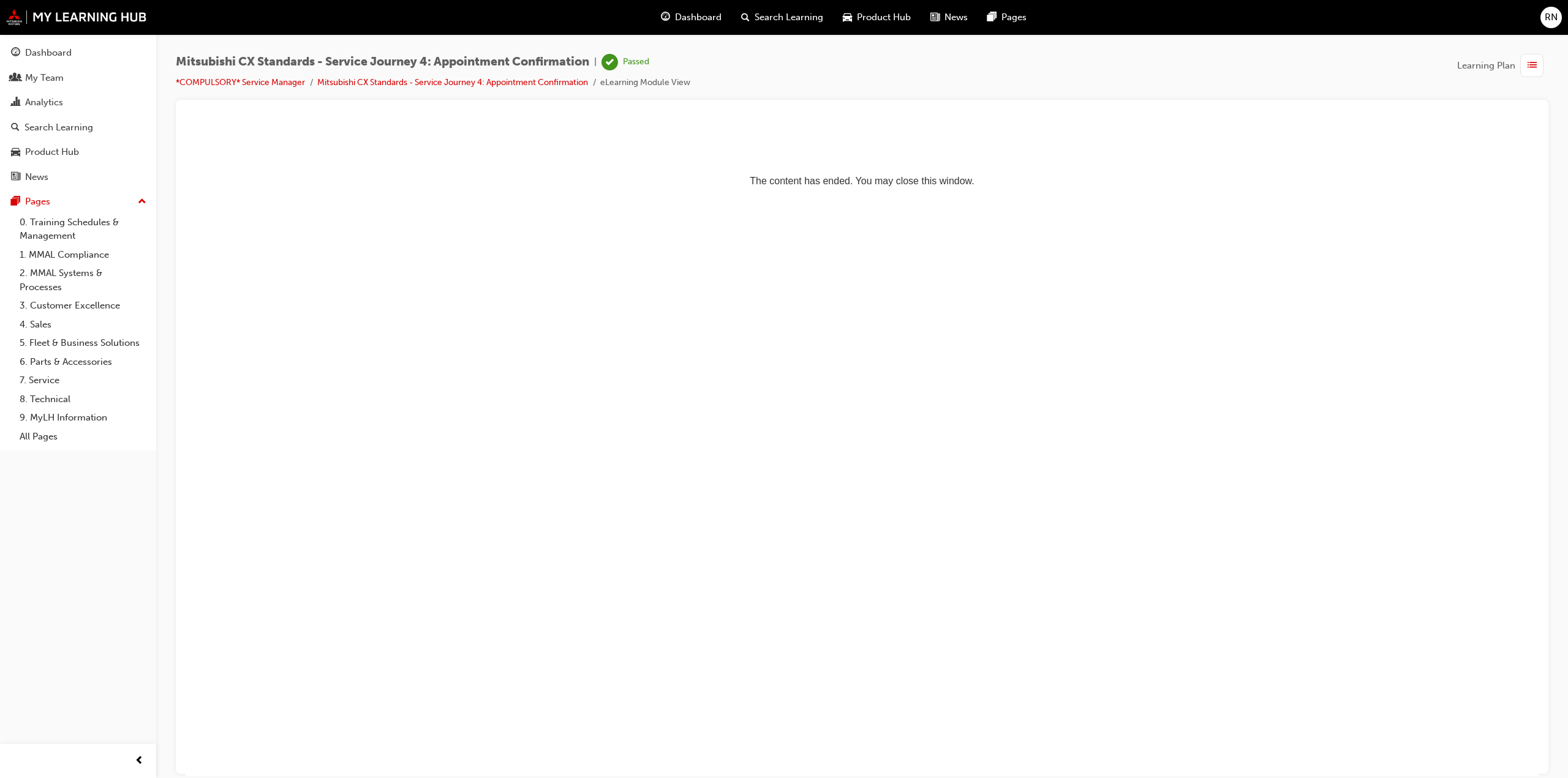
click at [1537, 63] on div "button" at bounding box center [1532, 65] width 23 height 23
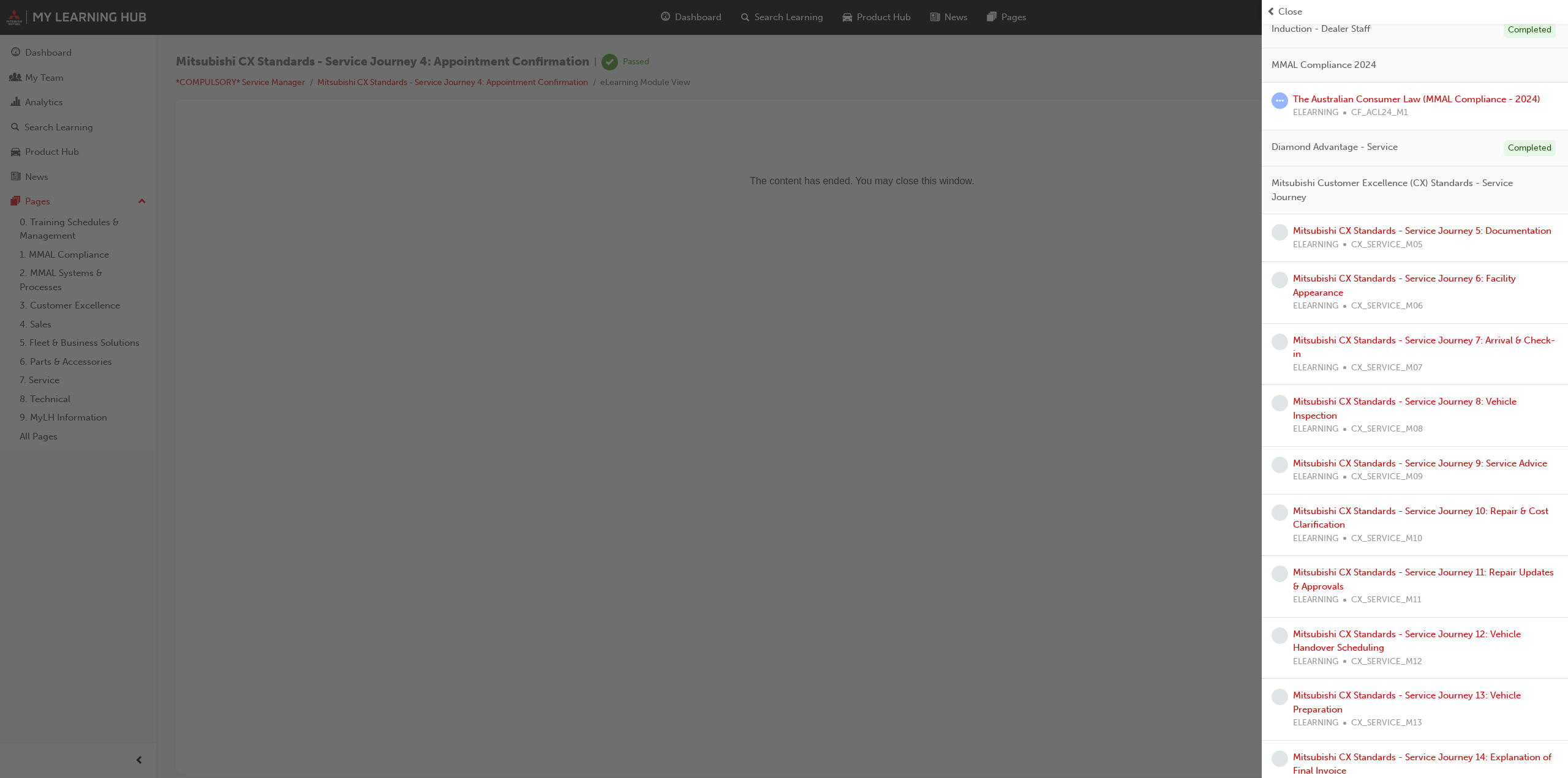
scroll to position [34, 0]
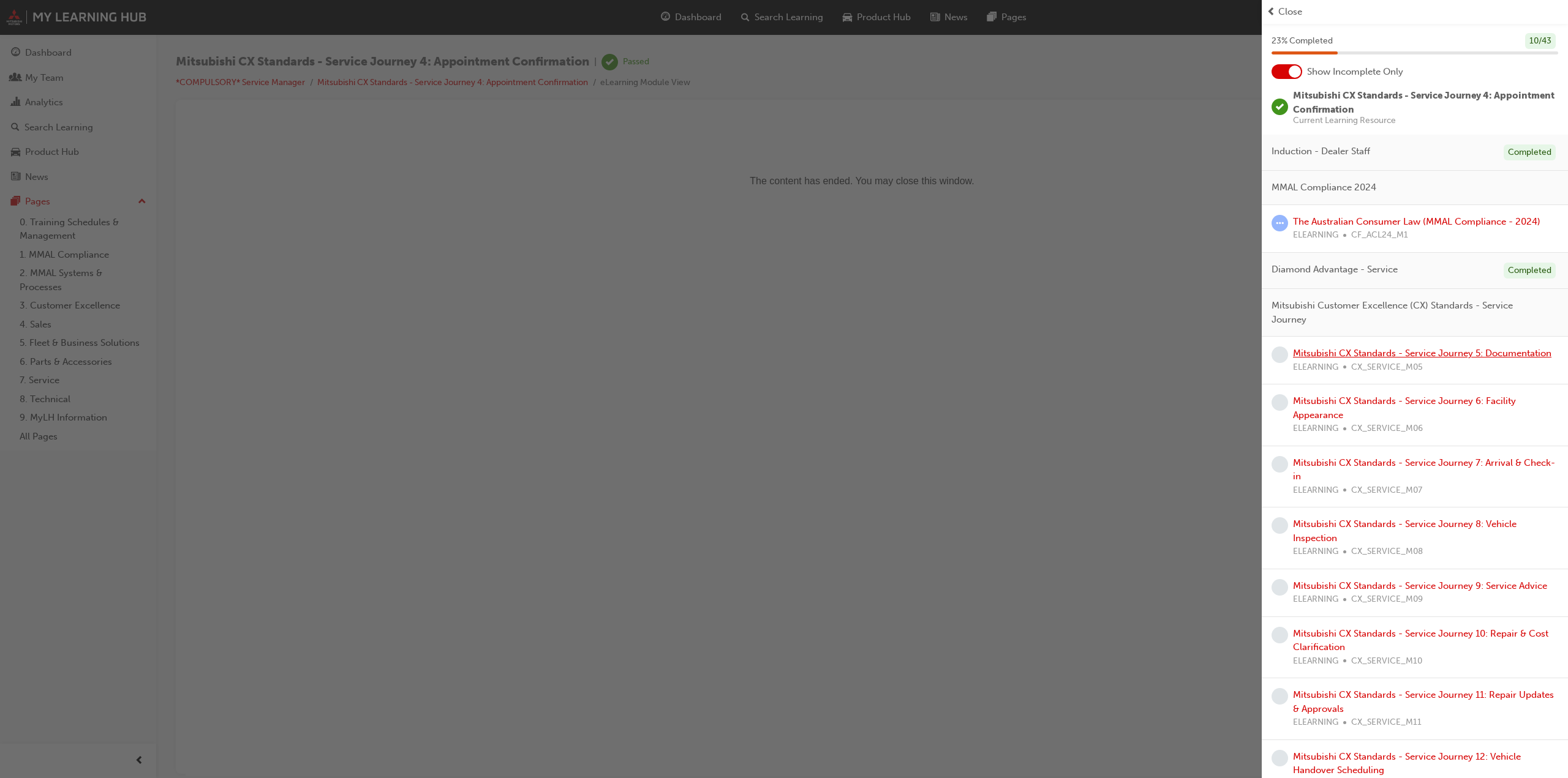
click at [1354, 359] on link "Mitsubishi CX Standards - Service Journey 5: Documentation" at bounding box center [1422, 353] width 258 height 11
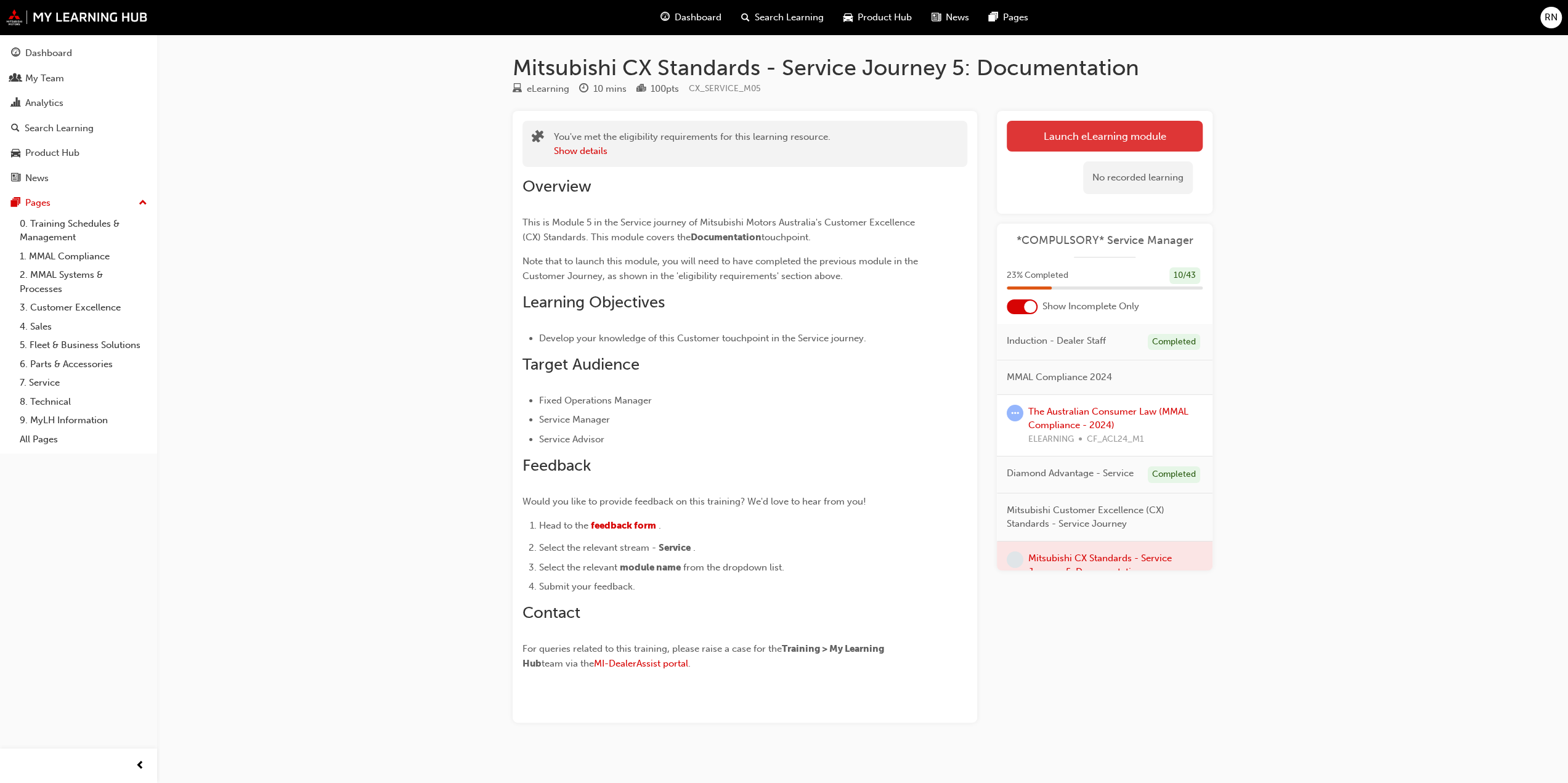
click at [1131, 130] on link "Launch eLearning module" at bounding box center [1105, 136] width 196 height 31
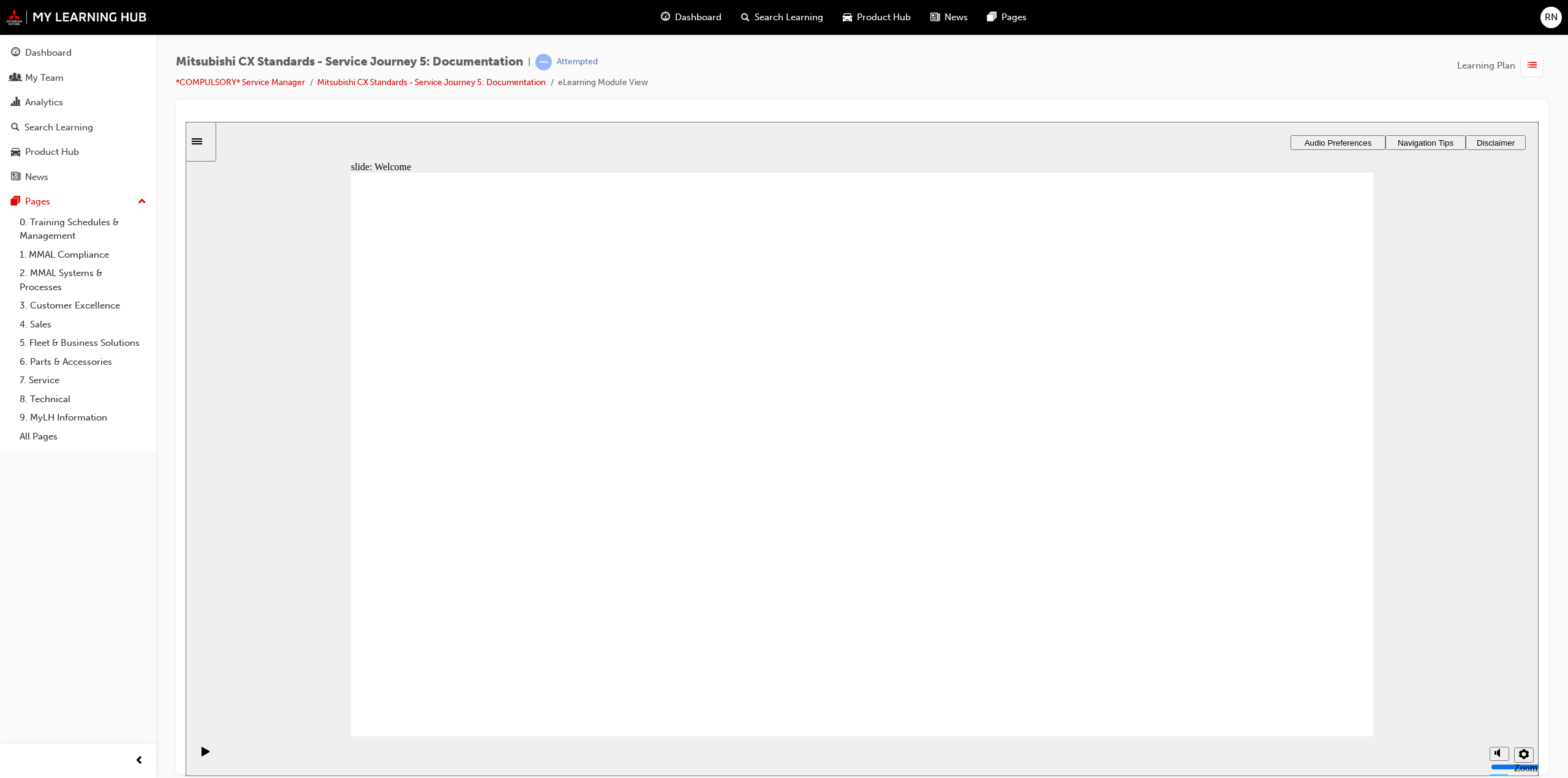
drag, startPoint x: 1329, startPoint y: 703, endPoint x: 1317, endPoint y: 696, distance: 13.9
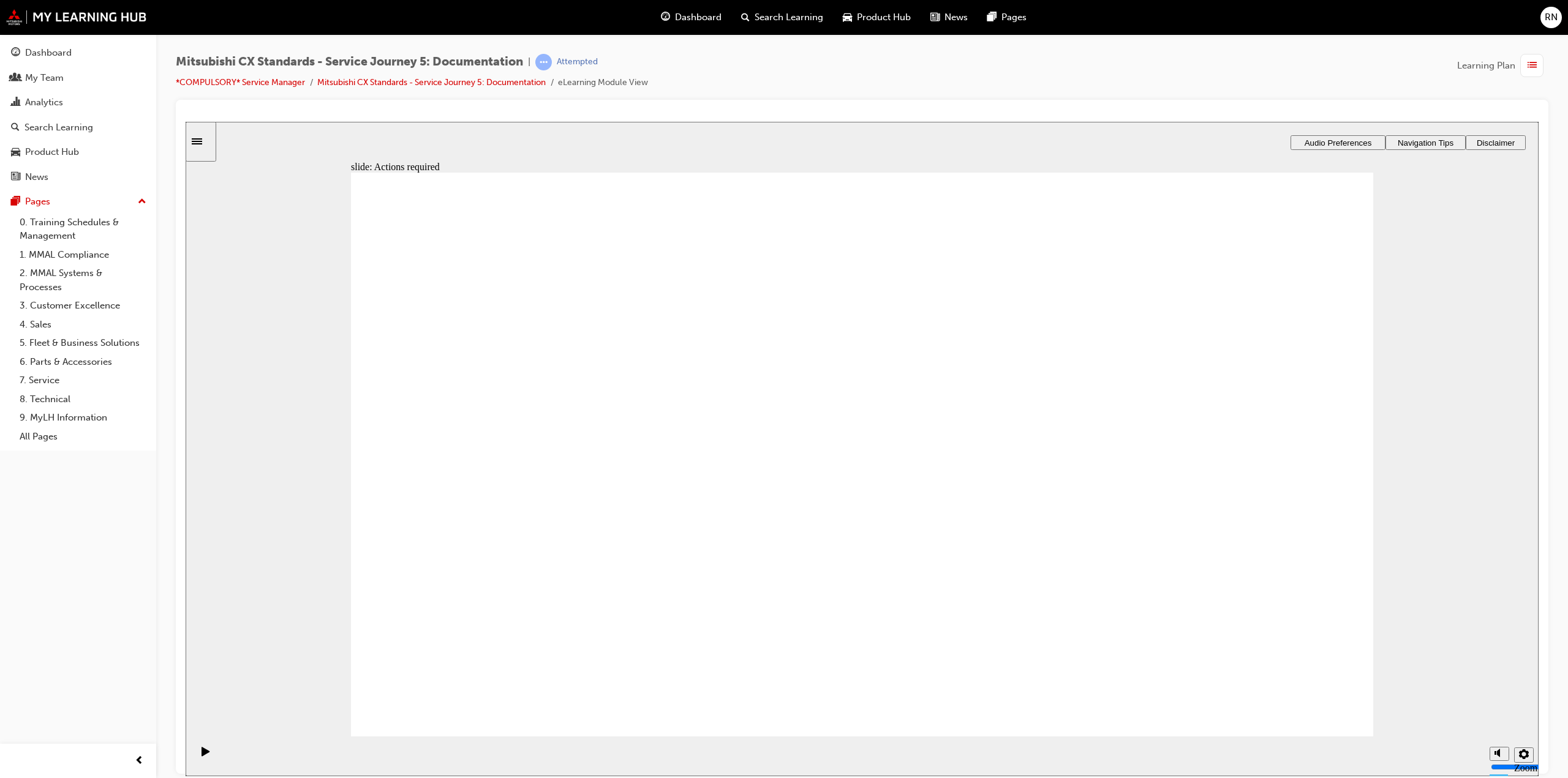
drag, startPoint x: 880, startPoint y: 600, endPoint x: 938, endPoint y: 594, distance: 58.3
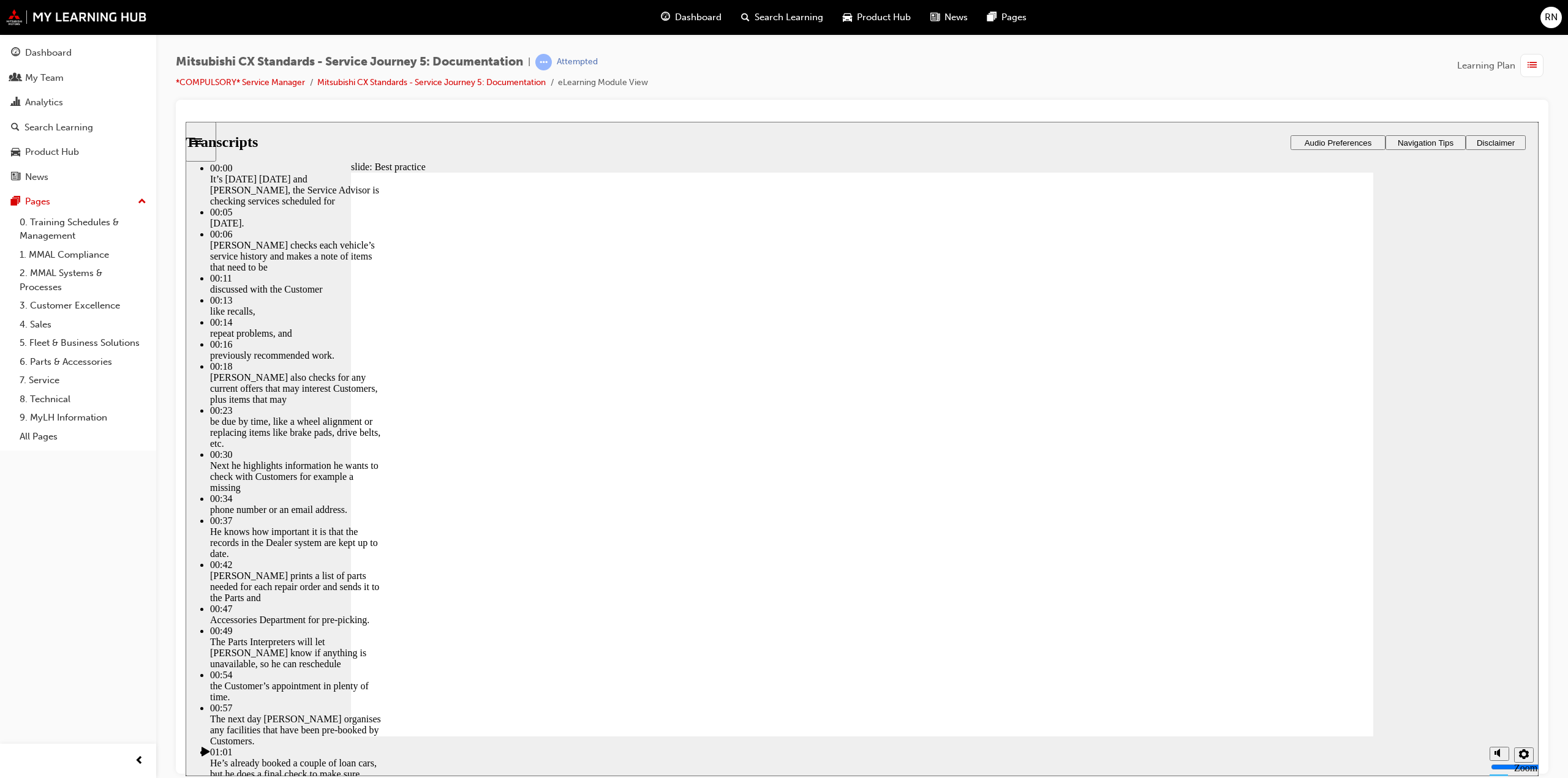
type input "104"
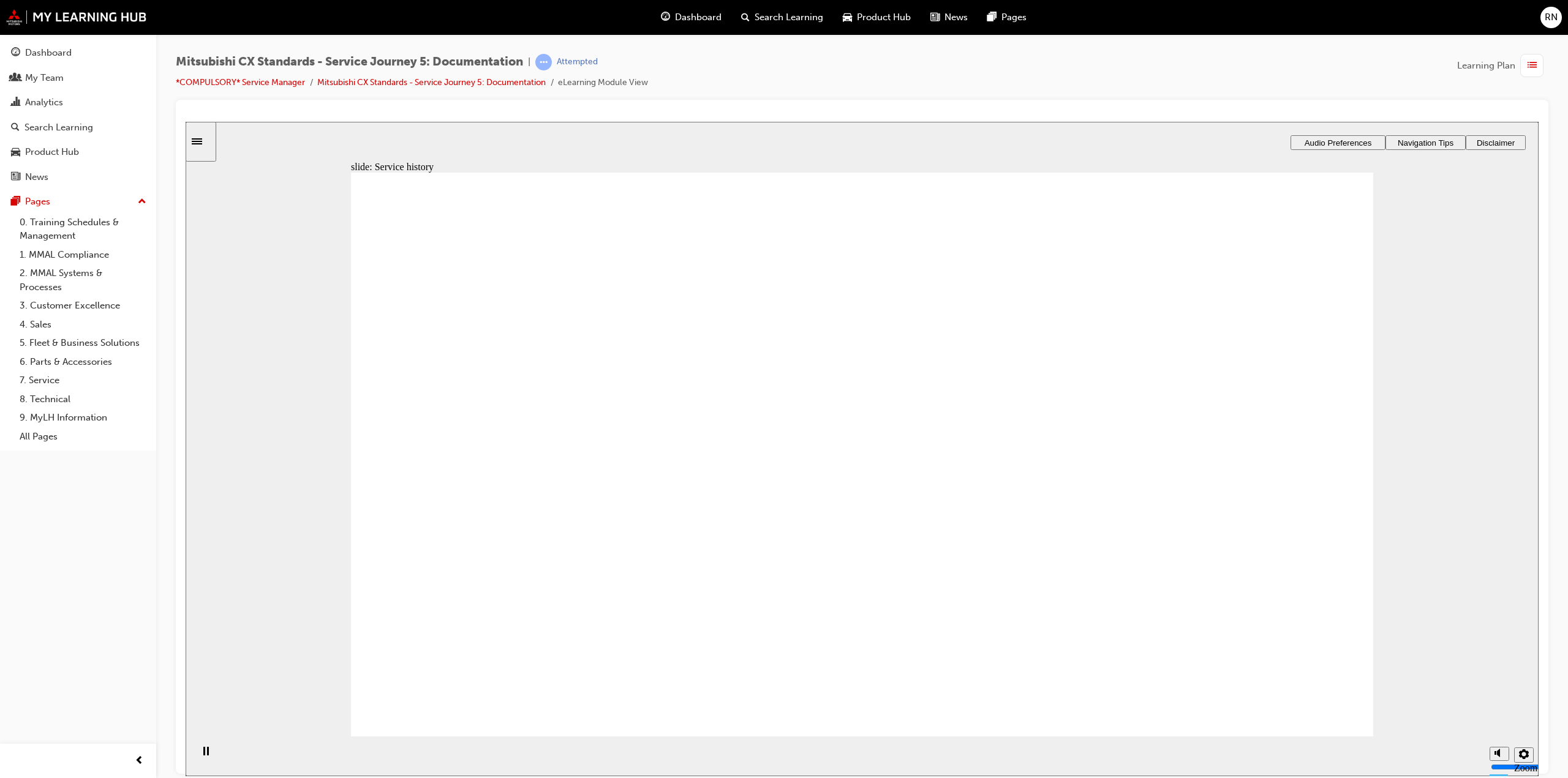
drag, startPoint x: 530, startPoint y: 477, endPoint x: 848, endPoint y: 409, distance: 325.2
drag, startPoint x: 549, startPoint y: 491, endPoint x: 839, endPoint y: 491, distance: 290.0
drag, startPoint x: 524, startPoint y: 479, endPoint x: 840, endPoint y: 541, distance: 322.0
drag, startPoint x: 572, startPoint y: 486, endPoint x: 900, endPoint y: 618, distance: 353.6
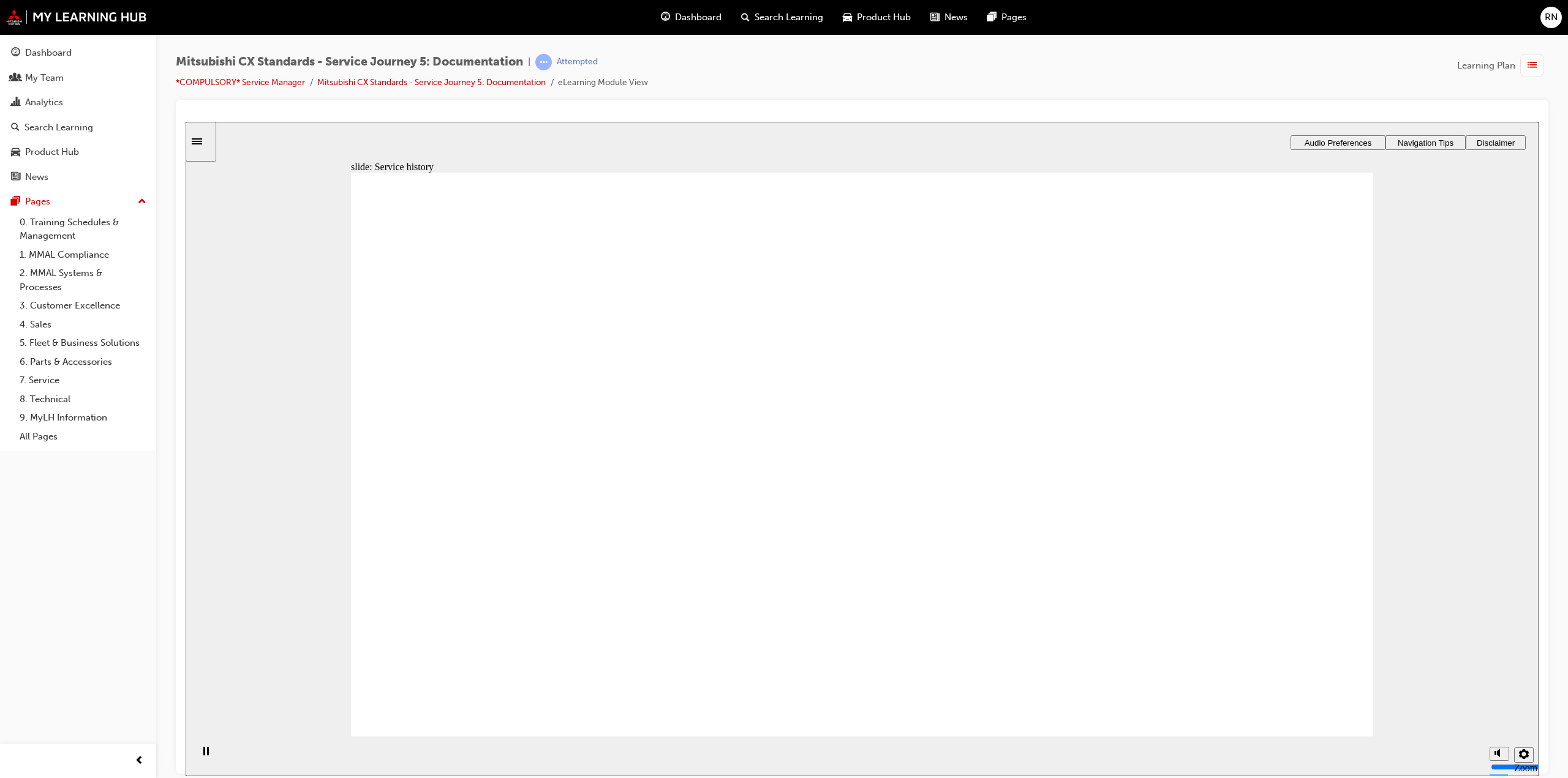
drag, startPoint x: 909, startPoint y: 414, endPoint x: 1152, endPoint y: 336, distance: 255.2
drag, startPoint x: 852, startPoint y: 512, endPoint x: 1174, endPoint y: 422, distance: 334.3
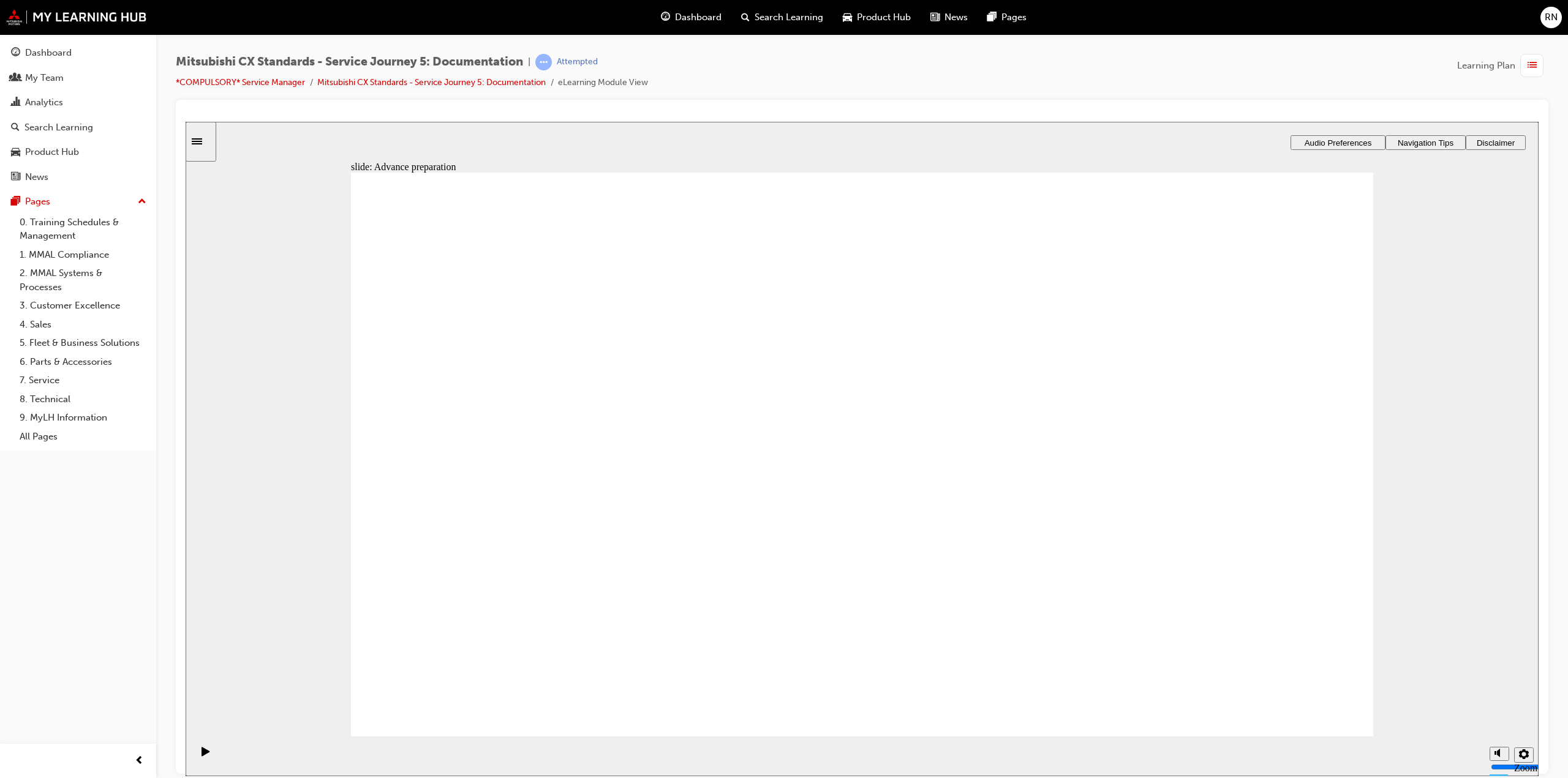
drag, startPoint x: 857, startPoint y: 616, endPoint x: 1187, endPoint y: 520, distance: 343.7
drag, startPoint x: 1114, startPoint y: 418, endPoint x: 774, endPoint y: 516, distance: 353.8
drag, startPoint x: 1159, startPoint y: 488, endPoint x: 1127, endPoint y: 414, distance: 80.6
drag, startPoint x: 919, startPoint y: 514, endPoint x: 1232, endPoint y: 519, distance: 313.0
drag, startPoint x: 895, startPoint y: 341, endPoint x: 1218, endPoint y: 573, distance: 397.7
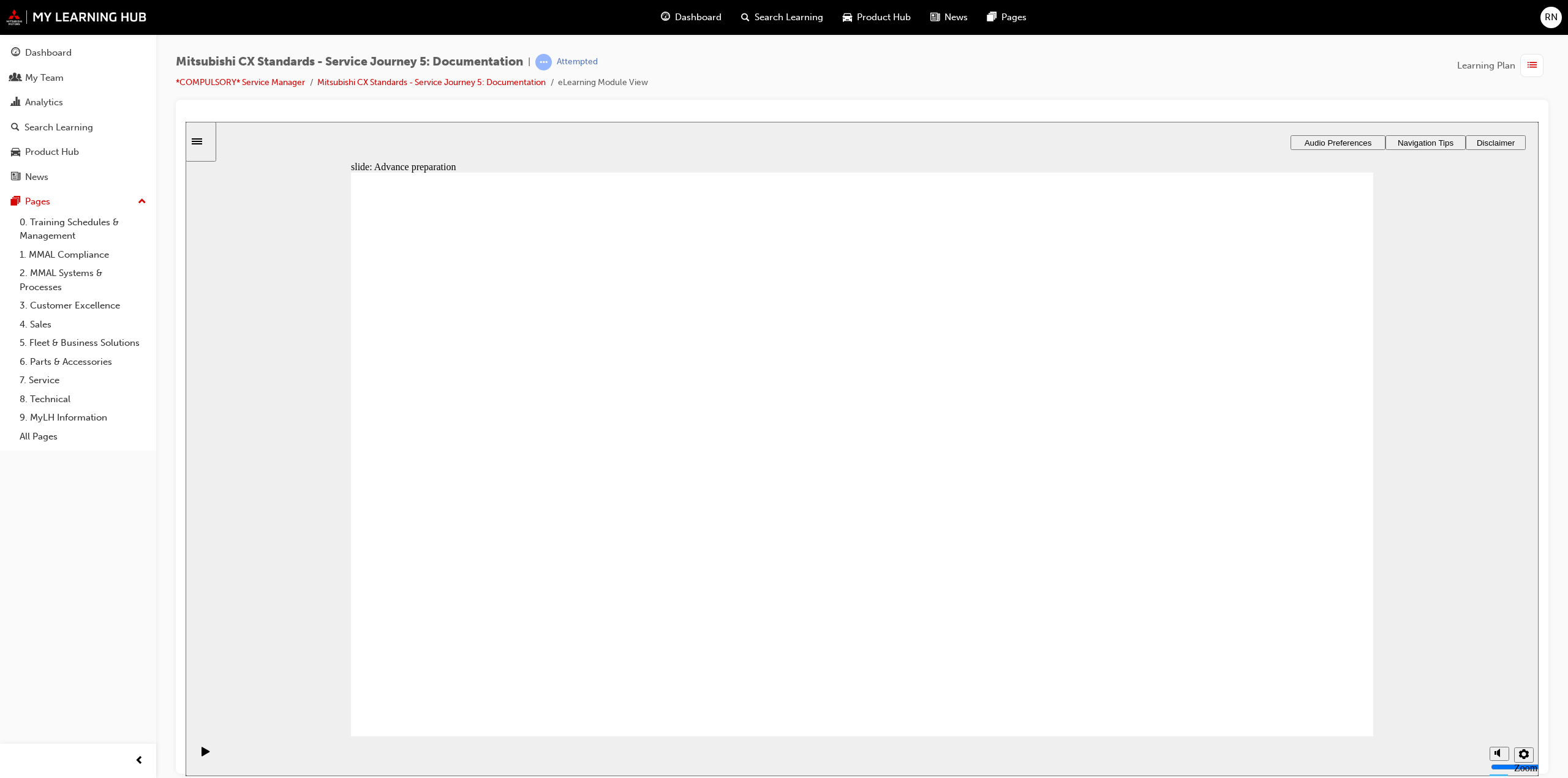
drag, startPoint x: 993, startPoint y: 667, endPoint x: 949, endPoint y: 632, distance: 56.2
checkbox input "true"
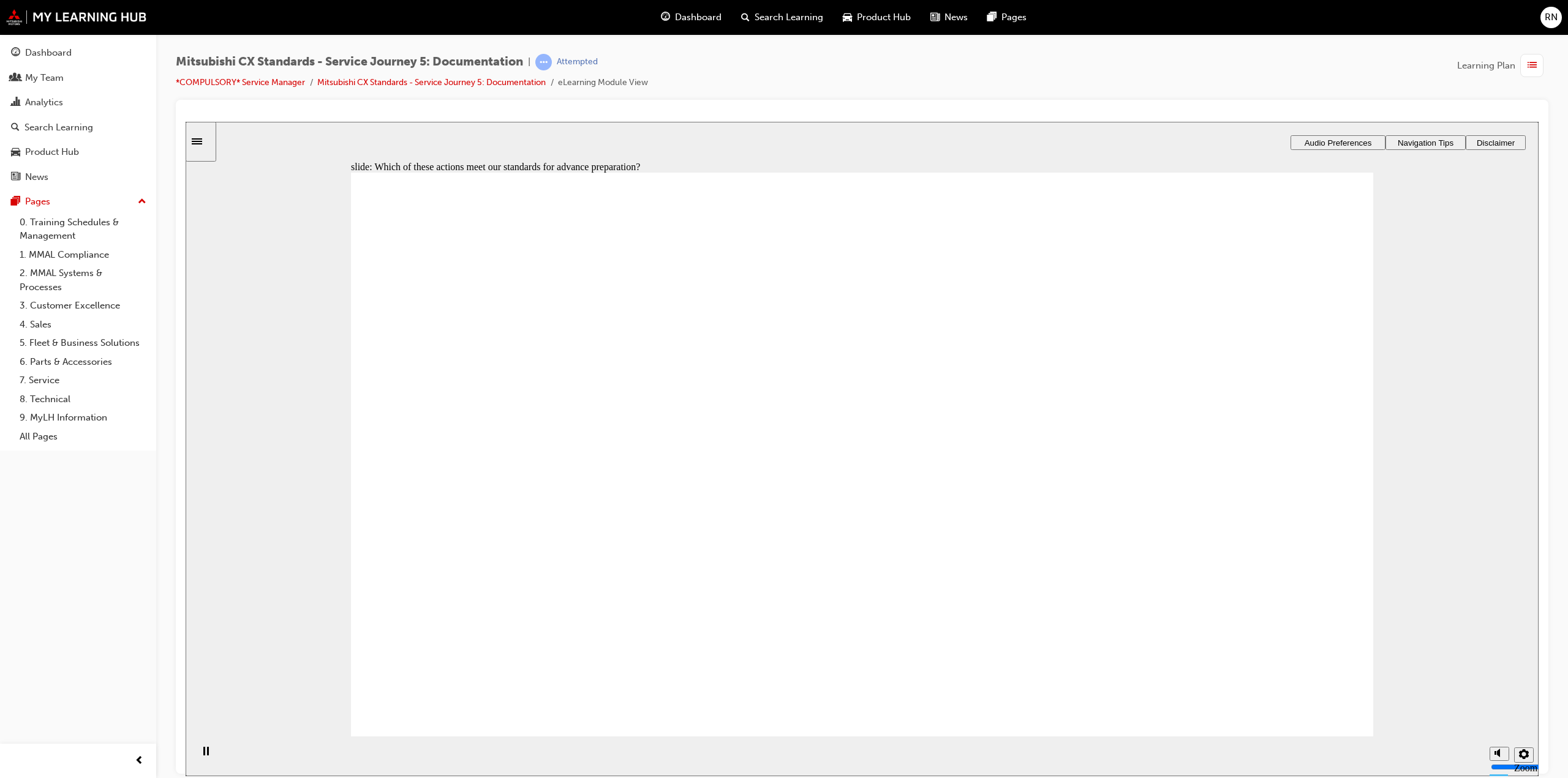
checkbox input "true"
drag, startPoint x: 618, startPoint y: 510, endPoint x: 938, endPoint y: 379, distance: 345.8
drag, startPoint x: 579, startPoint y: 472, endPoint x: 812, endPoint y: 425, distance: 237.7
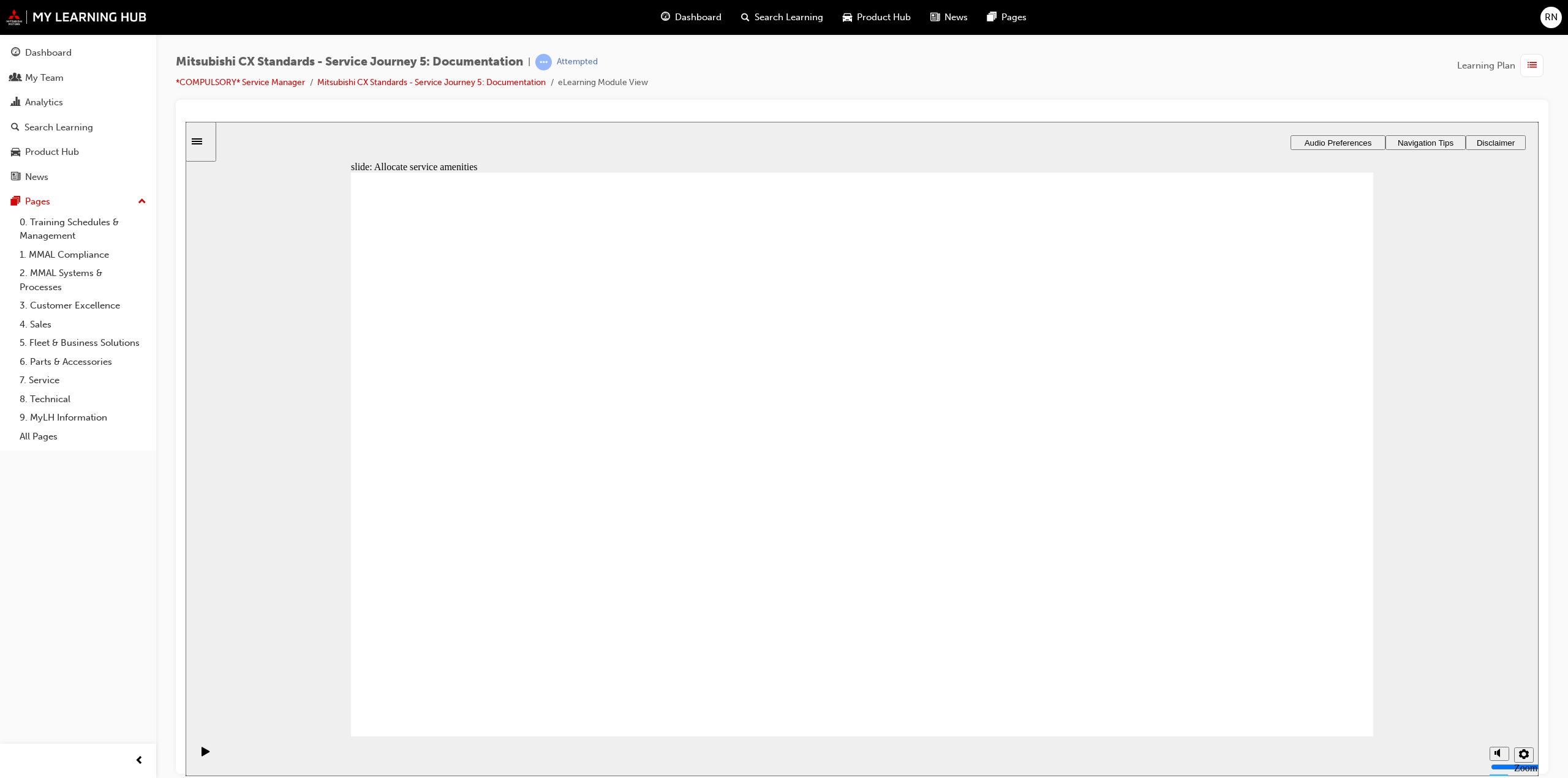
drag, startPoint x: 602, startPoint y: 495, endPoint x: 1258, endPoint y: 323, distance: 678.2
drag, startPoint x: 476, startPoint y: 485, endPoint x: 1147, endPoint y: 435, distance: 672.9
drag, startPoint x: 616, startPoint y: 522, endPoint x: 915, endPoint y: 525, distance: 299.0
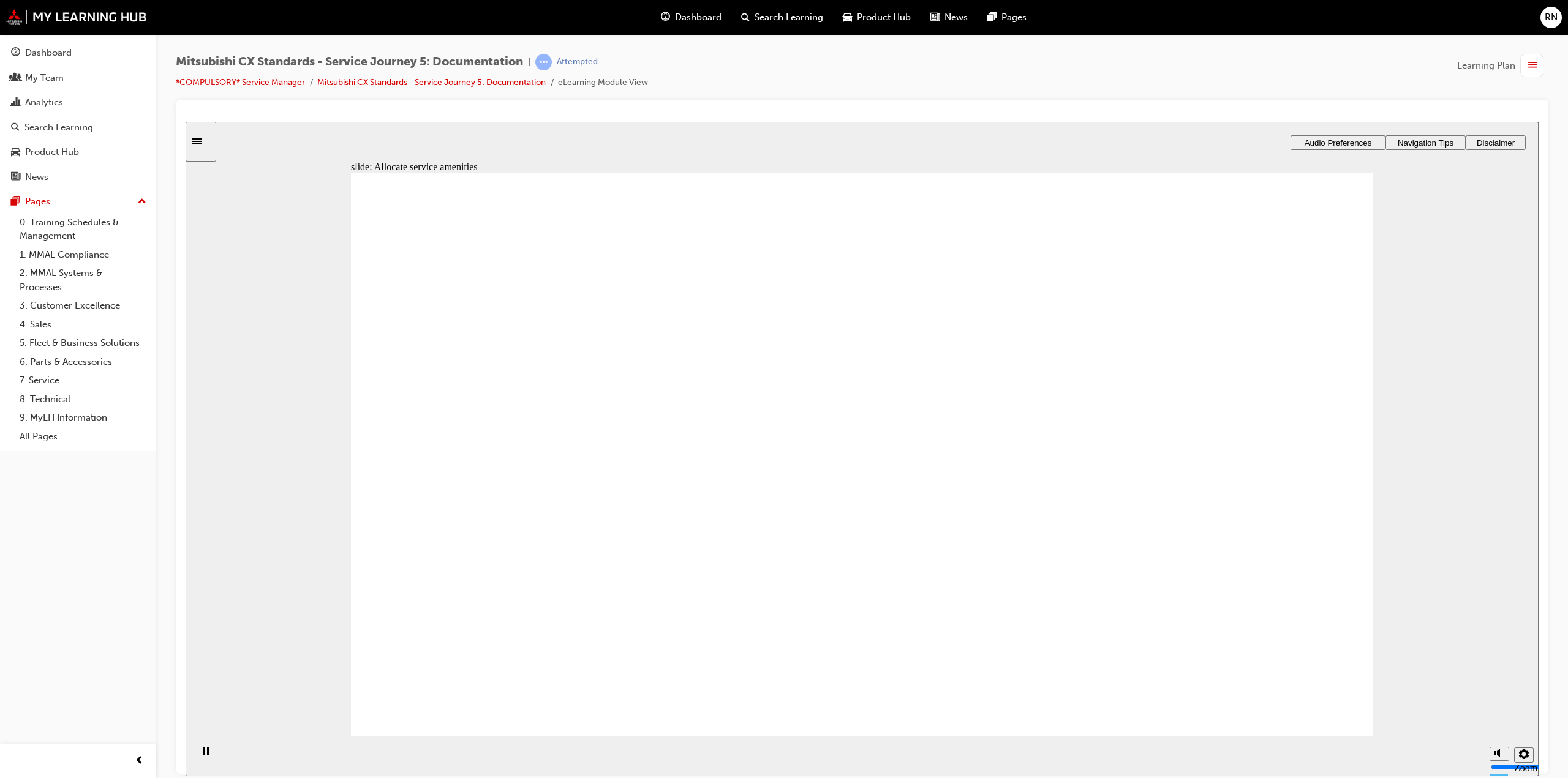
checkbox input "true"
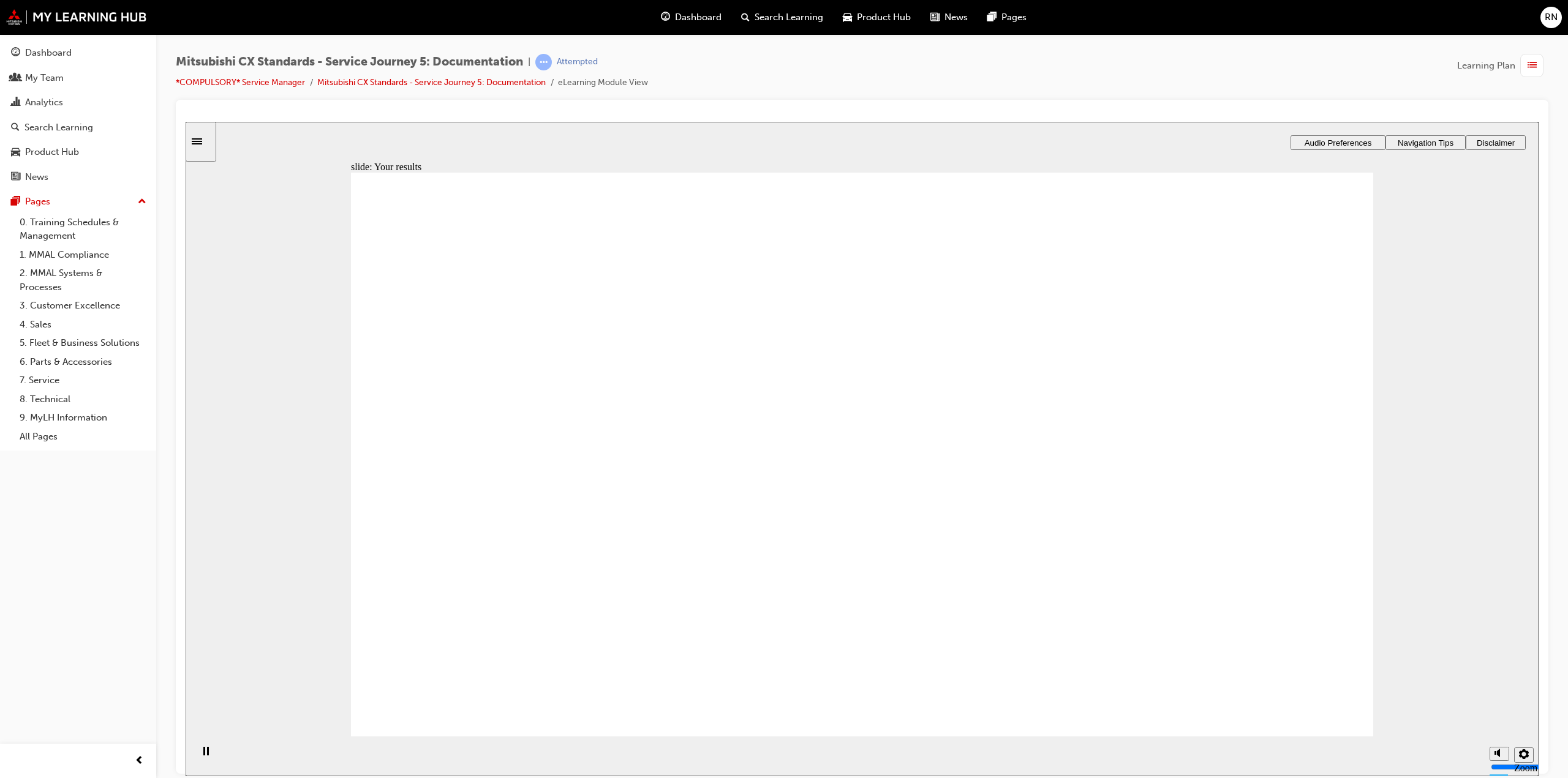
drag, startPoint x: 873, startPoint y: 588, endPoint x: 1160, endPoint y: 339, distance: 380.0
drag, startPoint x: 1093, startPoint y: 422, endPoint x: 1163, endPoint y: 438, distance: 71.8
drag, startPoint x: 1039, startPoint y: 437, endPoint x: 1282, endPoint y: 593, distance: 288.8
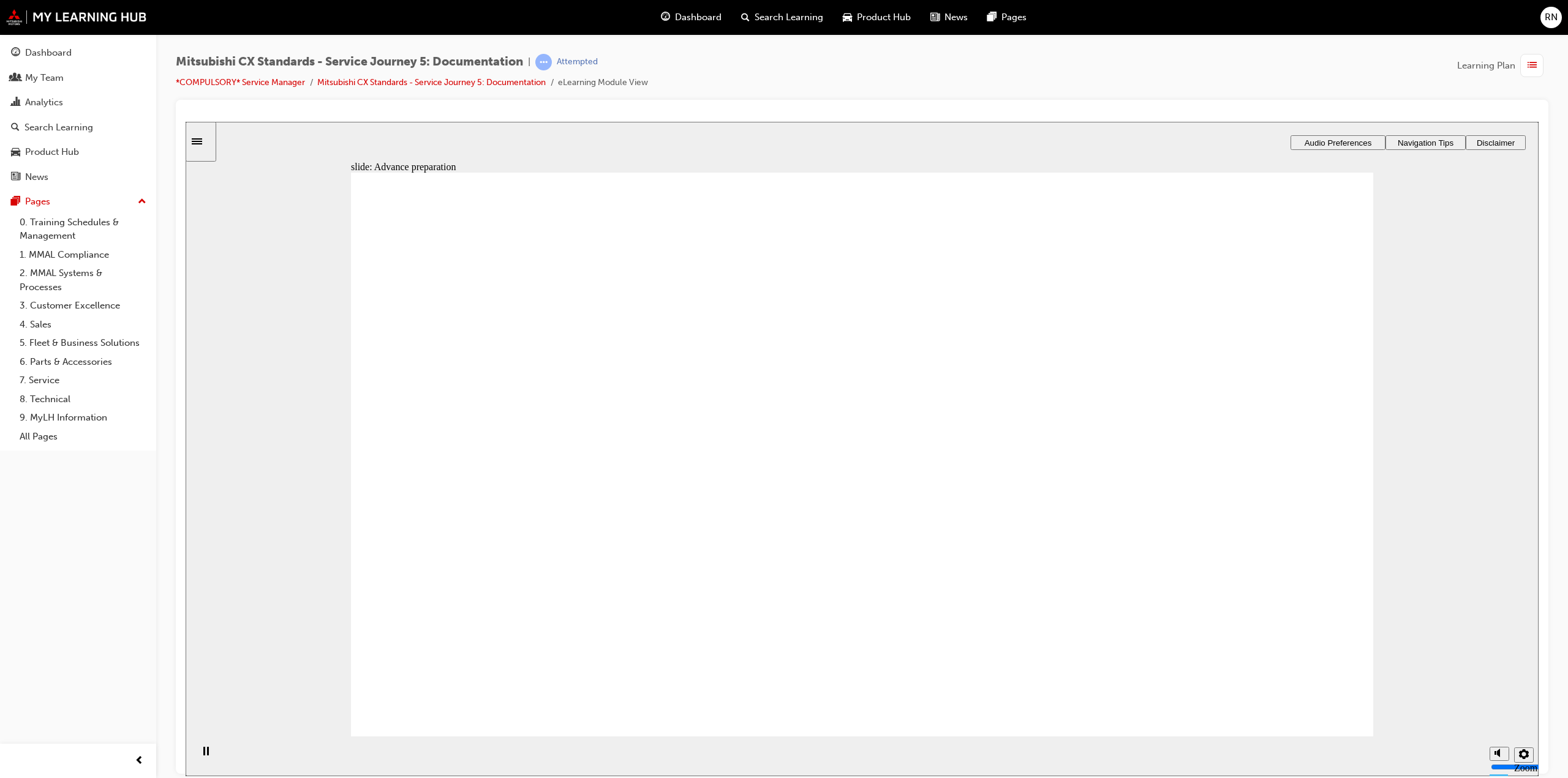
checkbox input "true"
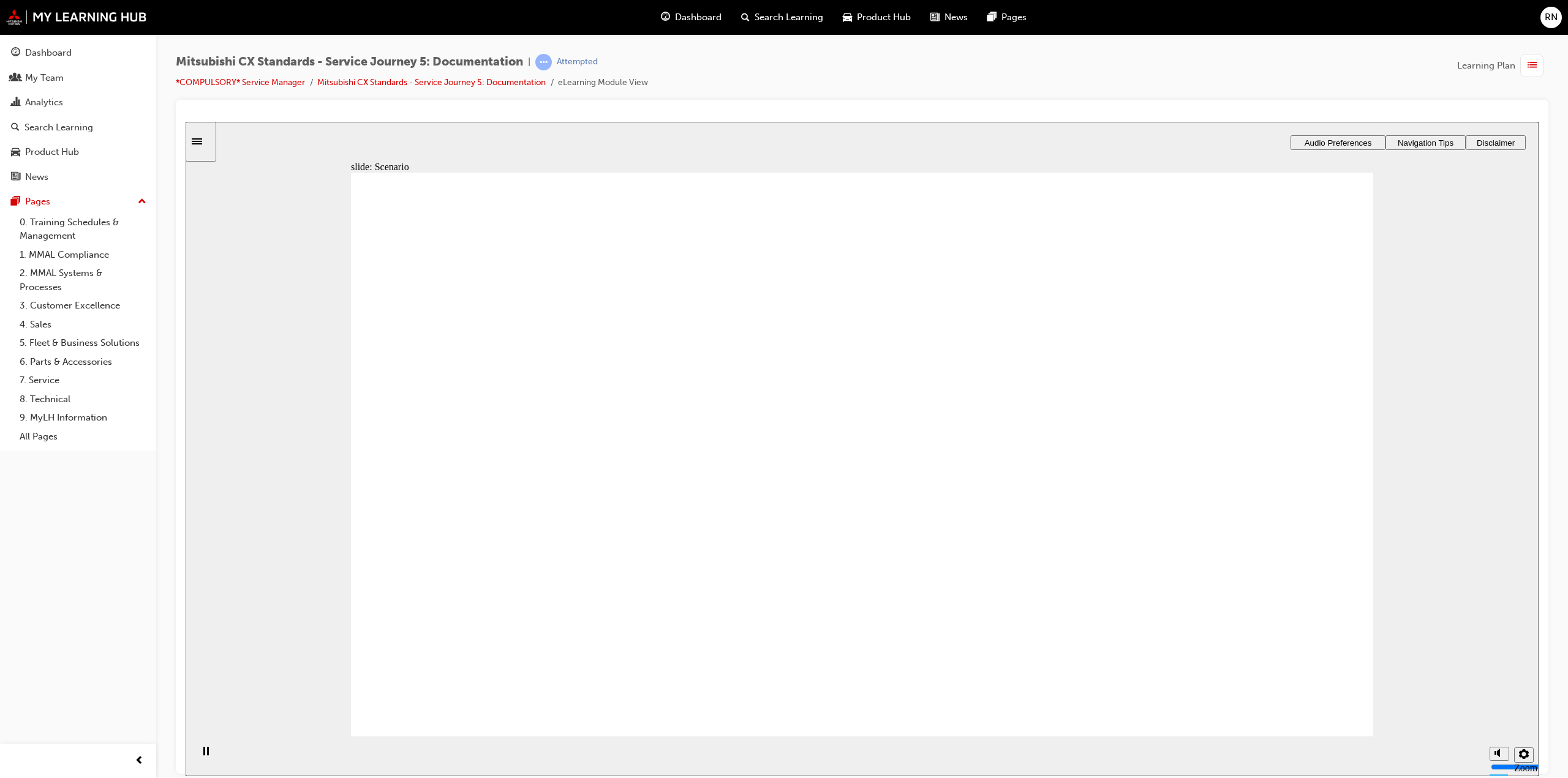
click at [1530, 58] on span "list-icon" at bounding box center [1532, 66] width 9 height 15
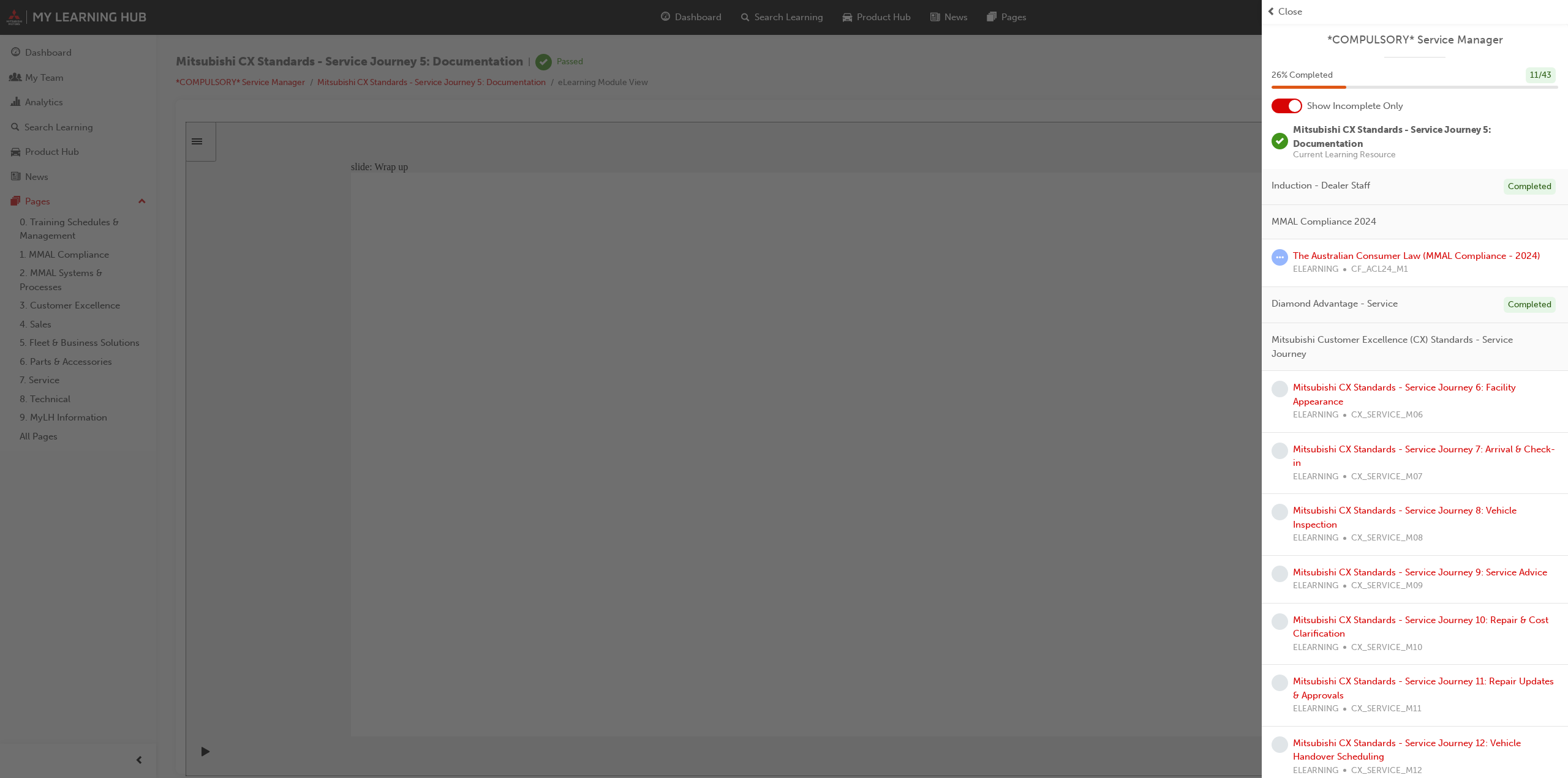
drag, startPoint x: 399, startPoint y: 167, endPoint x: 257, endPoint y: 119, distance: 149.9
click at [390, 163] on div "button" at bounding box center [631, 389] width 1262 height 778
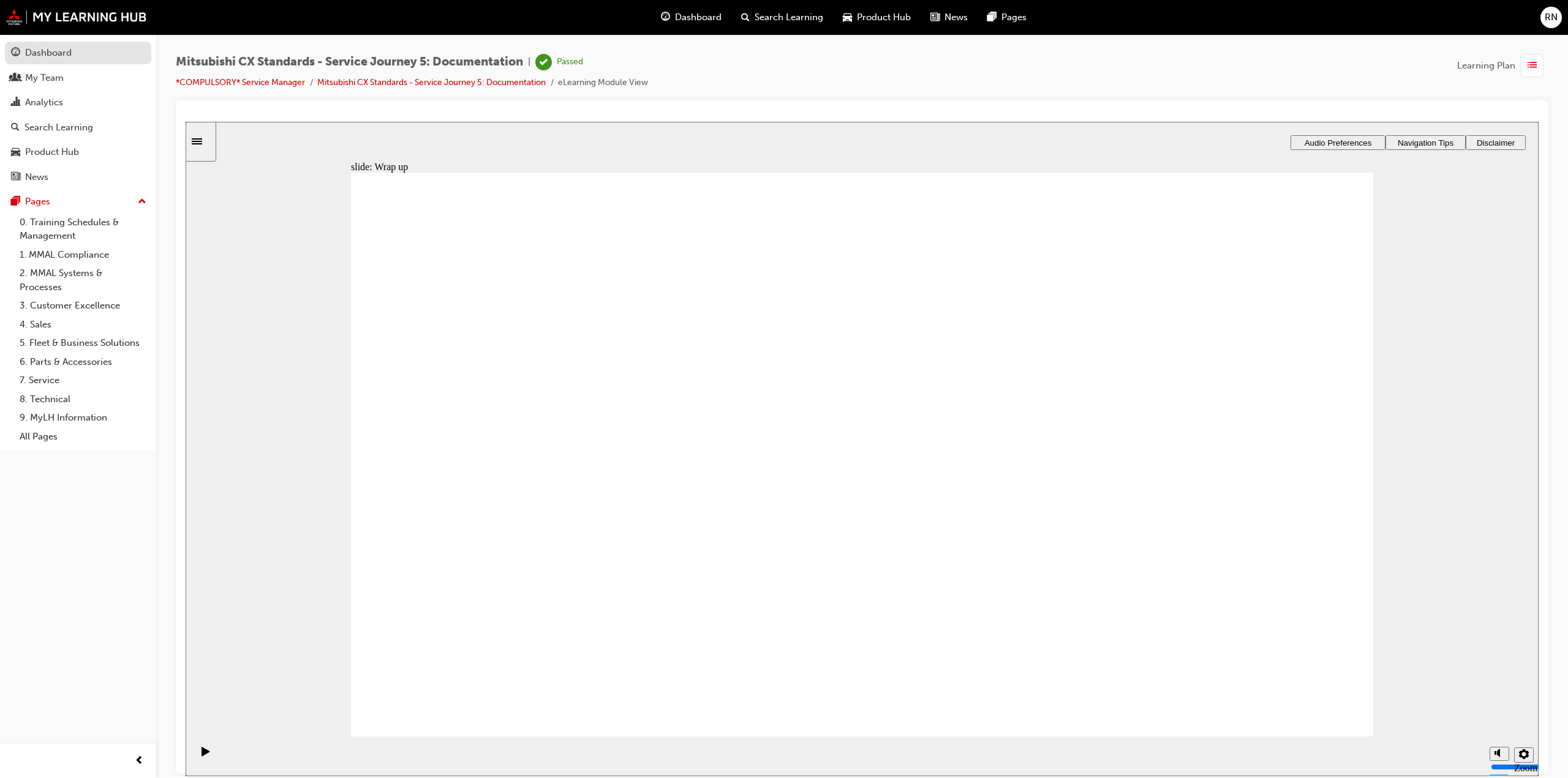
click at [38, 52] on div "Dashboard" at bounding box center [48, 53] width 47 height 14
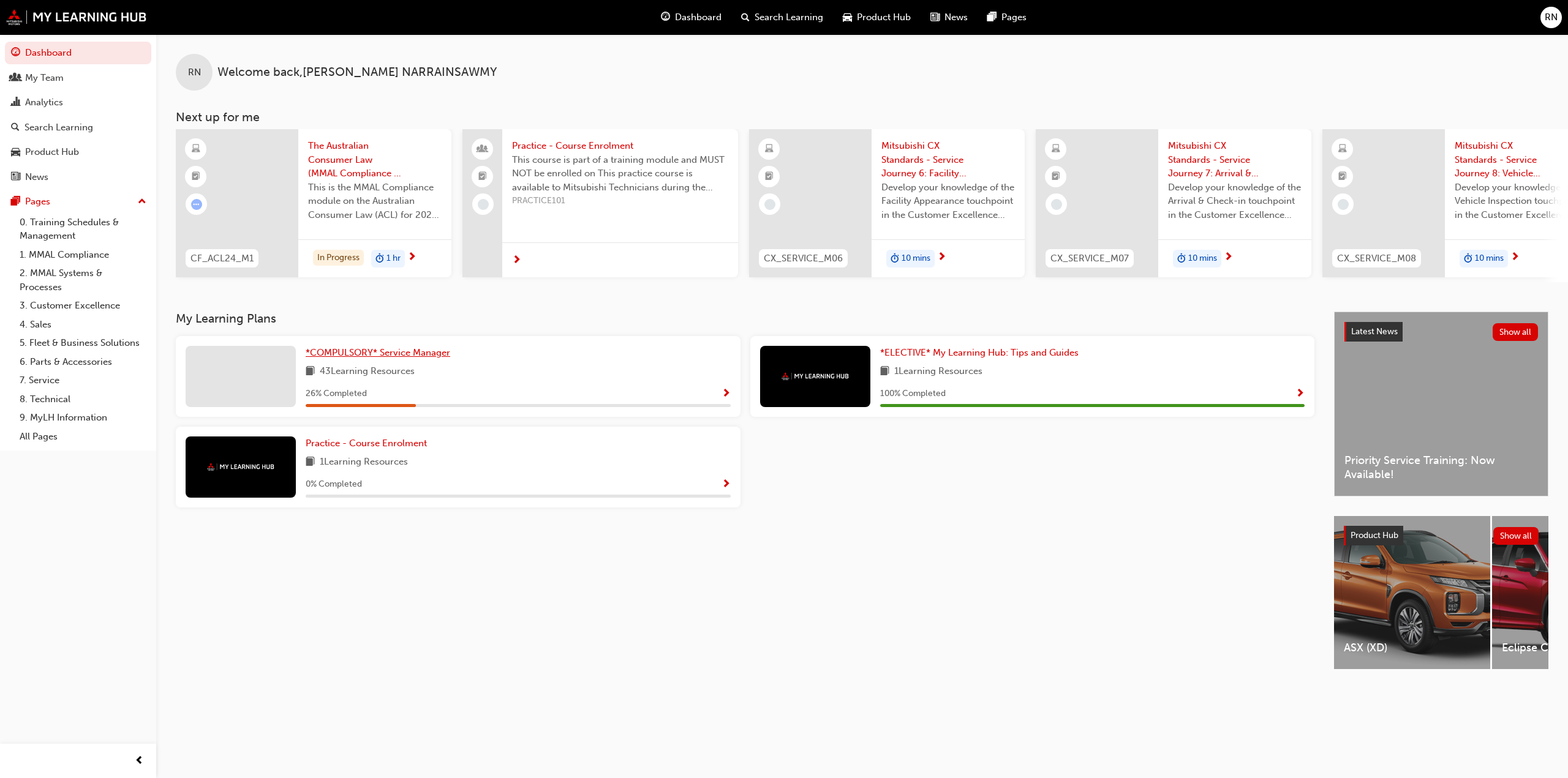
click at [377, 360] on link "*COMPULSORY* Service Manager" at bounding box center [380, 353] width 149 height 14
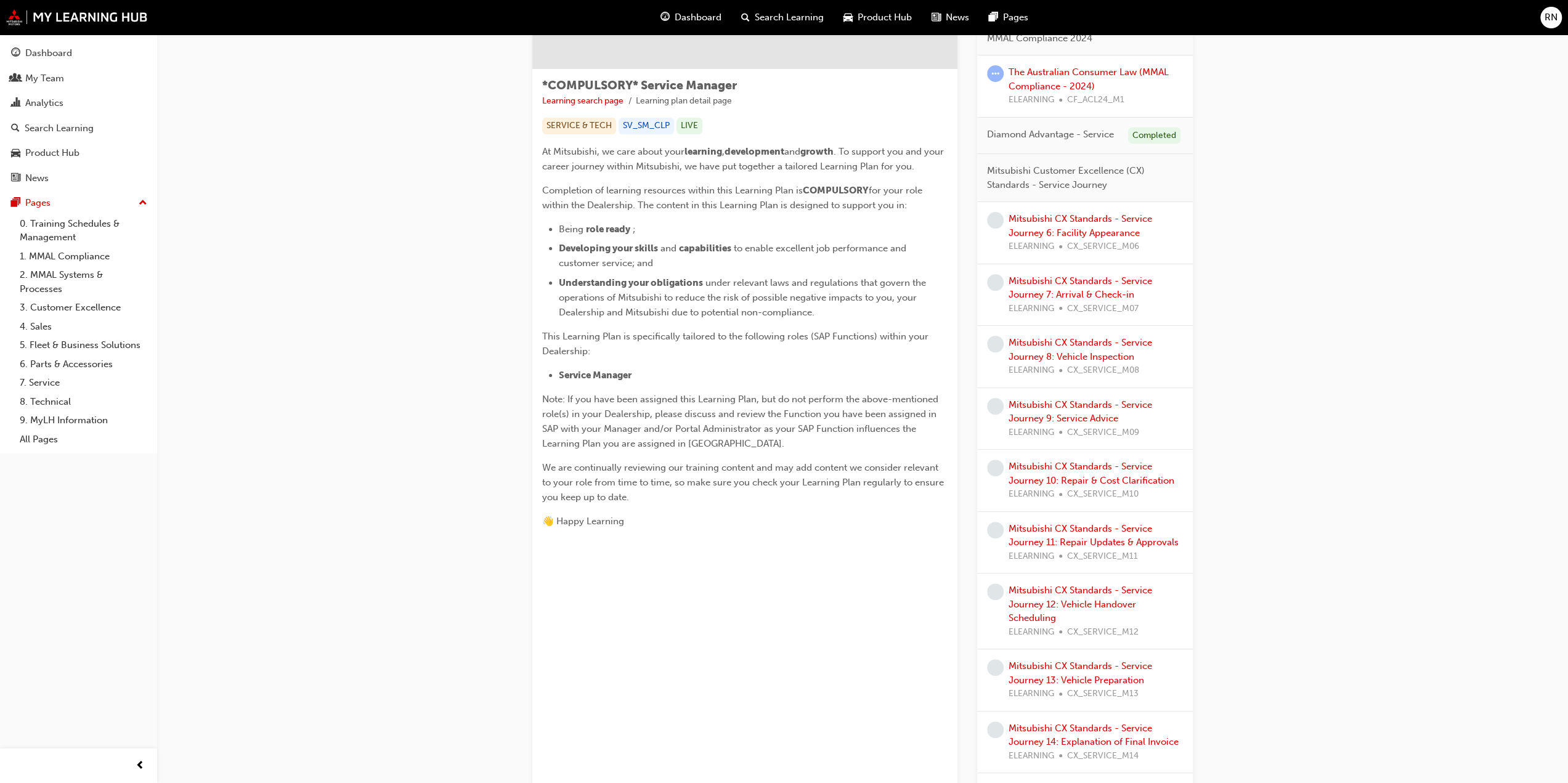
scroll to position [185, 0]
click at [1093, 236] on span "CX_SERVICE_M06" at bounding box center [1103, 242] width 72 height 14
click at [1093, 225] on link "Mitsubishi CX Standards - Service Journey 6: Facility Appearance" at bounding box center [1080, 221] width 143 height 25
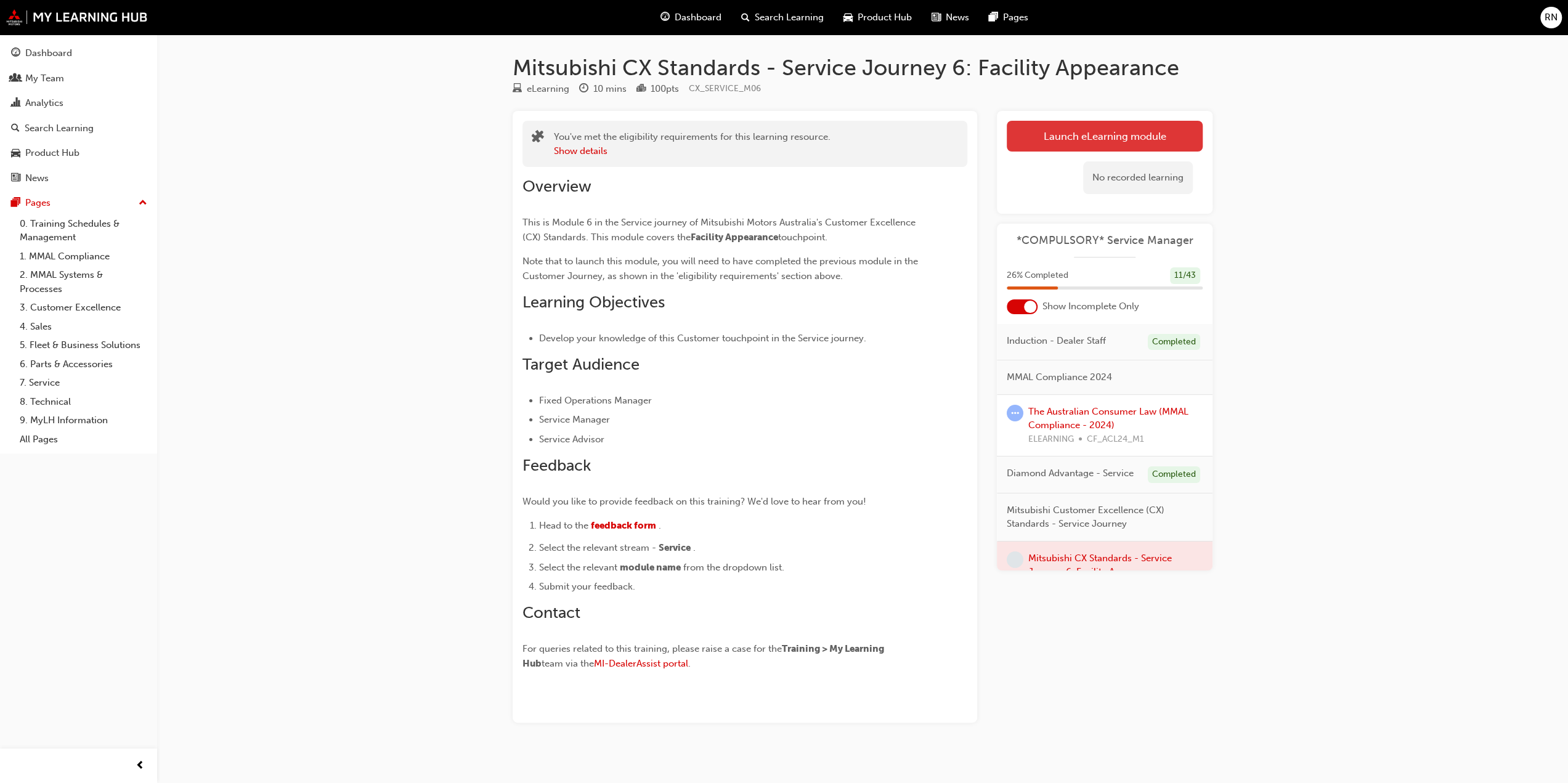
click at [1109, 140] on link "Launch eLearning module" at bounding box center [1105, 136] width 196 height 31
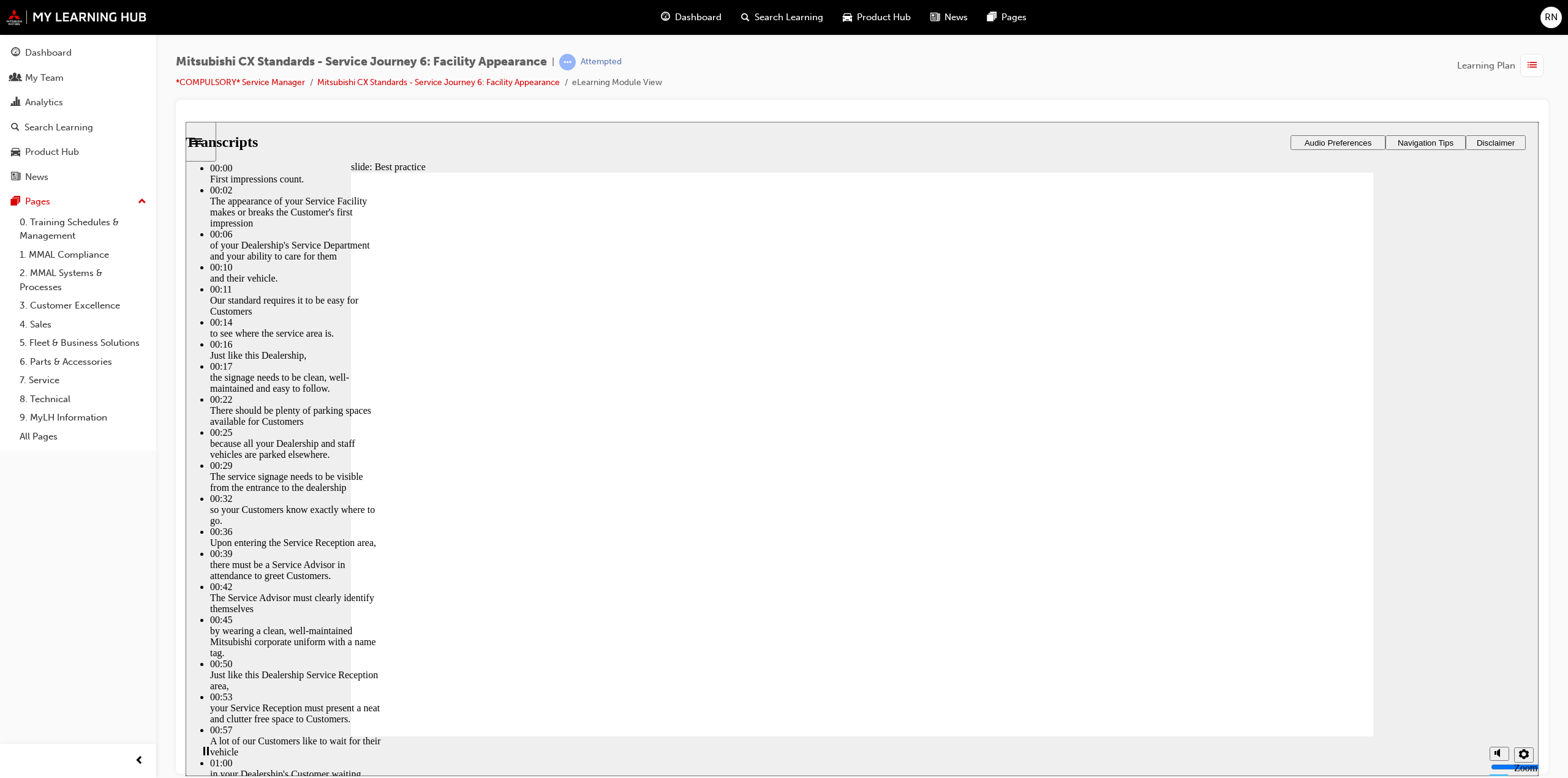
type input "116"
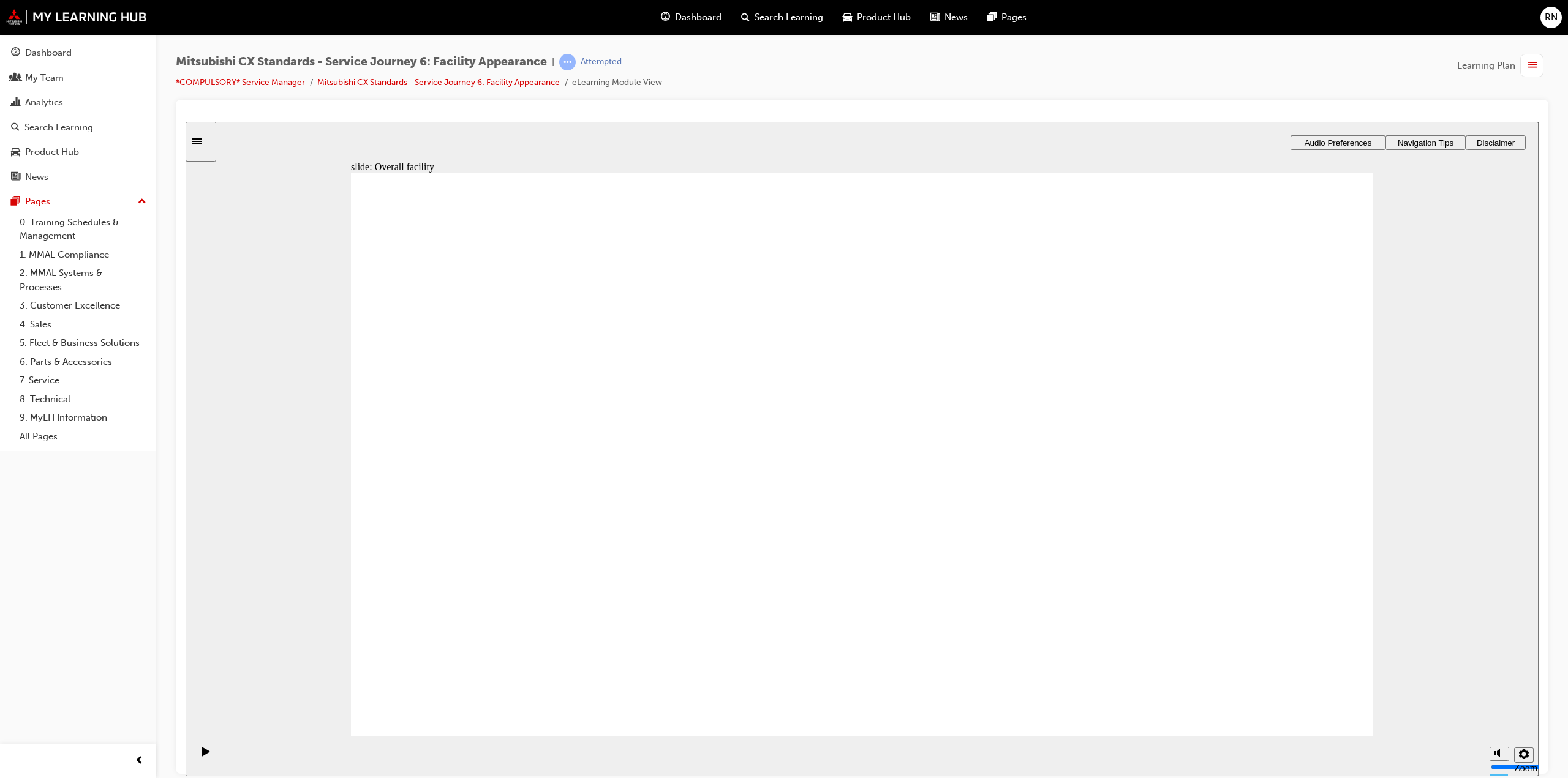
drag, startPoint x: 575, startPoint y: 535, endPoint x: 885, endPoint y: 330, distance: 371.7
drag, startPoint x: 540, startPoint y: 530, endPoint x: 1188, endPoint y: 359, distance: 670.2
drag, startPoint x: 603, startPoint y: 533, endPoint x: 910, endPoint y: 406, distance: 332.2
drag, startPoint x: 547, startPoint y: 534, endPoint x: 839, endPoint y: 484, distance: 296.2
drag, startPoint x: 588, startPoint y: 532, endPoint x: 891, endPoint y: 570, distance: 305.4
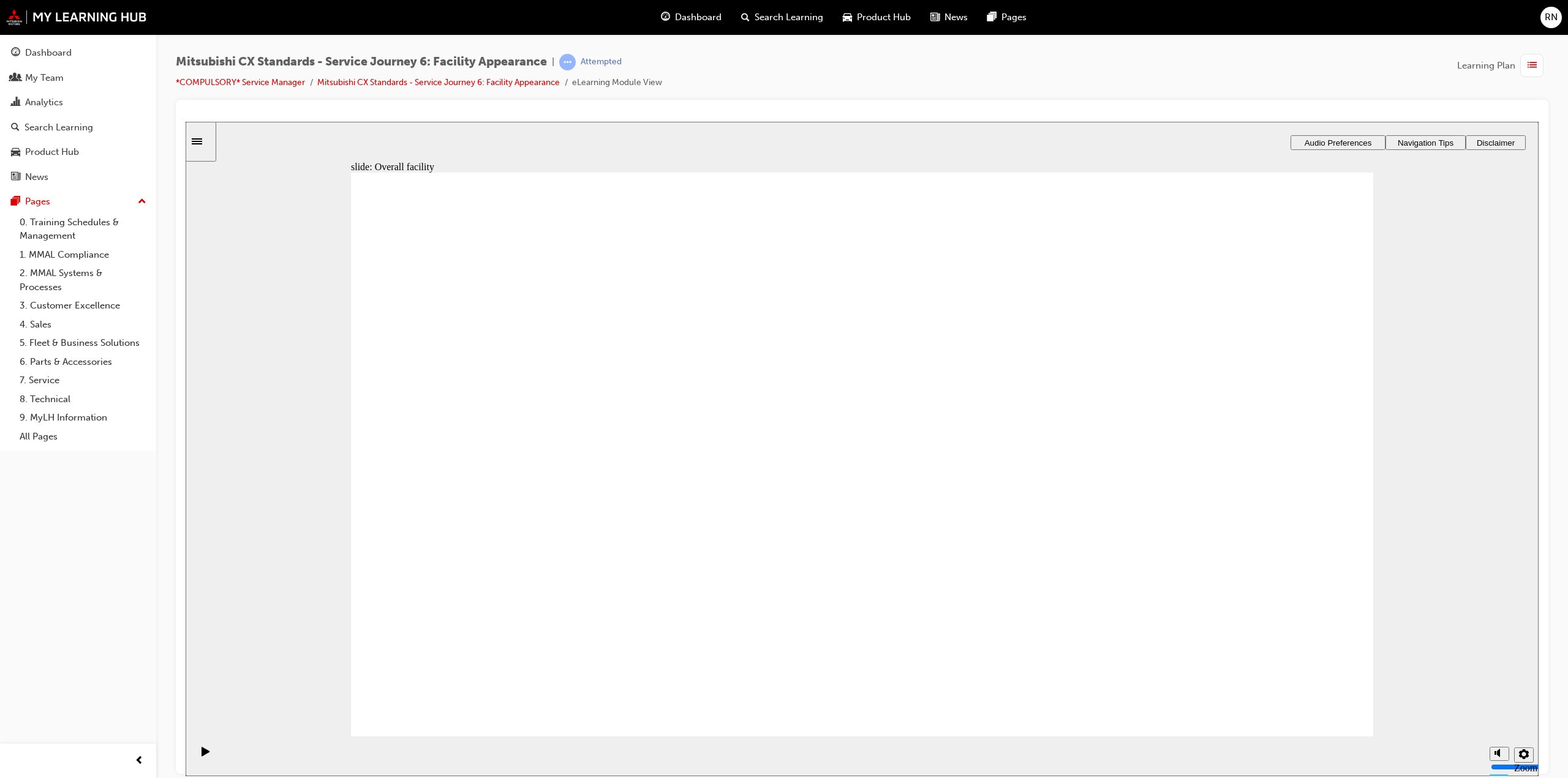
checkbox input "true"
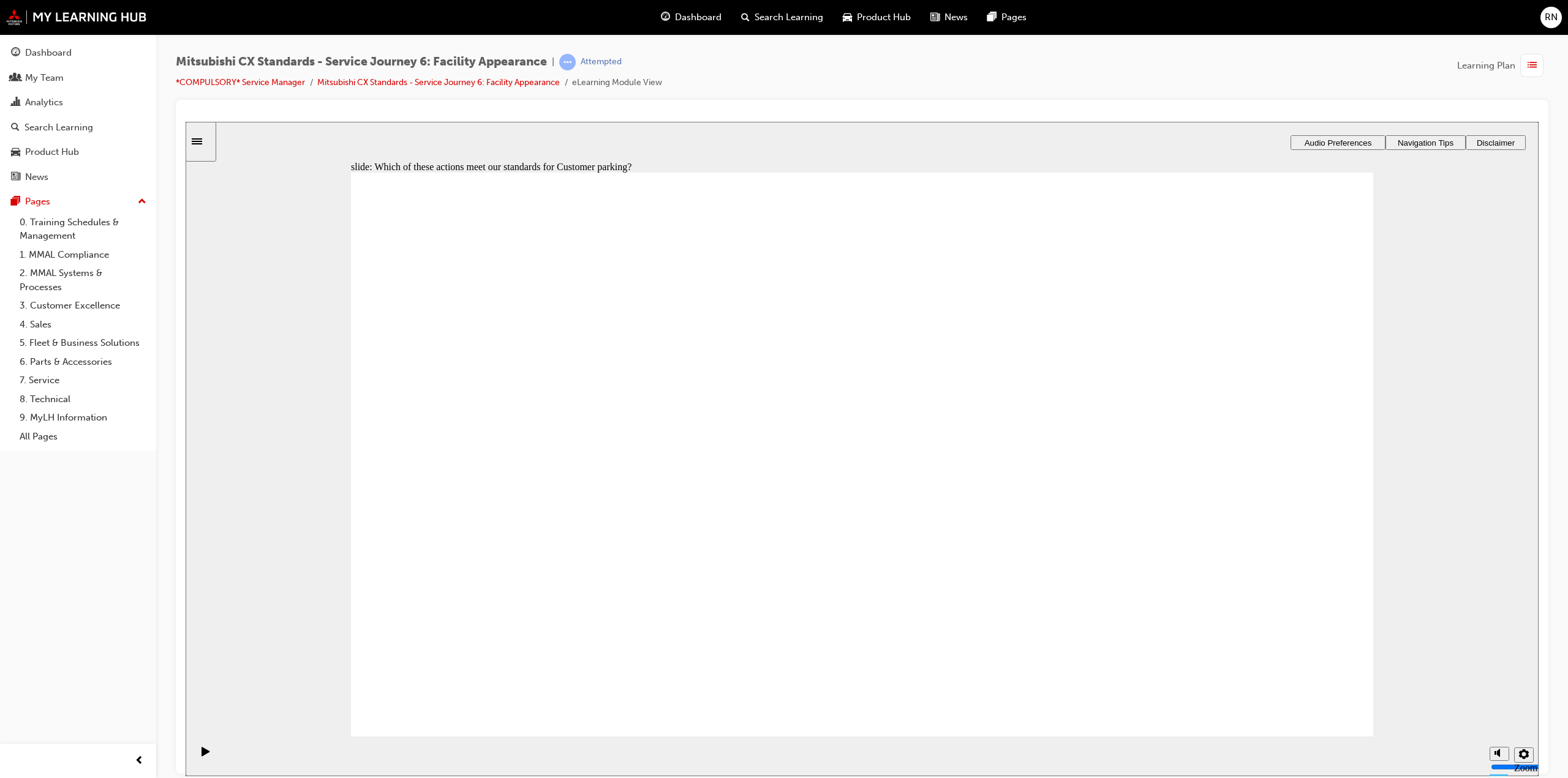
drag, startPoint x: 415, startPoint y: 529, endPoint x: 863, endPoint y: 577, distance: 450.6
drag, startPoint x: 558, startPoint y: 526, endPoint x: 1199, endPoint y: 435, distance: 647.4
drag, startPoint x: 628, startPoint y: 524, endPoint x: 861, endPoint y: 436, distance: 249.1
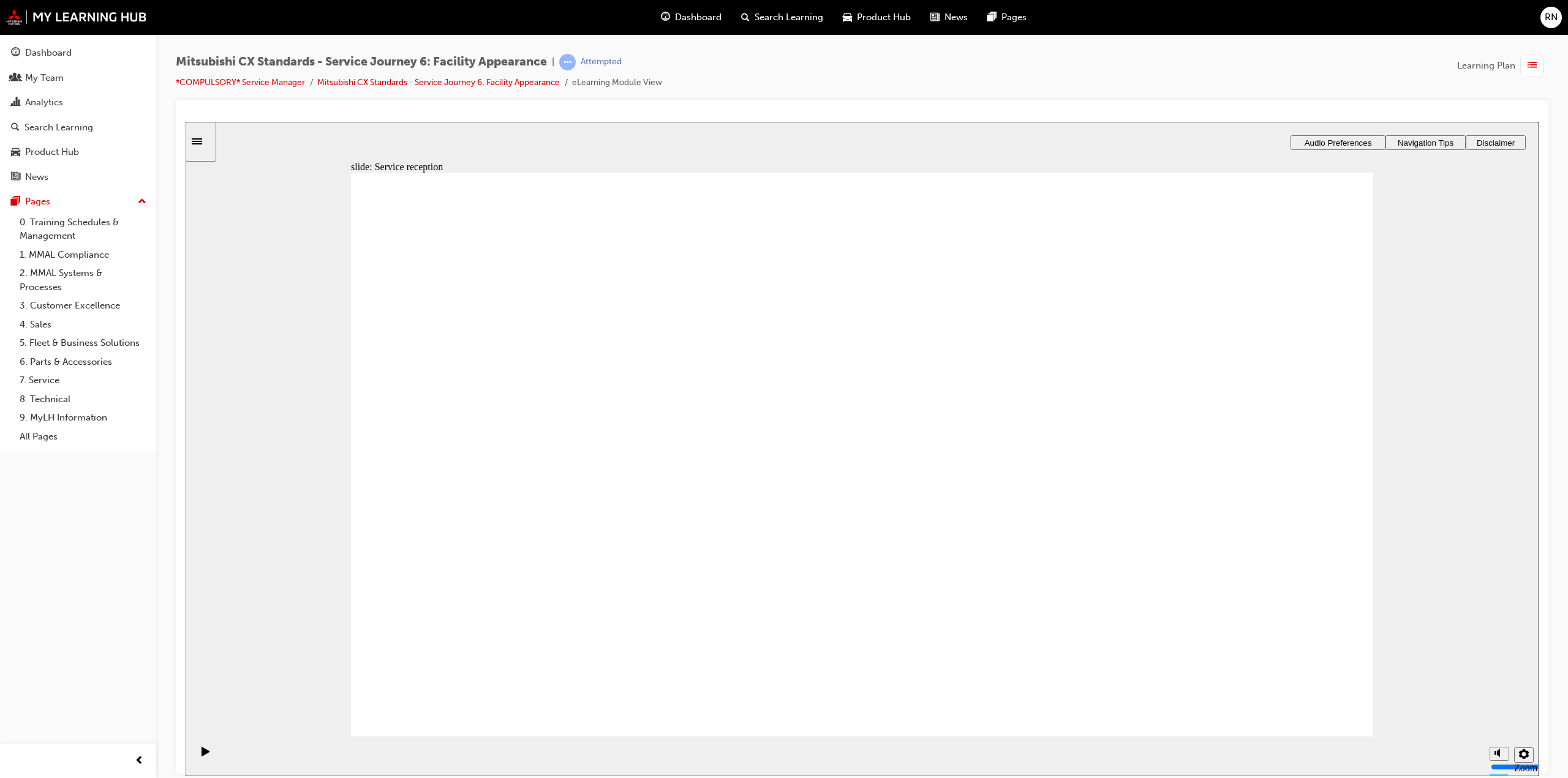
drag, startPoint x: 635, startPoint y: 547, endPoint x: 947, endPoint y: 553, distance: 312.1
drag, startPoint x: 1284, startPoint y: 696, endPoint x: 1160, endPoint y: 692, distance: 124.1
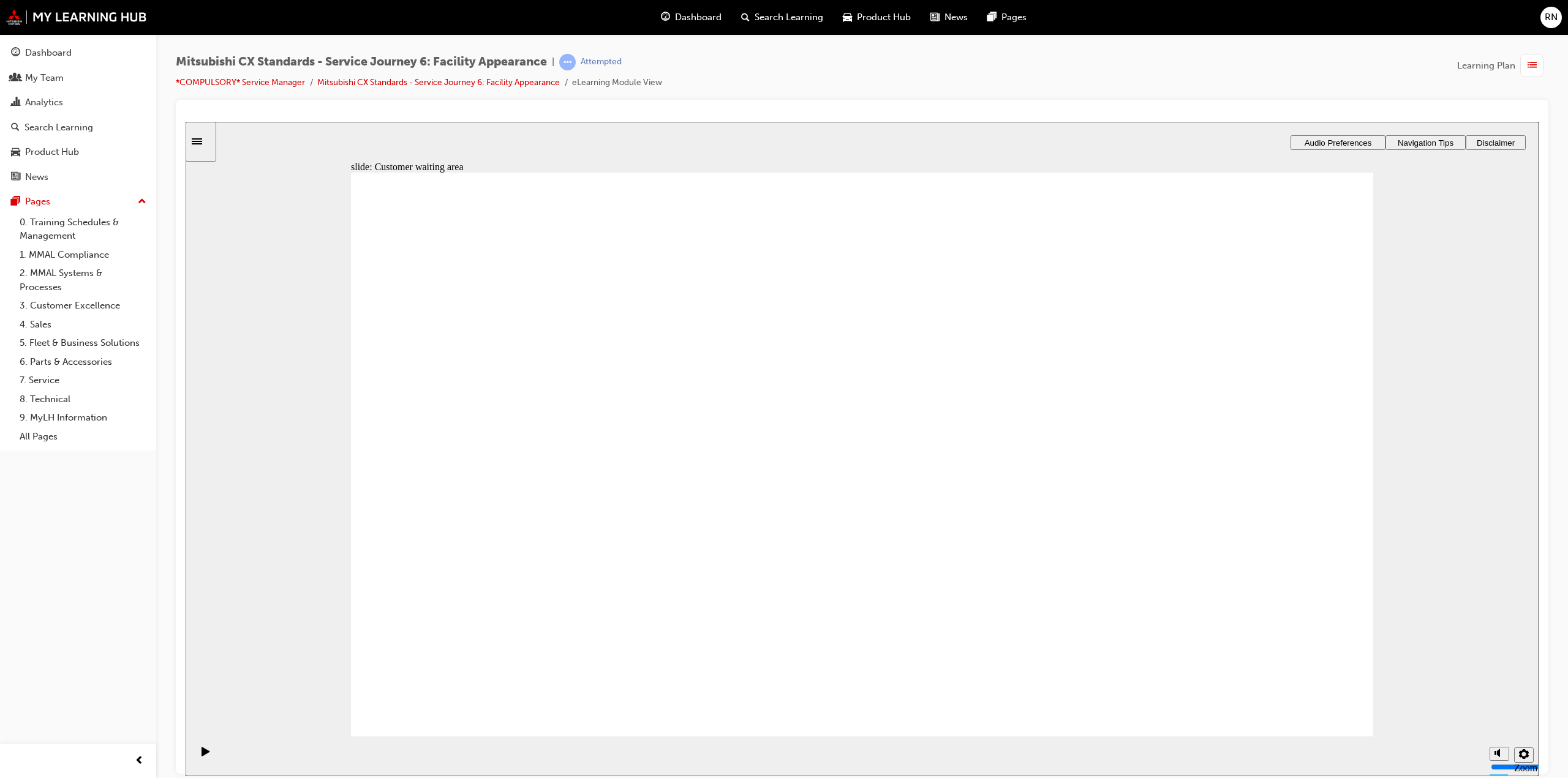
drag, startPoint x: 589, startPoint y: 501, endPoint x: 883, endPoint y: 349, distance: 331.0
drag, startPoint x: 606, startPoint y: 504, endPoint x: 1258, endPoint y: 335, distance: 673.5
drag, startPoint x: 577, startPoint y: 512, endPoint x: 864, endPoint y: 433, distance: 297.7
drag, startPoint x: 615, startPoint y: 507, endPoint x: 932, endPoint y: 448, distance: 322.4
drag, startPoint x: 821, startPoint y: 454, endPoint x: 1173, endPoint y: 427, distance: 353.0
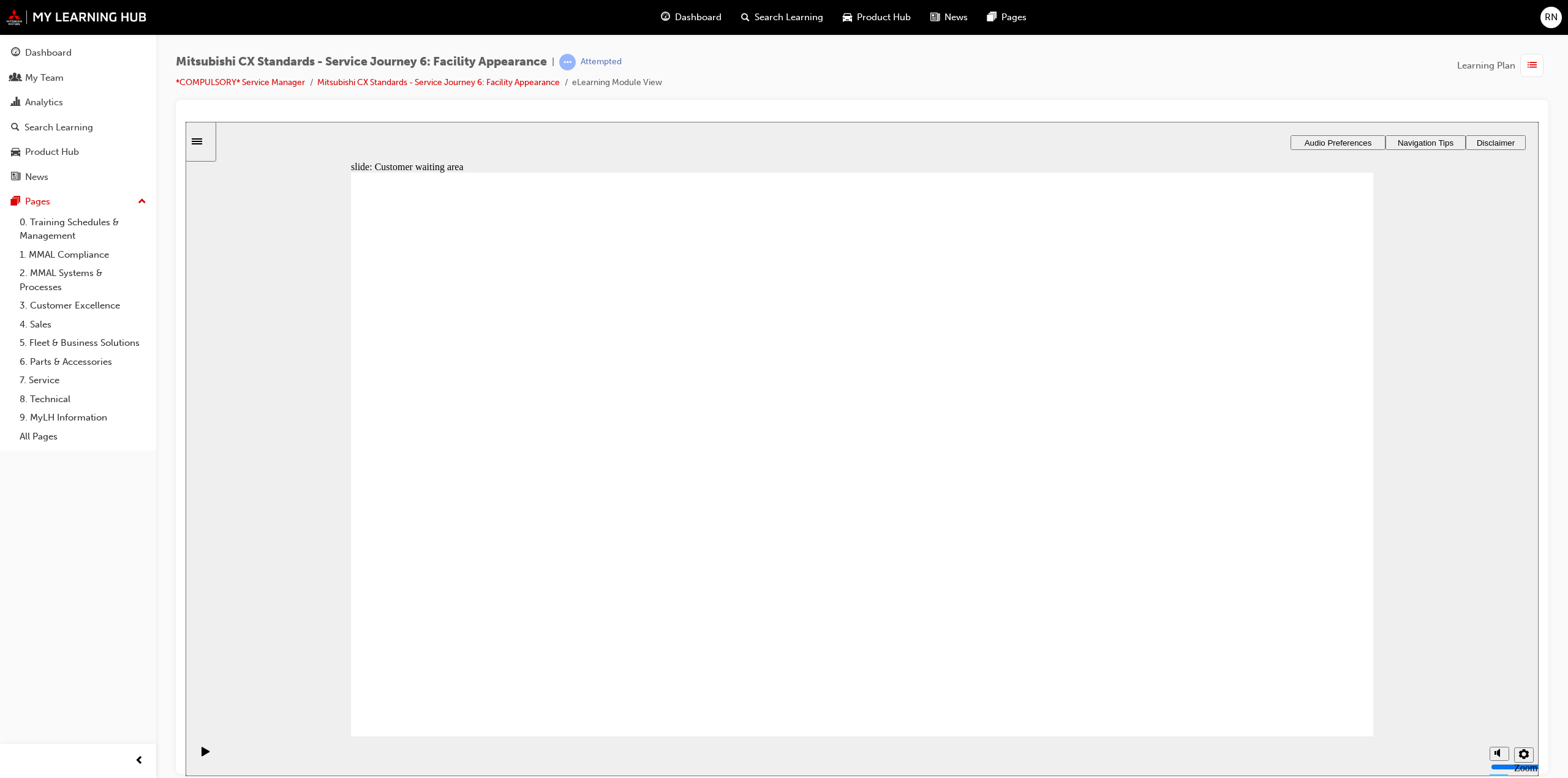
drag, startPoint x: 581, startPoint y: 510, endPoint x: 868, endPoint y: 454, distance: 292.4
checkbox input "true"
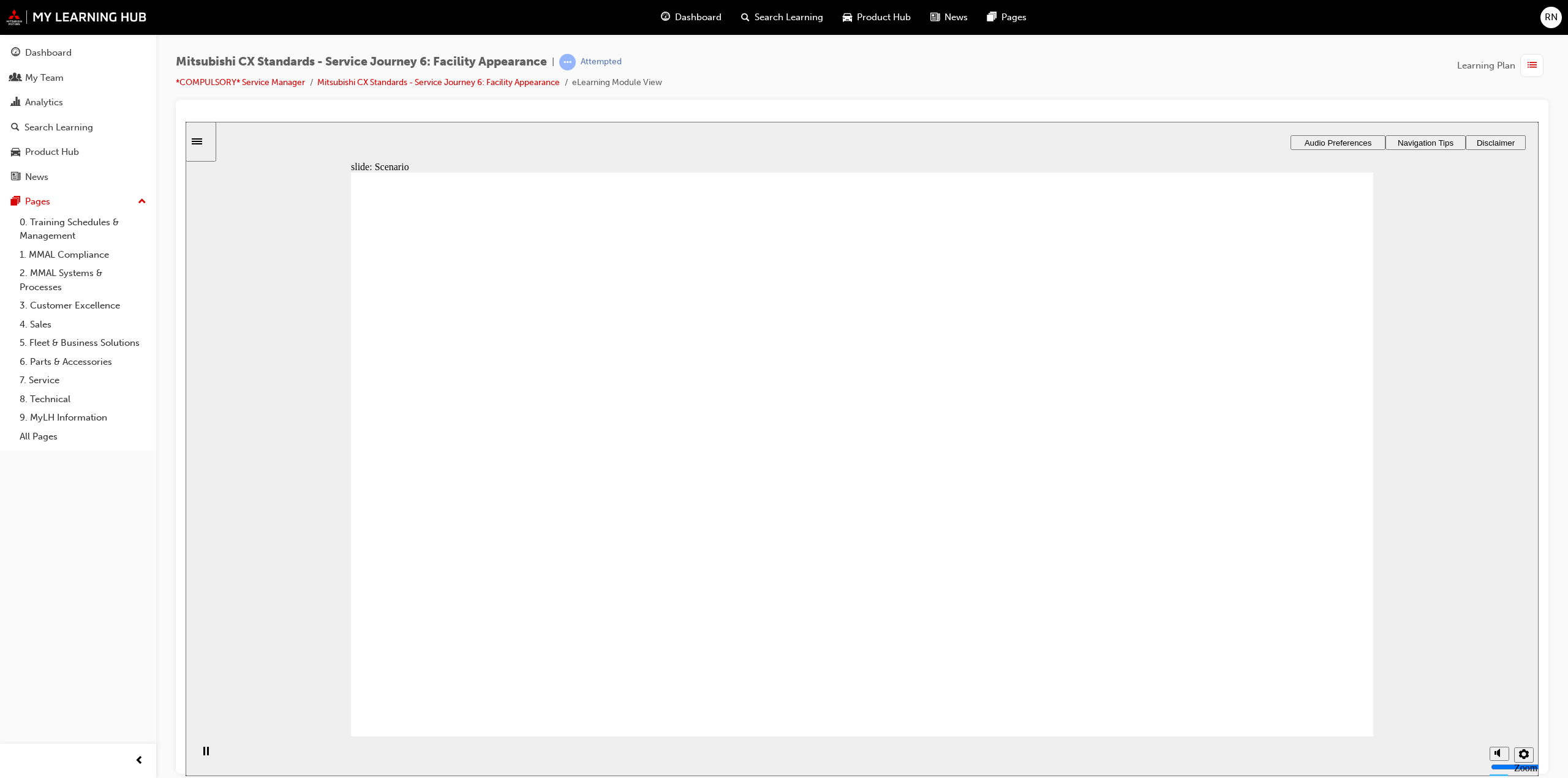
checkbox input "true"
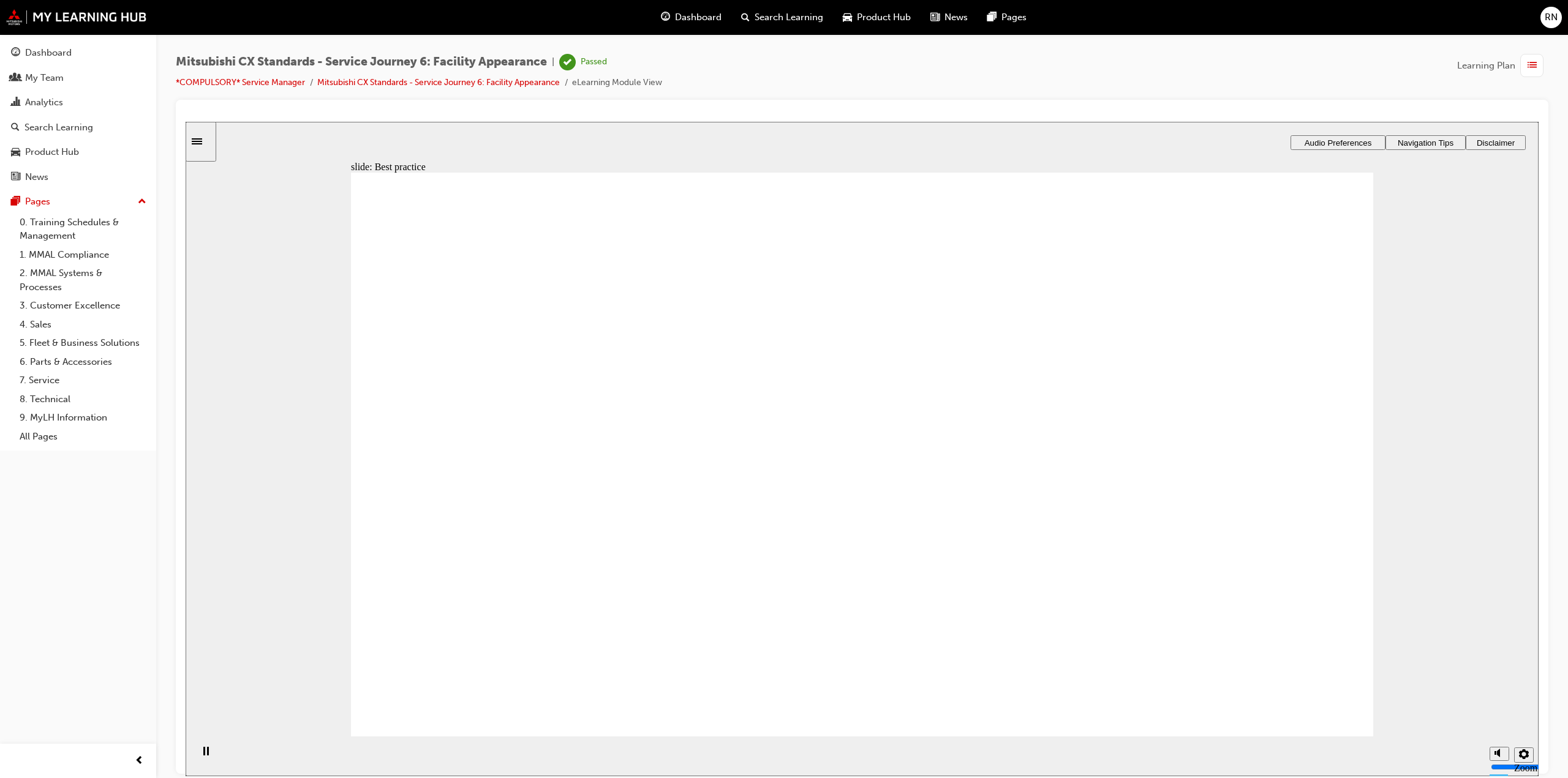
click at [1533, 66] on span "list-icon" at bounding box center [1532, 66] width 9 height 15
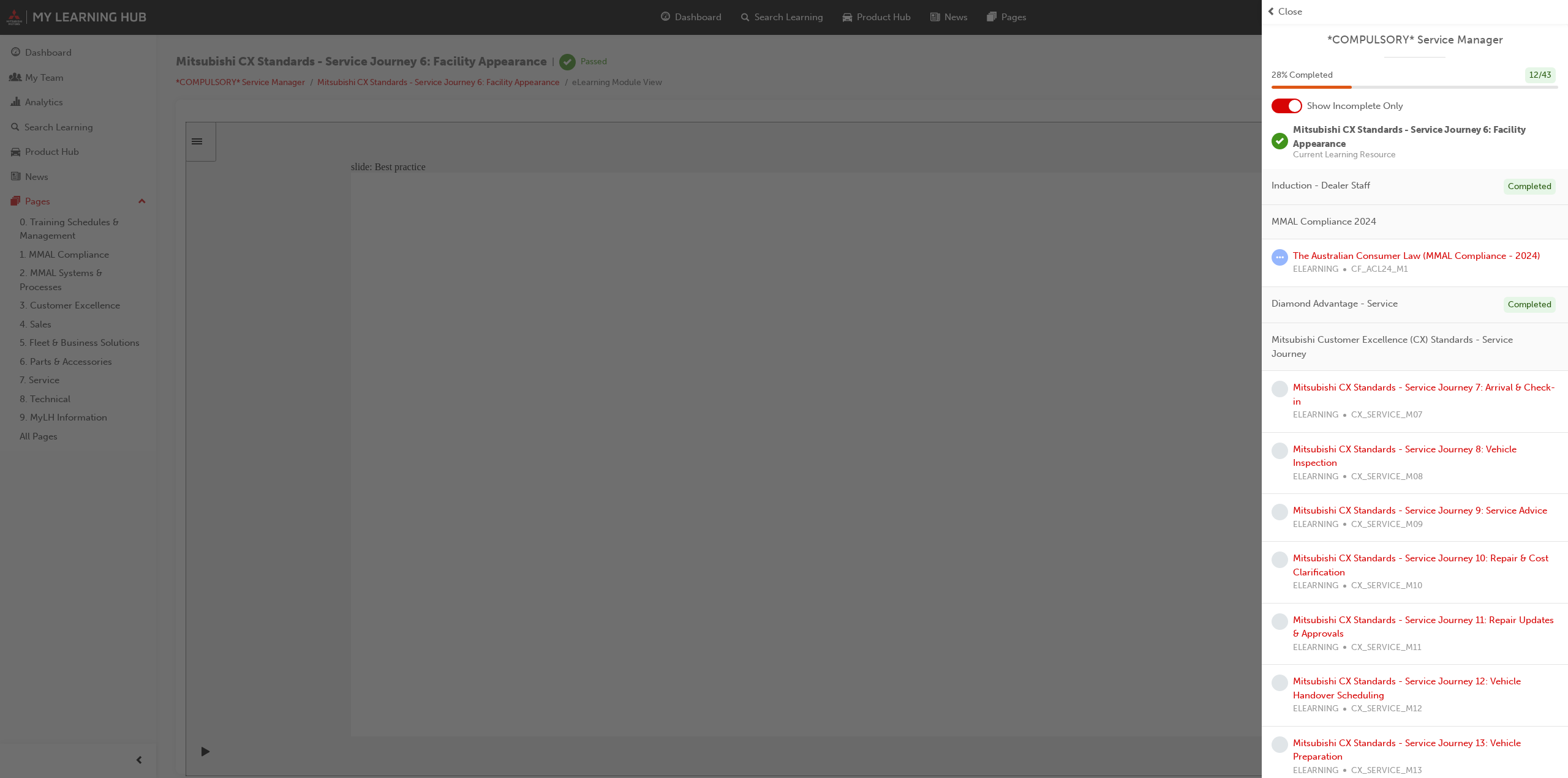
click at [1412, 392] on div "Mitsubishi CX Standards - Service Journey 7: Arrival & Check-in ELEARNING CX_SE…" at bounding box center [1426, 402] width 265 height 42
click at [1391, 387] on link "Mitsubishi CX Standards - Service Journey 7: Arrival & Check-in" at bounding box center [1424, 395] width 262 height 25
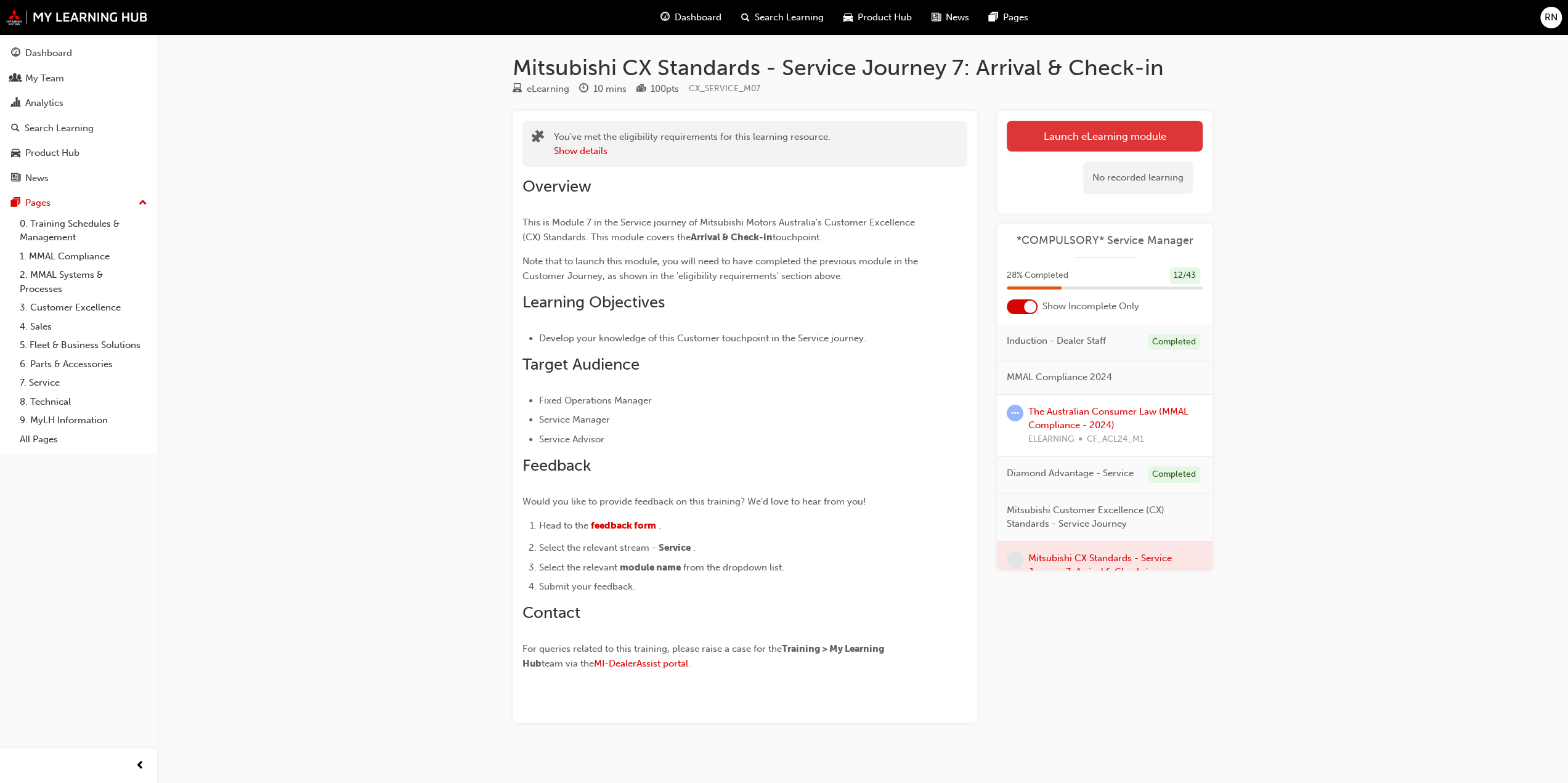
click at [1100, 132] on link "Launch eLearning module" at bounding box center [1105, 136] width 196 height 31
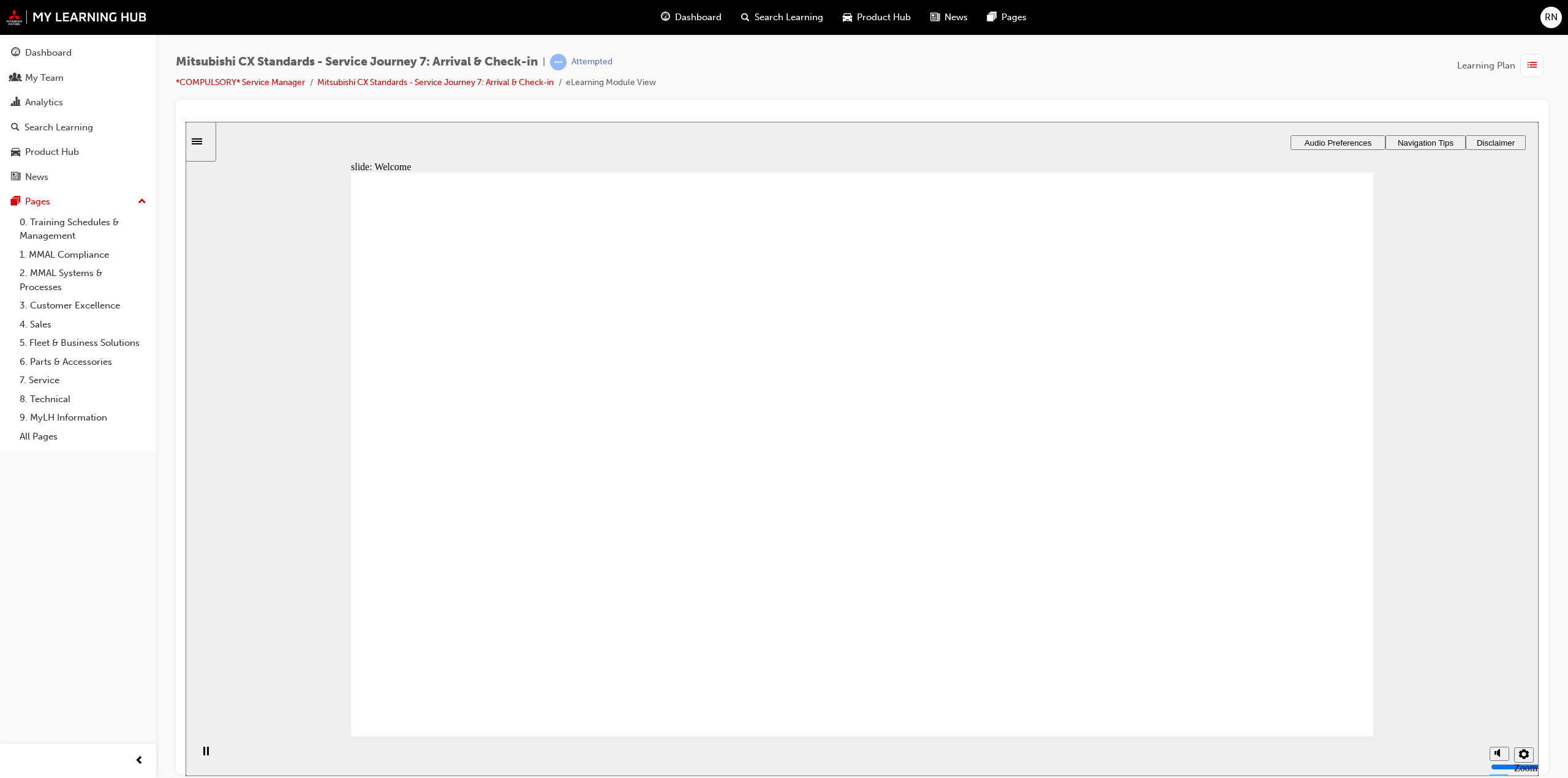
drag, startPoint x: 873, startPoint y: 567, endPoint x: 843, endPoint y: 555, distance: 32.3
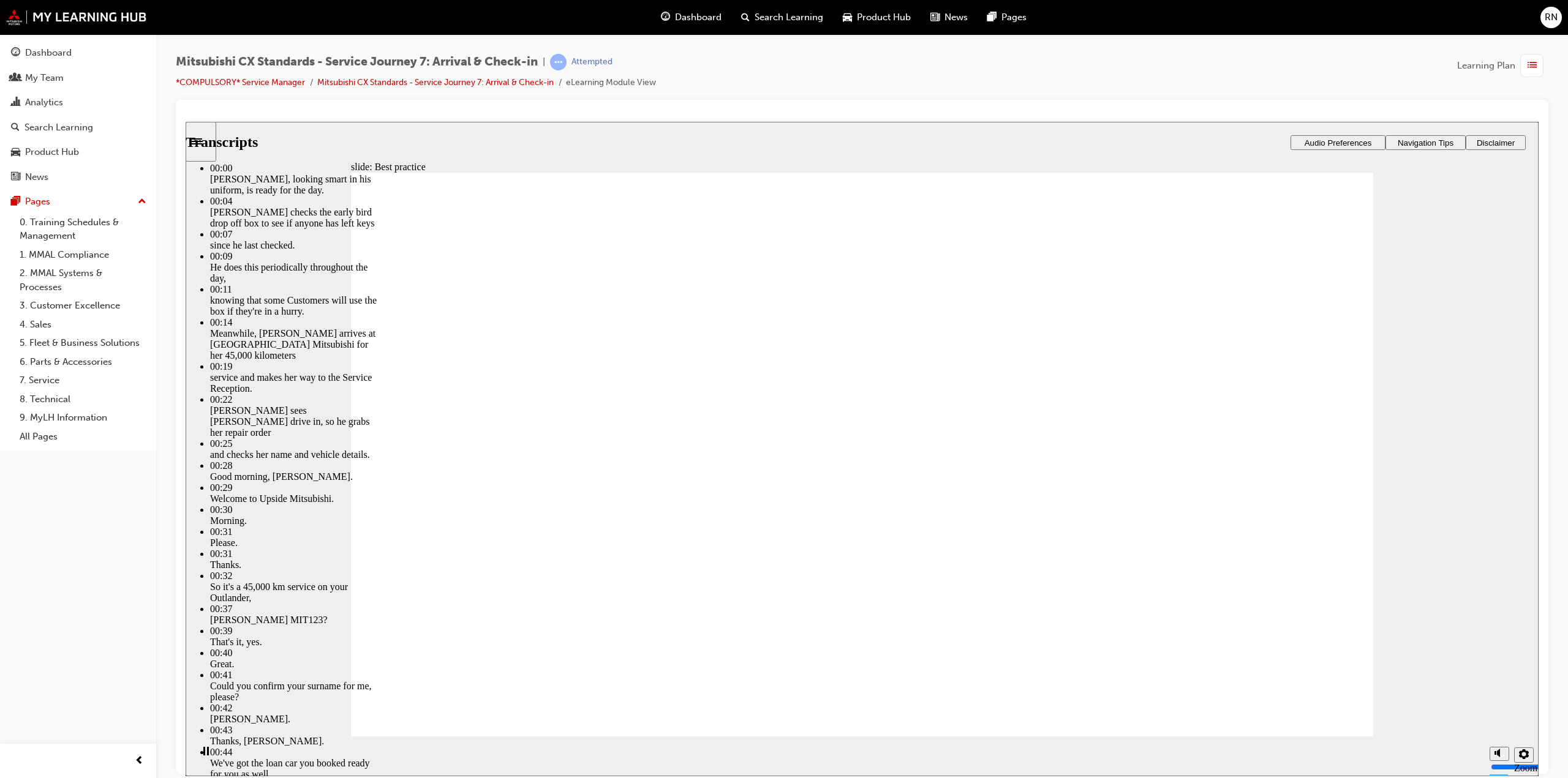
drag, startPoint x: 871, startPoint y: 708, endPoint x: 1245, endPoint y: 701, distance: 374.1
type input "181"
drag, startPoint x: 1295, startPoint y: 687, endPoint x: 1290, endPoint y: 680, distance: 8.6
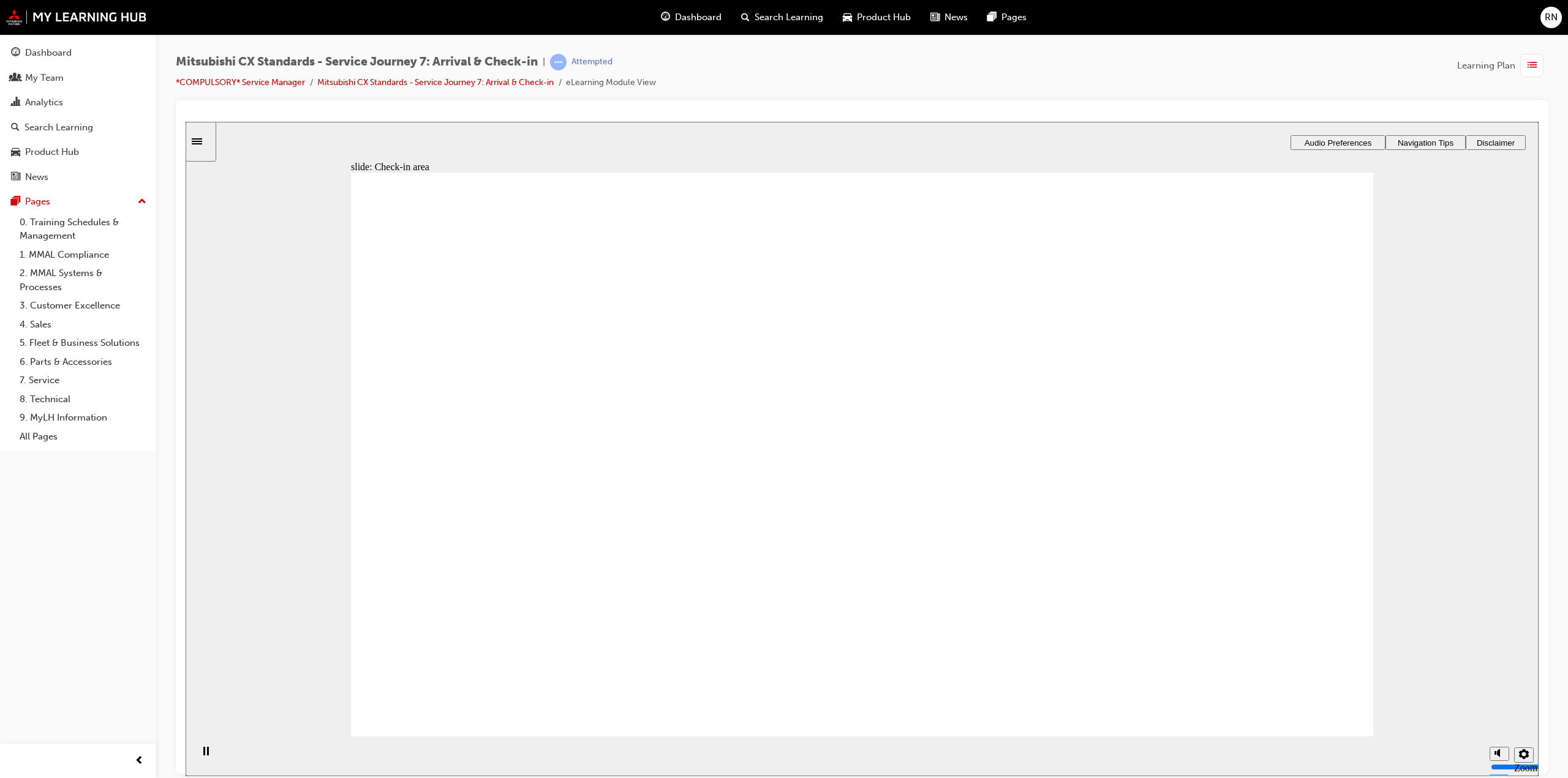
drag, startPoint x: 610, startPoint y: 455, endPoint x: 950, endPoint y: 332, distance: 361.6
drag, startPoint x: 575, startPoint y: 489, endPoint x: 1164, endPoint y: 352, distance: 604.7
drag, startPoint x: 568, startPoint y: 486, endPoint x: 886, endPoint y: 442, distance: 321.0
drag, startPoint x: 604, startPoint y: 472, endPoint x: 922, endPoint y: 478, distance: 318.1
drag, startPoint x: 562, startPoint y: 472, endPoint x: 1207, endPoint y: 415, distance: 647.5
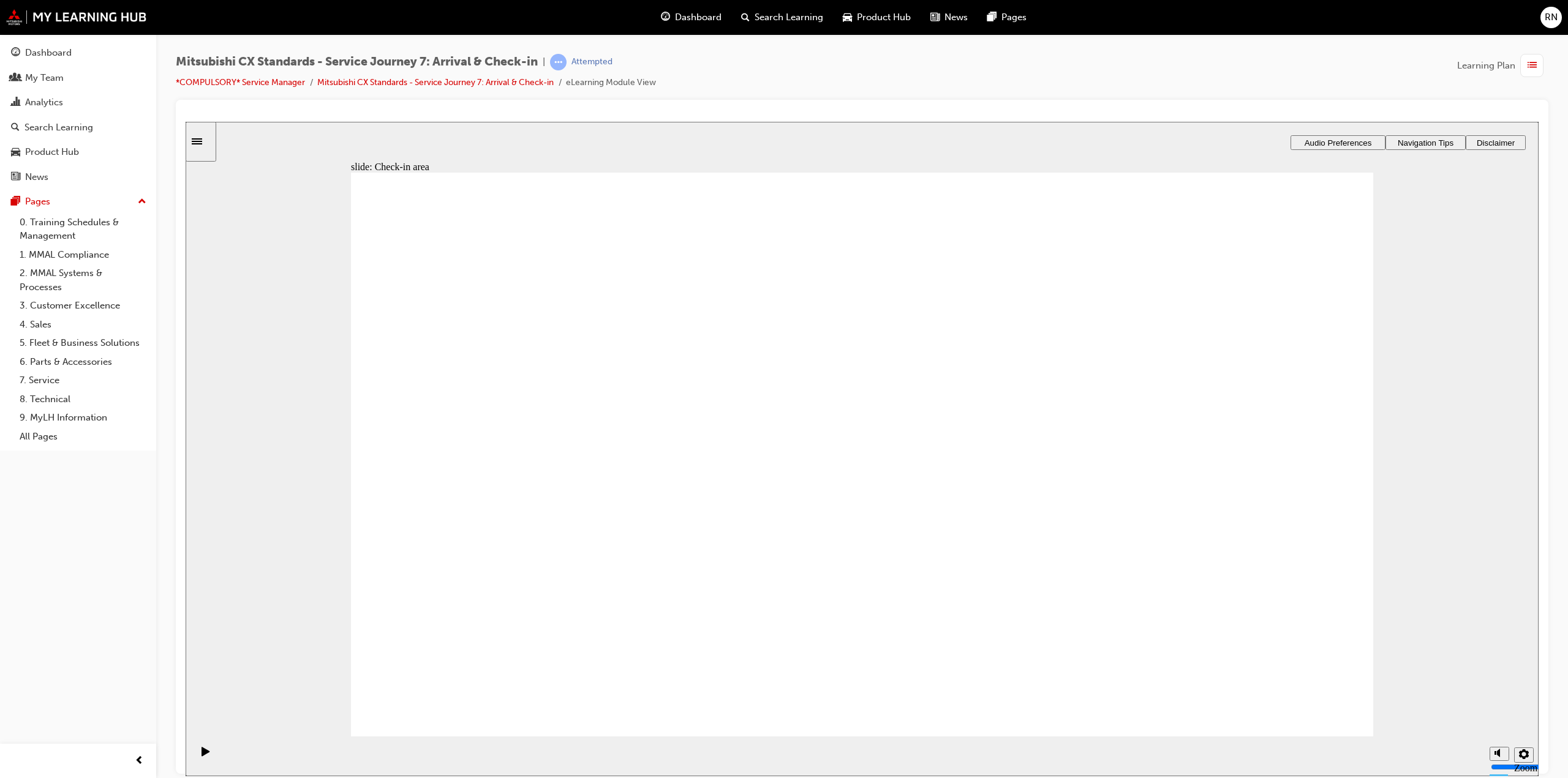
drag, startPoint x: 582, startPoint y: 470, endPoint x: 861, endPoint y: 416, distance: 284.2
drag, startPoint x: 593, startPoint y: 481, endPoint x: 1242, endPoint y: 360, distance: 660.2
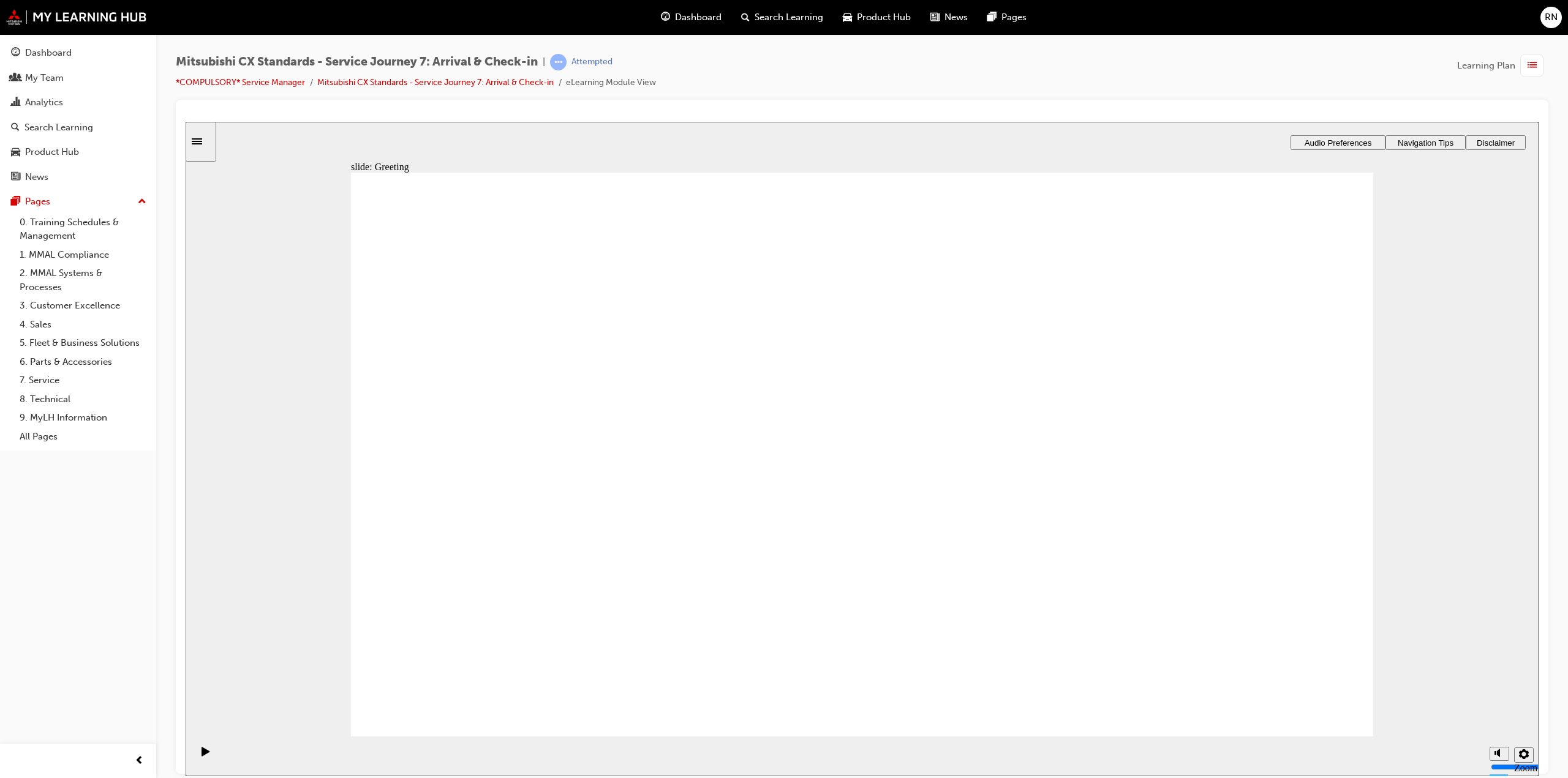
drag, startPoint x: 570, startPoint y: 479, endPoint x: 875, endPoint y: 467, distance: 305.2
drag, startPoint x: 586, startPoint y: 476, endPoint x: 881, endPoint y: 503, distance: 296.2
drag, startPoint x: 1313, startPoint y: 701, endPoint x: 1313, endPoint y: 691, distance: 10.0
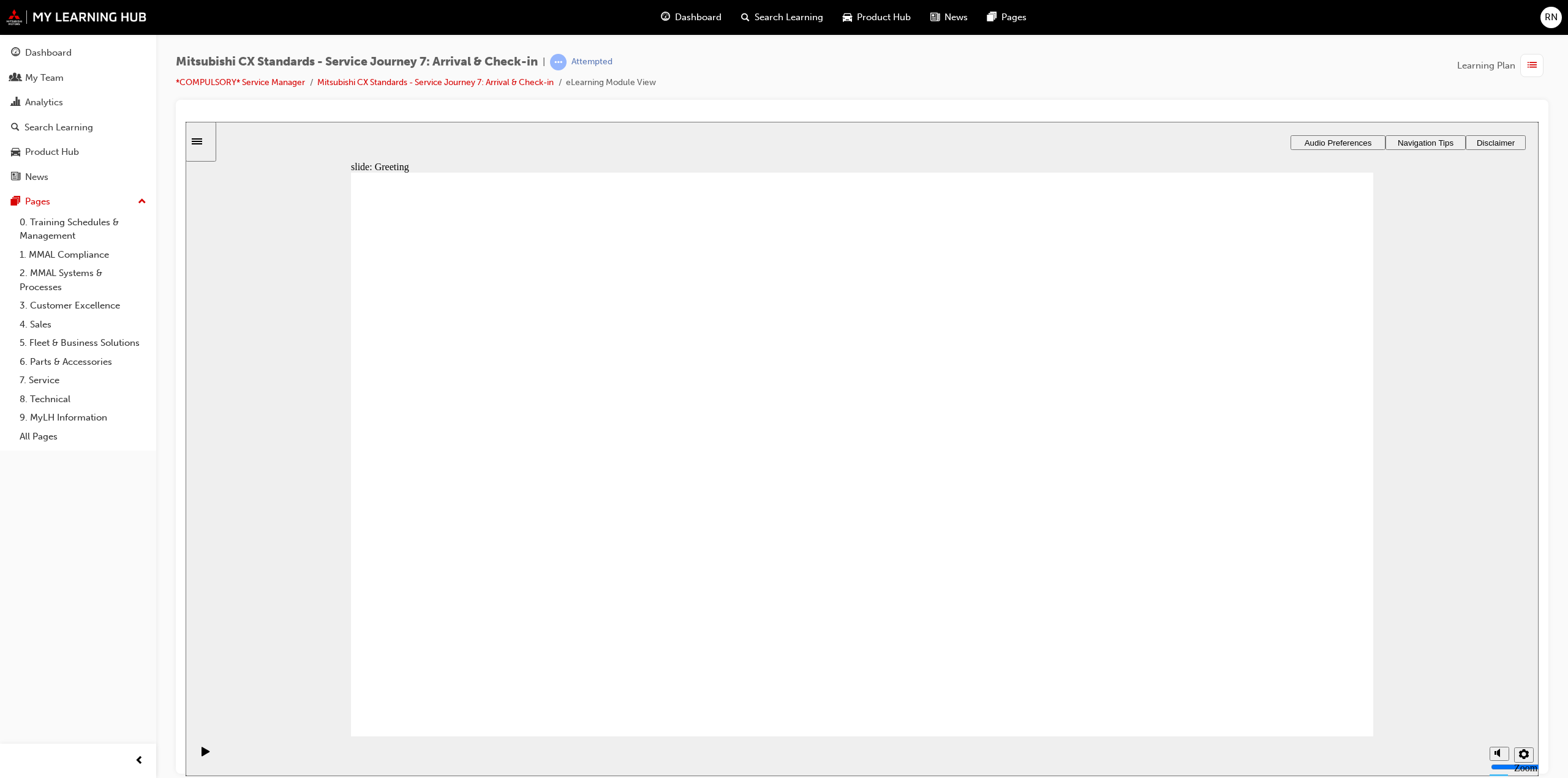
drag, startPoint x: 641, startPoint y: 511, endPoint x: 901, endPoint y: 453, distance: 266.4
drag, startPoint x: 633, startPoint y: 490, endPoint x: 921, endPoint y: 374, distance: 310.5
drag, startPoint x: 1104, startPoint y: 352, endPoint x: 808, endPoint y: 410, distance: 301.6
drag, startPoint x: 818, startPoint y: 350, endPoint x: 1194, endPoint y: 389, distance: 378.0
drag, startPoint x: 683, startPoint y: 465, endPoint x: 947, endPoint y: 434, distance: 265.8
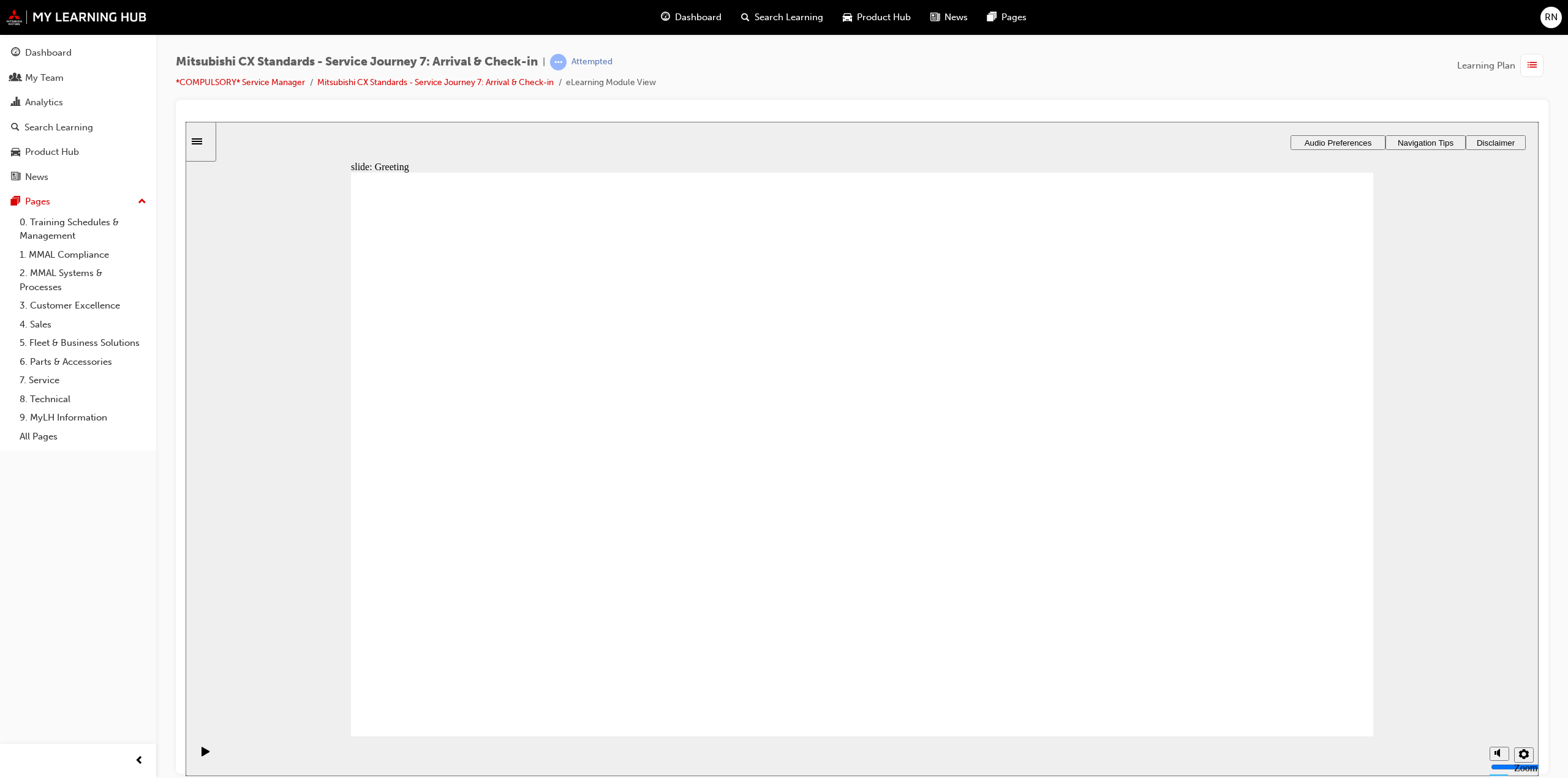
drag, startPoint x: 582, startPoint y: 488, endPoint x: 881, endPoint y: 495, distance: 299.1
drag, startPoint x: 589, startPoint y: 601, endPoint x: 566, endPoint y: 605, distance: 23.3
drag, startPoint x: 596, startPoint y: 477, endPoint x: 1218, endPoint y: 332, distance: 638.7
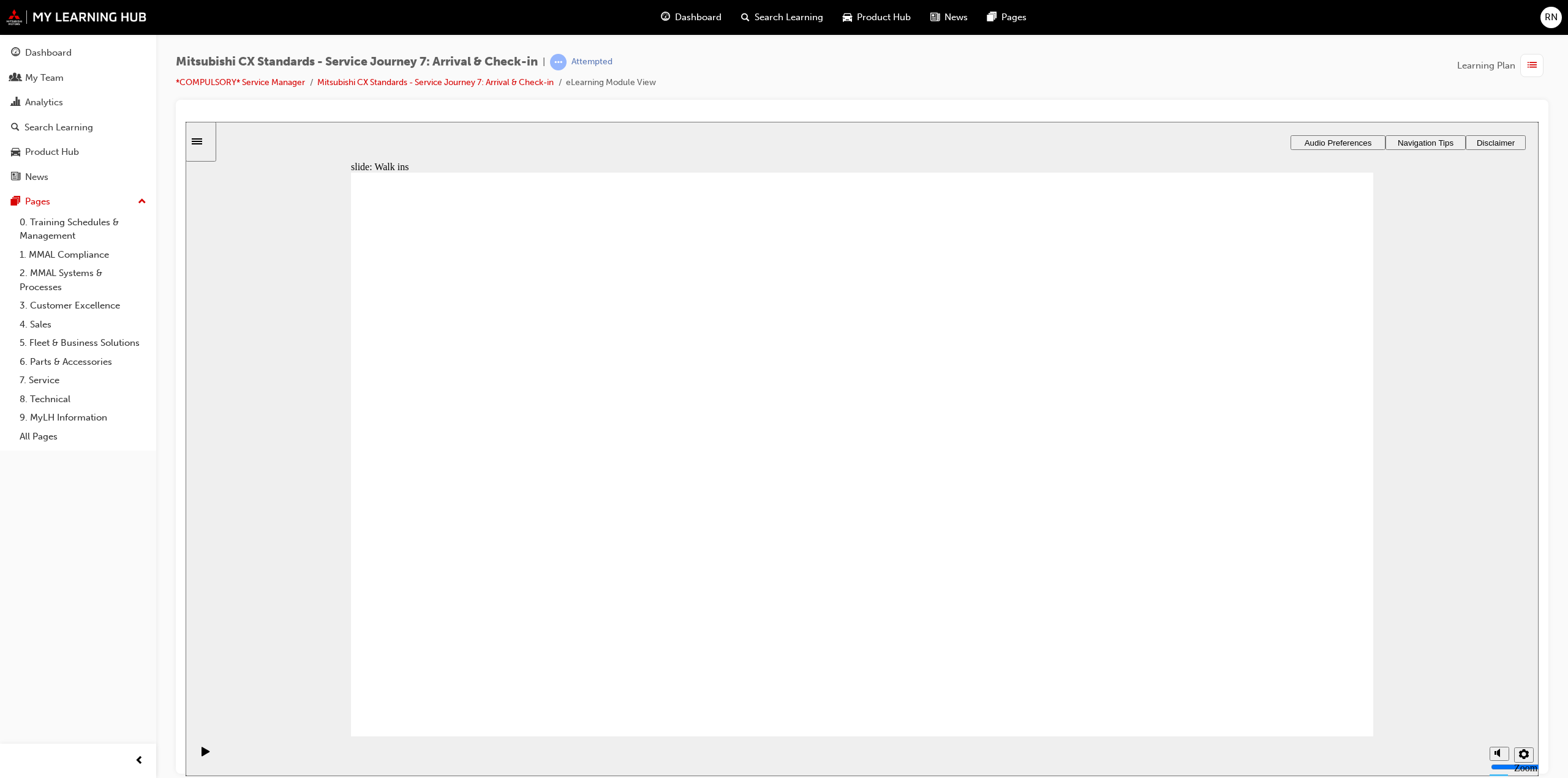
drag, startPoint x: 609, startPoint y: 477, endPoint x: 903, endPoint y: 334, distance: 326.9
drag, startPoint x: 565, startPoint y: 500, endPoint x: 898, endPoint y: 463, distance: 335.0
drag, startPoint x: 448, startPoint y: 488, endPoint x: 774, endPoint y: 464, distance: 326.9
drag, startPoint x: 532, startPoint y: 472, endPoint x: 1204, endPoint y: 434, distance: 673.1
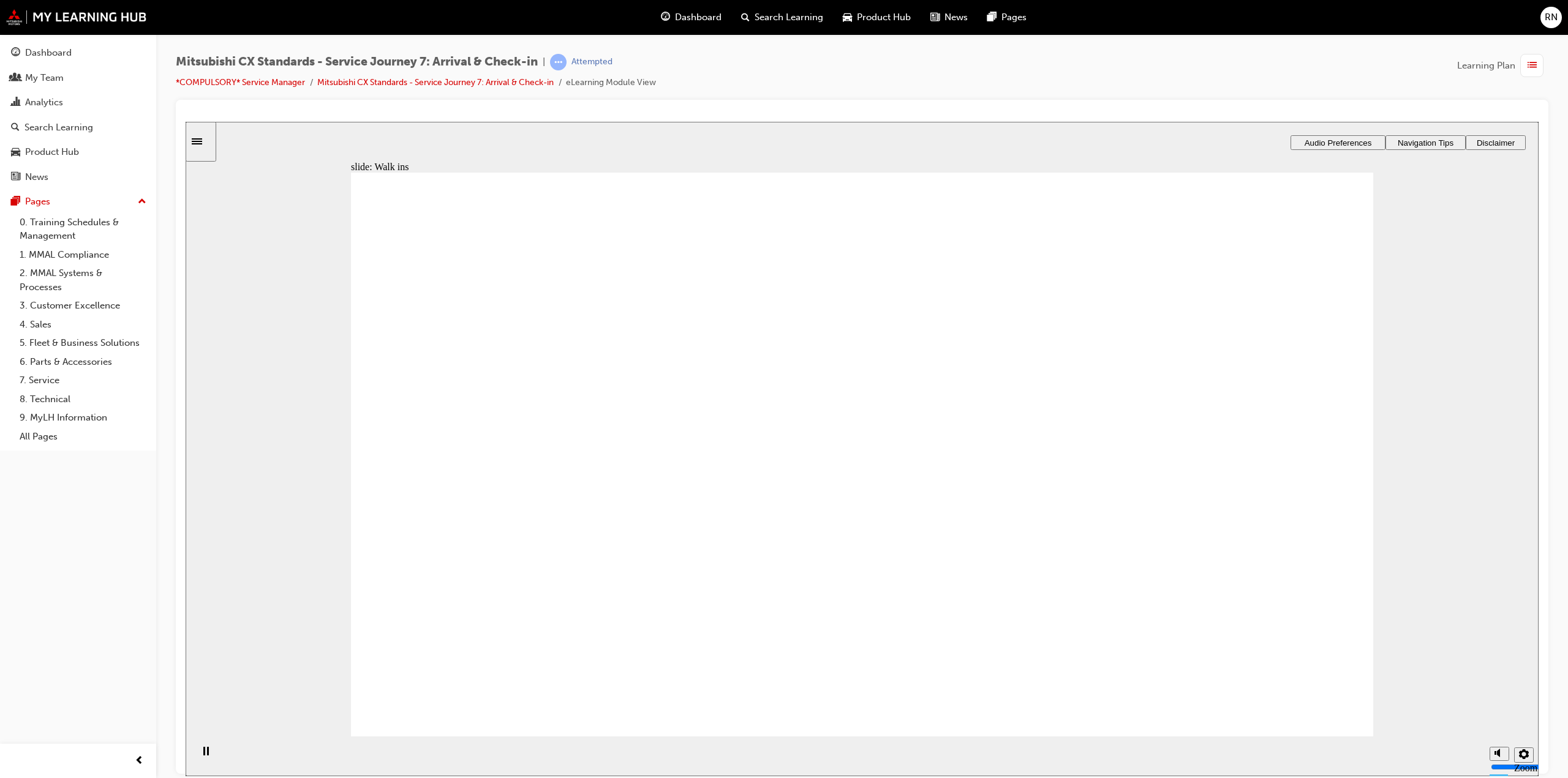
drag, startPoint x: 811, startPoint y: 327, endPoint x: 1150, endPoint y: 327, distance: 339.0
drag, startPoint x: 1118, startPoint y: 326, endPoint x: 1123, endPoint y: 403, distance: 77.2
drag, startPoint x: 845, startPoint y: 611, endPoint x: 1192, endPoint y: 341, distance: 439.7
drag, startPoint x: 915, startPoint y: 568, endPoint x: 1202, endPoint y: 486, distance: 298.5
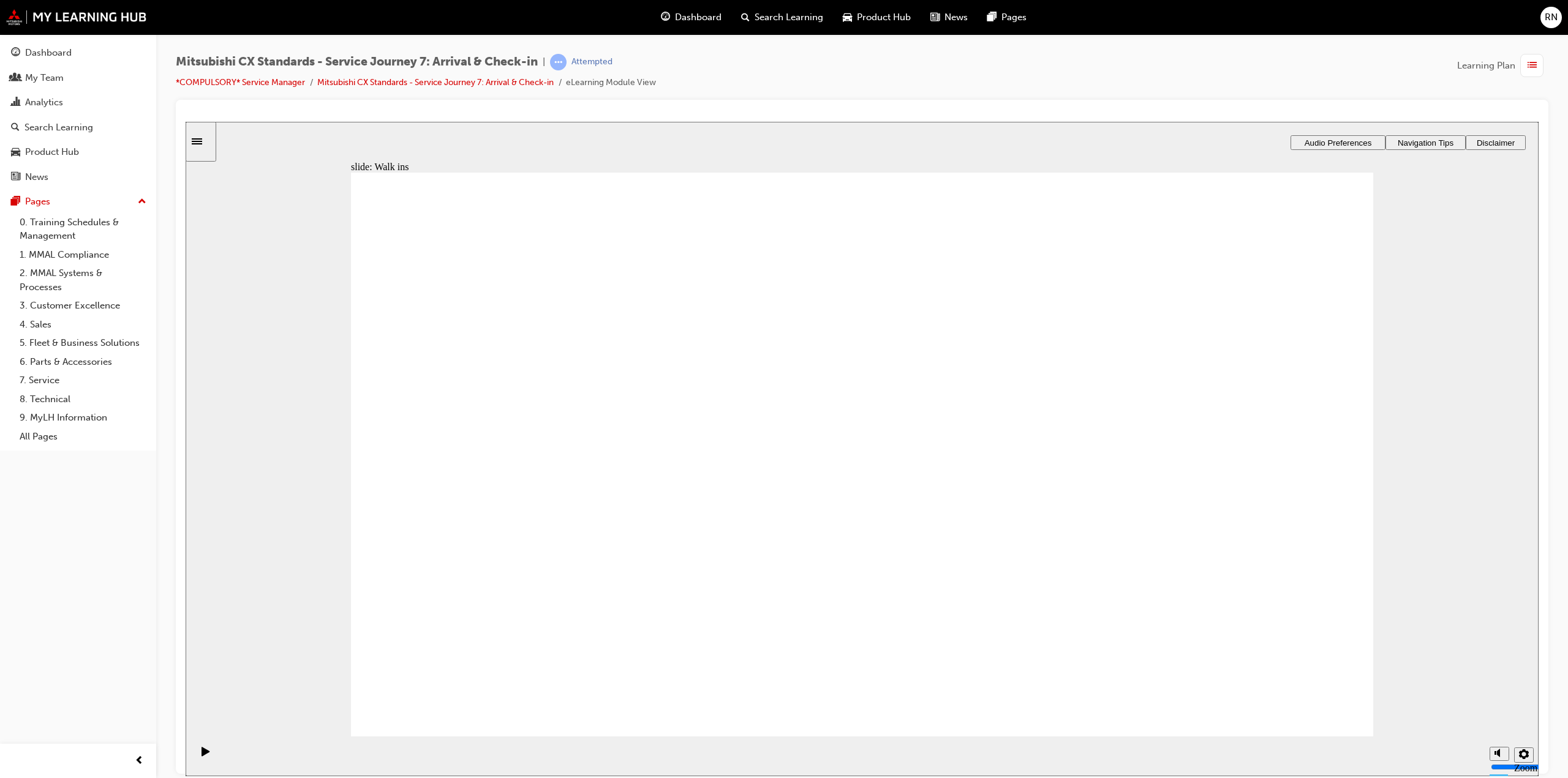
drag, startPoint x: 1157, startPoint y: 470, endPoint x: 1166, endPoint y: 537, distance: 67.6
drag, startPoint x: 1007, startPoint y: 471, endPoint x: 1272, endPoint y: 468, distance: 265.0
drag, startPoint x: 933, startPoint y: 398, endPoint x: 1264, endPoint y: 606, distance: 390.9
drag, startPoint x: 1008, startPoint y: 677, endPoint x: 987, endPoint y: 669, distance: 22.5
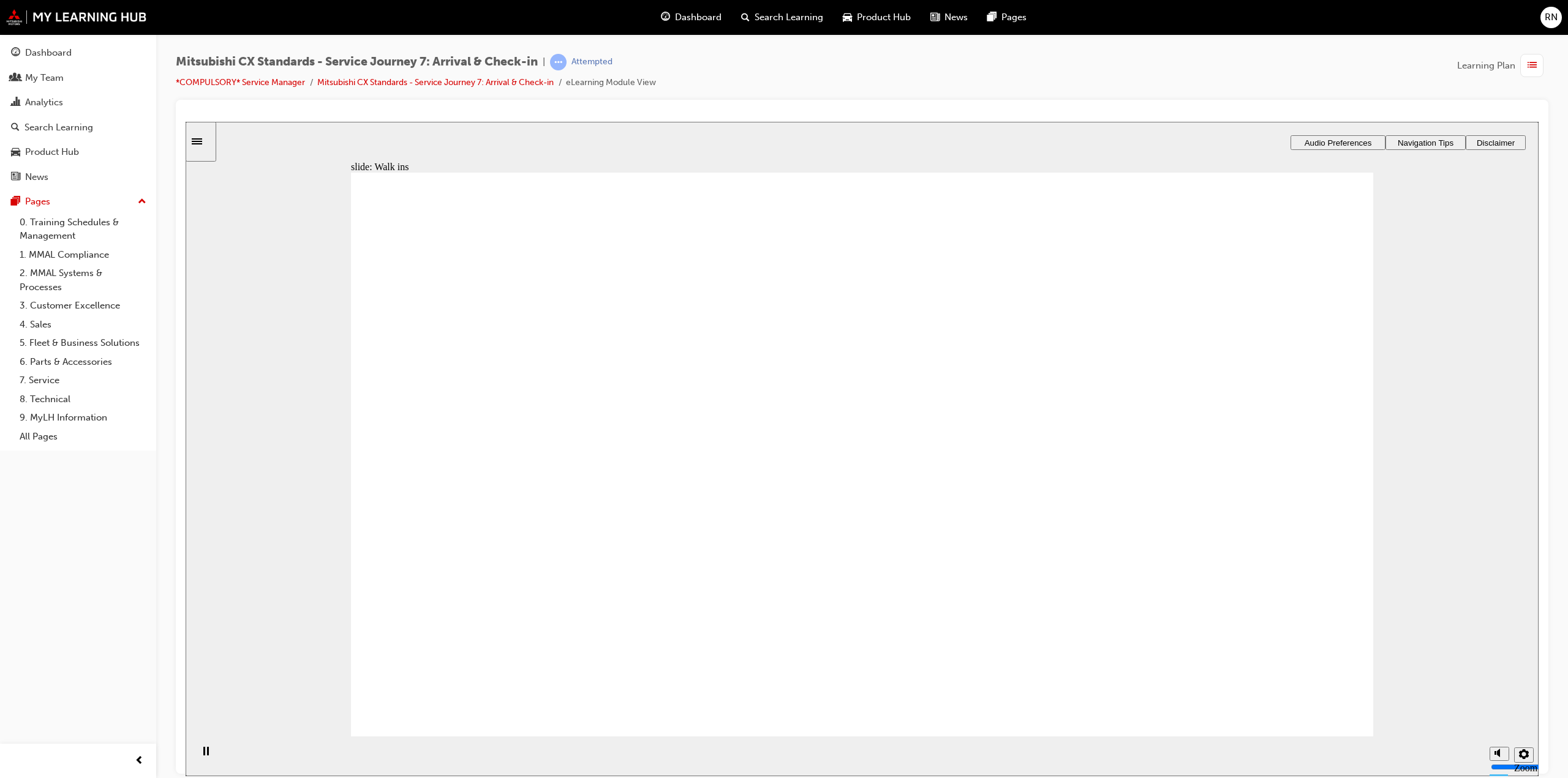
drag, startPoint x: 524, startPoint y: 470, endPoint x: 1159, endPoint y: 396, distance: 639.3
drag, startPoint x: 808, startPoint y: 511, endPoint x: 1294, endPoint y: 459, distance: 488.8
drag, startPoint x: 505, startPoint y: 469, endPoint x: 837, endPoint y: 381, distance: 343.5
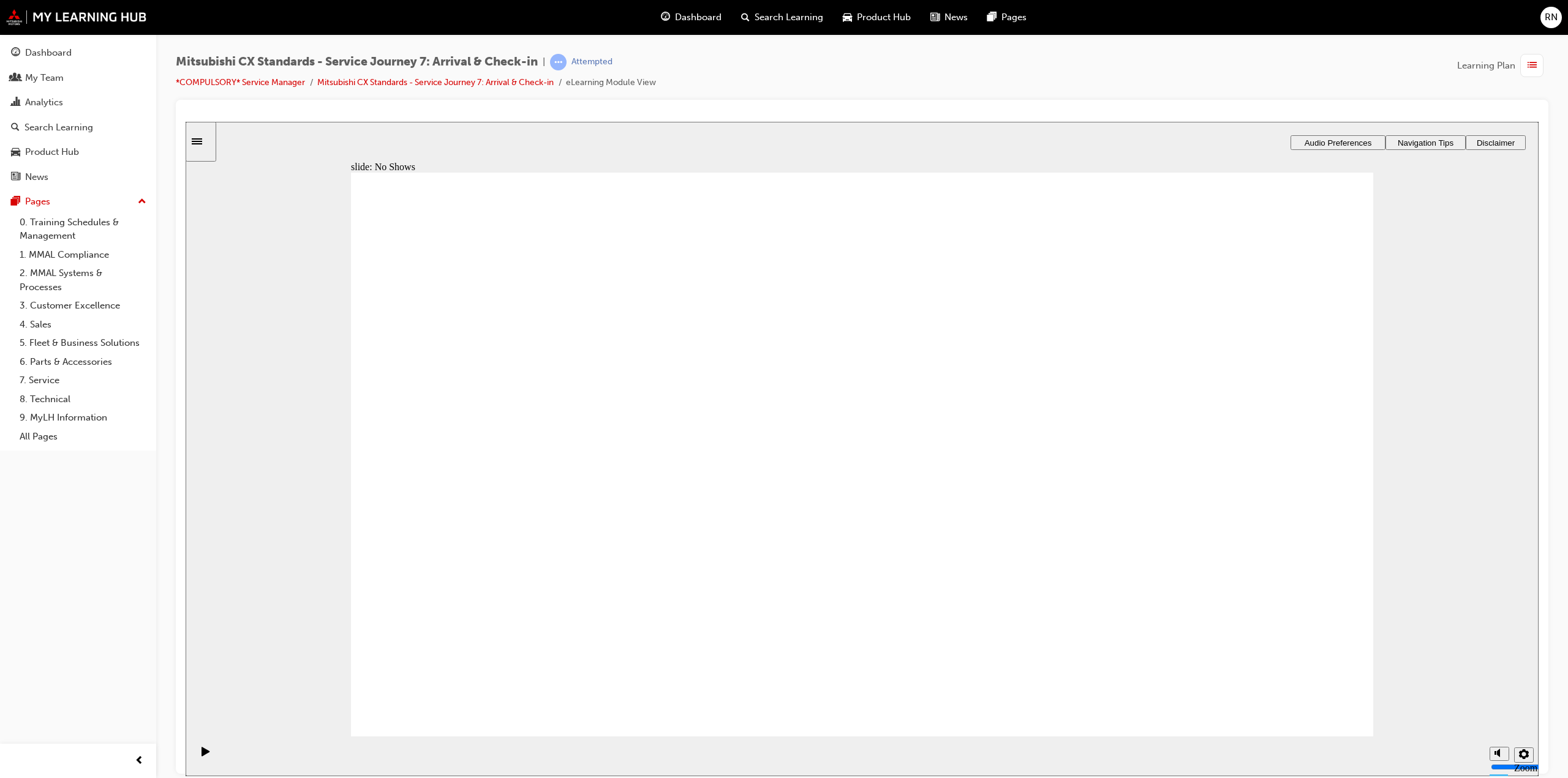
drag, startPoint x: 577, startPoint y: 458, endPoint x: 1013, endPoint y: 511, distance: 439.2
checkbox input "true"
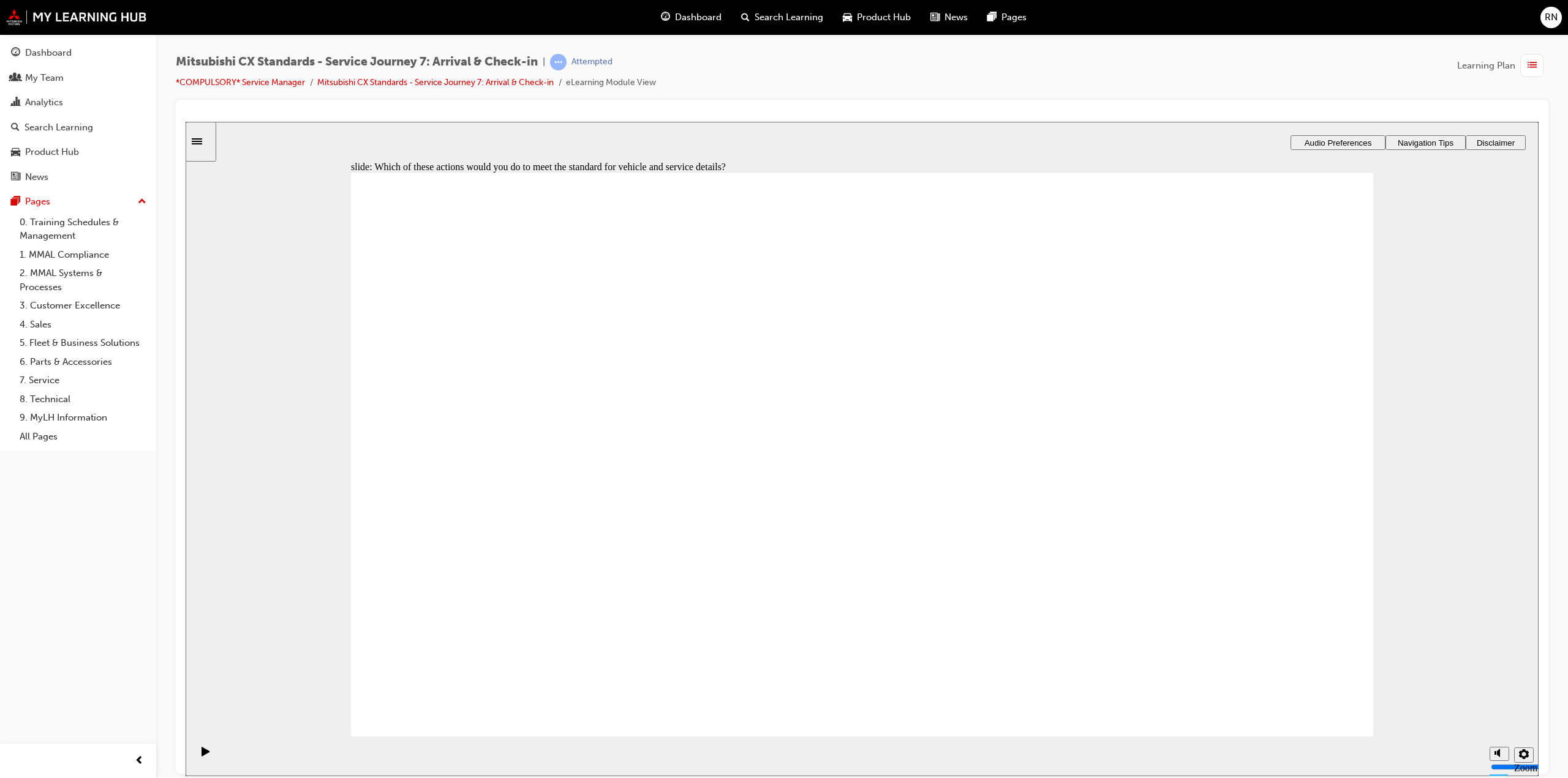
checkbox input "true"
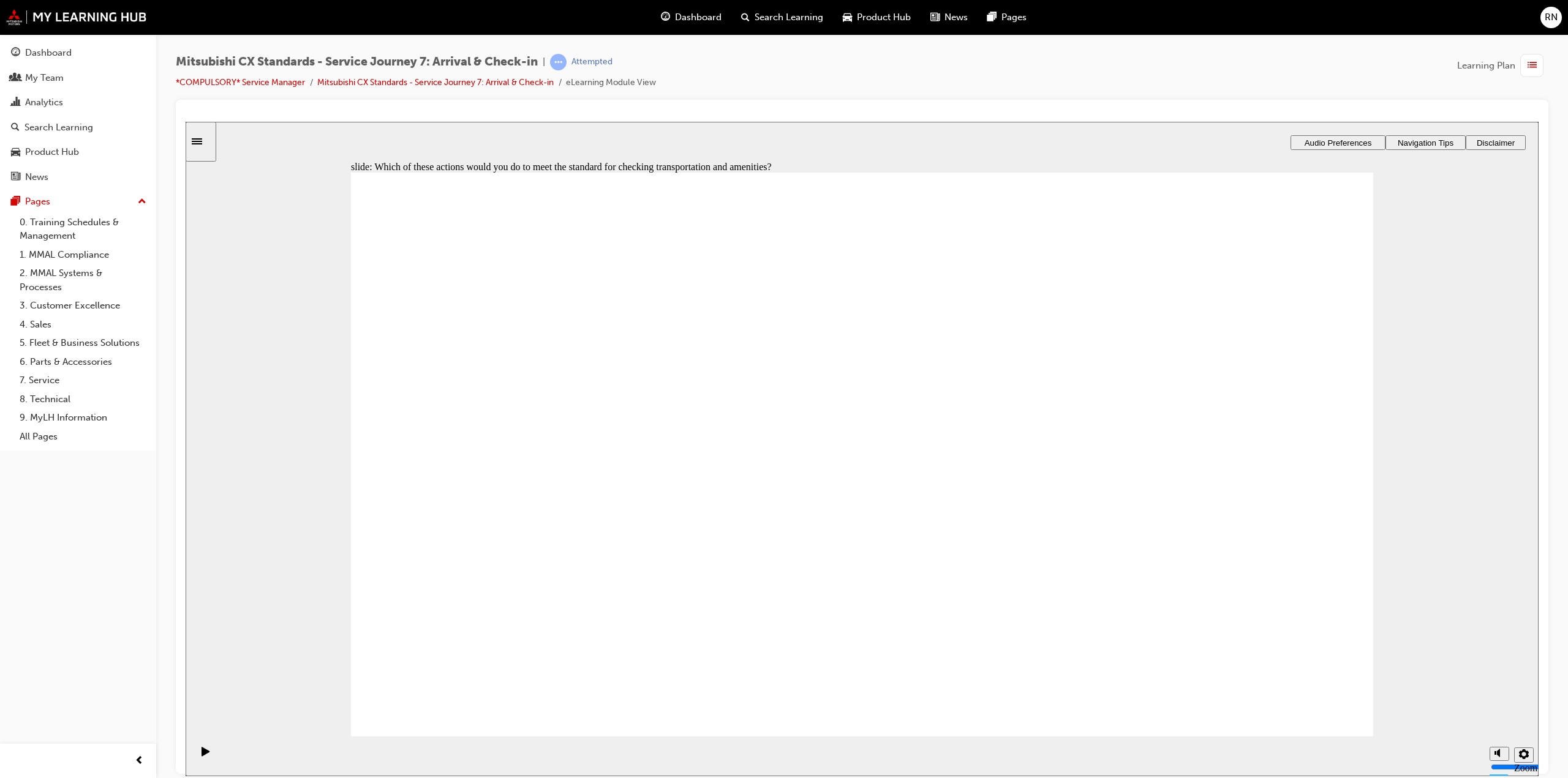
checkbox input "true"
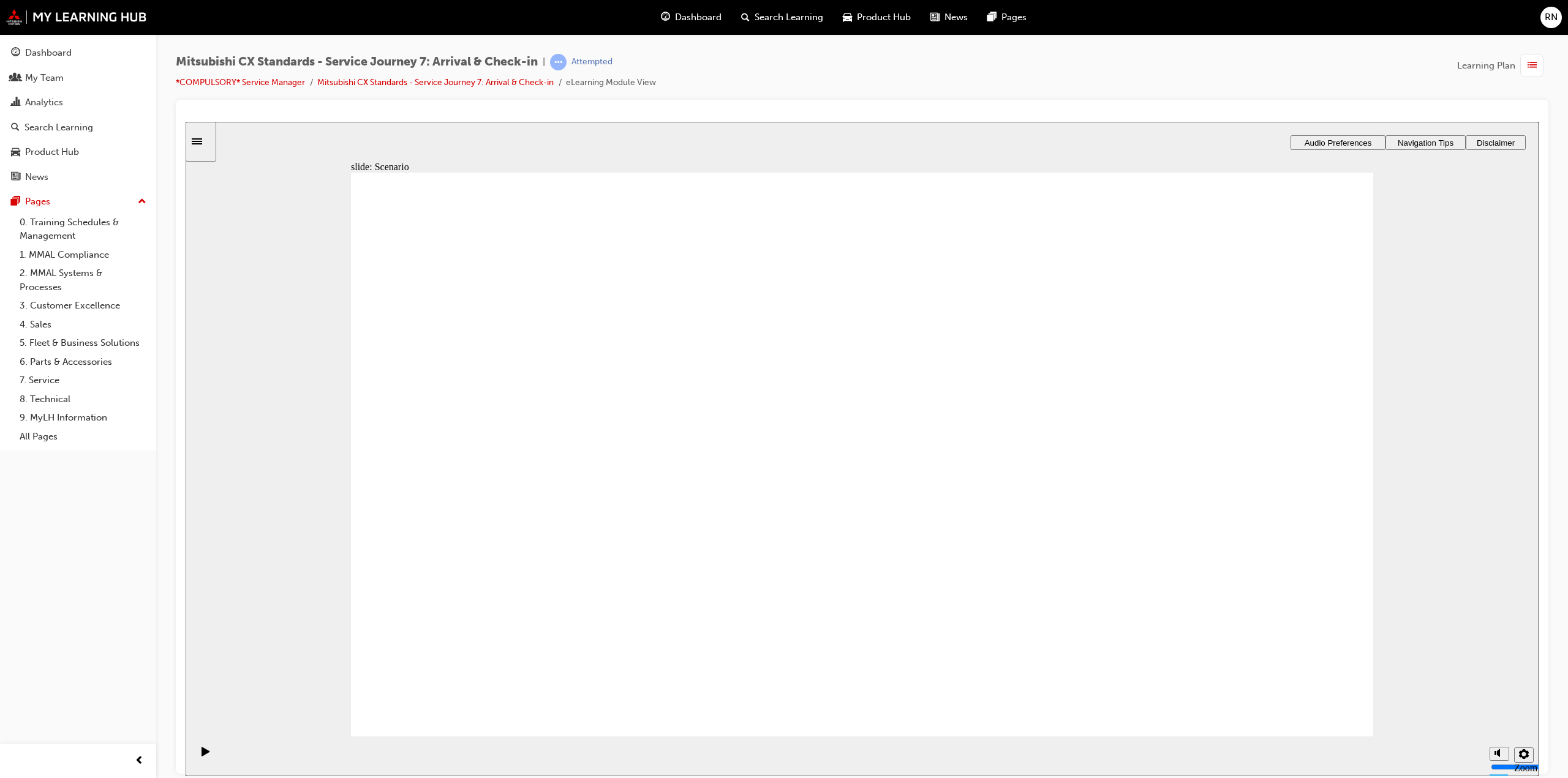
checkbox input "true"
drag, startPoint x: 431, startPoint y: 551, endPoint x: 943, endPoint y: 692, distance: 531.1
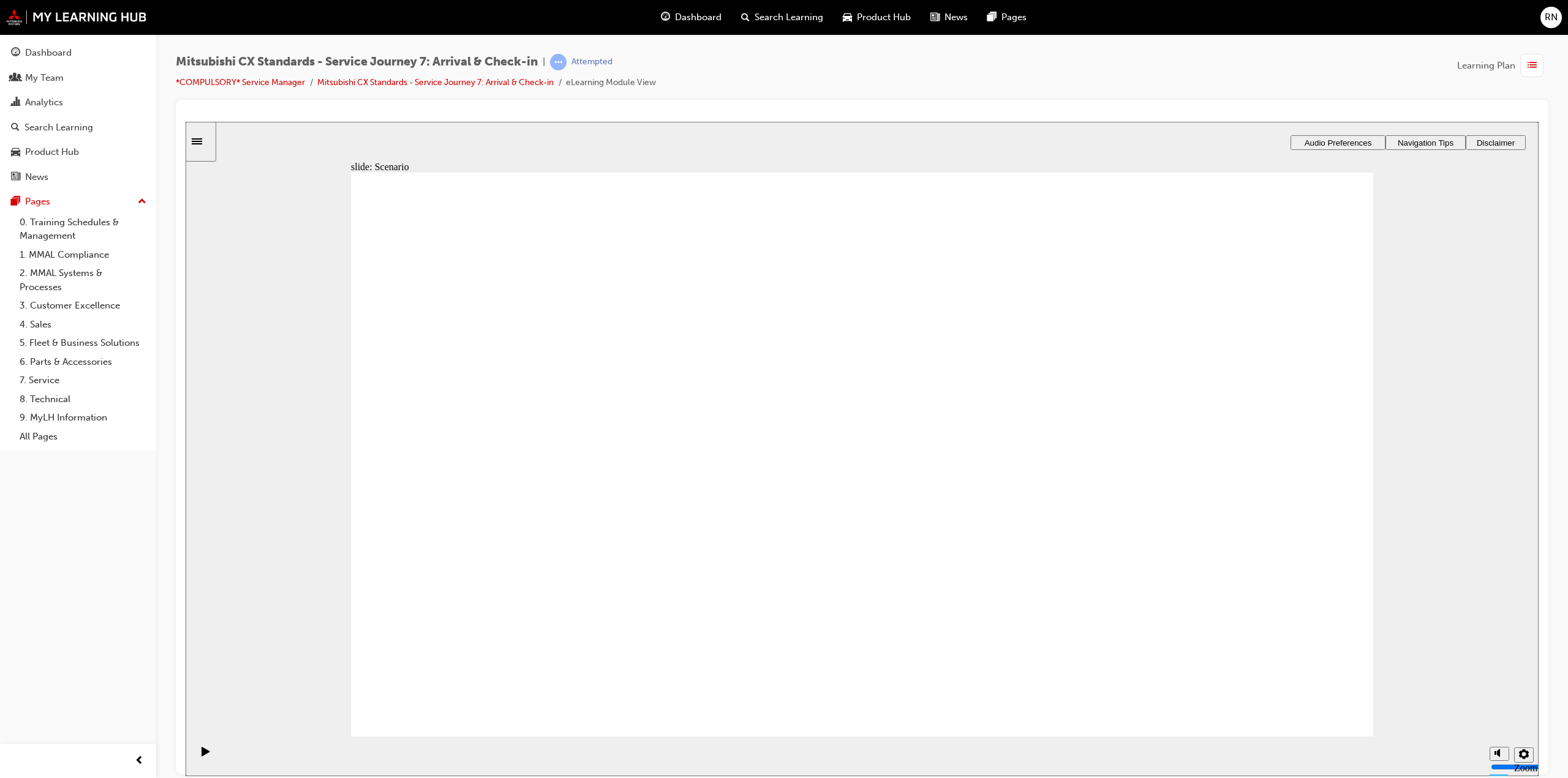
checkbox input "true"
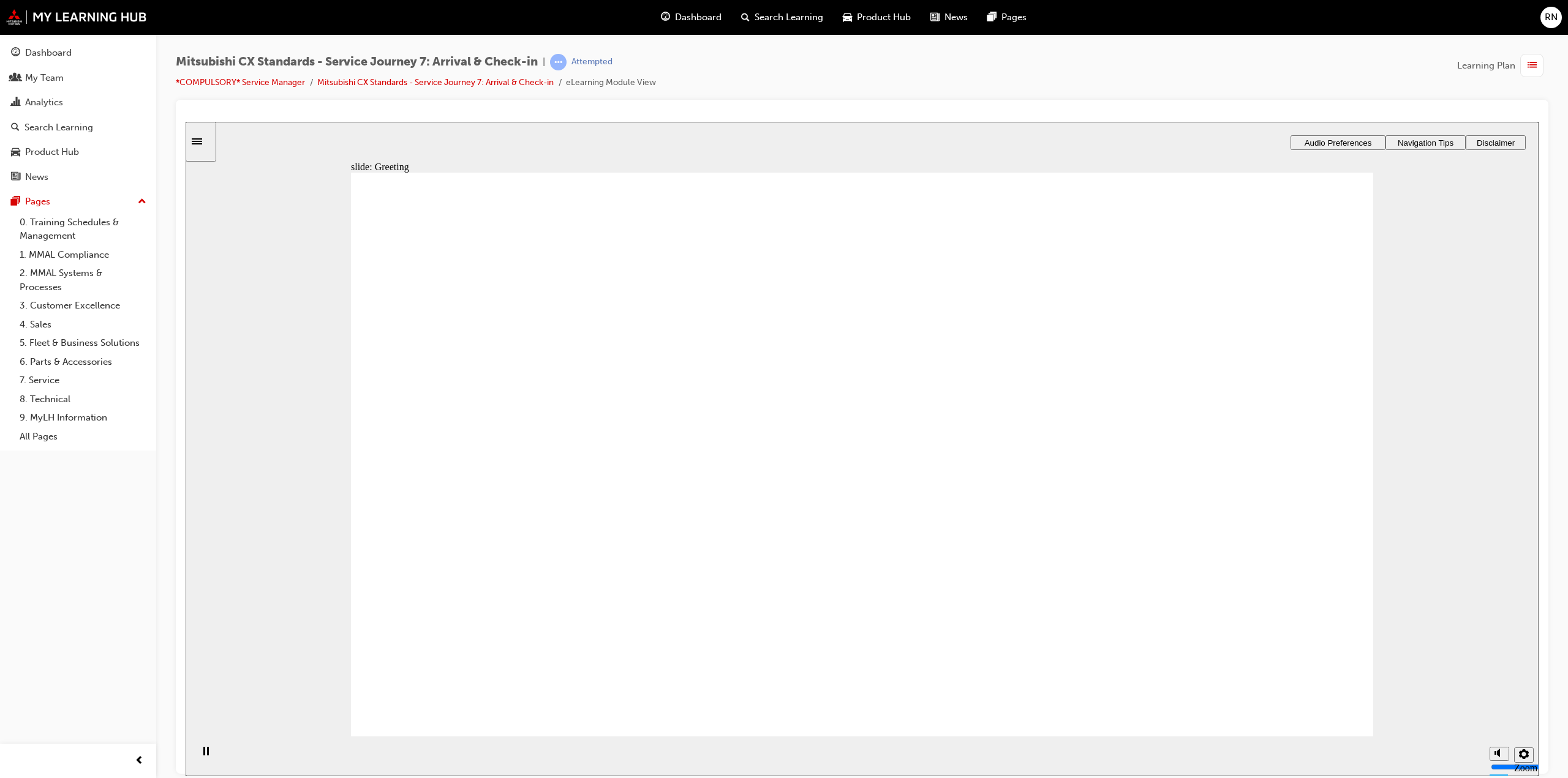
drag, startPoint x: 552, startPoint y: 479, endPoint x: 787, endPoint y: 384, distance: 253.5
drag, startPoint x: 625, startPoint y: 496, endPoint x: 1257, endPoint y: 347, distance: 649.3
drag, startPoint x: 1252, startPoint y: 349, endPoint x: 1238, endPoint y: 354, distance: 14.9
drag, startPoint x: 648, startPoint y: 495, endPoint x: 909, endPoint y: 437, distance: 267.4
drag, startPoint x: 548, startPoint y: 486, endPoint x: 1224, endPoint y: 439, distance: 677.6
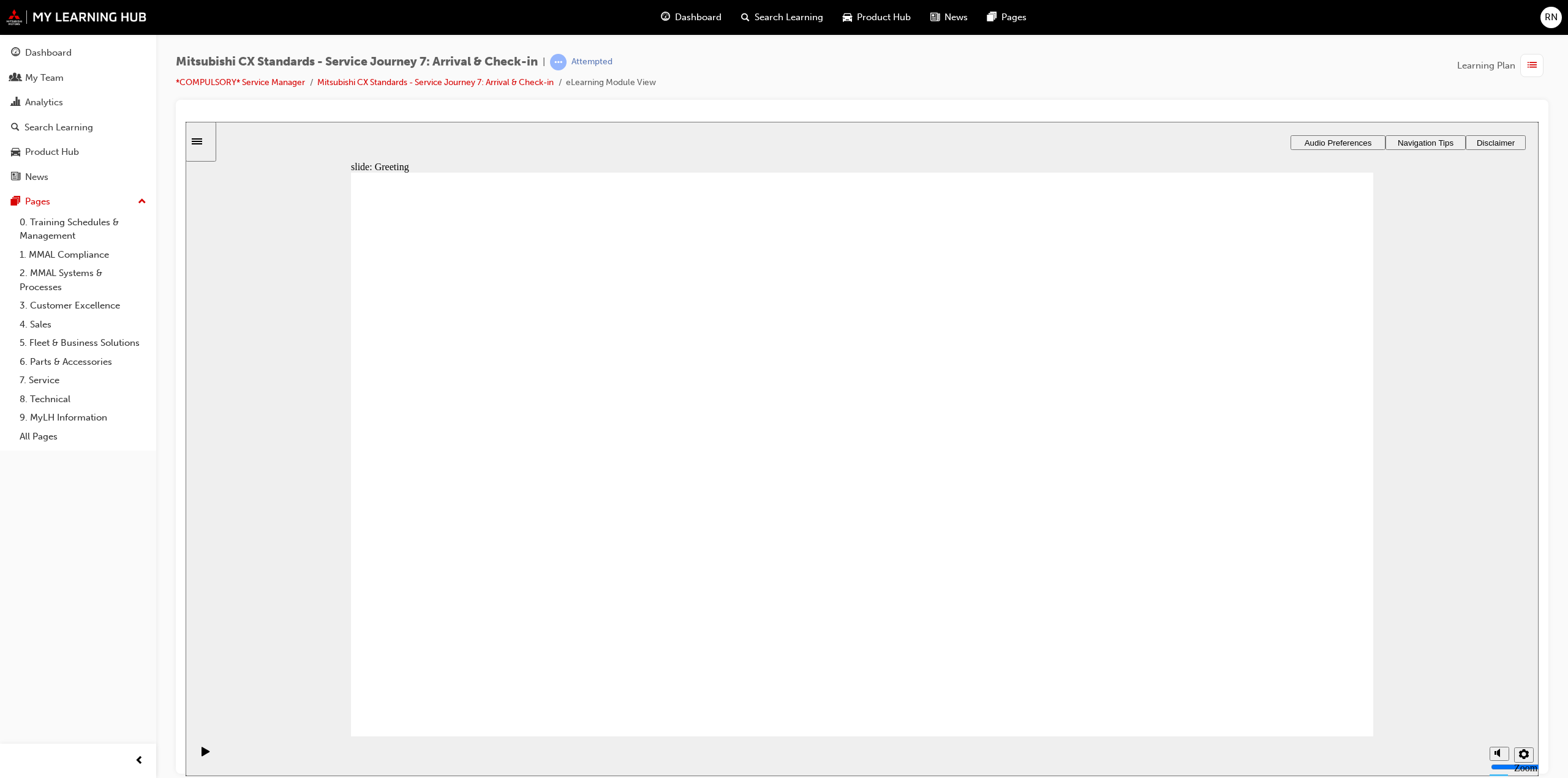
drag, startPoint x: 630, startPoint y: 495, endPoint x: 1243, endPoint y: 405, distance: 619.6
drag, startPoint x: 583, startPoint y: 481, endPoint x: 1213, endPoint y: 480, distance: 630.0
drag, startPoint x: 591, startPoint y: 458, endPoint x: 864, endPoint y: 360, distance: 290.1
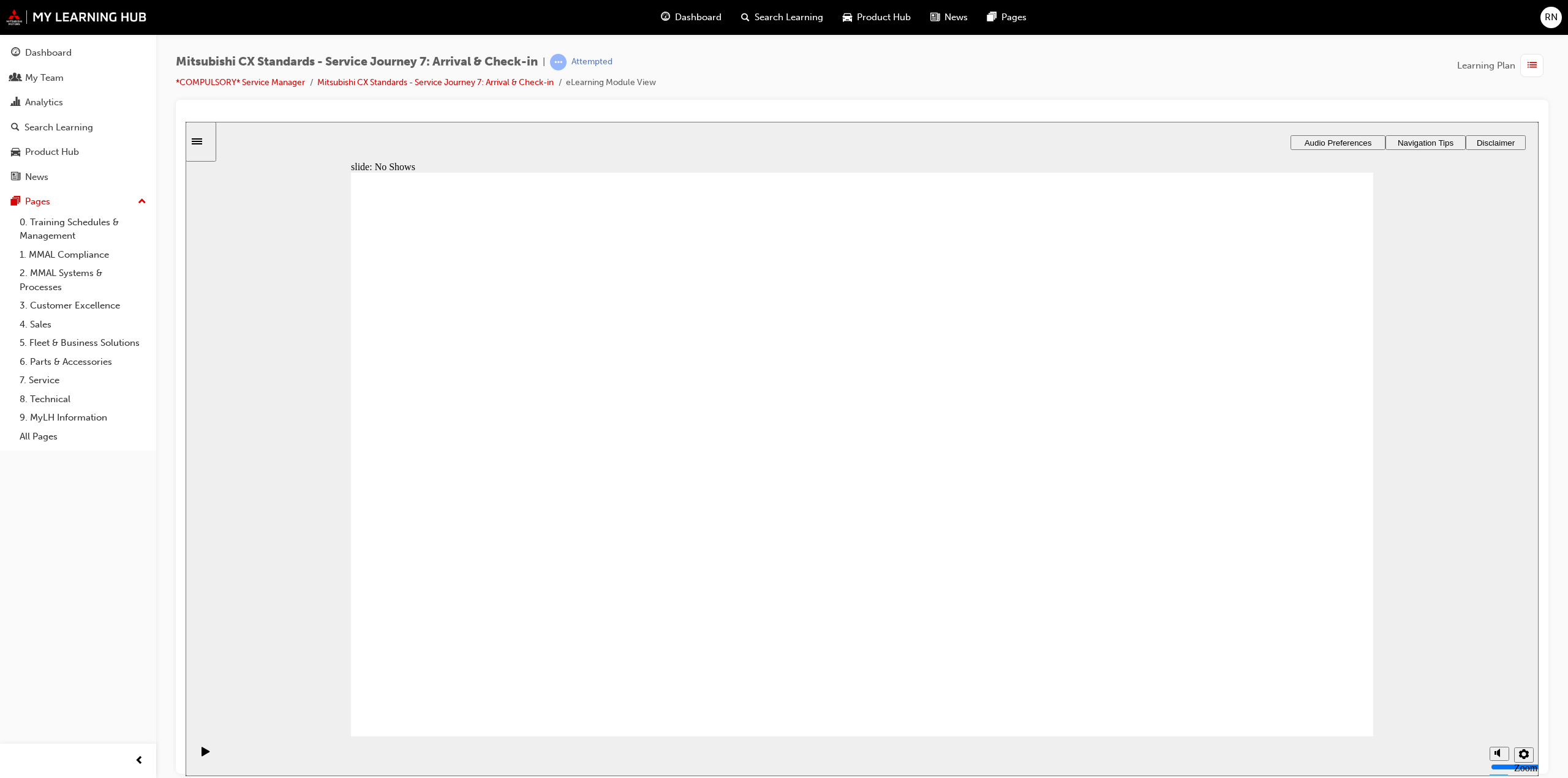
drag, startPoint x: 642, startPoint y: 477, endPoint x: 1252, endPoint y: 507, distance: 610.7
checkbox input "true"
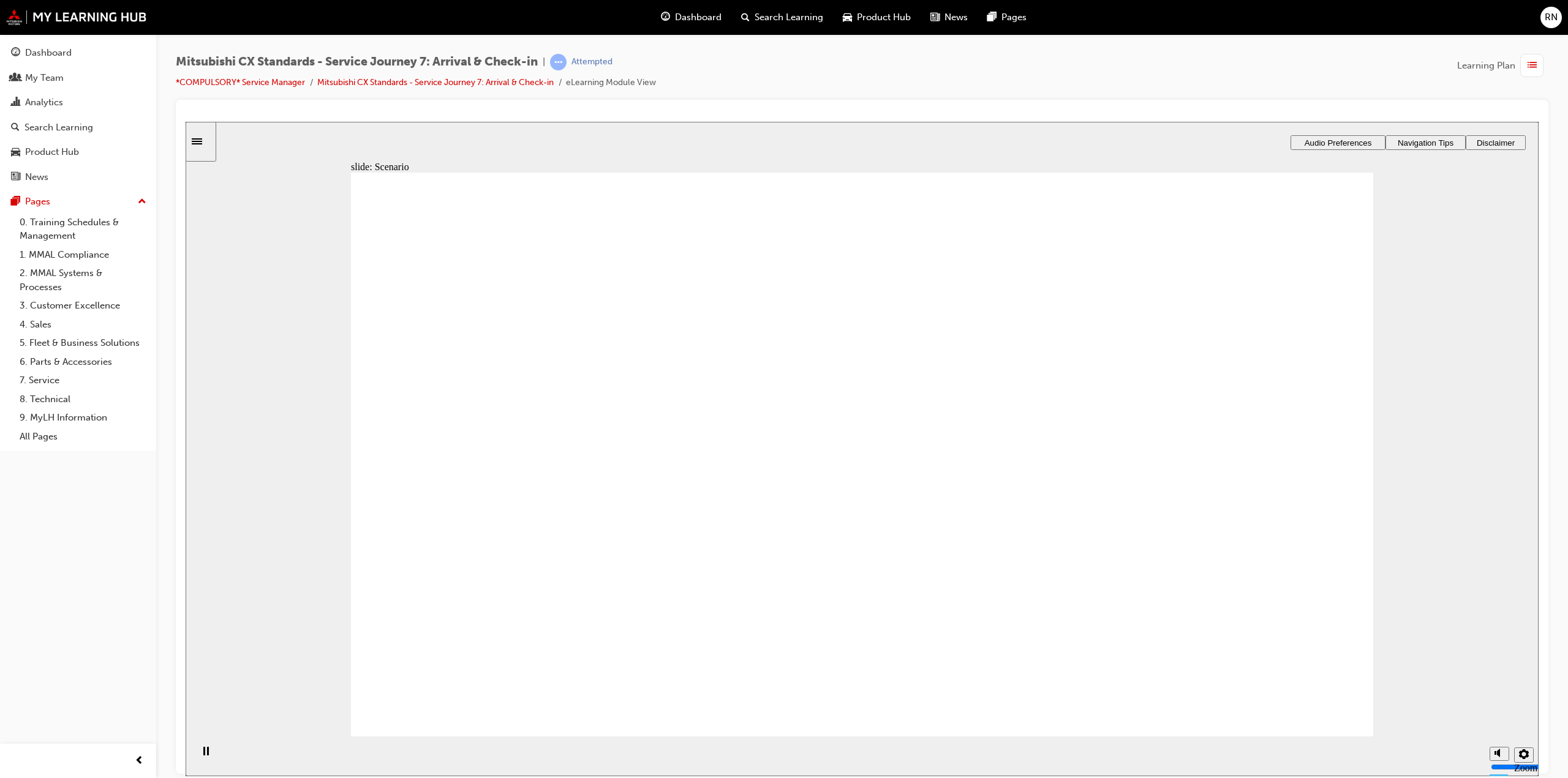
drag, startPoint x: 922, startPoint y: 702, endPoint x: 943, endPoint y: 689, distance: 24.7
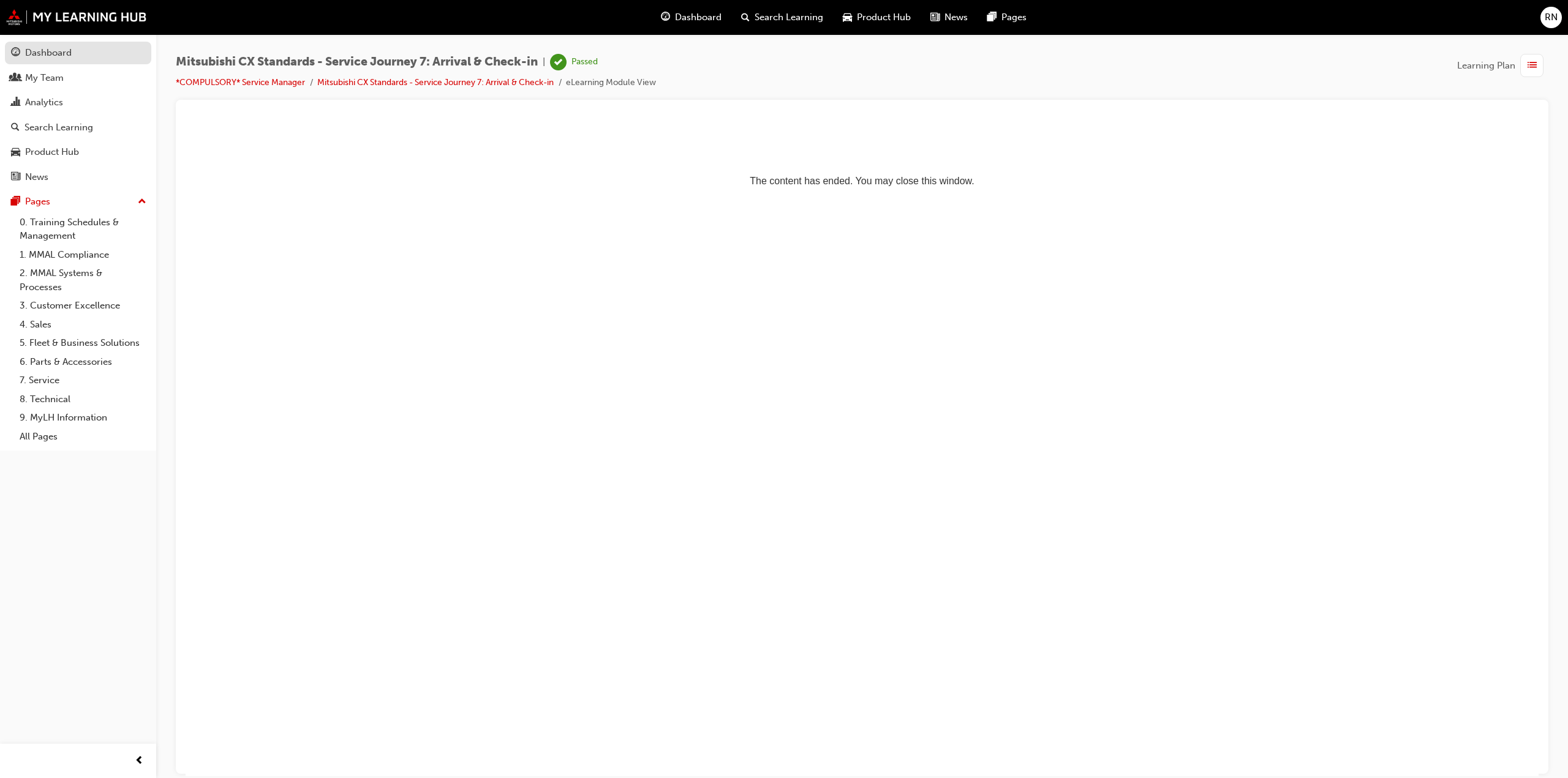
click at [46, 52] on div "Dashboard" at bounding box center [48, 53] width 47 height 14
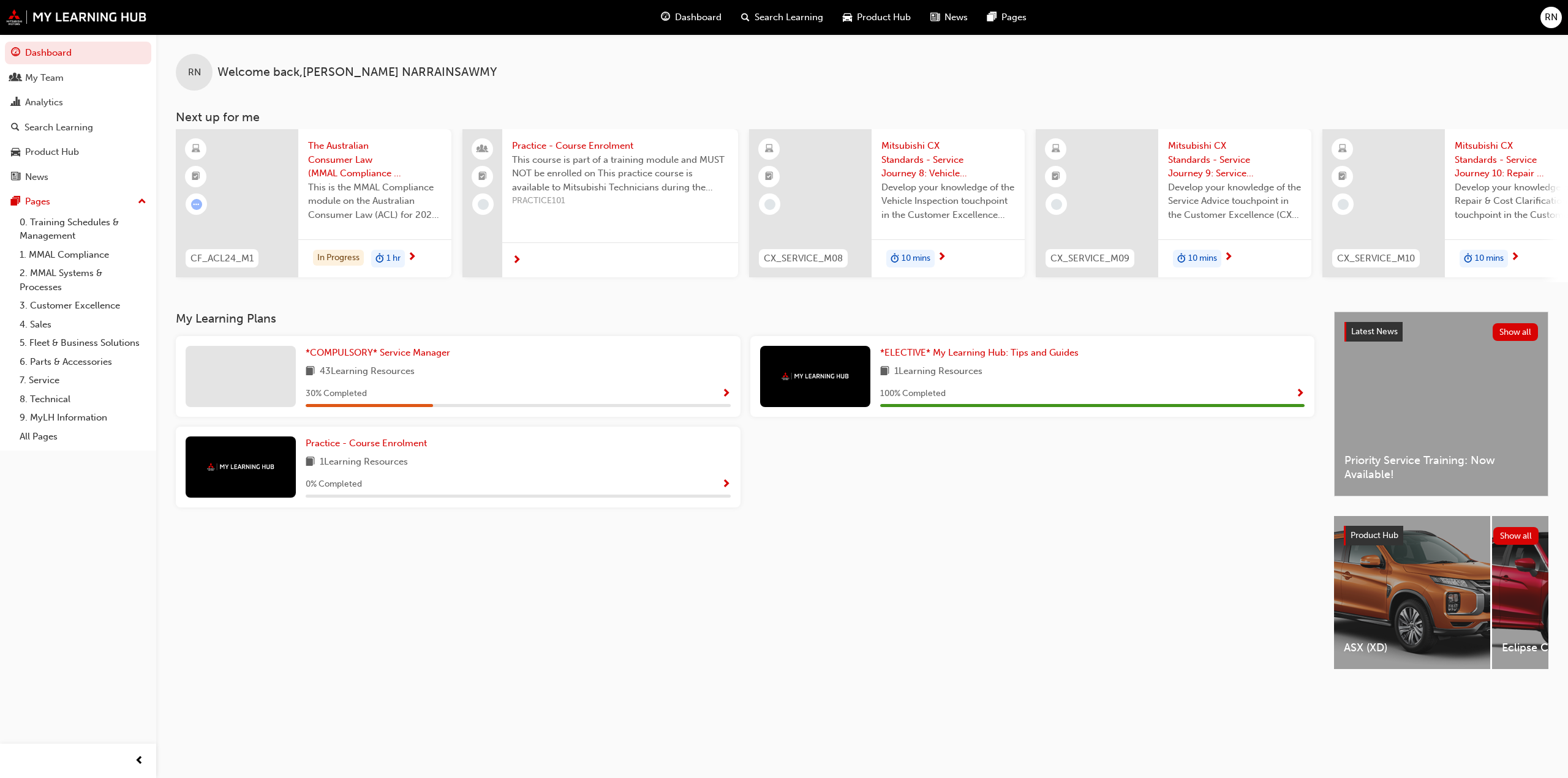
click at [726, 398] on span "Show Progress" at bounding box center [726, 394] width 9 height 11
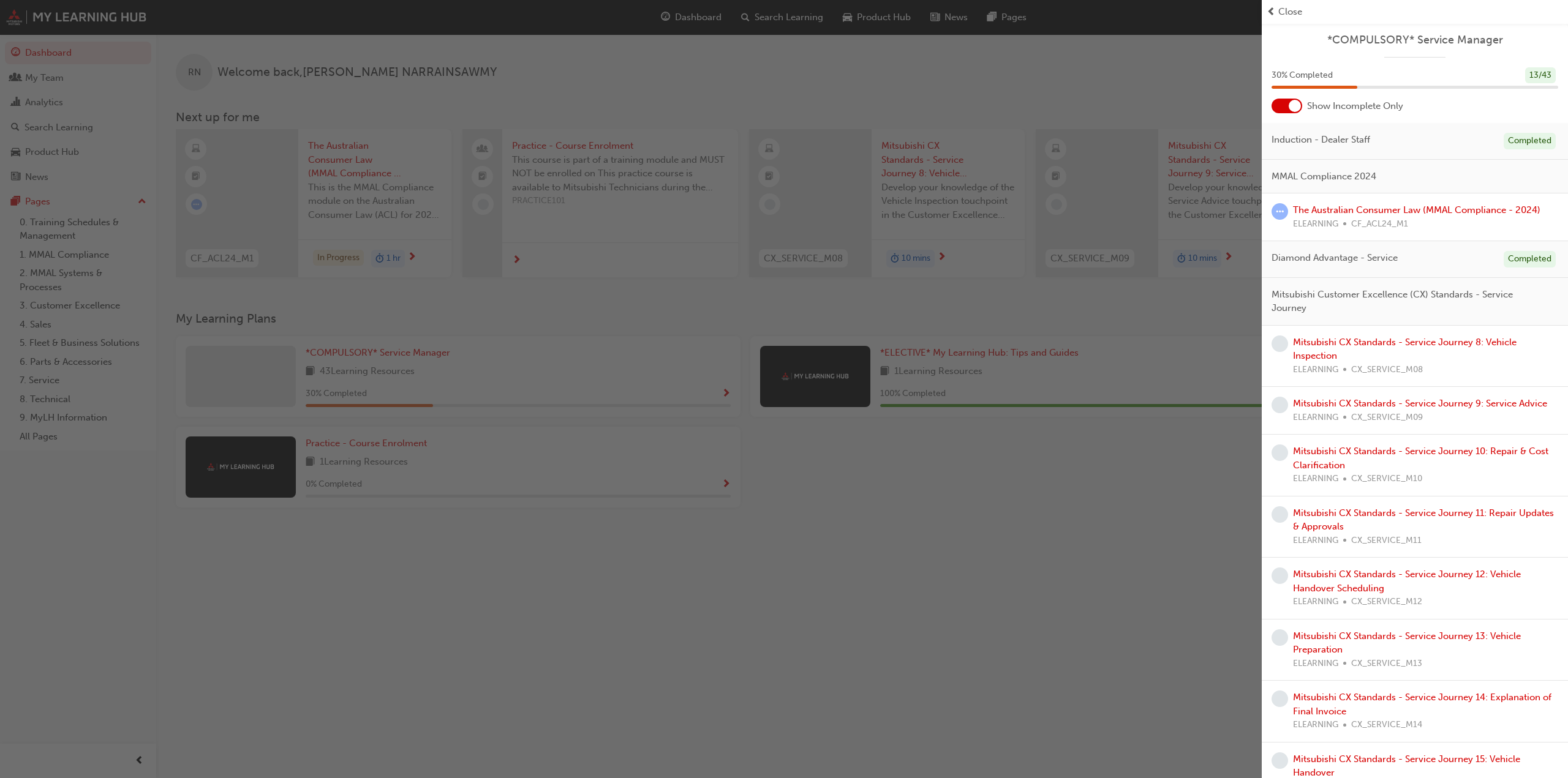
click at [908, 515] on div "button" at bounding box center [631, 389] width 1262 height 778
